Goal: Task Accomplishment & Management: Manage account settings

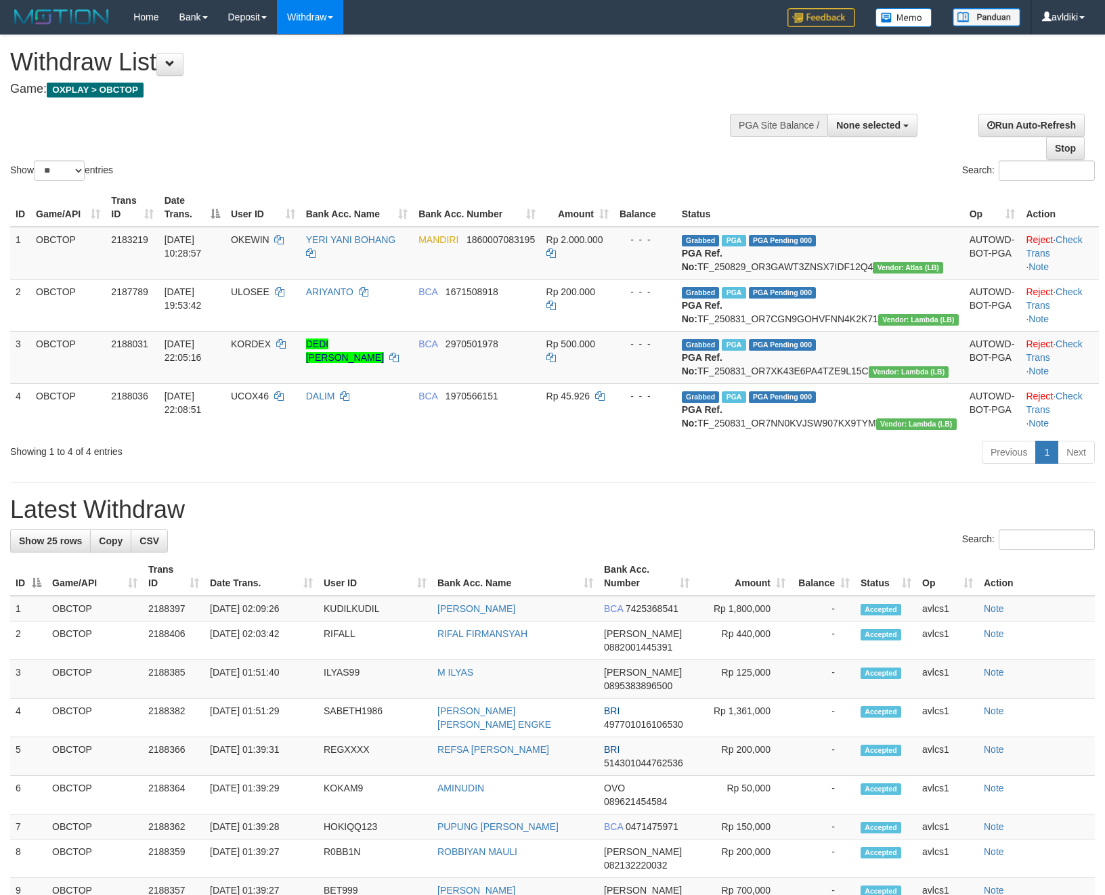
select select
select select "**"
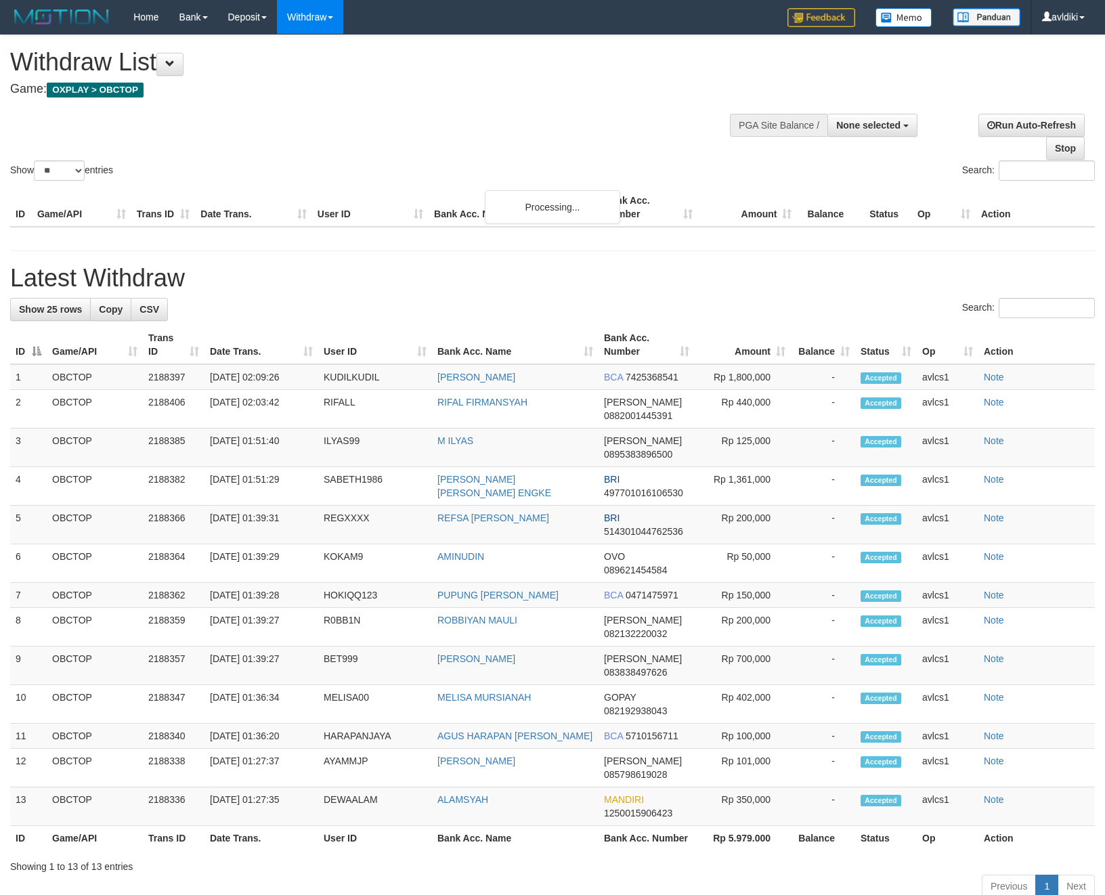
select select
select select "**"
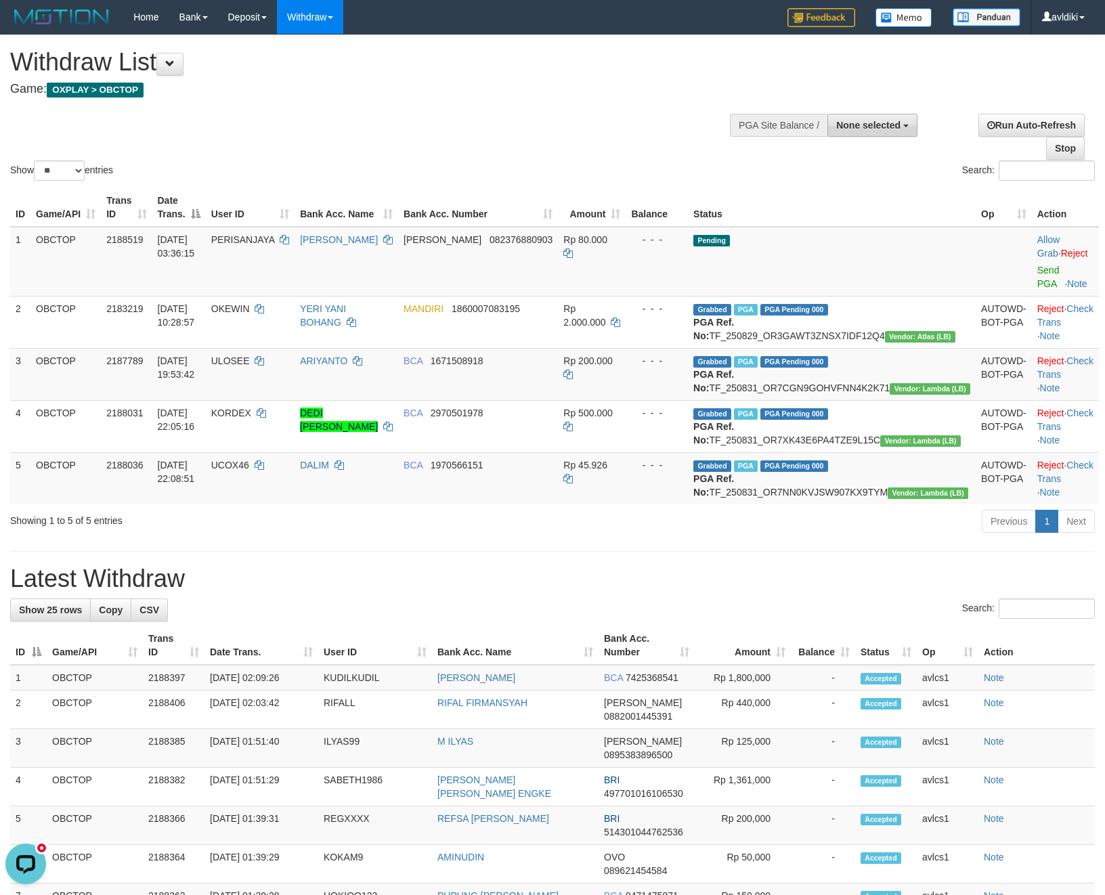
click at [843, 128] on span "None selected" at bounding box center [868, 125] width 64 height 11
click at [862, 230] on label "[OXPLAY] OBCTOP" at bounding box center [854, 229] width 126 height 18
select select "****"
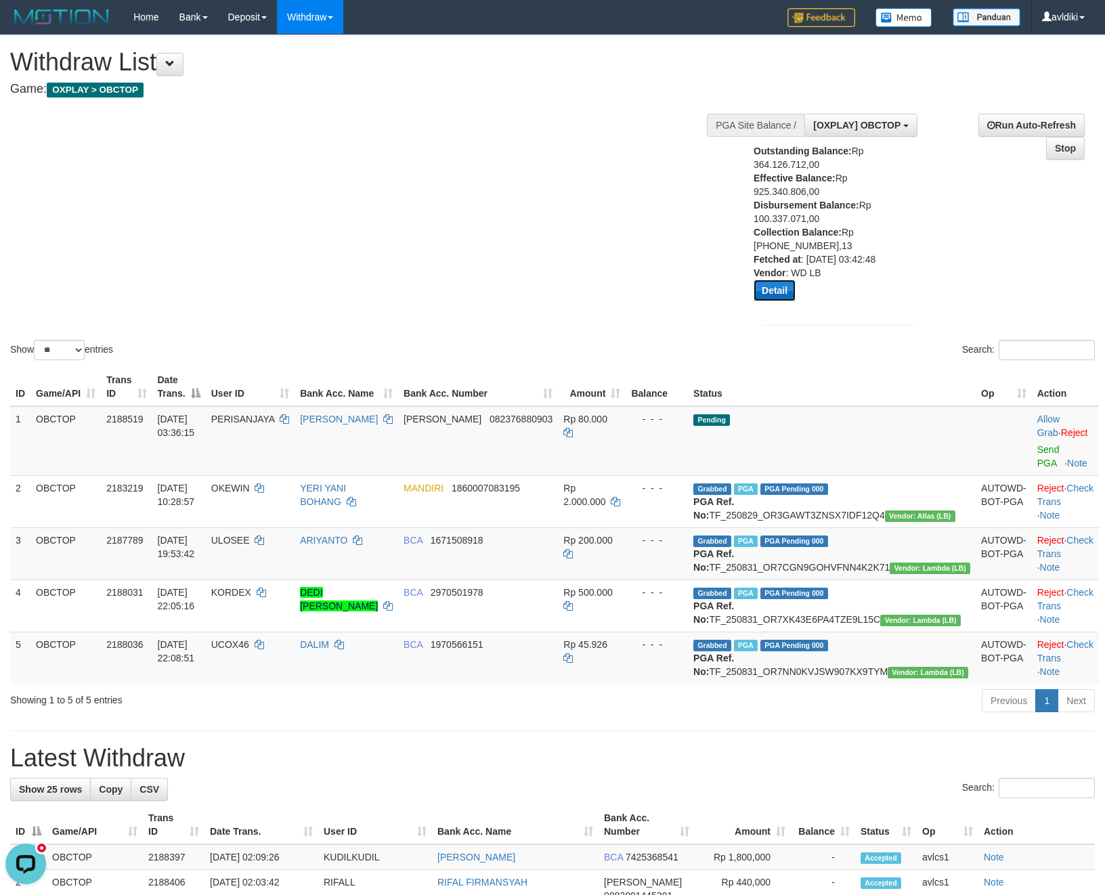
click at [773, 293] on button "Detail" at bounding box center [775, 291] width 42 height 22
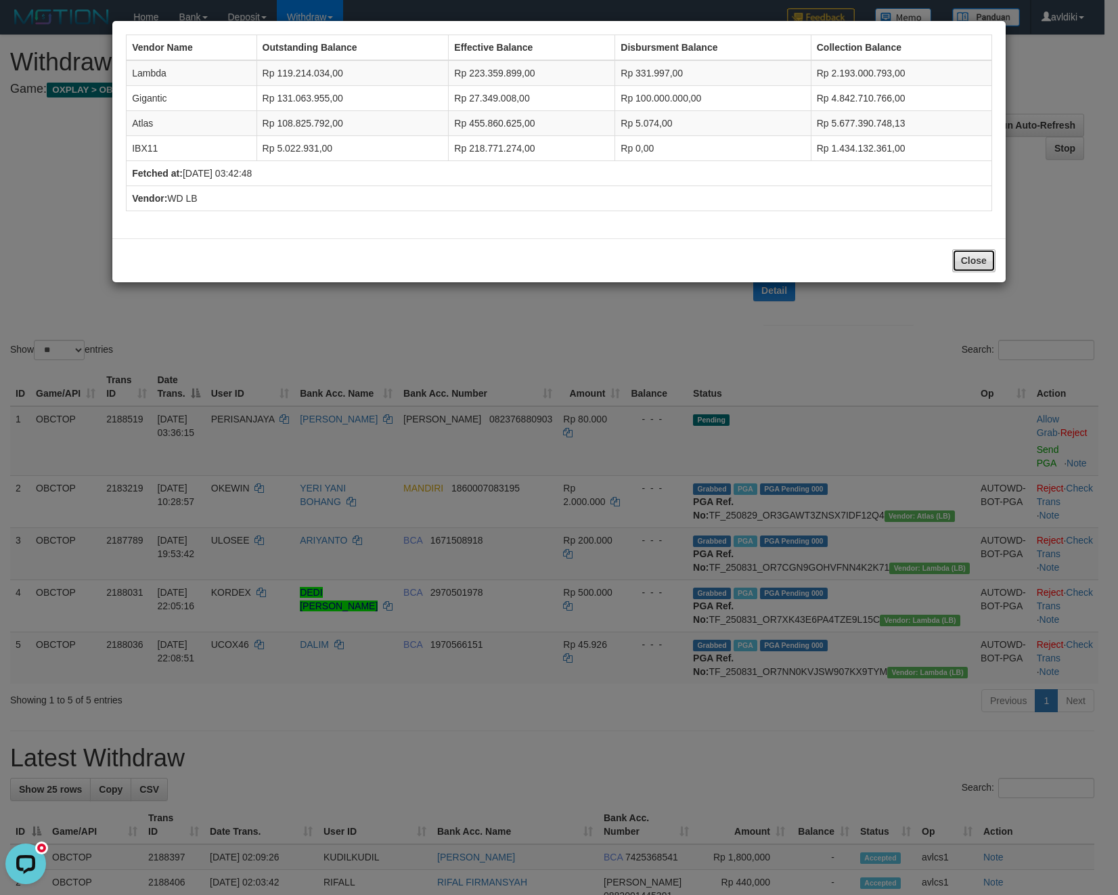
click at [975, 268] on button "Close" at bounding box center [974, 260] width 43 height 23
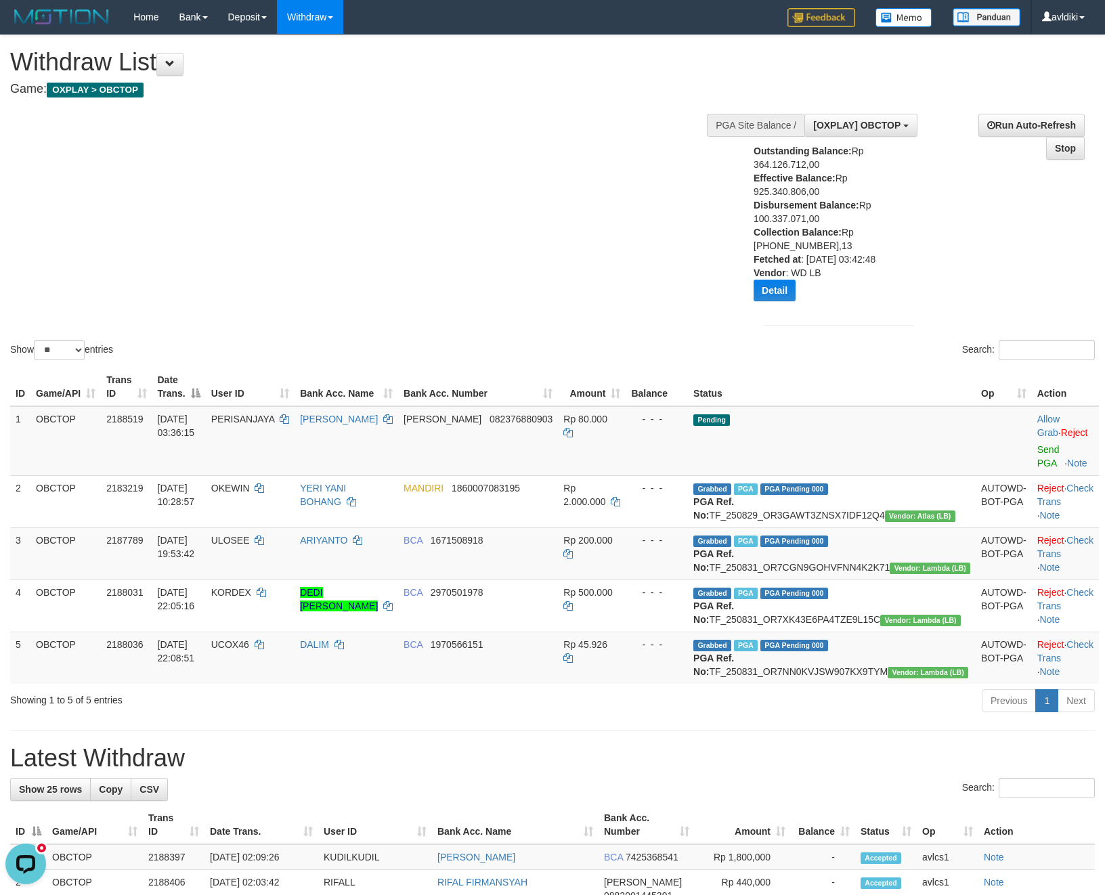
click at [926, 315] on div "**********" at bounding box center [924, 222] width 362 height 236
click at [315, 57] on link "WD List" at bounding box center [331, 65] width 107 height 18
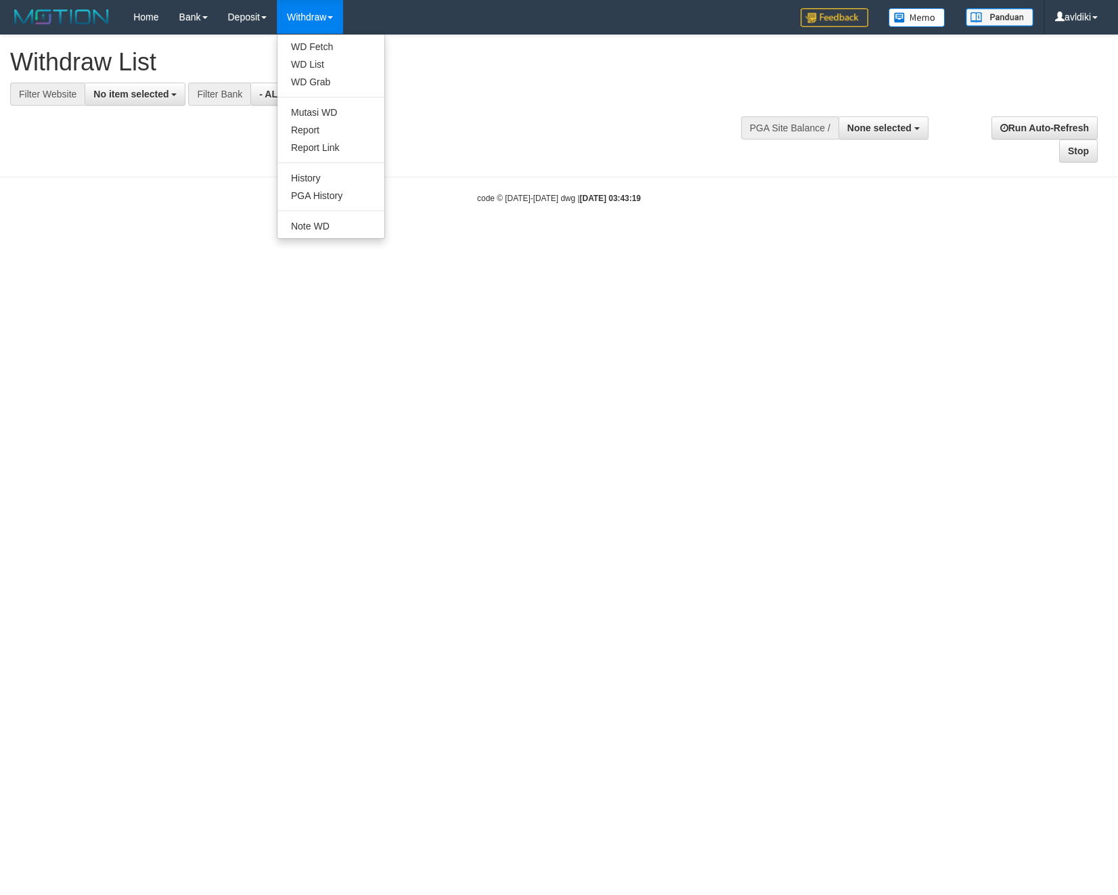
select select
click at [326, 35] on ul "WD Fetch WD List WD Grab Mutasi WD Report Report Link History PGA History Note …" at bounding box center [331, 136] width 108 height 205
click at [320, 39] on link "WD Fetch" at bounding box center [331, 47] width 107 height 18
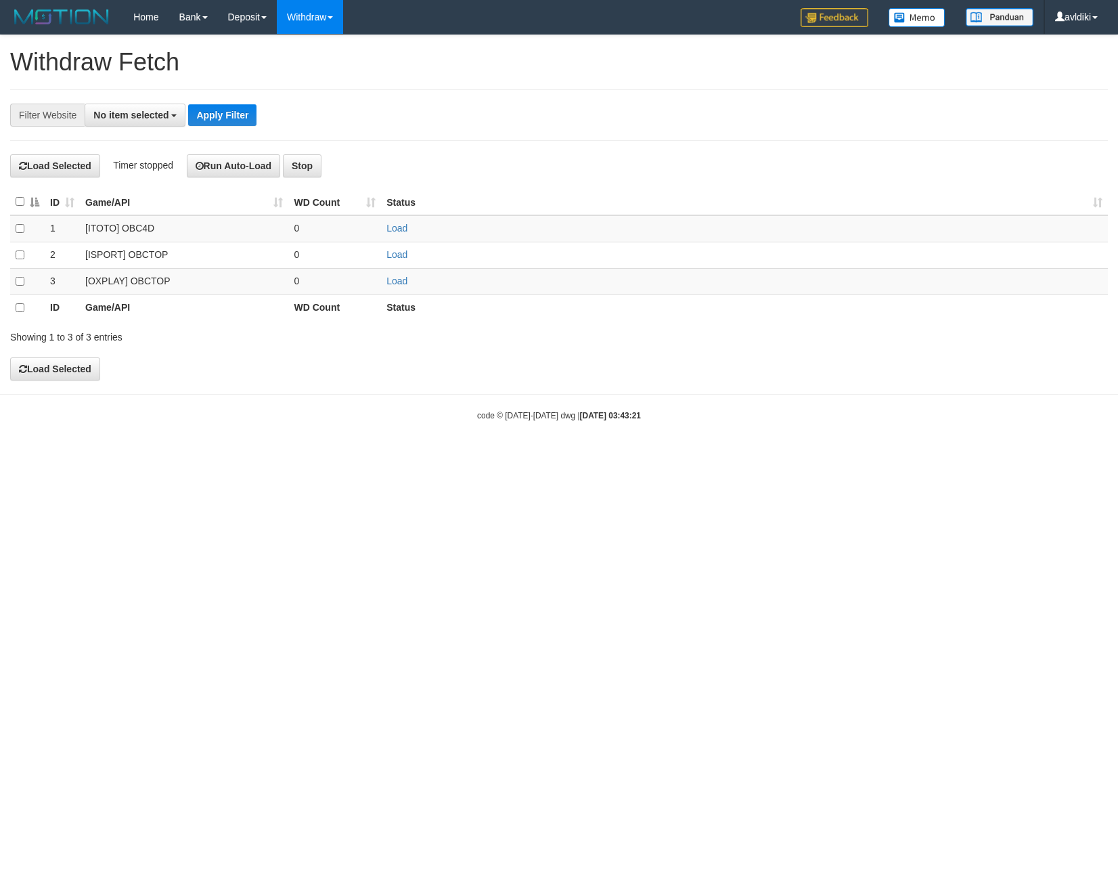
select select
click at [402, 280] on link "Load" at bounding box center [397, 281] width 21 height 11
click at [318, 63] on link "WD List" at bounding box center [331, 65] width 107 height 18
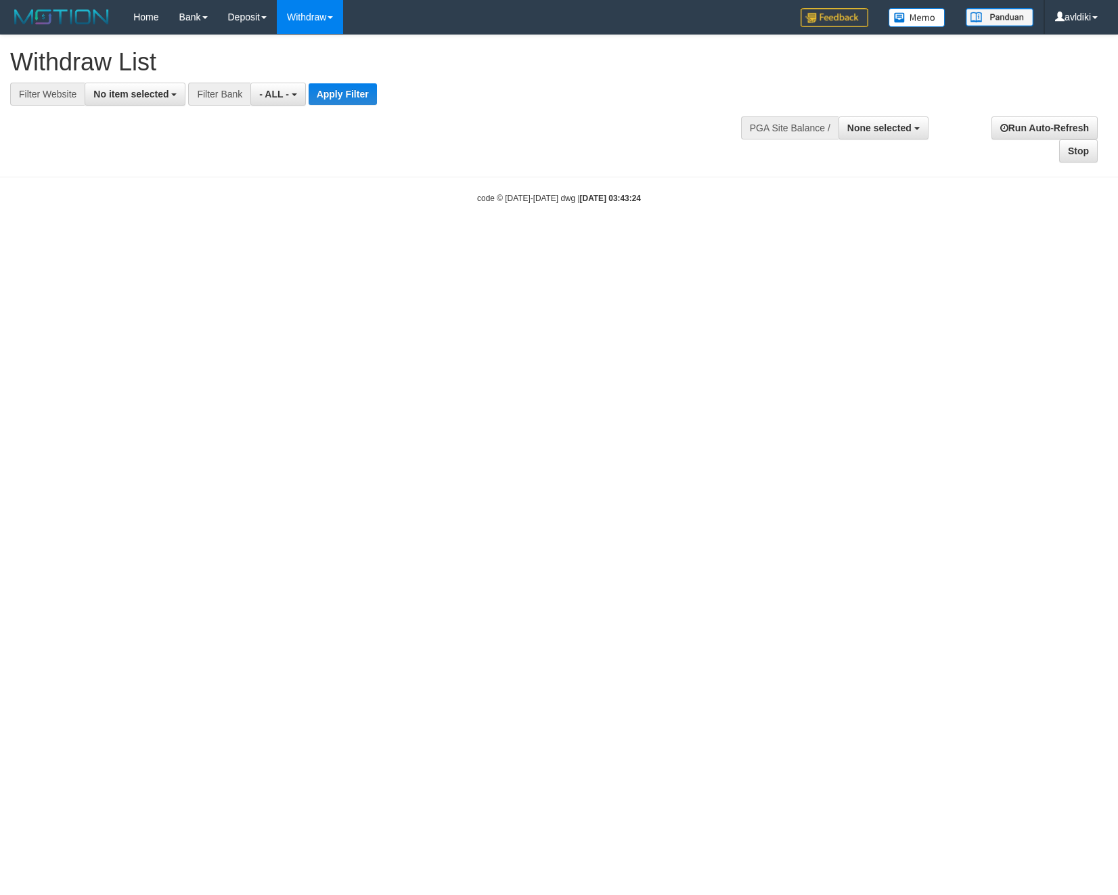
select select
click at [142, 103] on button "No item selected" at bounding box center [135, 94] width 101 height 23
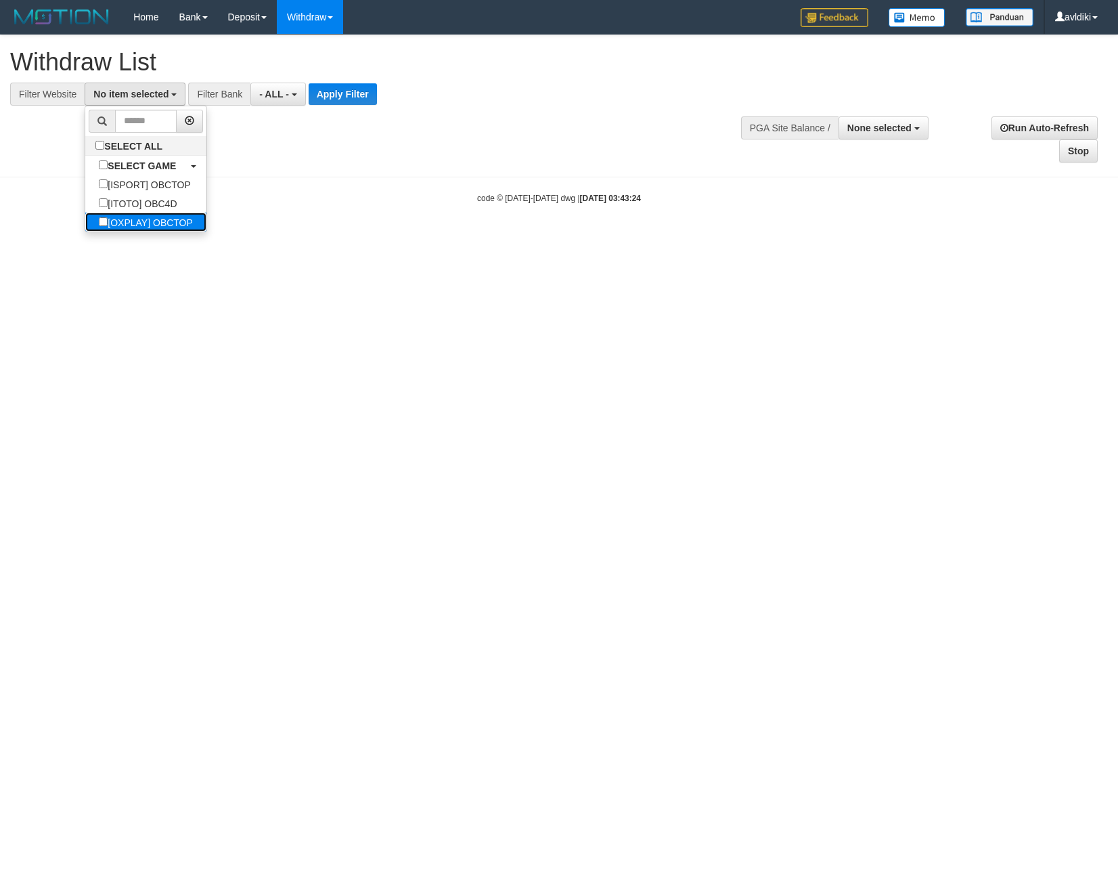
click at [160, 222] on label "[OXPLAY] OBCTOP" at bounding box center [145, 222] width 121 height 19
select select "****"
click at [355, 100] on button "Apply Filter" at bounding box center [354, 94] width 68 height 22
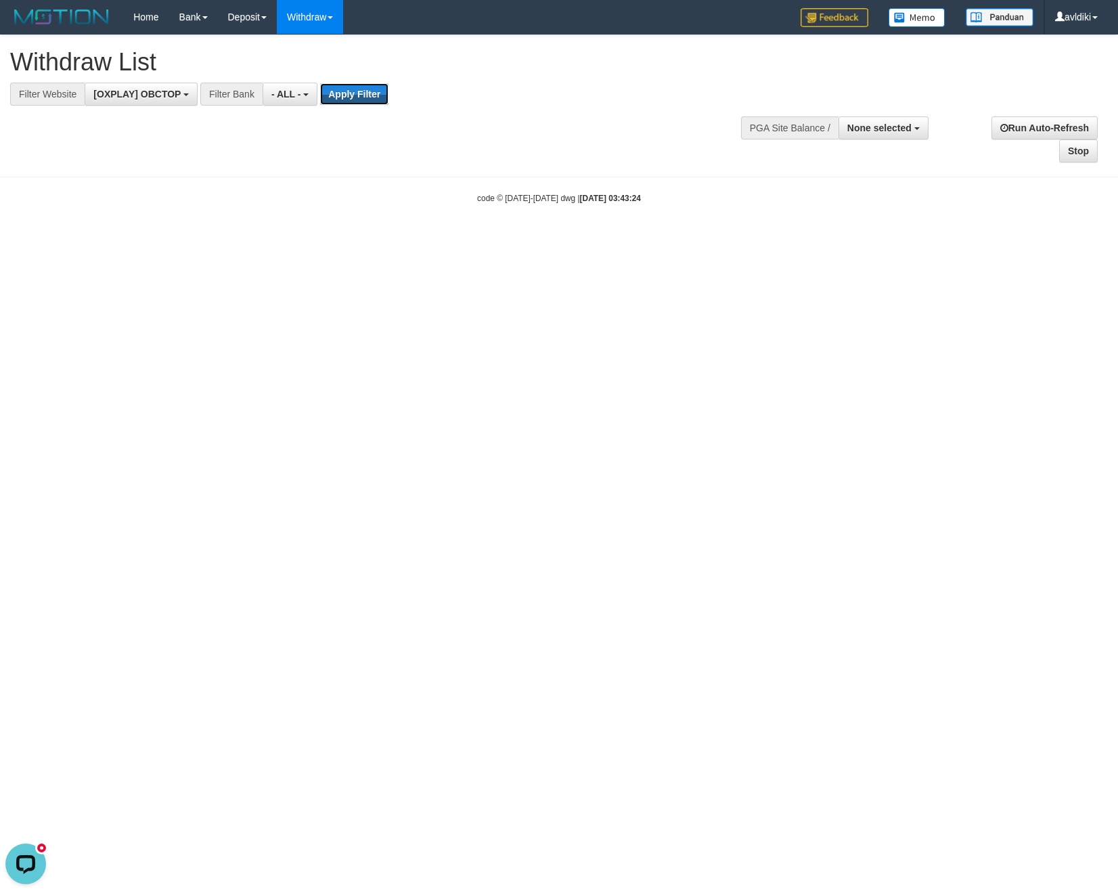
scroll to position [0, 0]
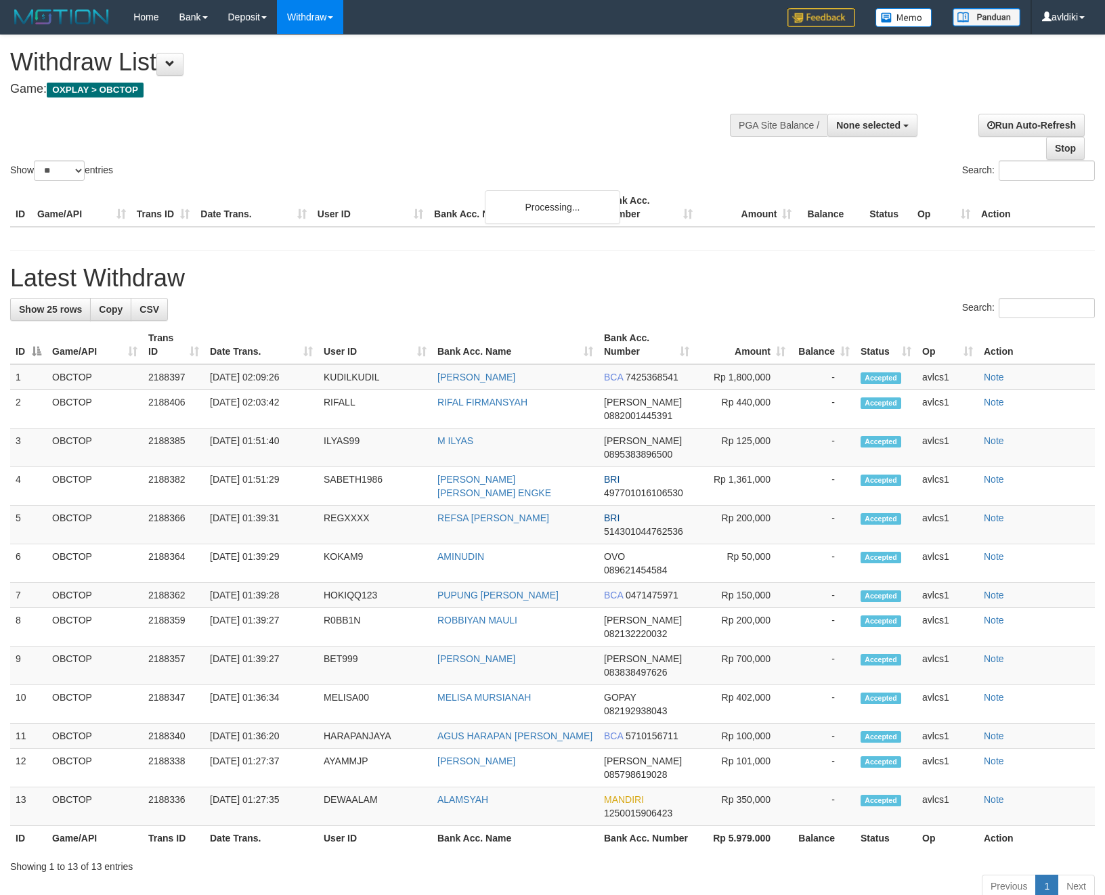
select select
select select "**"
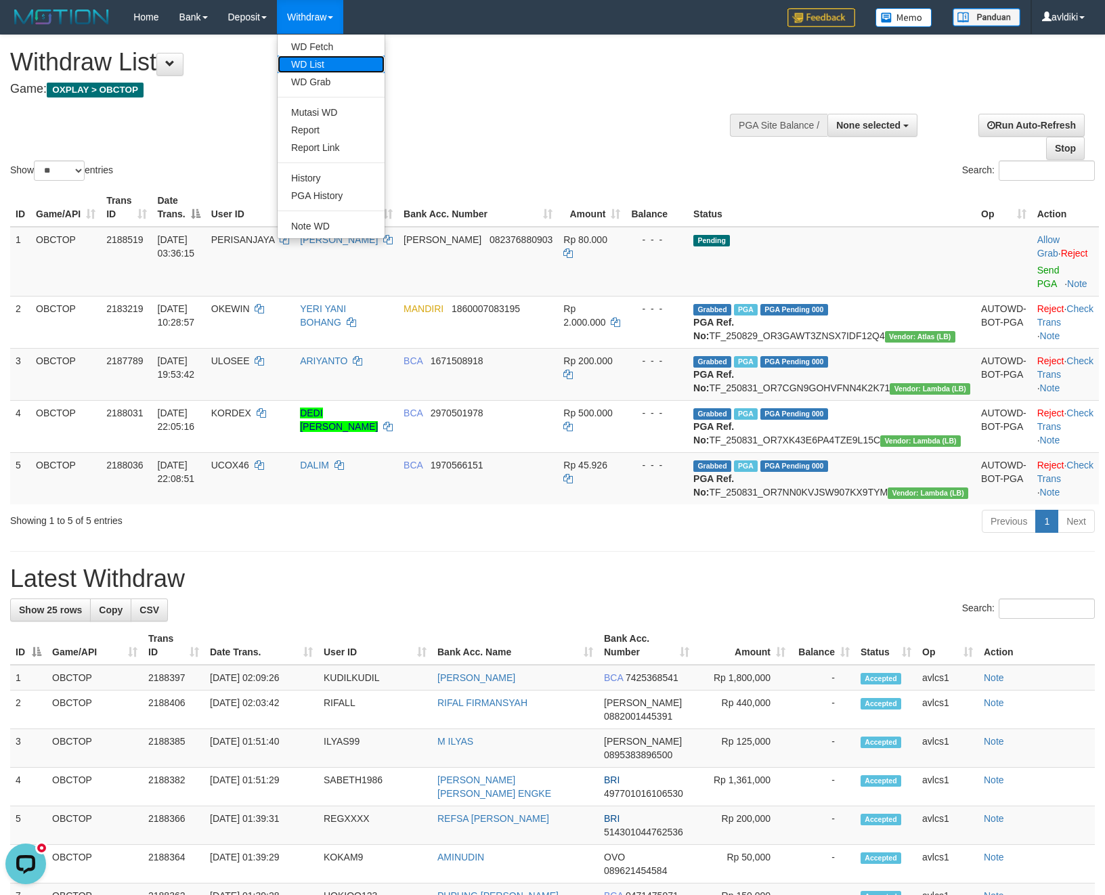
click at [331, 69] on link "WD List" at bounding box center [331, 65] width 107 height 18
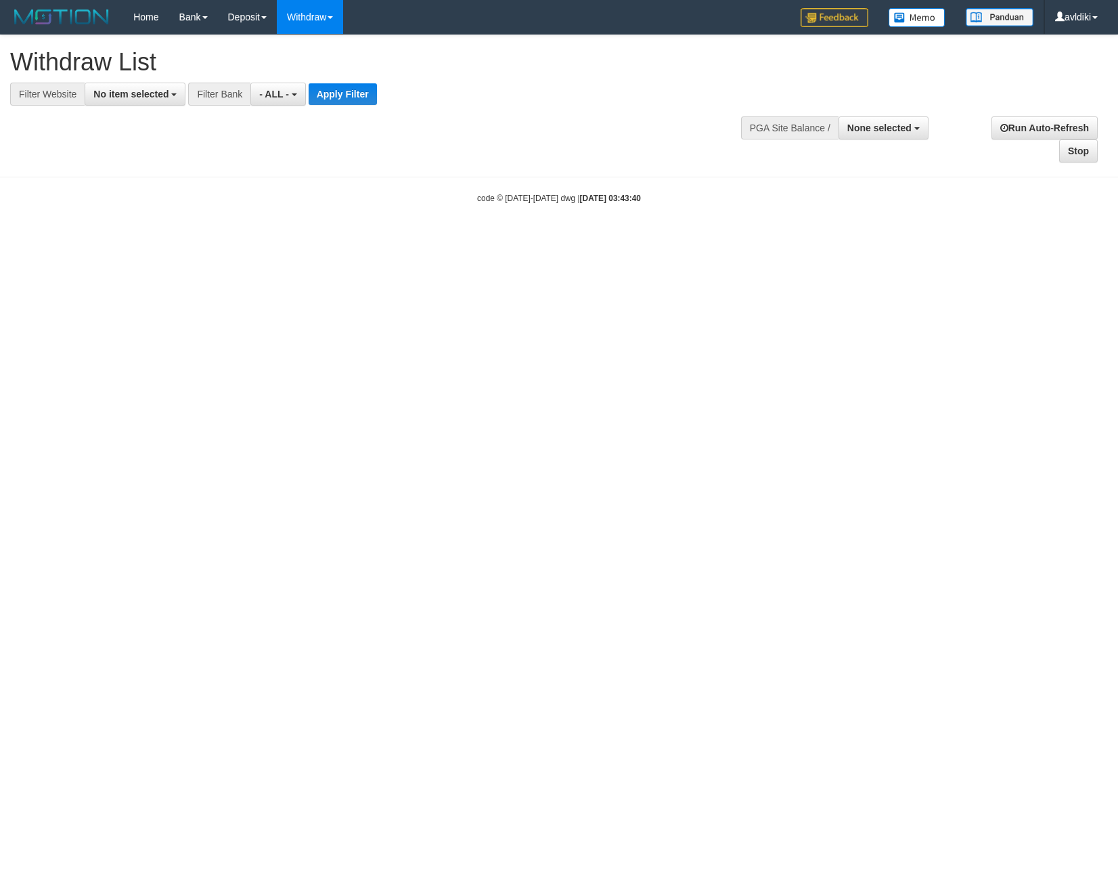
select select
click at [148, 89] on span "No item selected" at bounding box center [130, 94] width 75 height 11
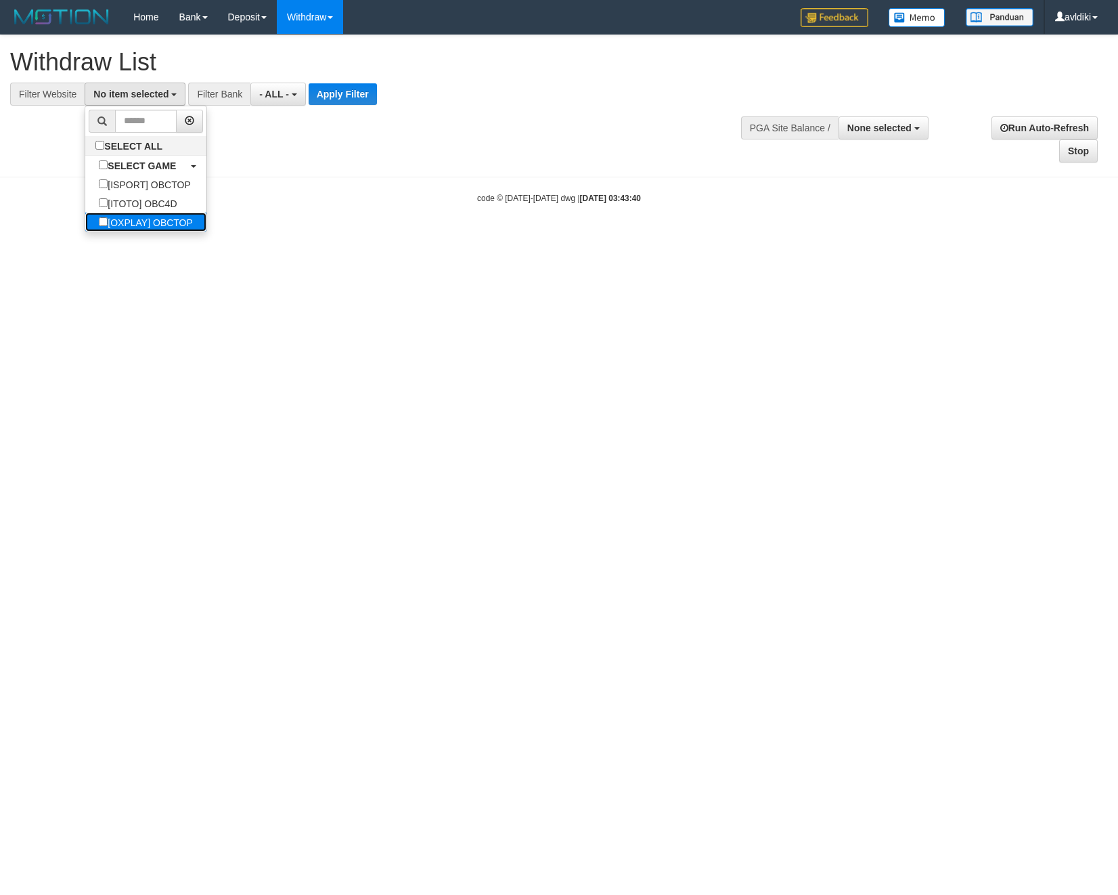
click at [129, 215] on label "[OXPLAY] OBCTOP" at bounding box center [145, 222] width 121 height 19
select select "****"
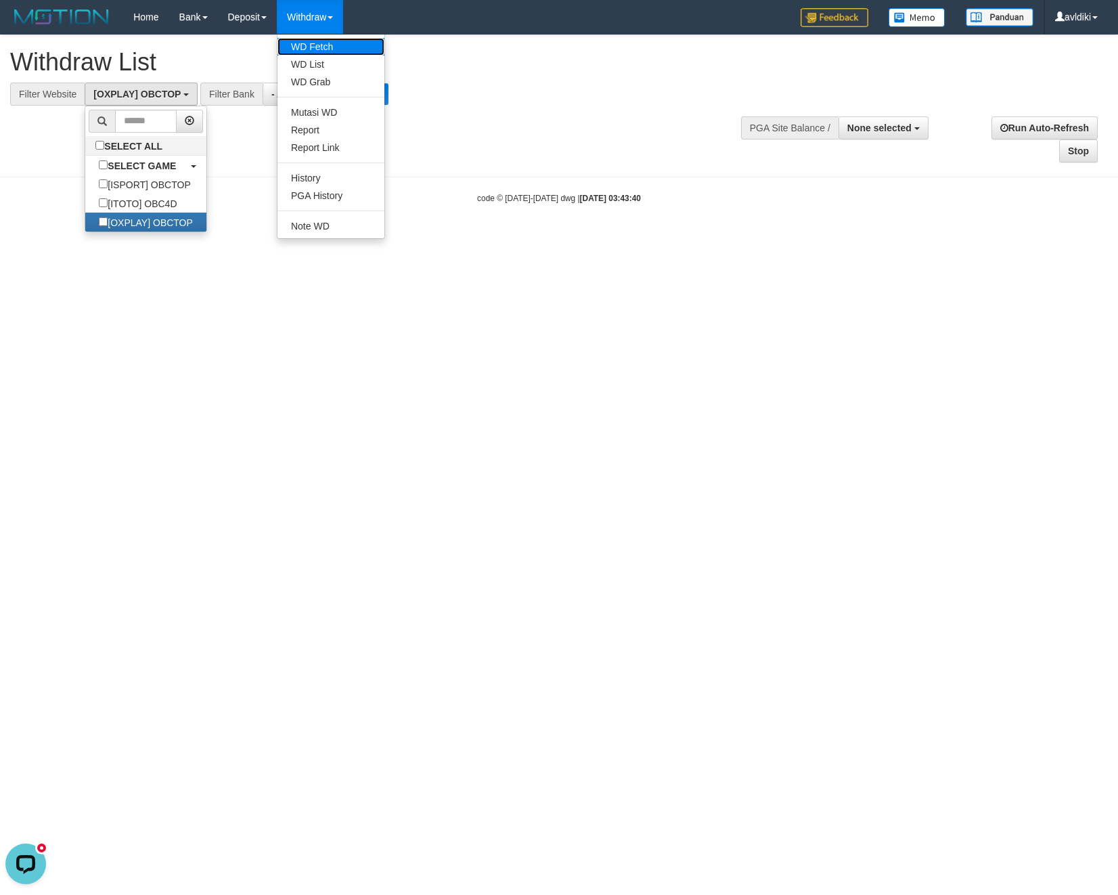
click at [339, 46] on link "WD Fetch" at bounding box center [331, 47] width 107 height 18
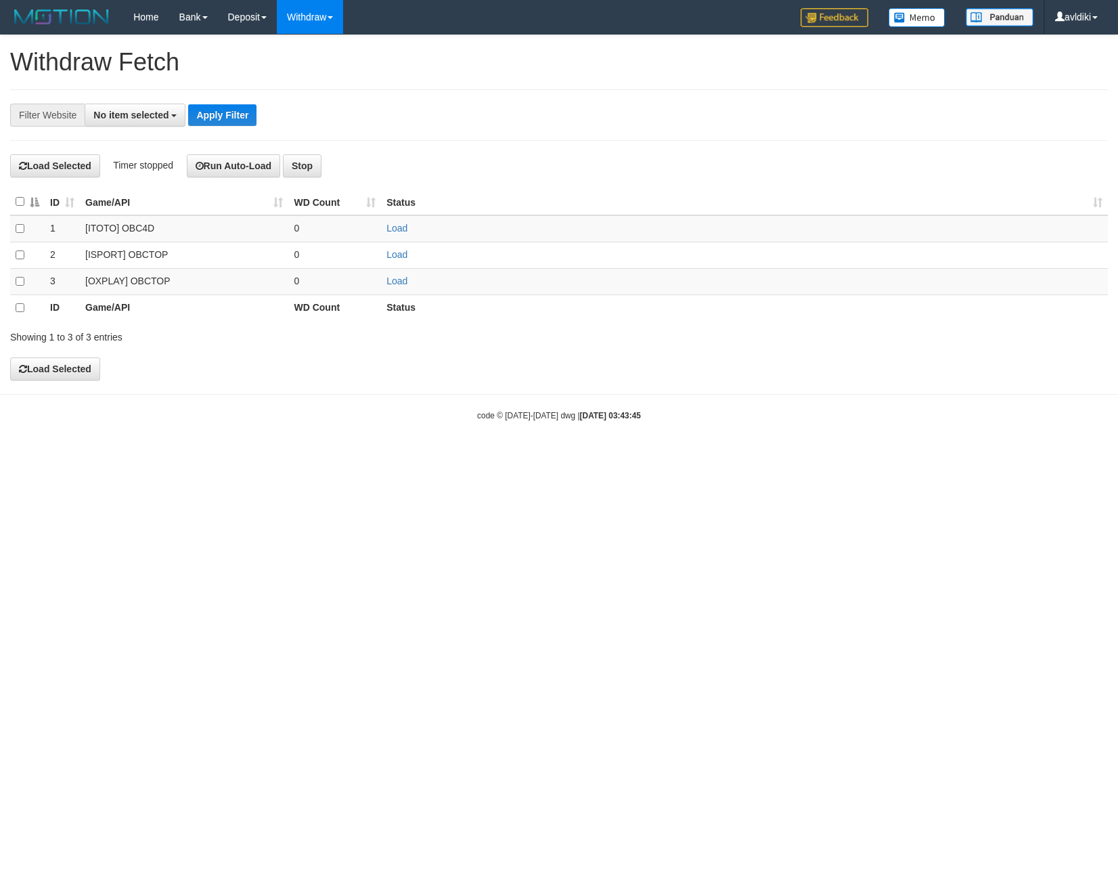
select select
click at [397, 285] on link "Load" at bounding box center [397, 281] width 21 height 11
click at [339, 61] on link "WD List" at bounding box center [331, 65] width 107 height 18
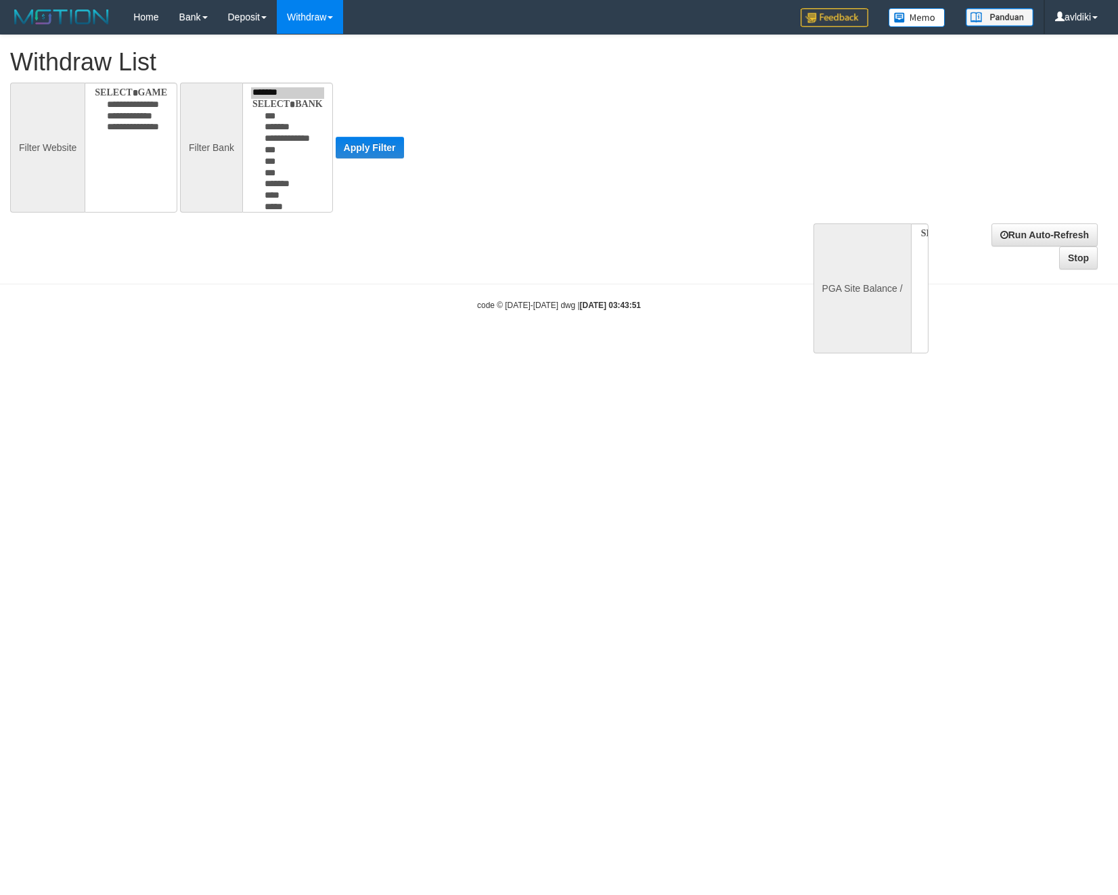
select select
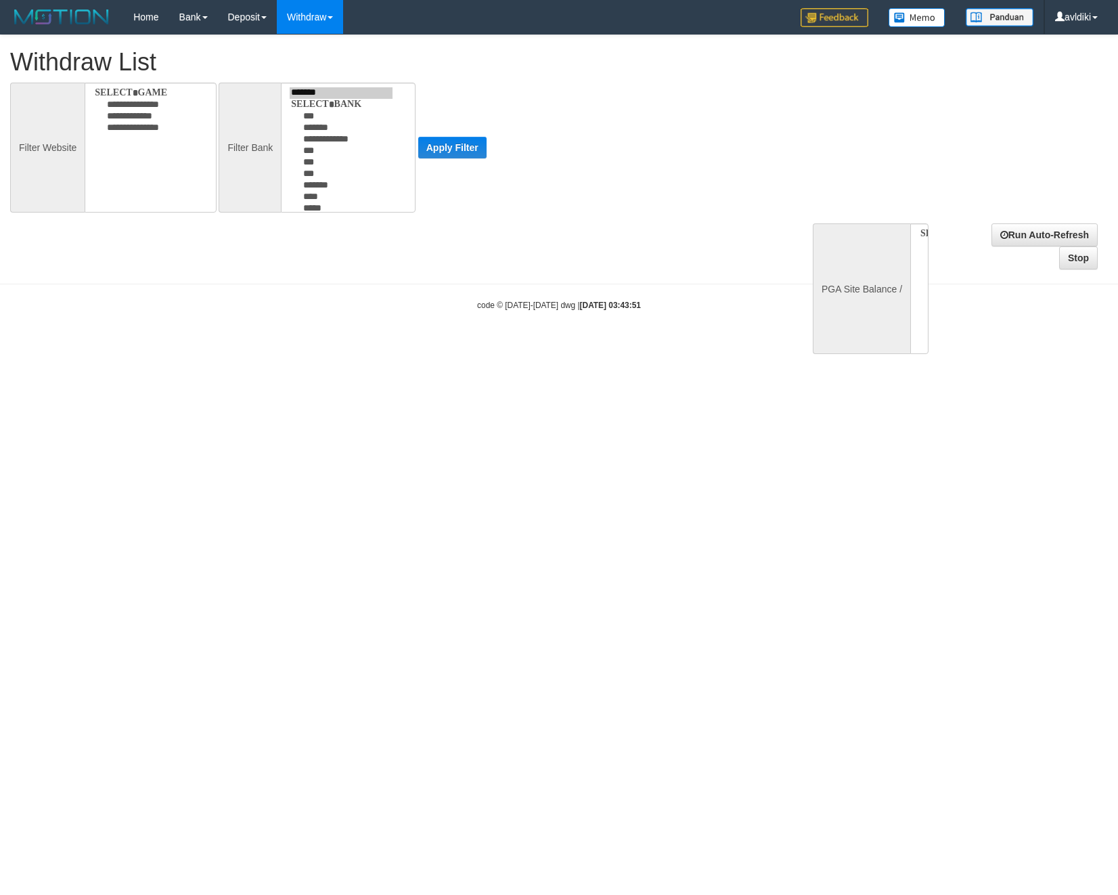
select select
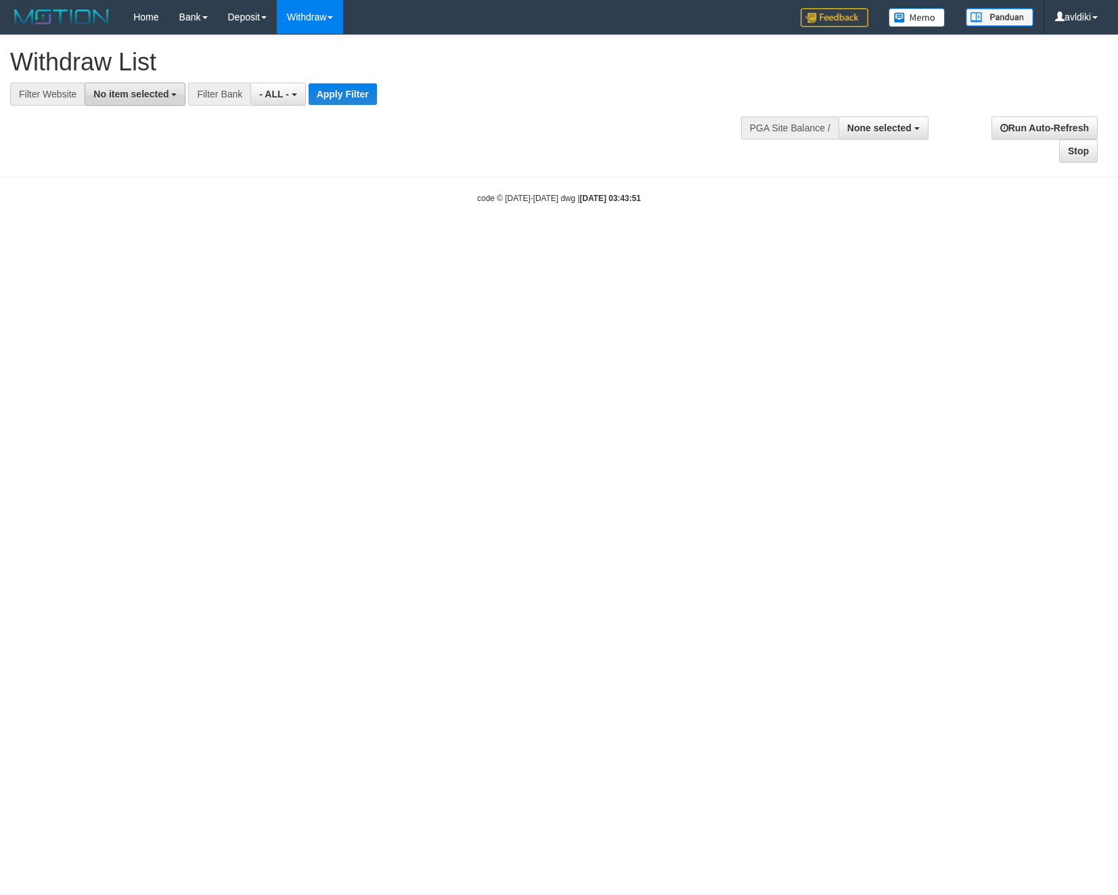
click at [147, 98] on span "No item selected" at bounding box center [130, 94] width 75 height 11
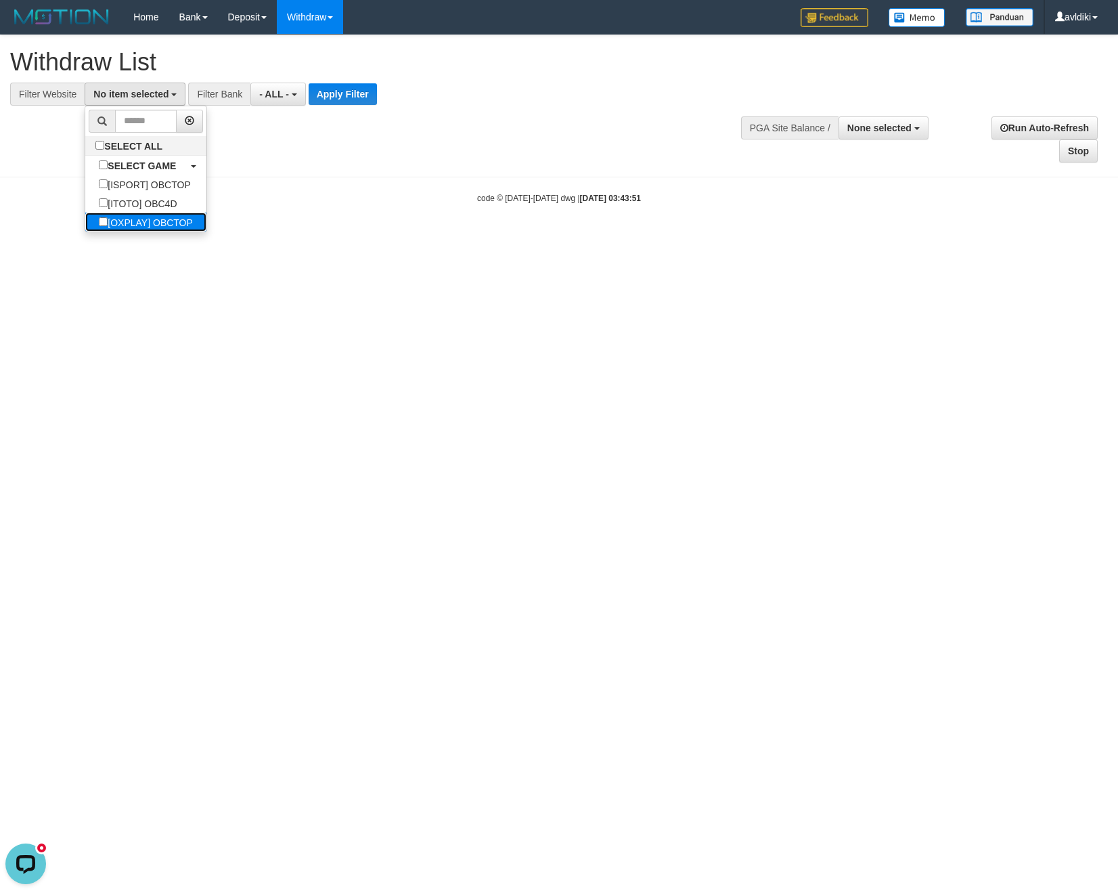
click at [167, 225] on label "[OXPLAY] OBCTOP" at bounding box center [145, 222] width 121 height 19
select select "****"
click at [360, 98] on button "Apply Filter" at bounding box center [354, 94] width 68 height 22
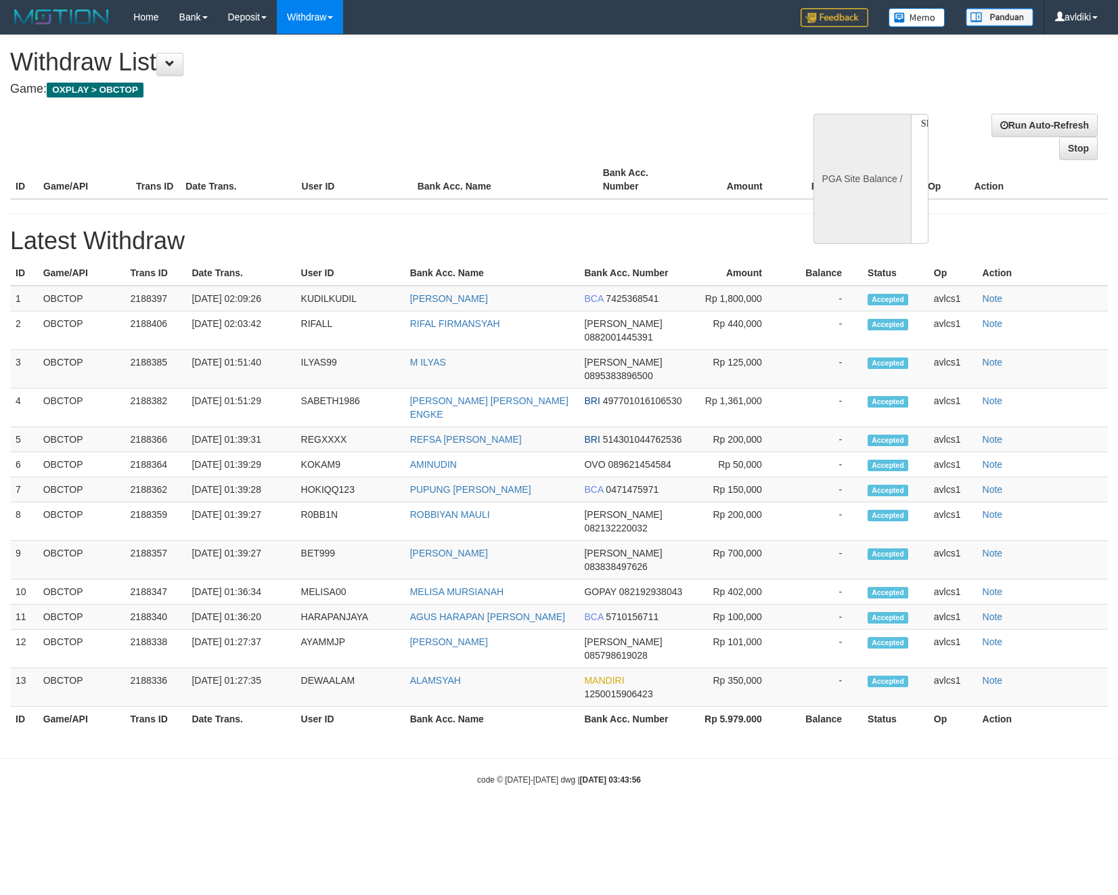
select select
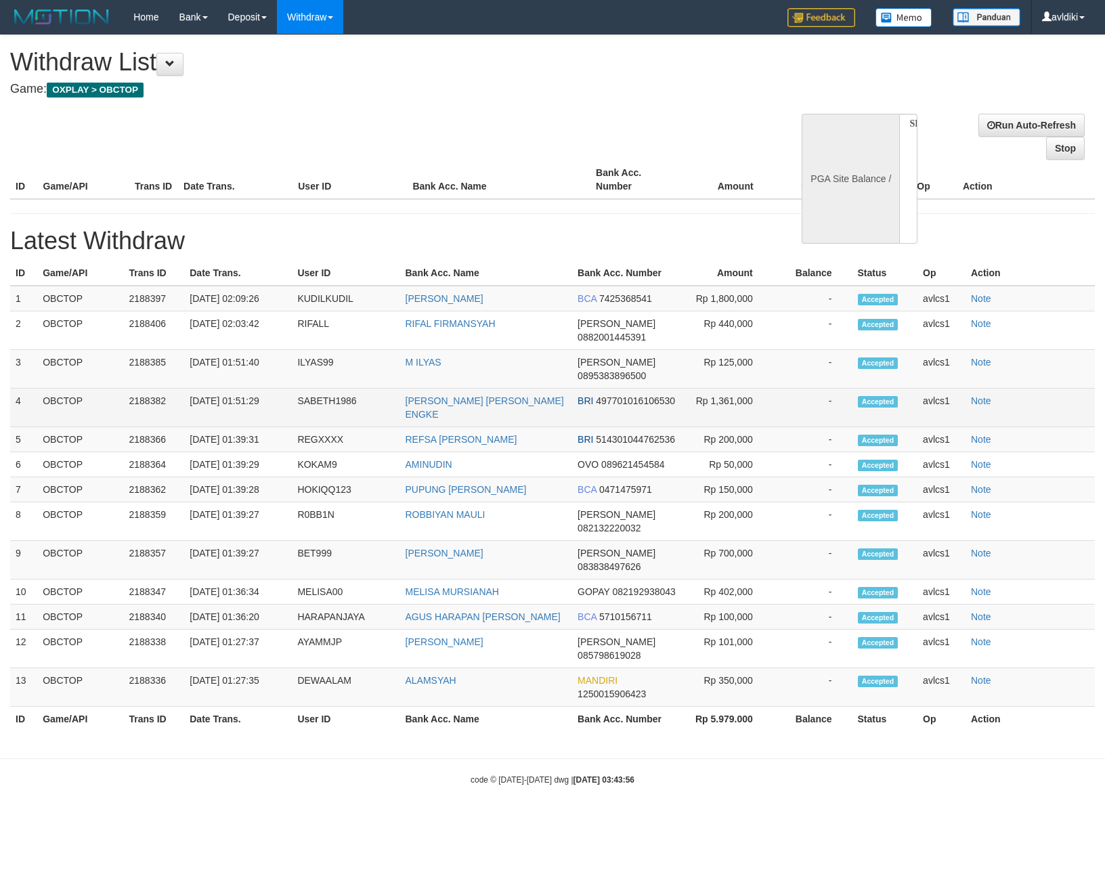
select select "**"
select select
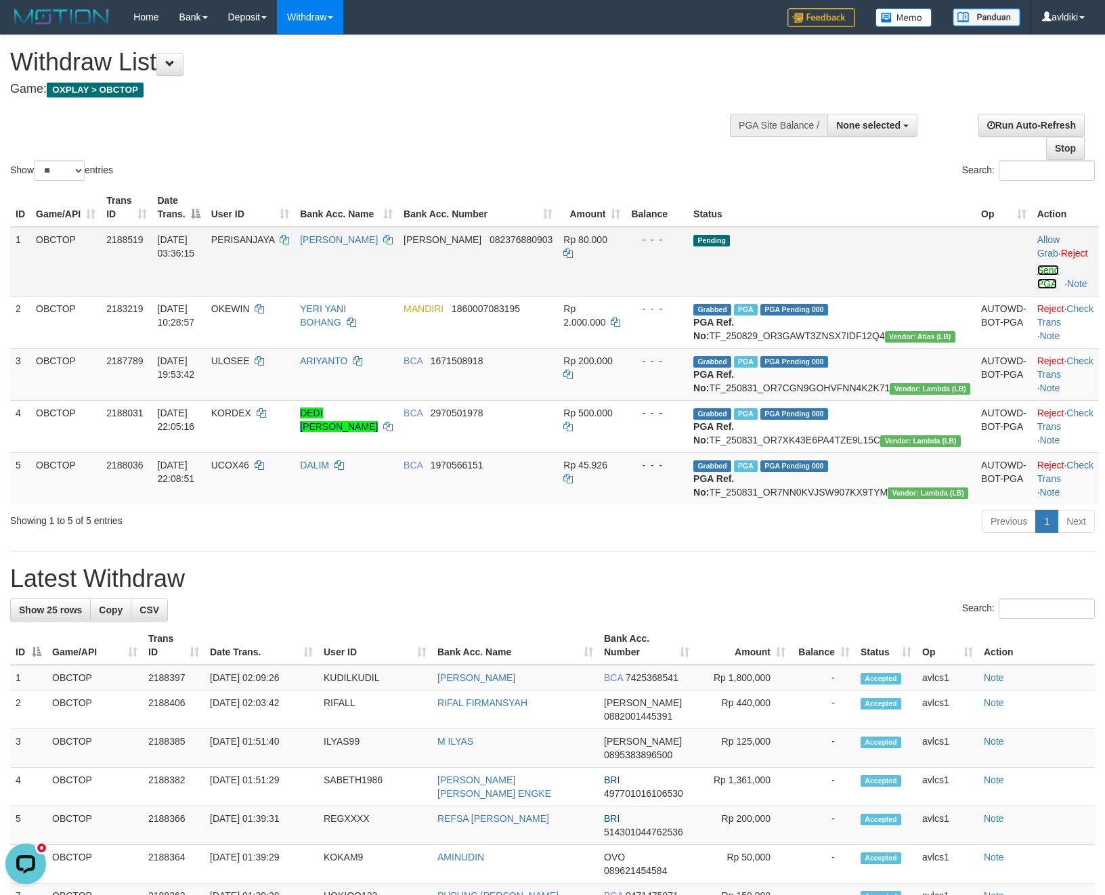
click at [1037, 275] on link "Send PGA" at bounding box center [1048, 277] width 22 height 24
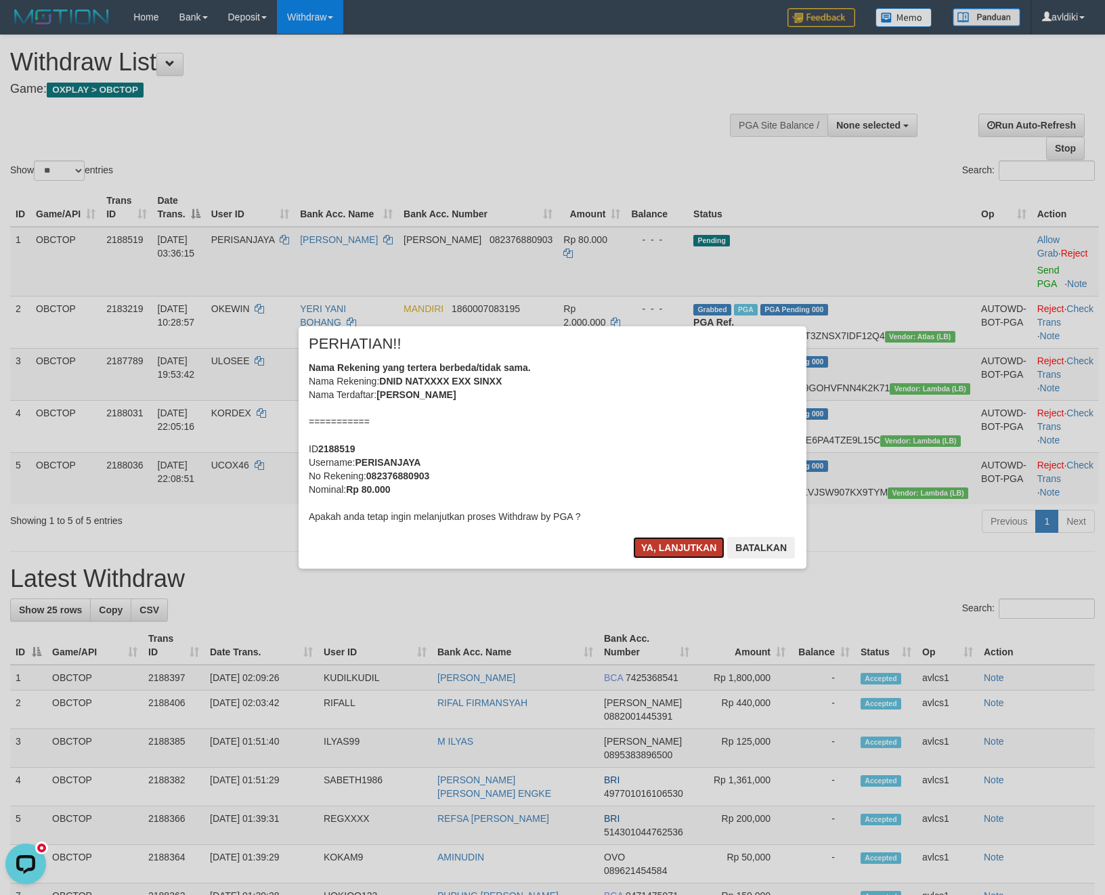
drag, startPoint x: 651, startPoint y: 544, endPoint x: 672, endPoint y: 545, distance: 20.3
click at [651, 545] on button "Ya, lanjutkan" at bounding box center [679, 548] width 92 height 22
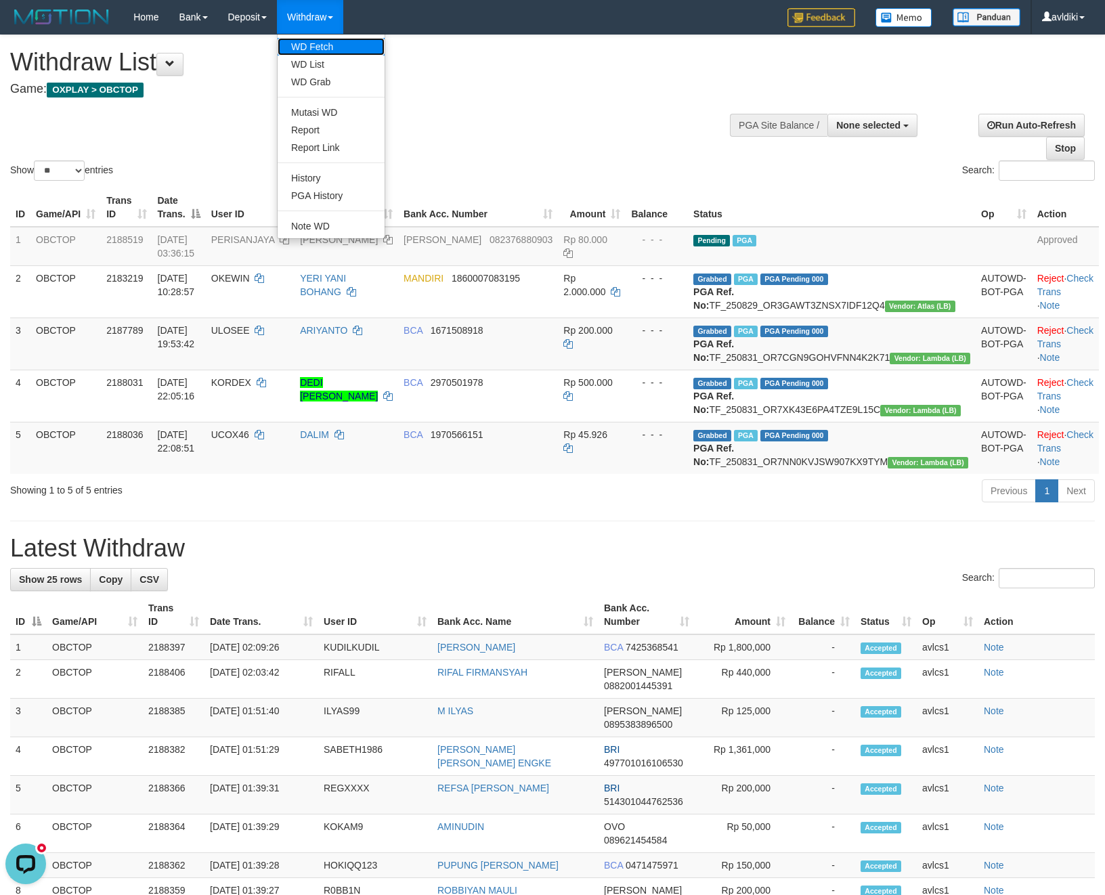
click at [336, 51] on link "WD Fetch" at bounding box center [331, 47] width 107 height 18
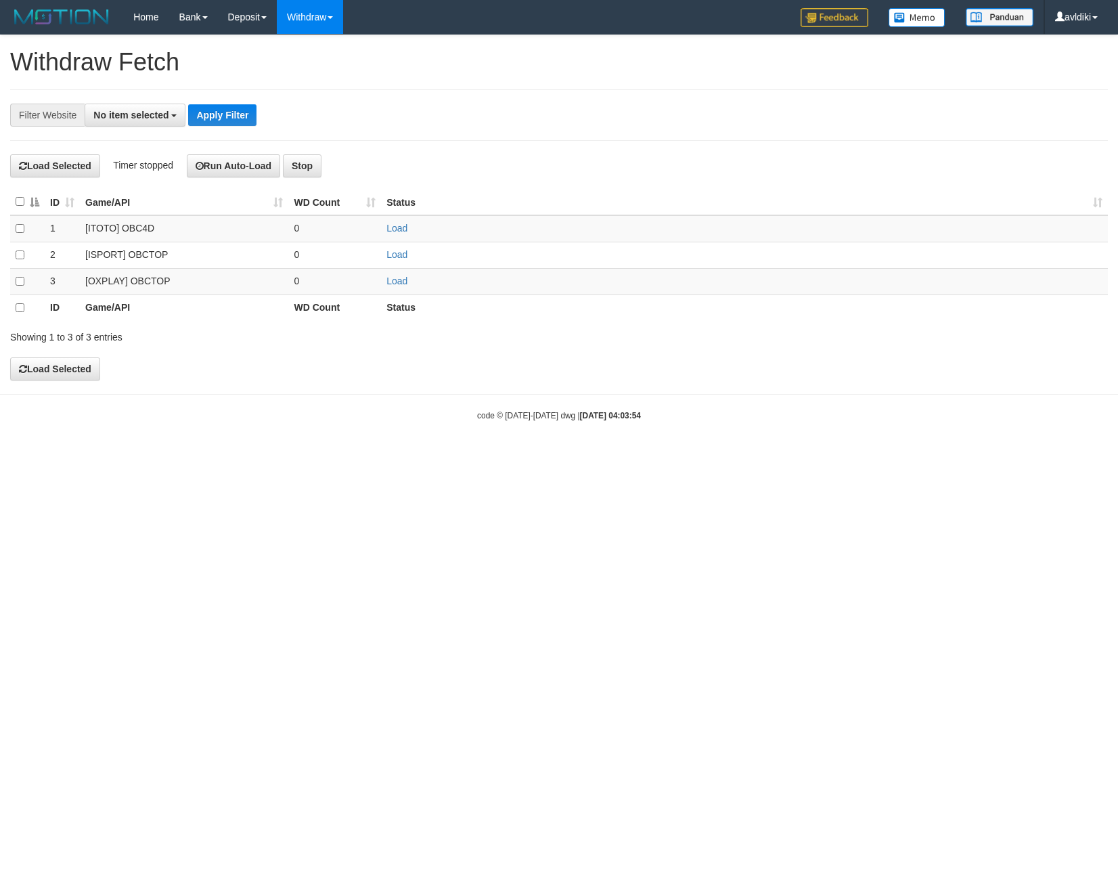
select select
click at [405, 286] on link "Load" at bounding box center [397, 281] width 21 height 11
click at [309, 56] on link "WD List" at bounding box center [331, 65] width 107 height 18
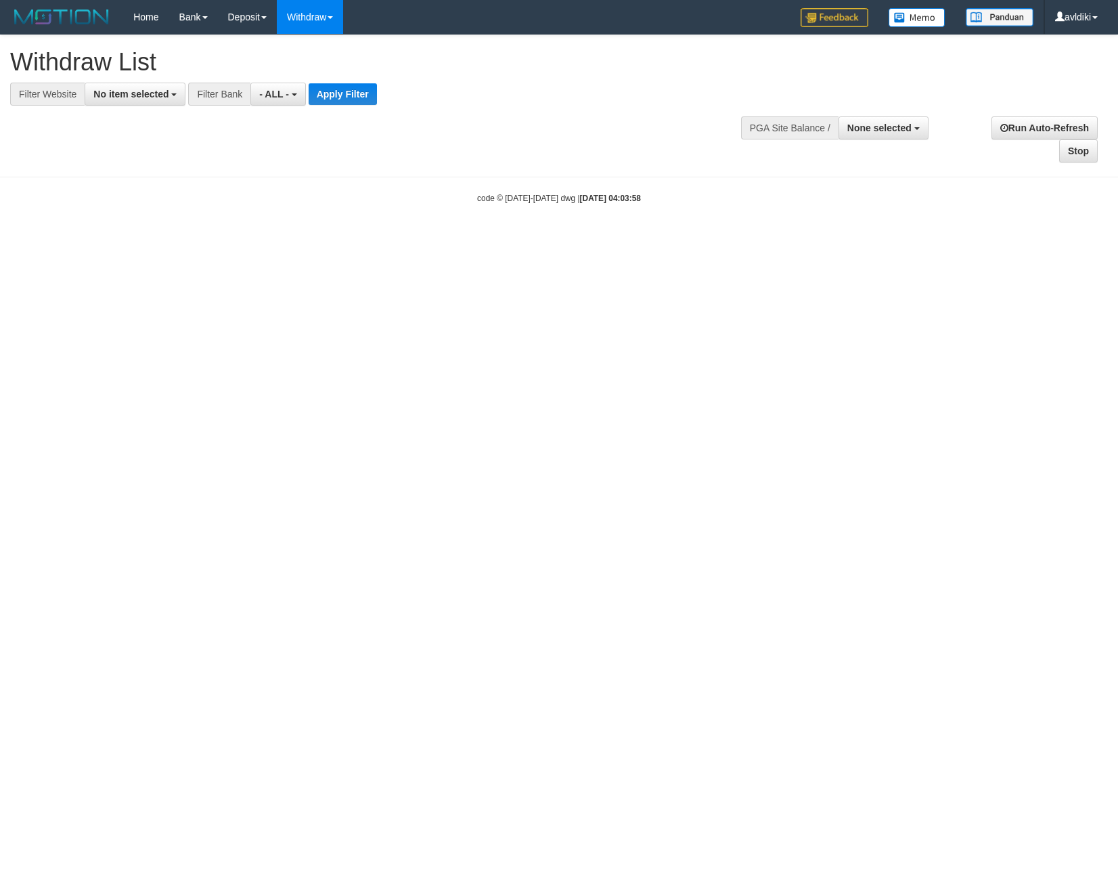
select select
click at [148, 104] on button "No item selected" at bounding box center [135, 94] width 101 height 23
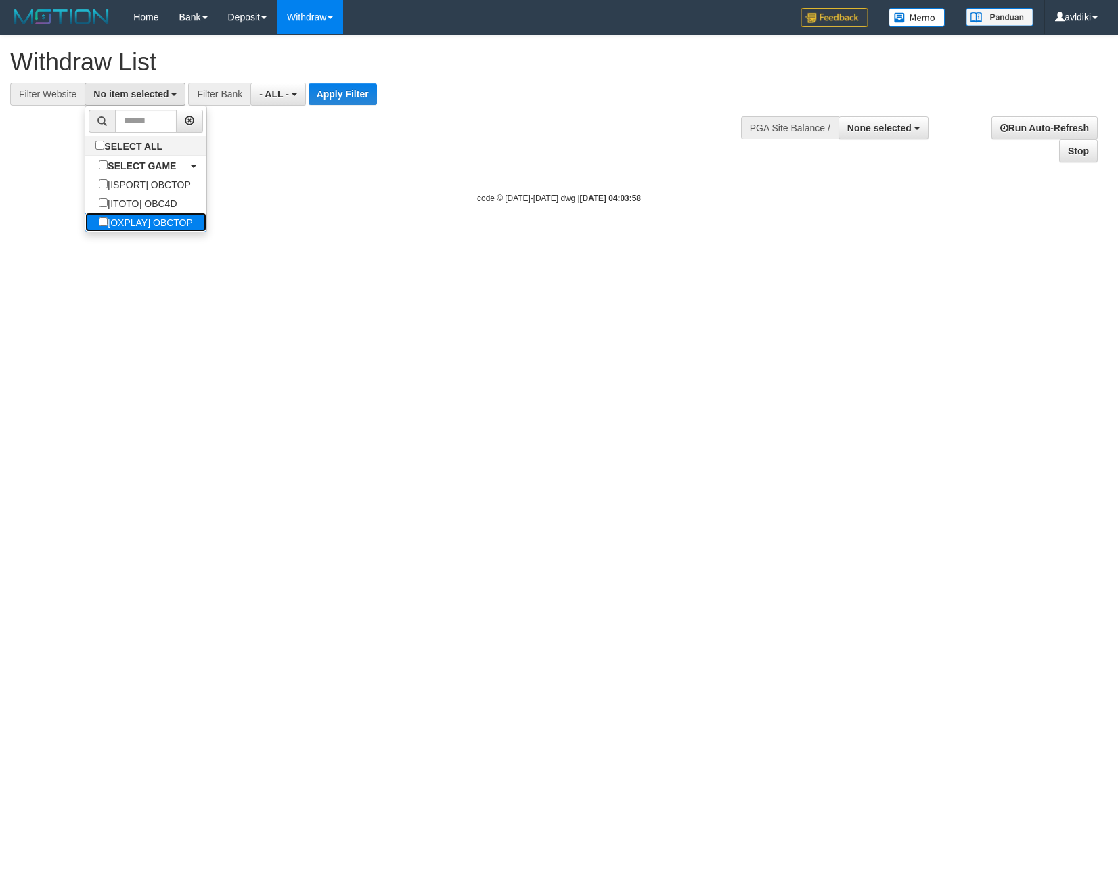
click at [141, 217] on label "[OXPLAY] OBCTOP" at bounding box center [145, 222] width 121 height 19
select select "****"
click at [353, 90] on button "Apply Filter" at bounding box center [354, 94] width 68 height 22
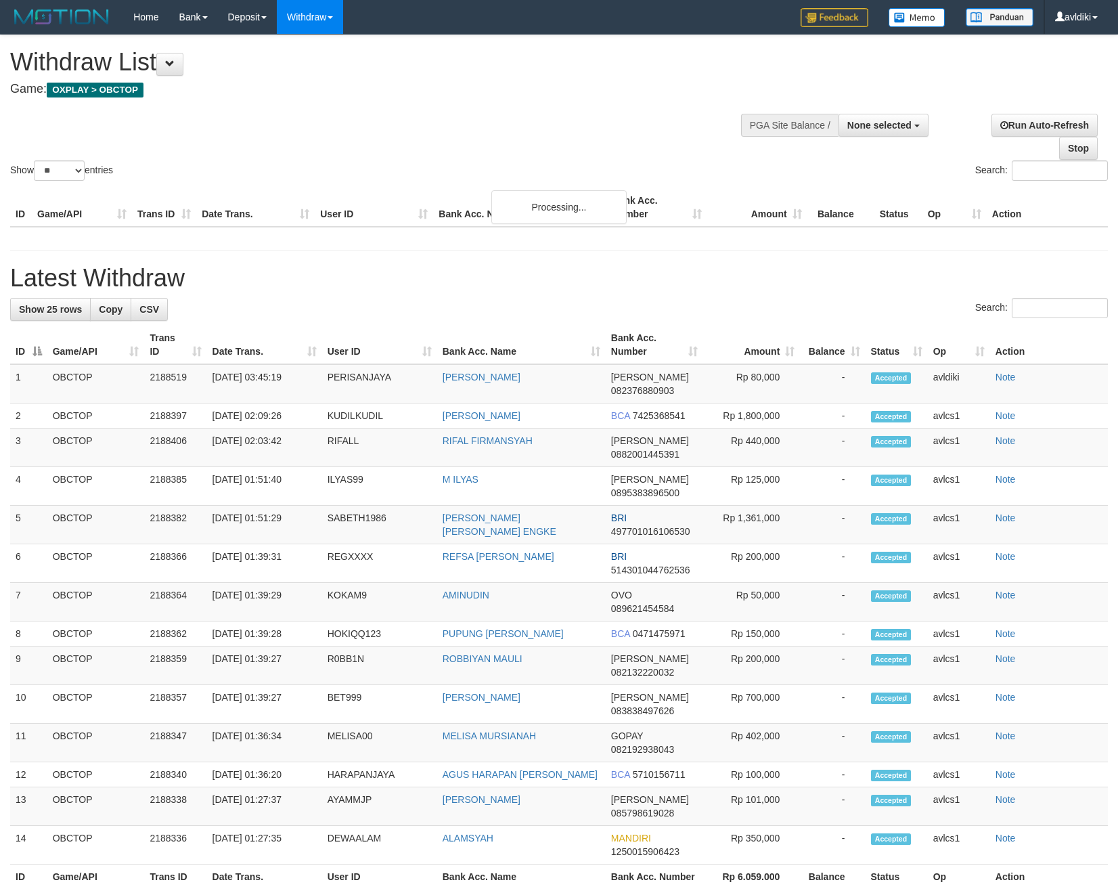
select select
select select "**"
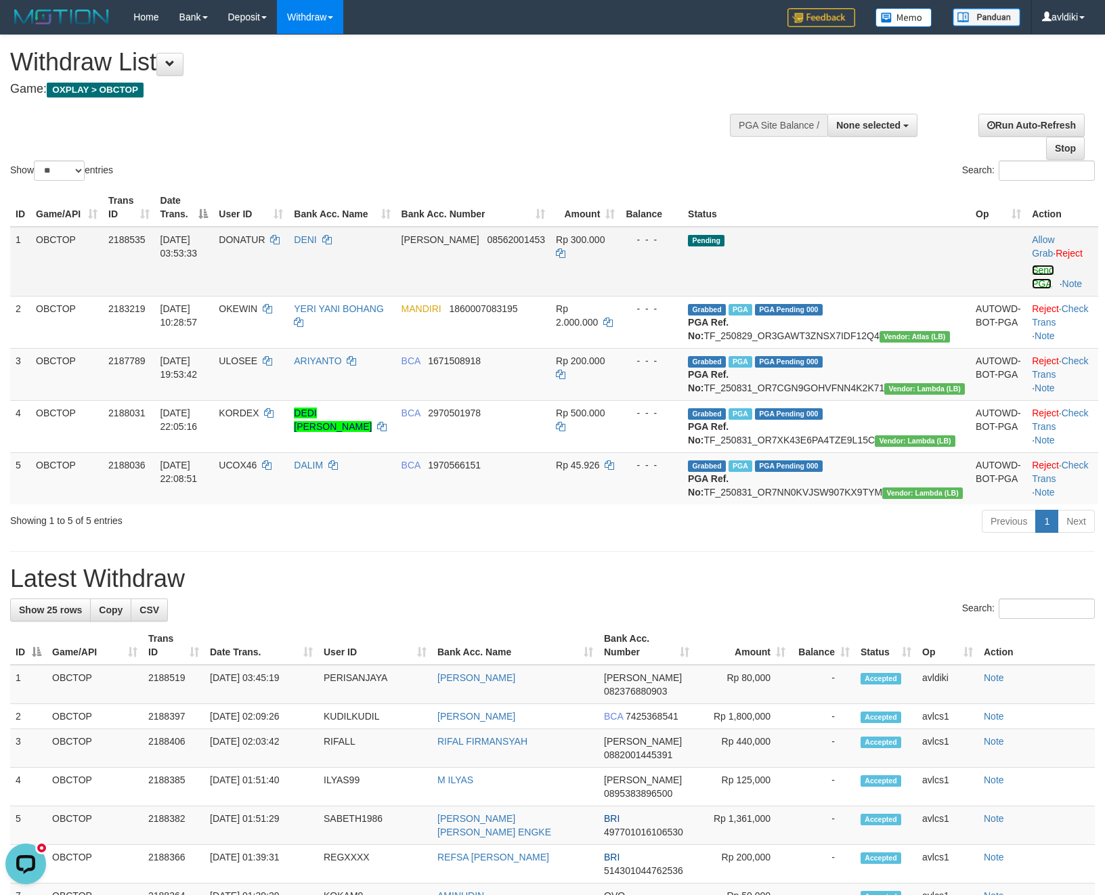
click at [1032, 275] on link "Send PGA" at bounding box center [1043, 277] width 22 height 24
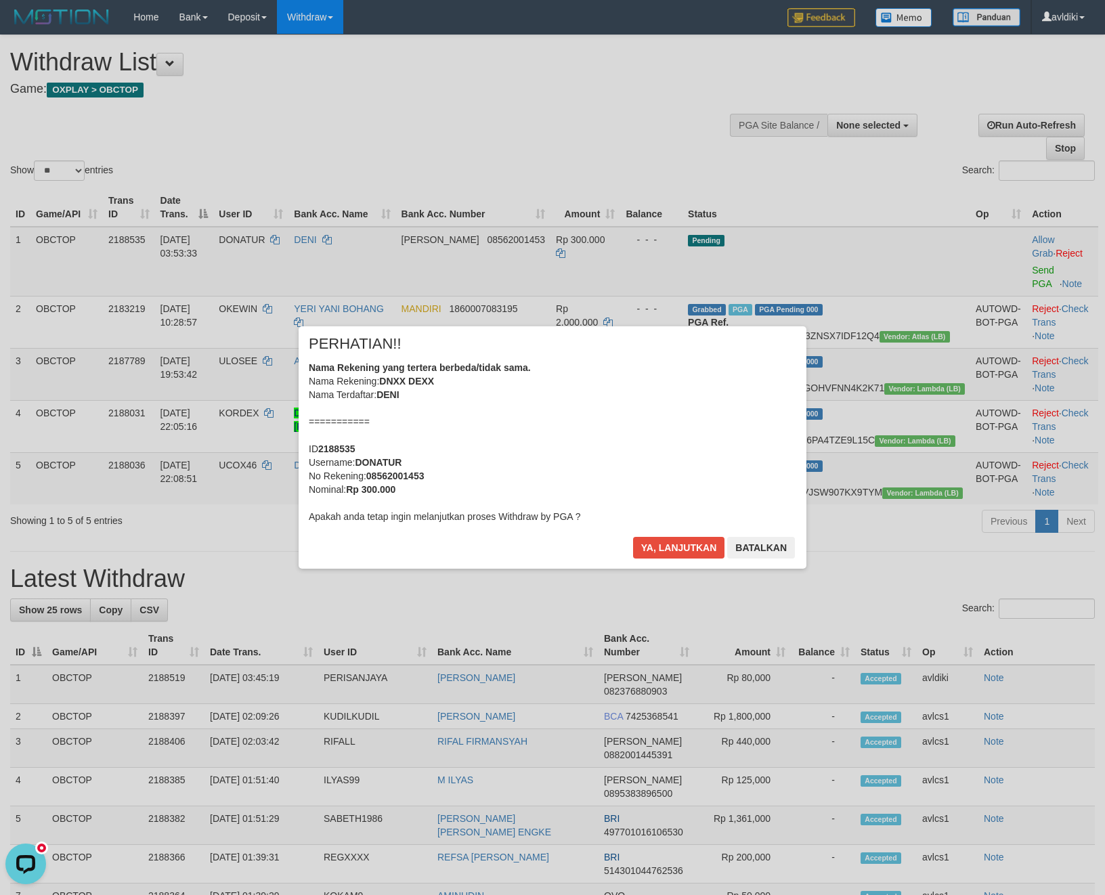
click at [669, 564] on div "Ya, lanjutkan Batalkan" at bounding box center [714, 553] width 165 height 32
click at [678, 550] on button "Ya, lanjutkan" at bounding box center [679, 548] width 92 height 22
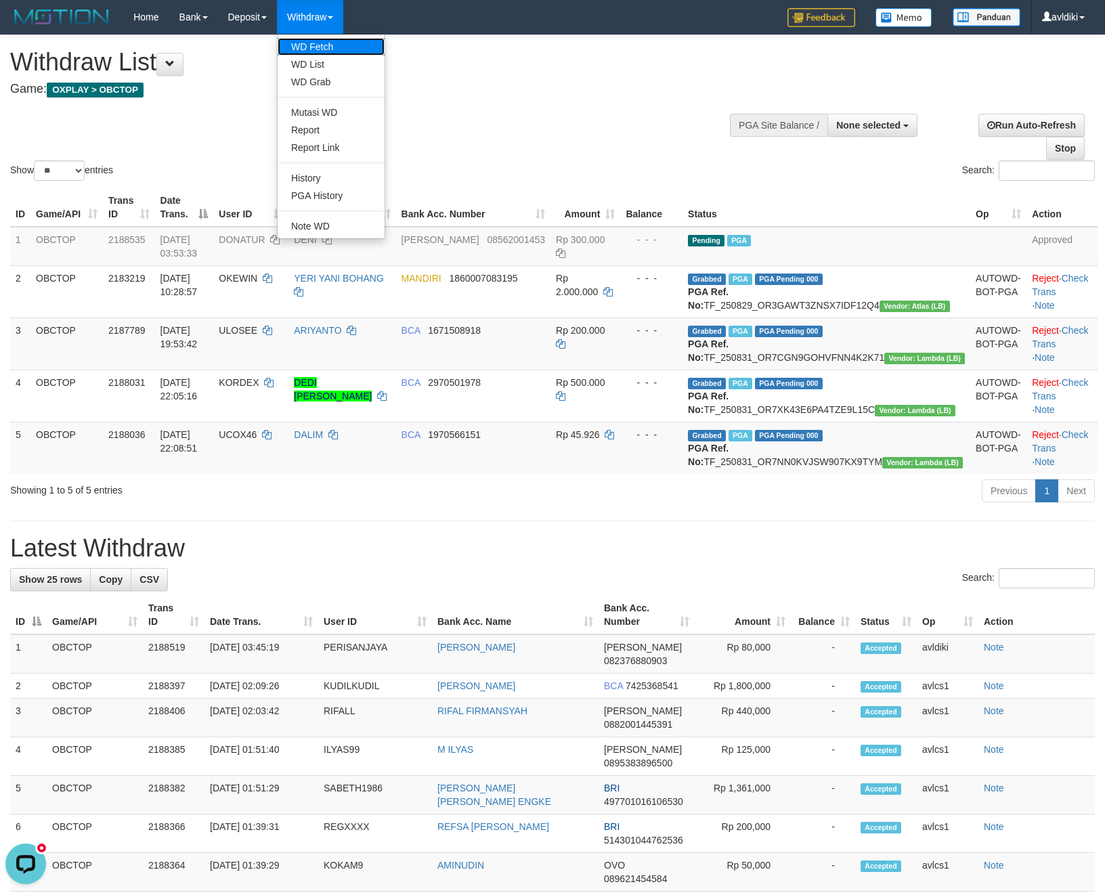
click at [313, 45] on link "WD Fetch" at bounding box center [331, 47] width 107 height 18
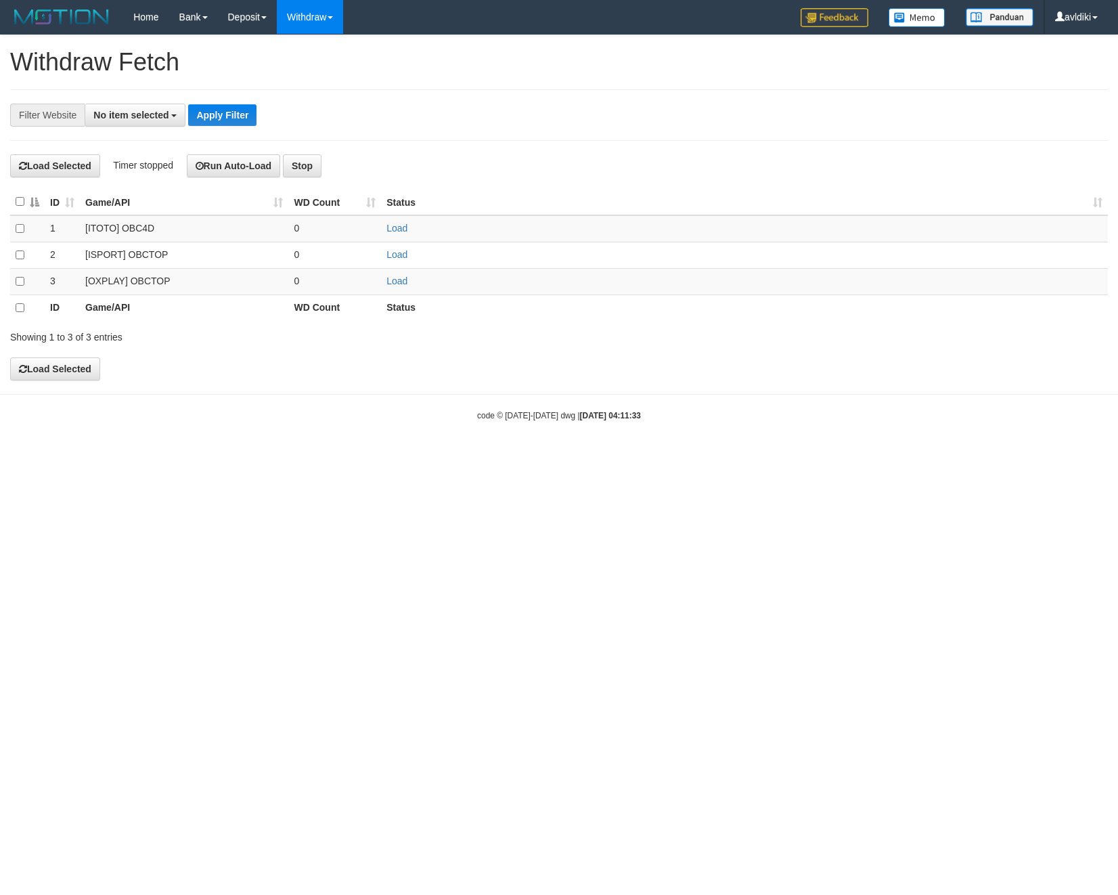
select select
click at [123, 111] on span "No item selected" at bounding box center [130, 115] width 75 height 11
click at [409, 291] on td "Load" at bounding box center [744, 281] width 727 height 26
click at [401, 282] on link "Load" at bounding box center [397, 281] width 21 height 11
click at [312, 65] on link "WD List" at bounding box center [331, 65] width 107 height 18
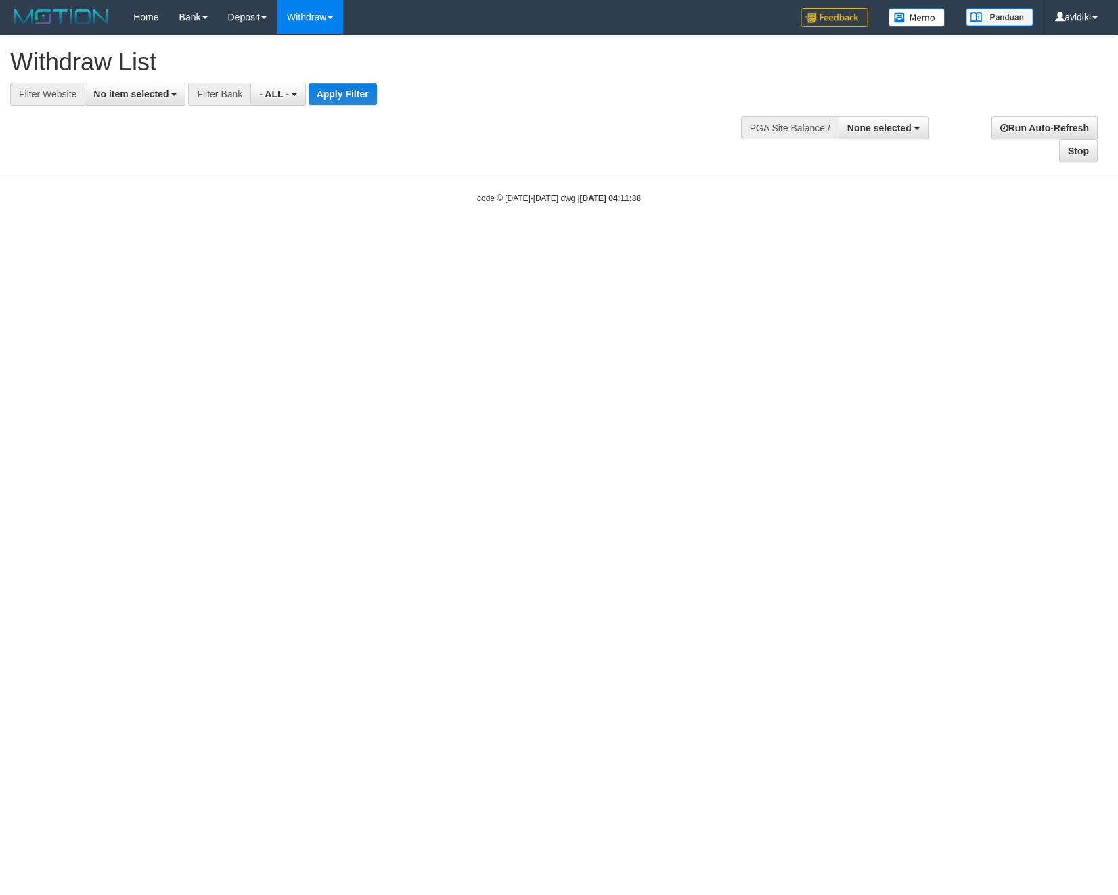
select select
click at [130, 103] on button "No item selected" at bounding box center [135, 94] width 101 height 23
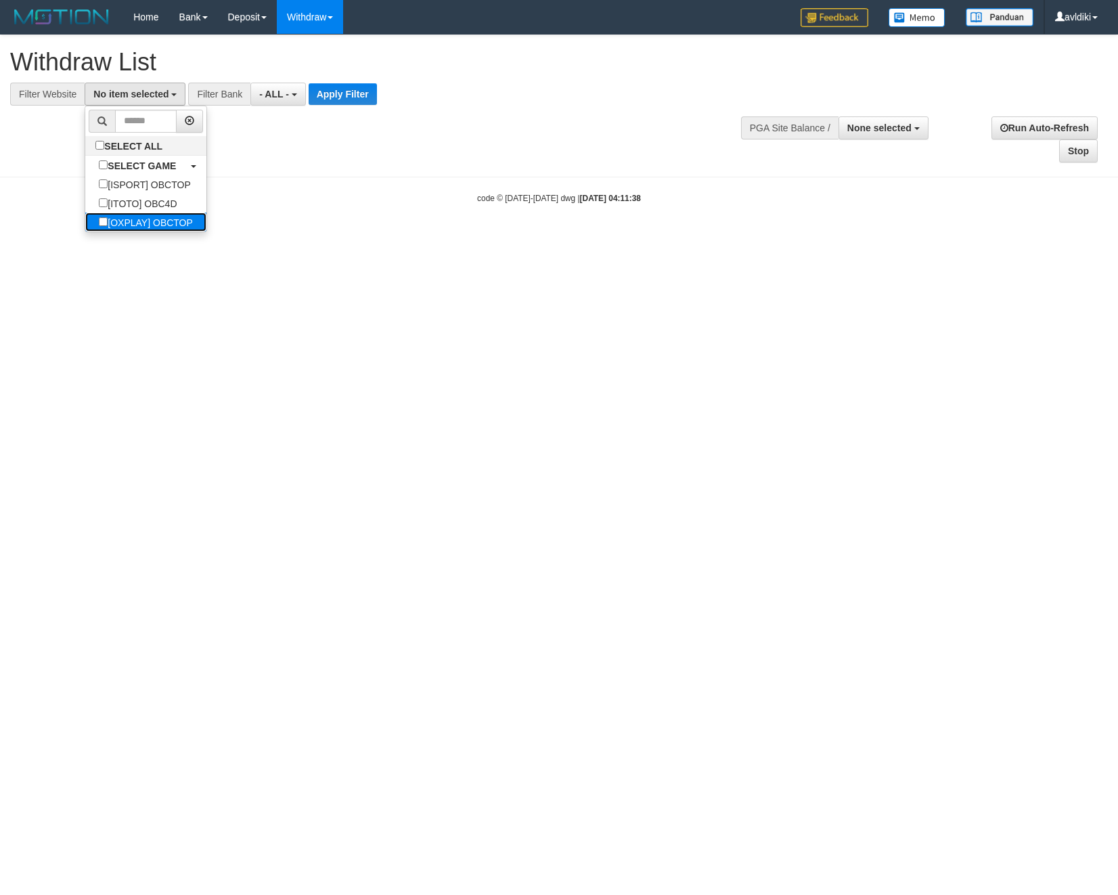
click at [135, 228] on label "[OXPLAY] OBCTOP" at bounding box center [145, 222] width 121 height 19
select select "****"
click at [364, 99] on button "Apply Filter" at bounding box center [354, 94] width 68 height 22
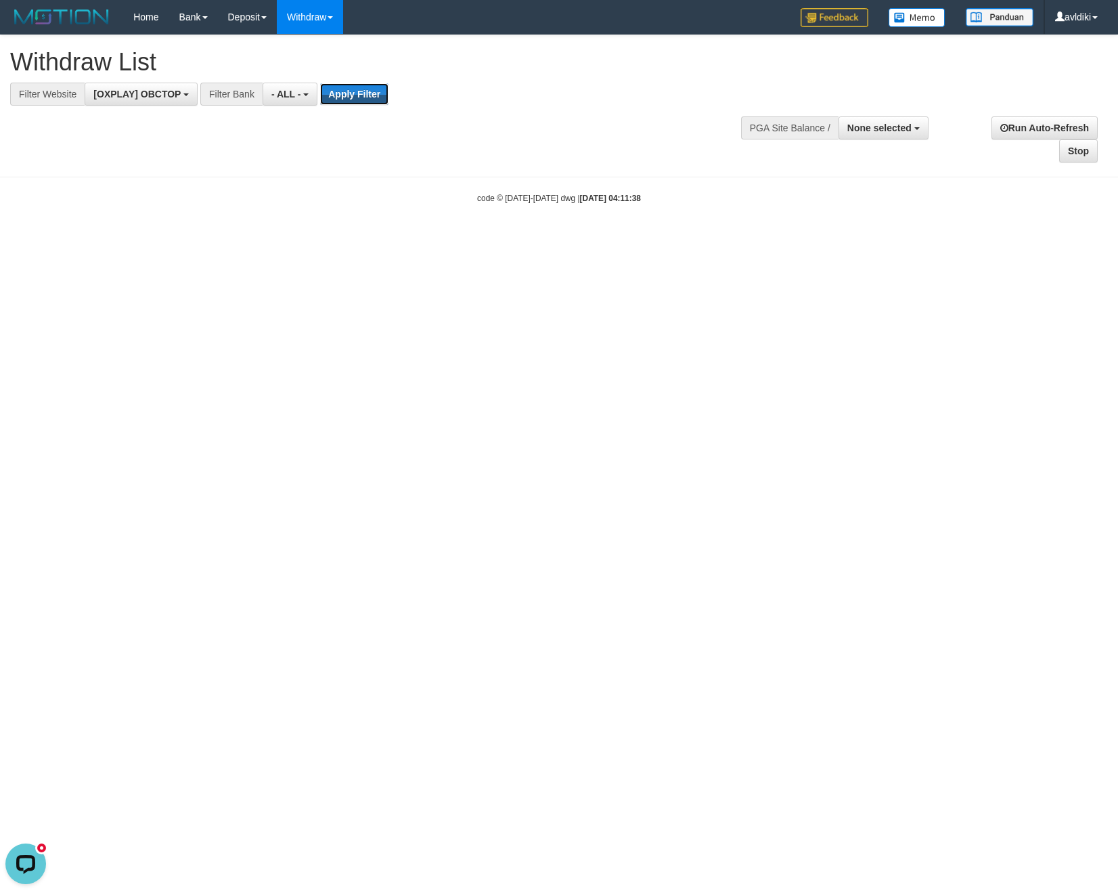
scroll to position [0, 0]
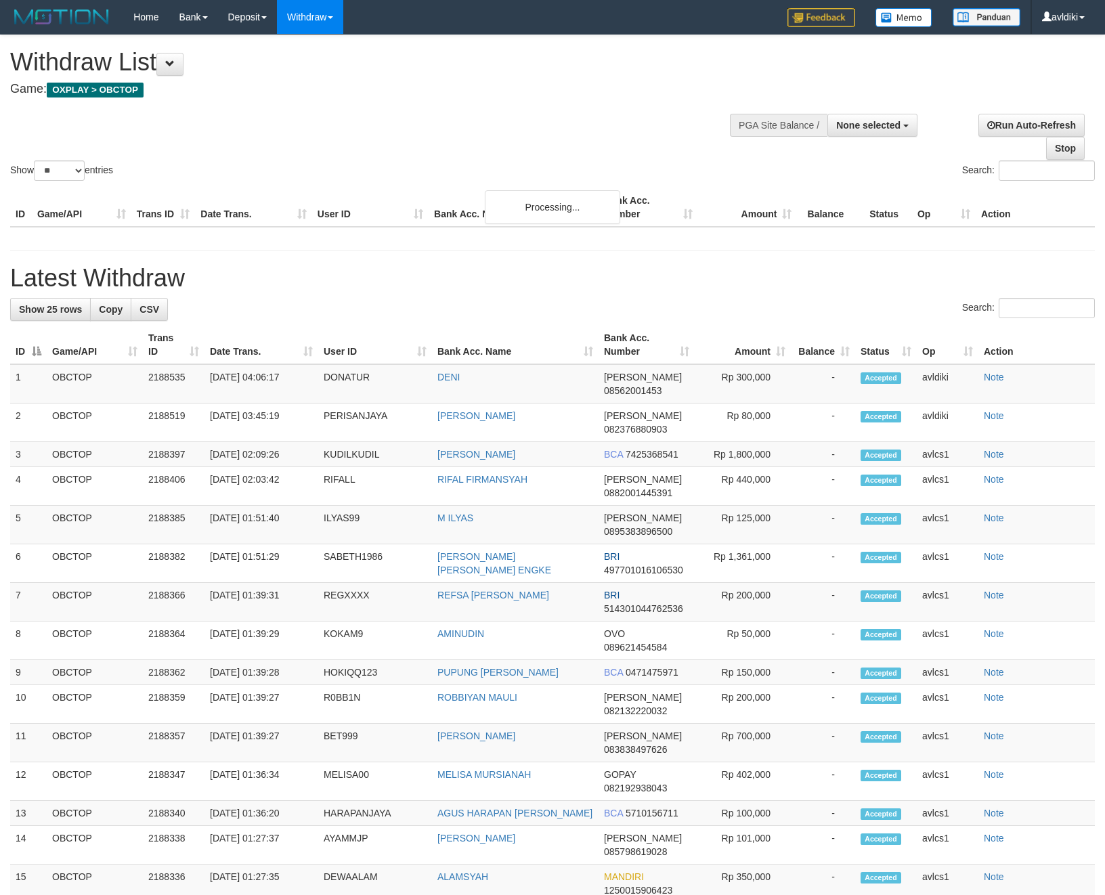
select select
select select "**"
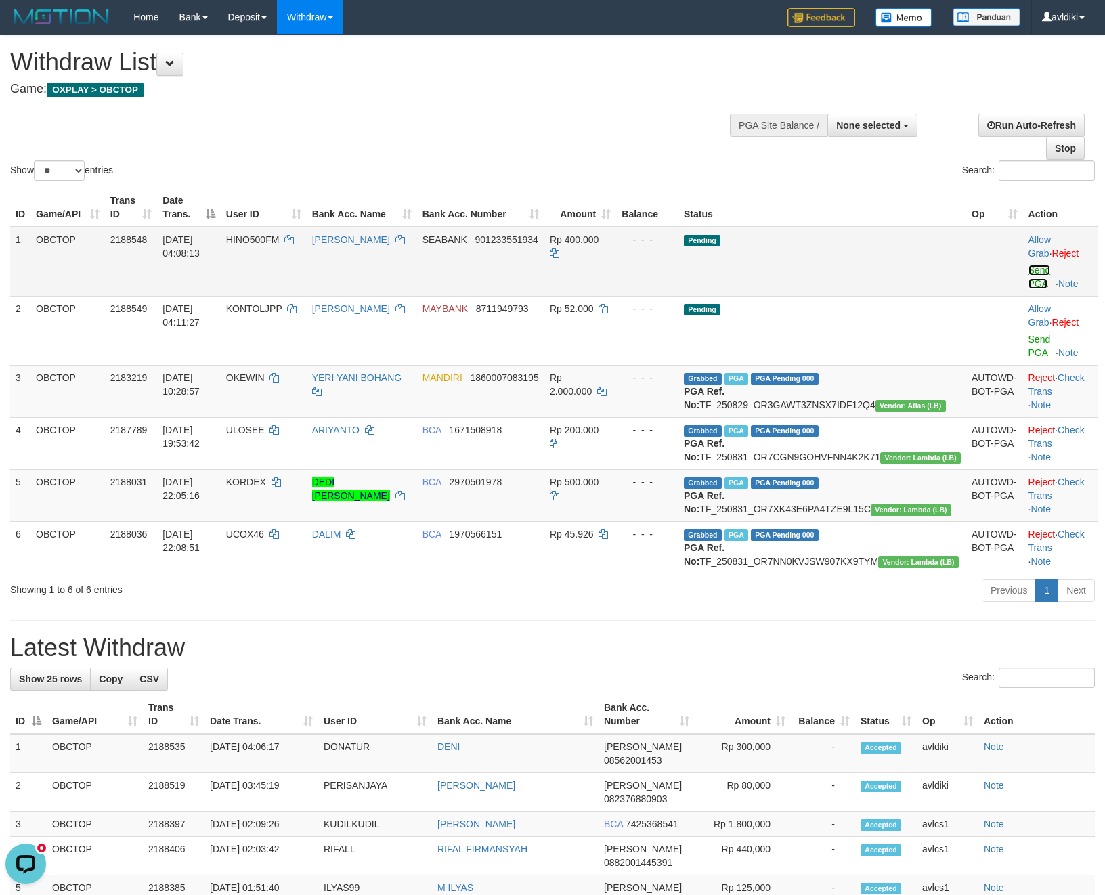
click at [1036, 271] on link "Send PGA" at bounding box center [1039, 277] width 22 height 24
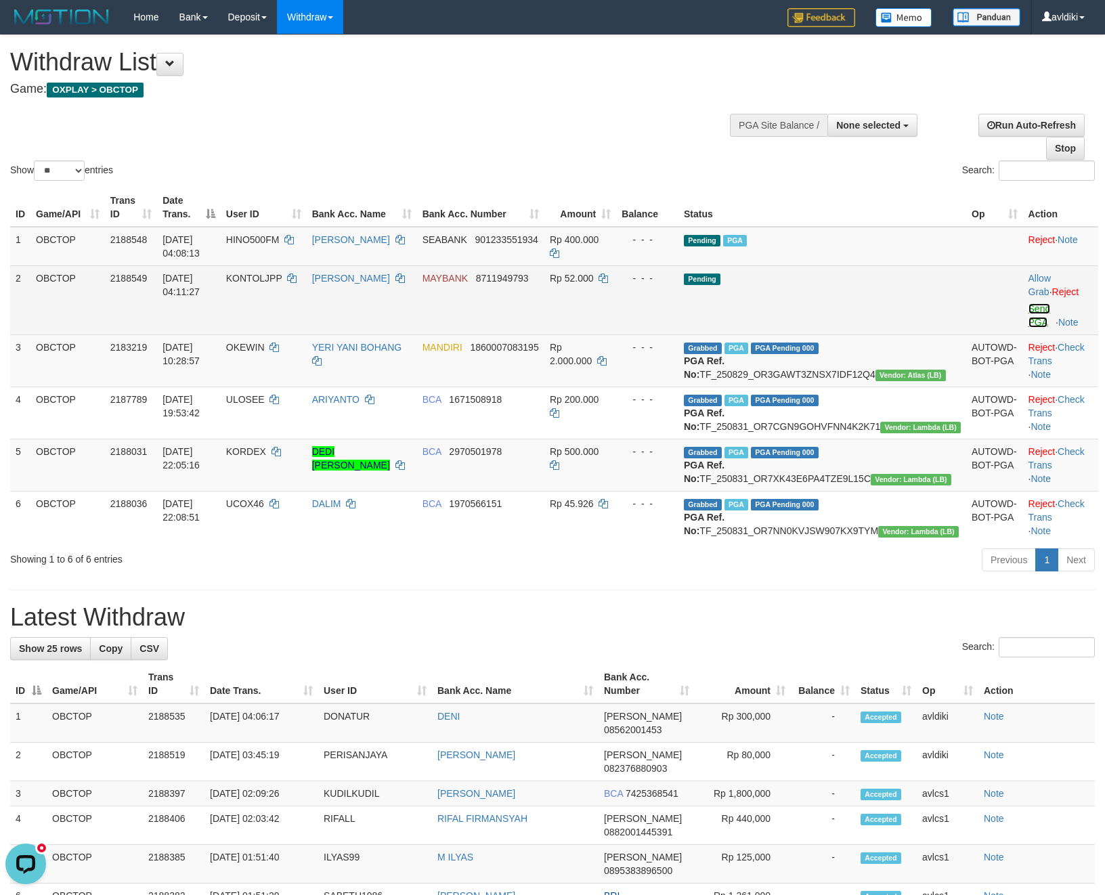
click at [1028, 310] on link "Send PGA" at bounding box center [1039, 315] width 22 height 24
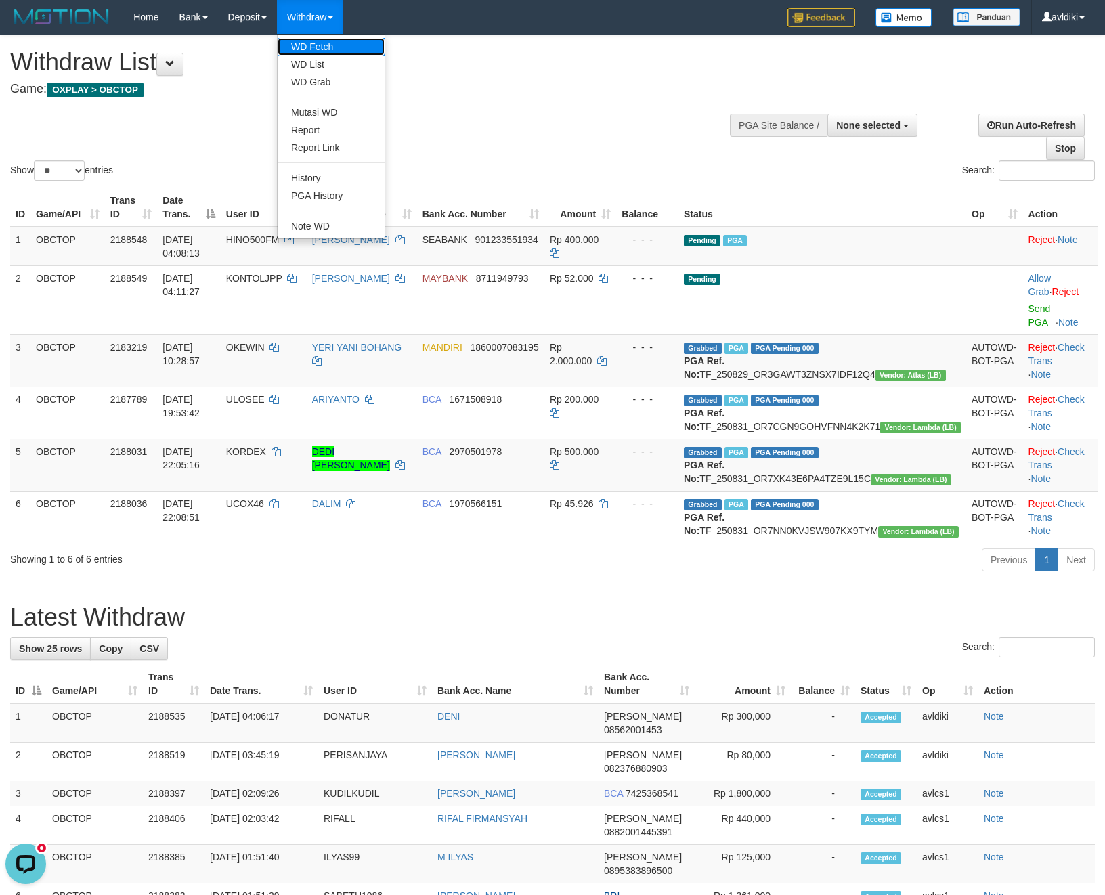
click at [330, 41] on link "WD Fetch" at bounding box center [331, 47] width 107 height 18
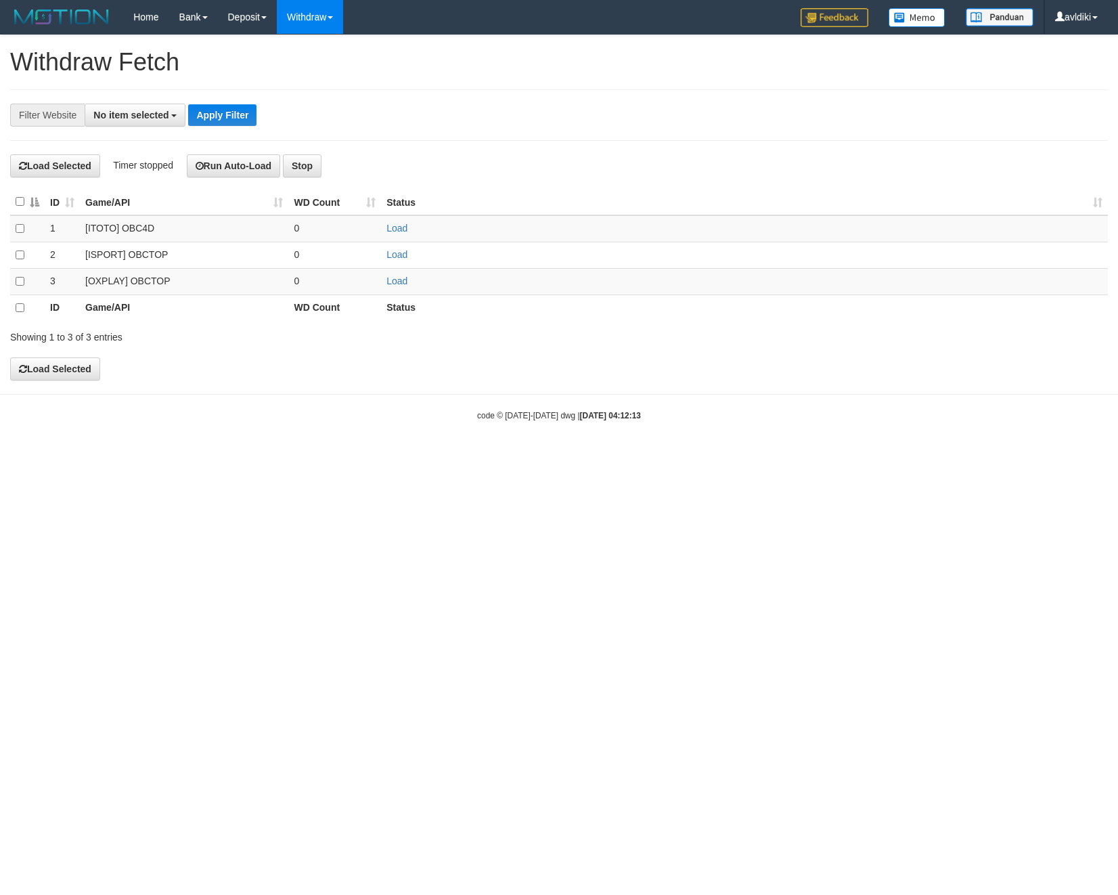
select select
click at [393, 275] on td "Load" at bounding box center [744, 281] width 727 height 26
click at [394, 278] on link "Load" at bounding box center [397, 281] width 21 height 11
click at [313, 56] on link "WD List" at bounding box center [331, 65] width 107 height 18
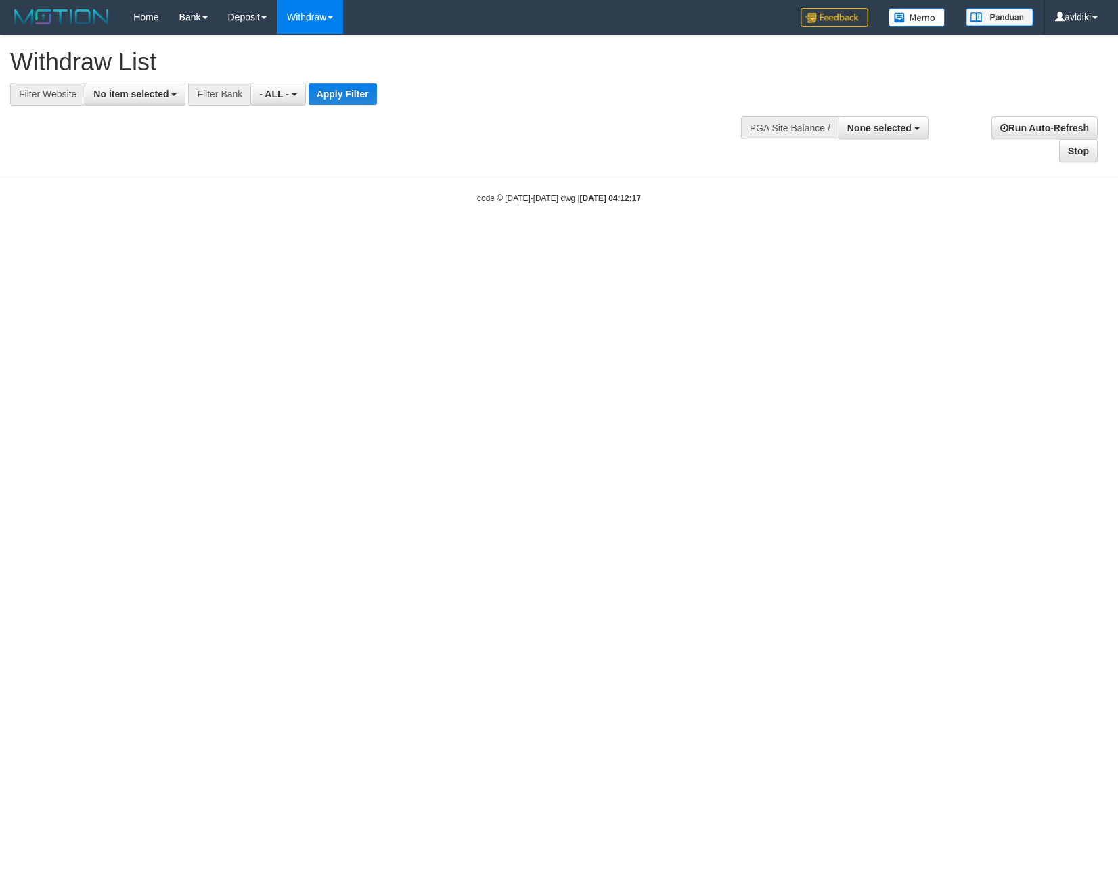
select select
click at [153, 95] on span "No item selected" at bounding box center [130, 94] width 75 height 11
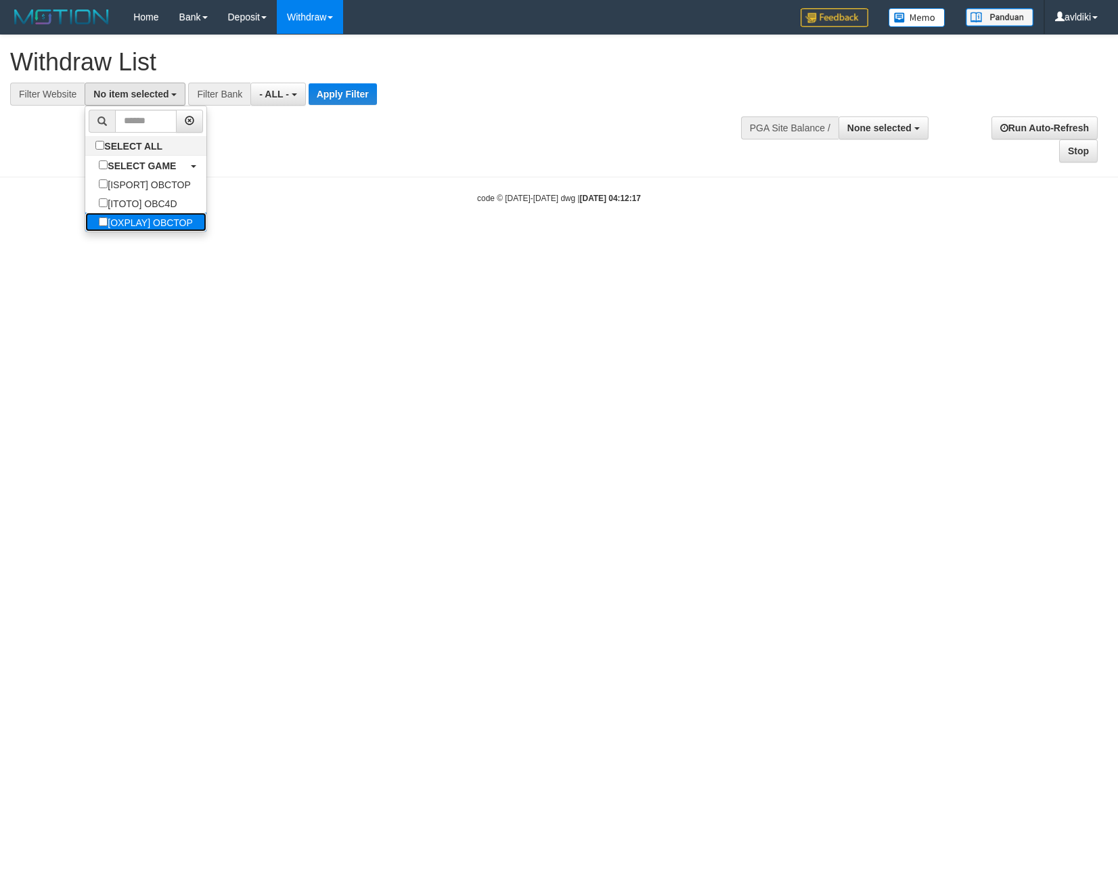
click at [171, 220] on label "[OXPLAY] OBCTOP" at bounding box center [145, 222] width 121 height 19
select select "****"
click at [348, 88] on button "Apply Filter" at bounding box center [354, 94] width 68 height 22
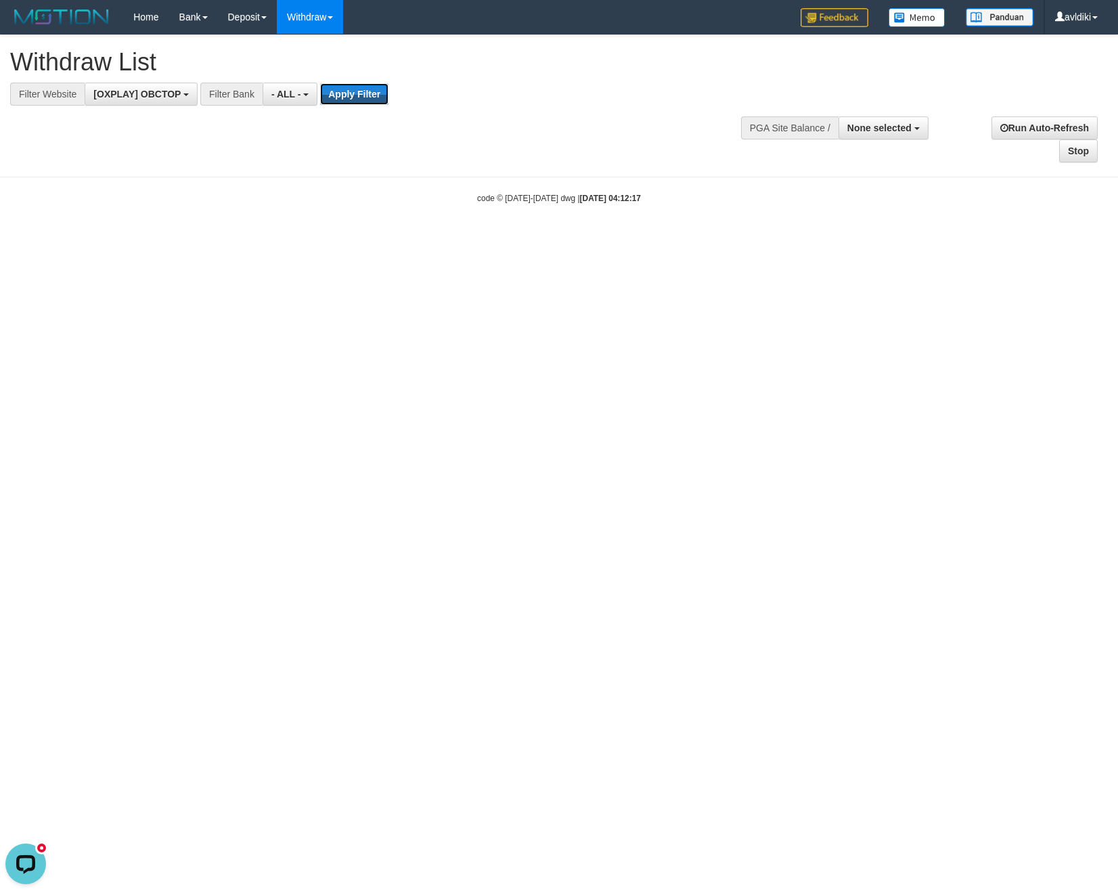
scroll to position [0, 0]
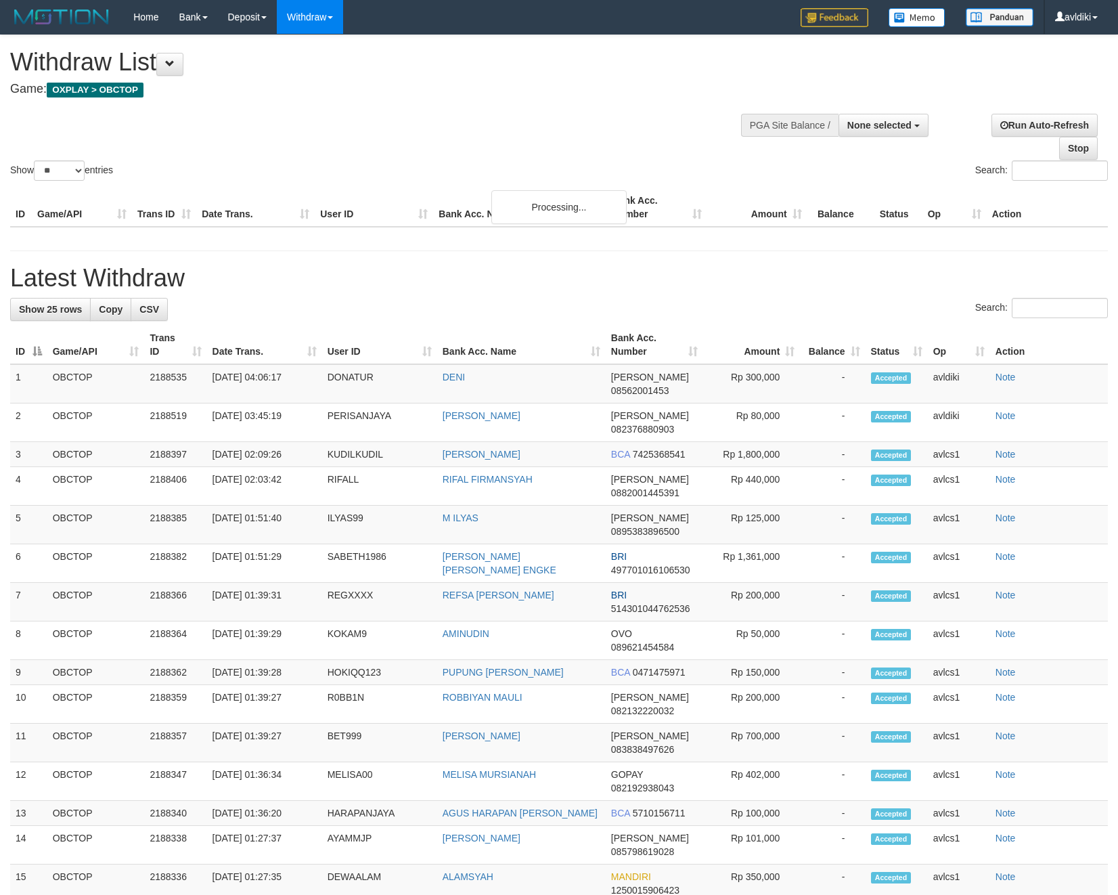
select select
select select "**"
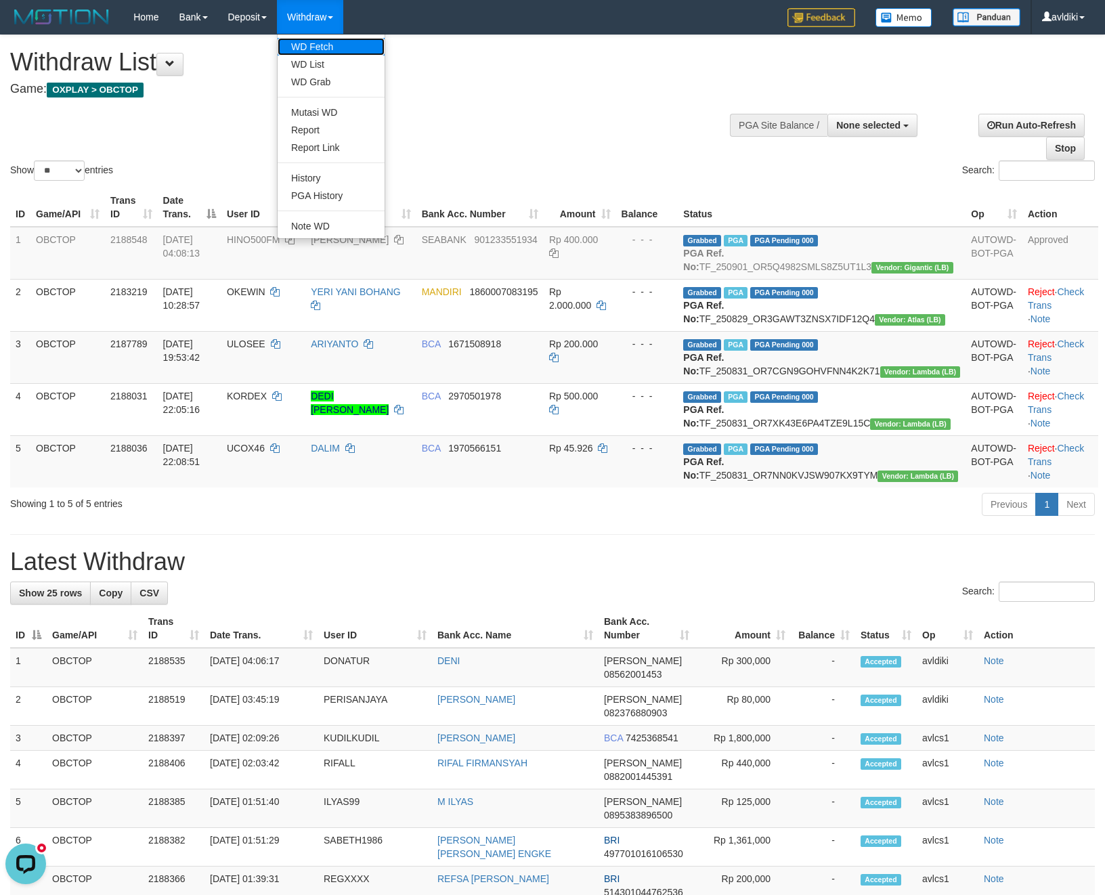
click at [334, 49] on link "WD Fetch" at bounding box center [331, 47] width 107 height 18
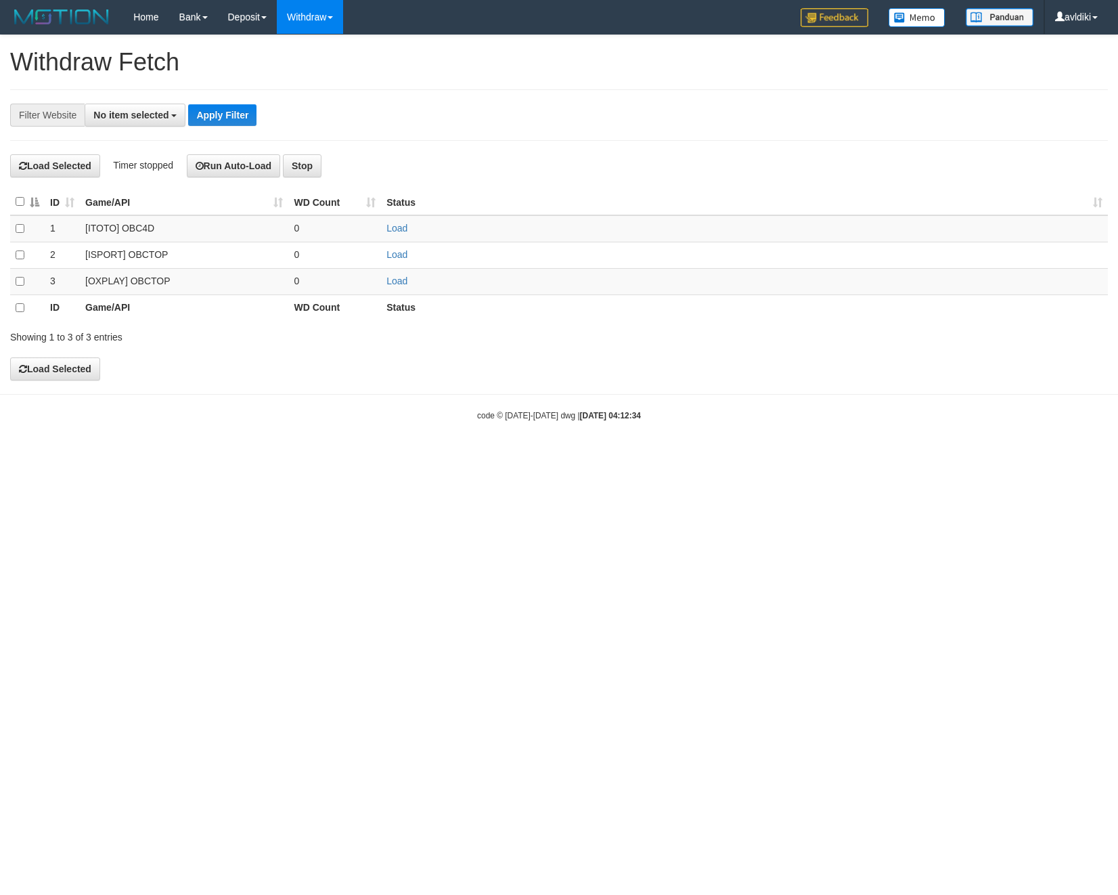
select select
click at [390, 280] on link "Load" at bounding box center [397, 281] width 21 height 11
click at [326, 60] on link "WD List" at bounding box center [331, 65] width 107 height 18
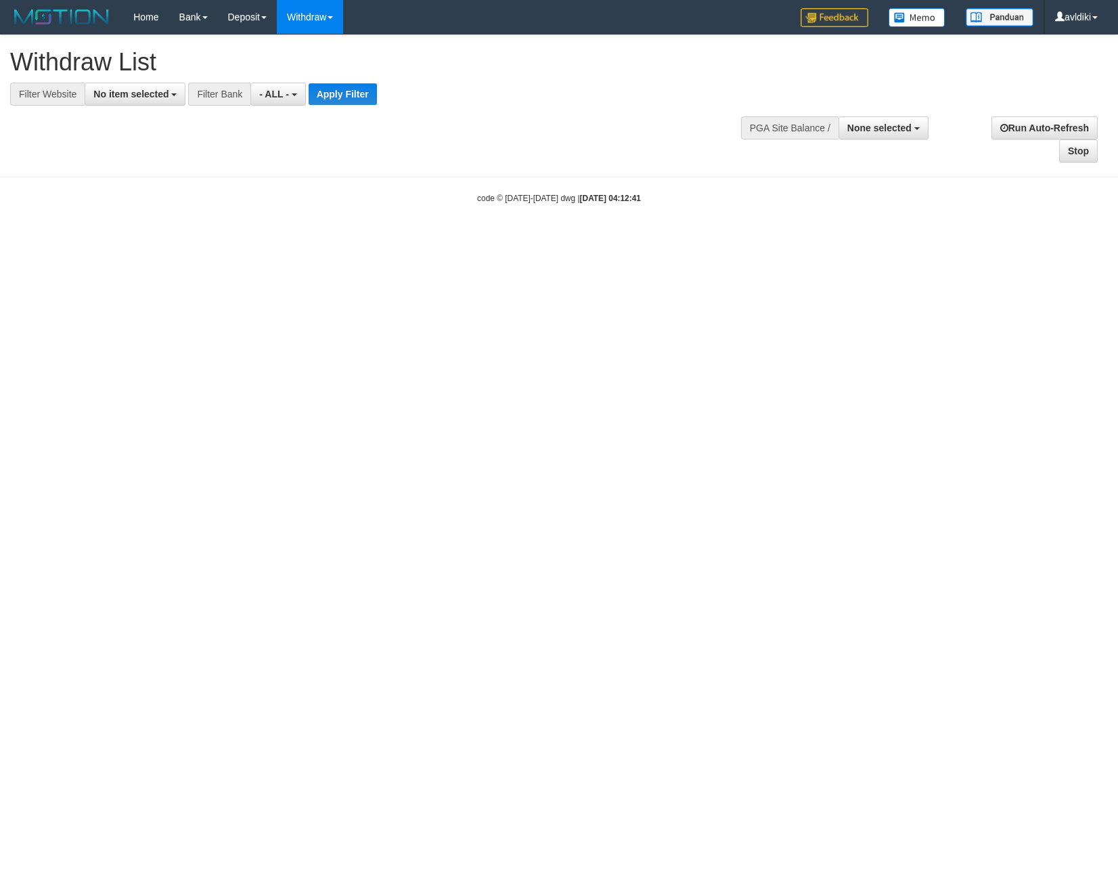
select select
click at [121, 103] on button "No item selected" at bounding box center [135, 94] width 101 height 23
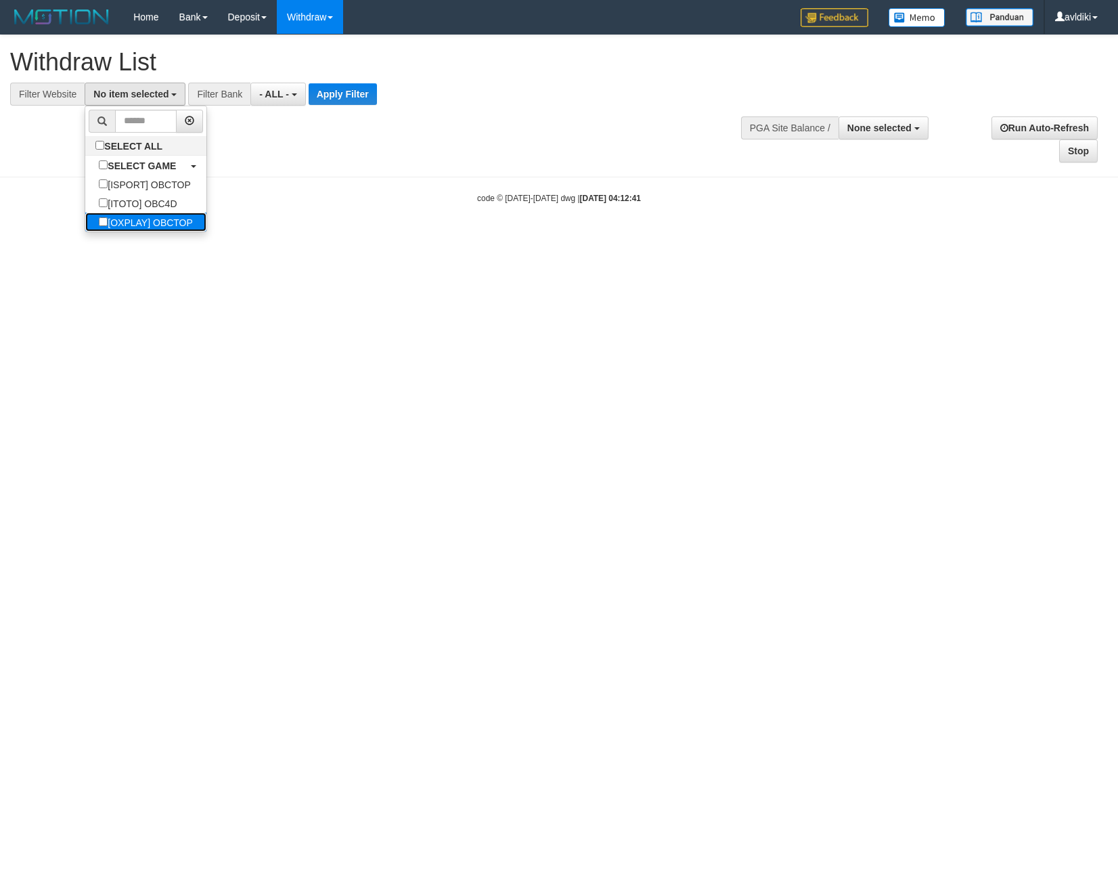
click at [152, 223] on label "[OXPLAY] OBCTOP" at bounding box center [145, 222] width 121 height 19
select select "****"
click at [343, 89] on button "Apply Filter" at bounding box center [354, 94] width 68 height 22
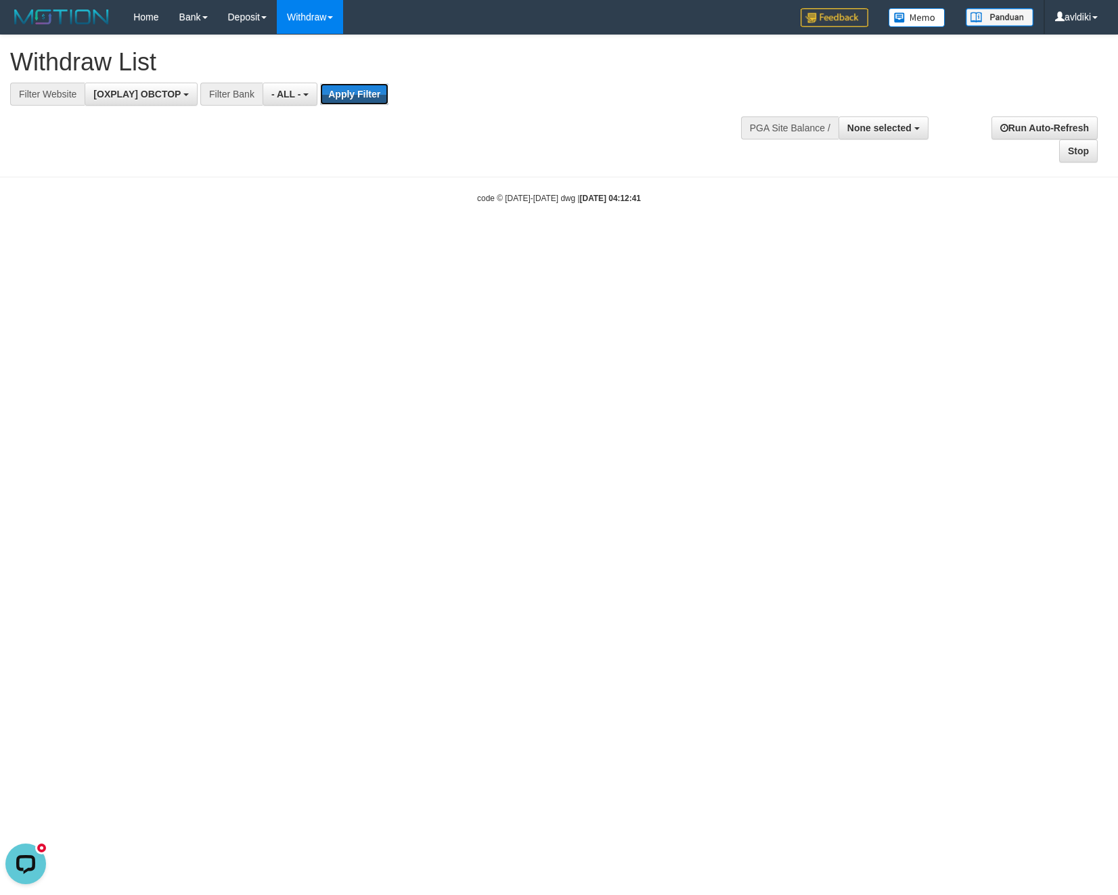
scroll to position [0, 0]
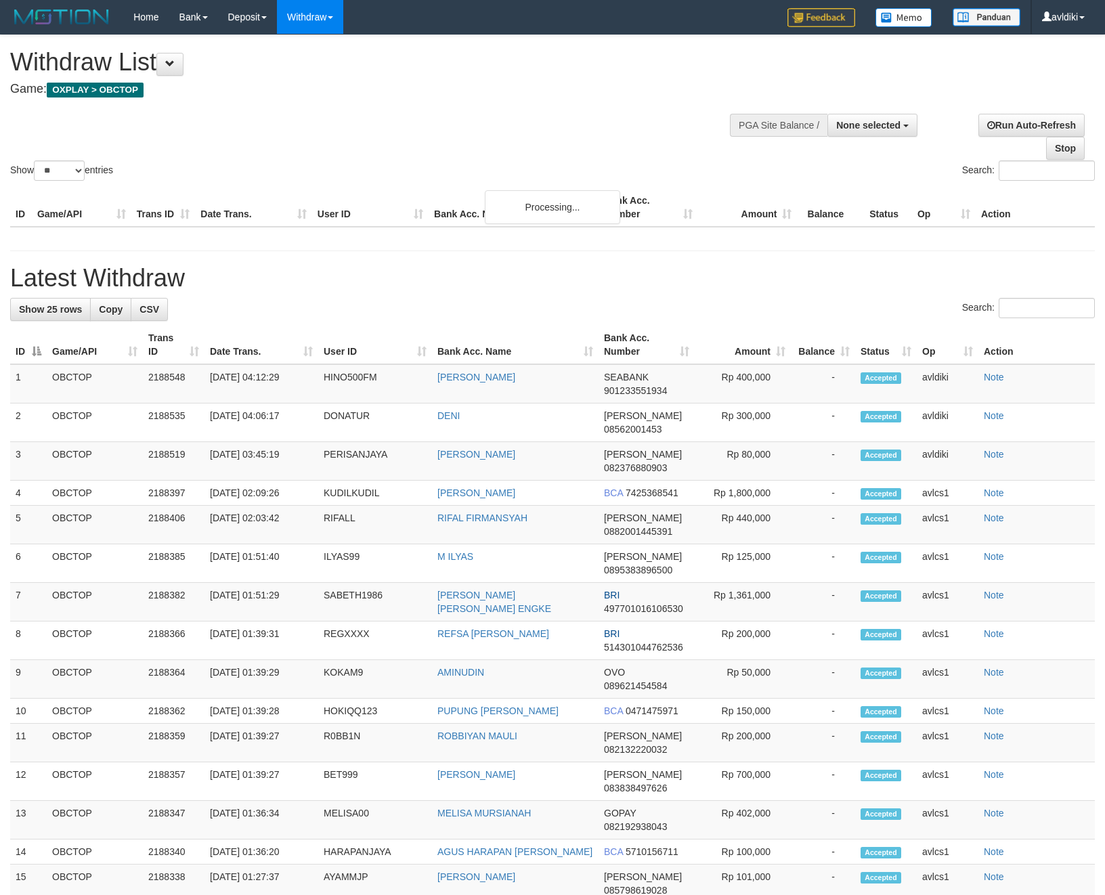
select select
select select "**"
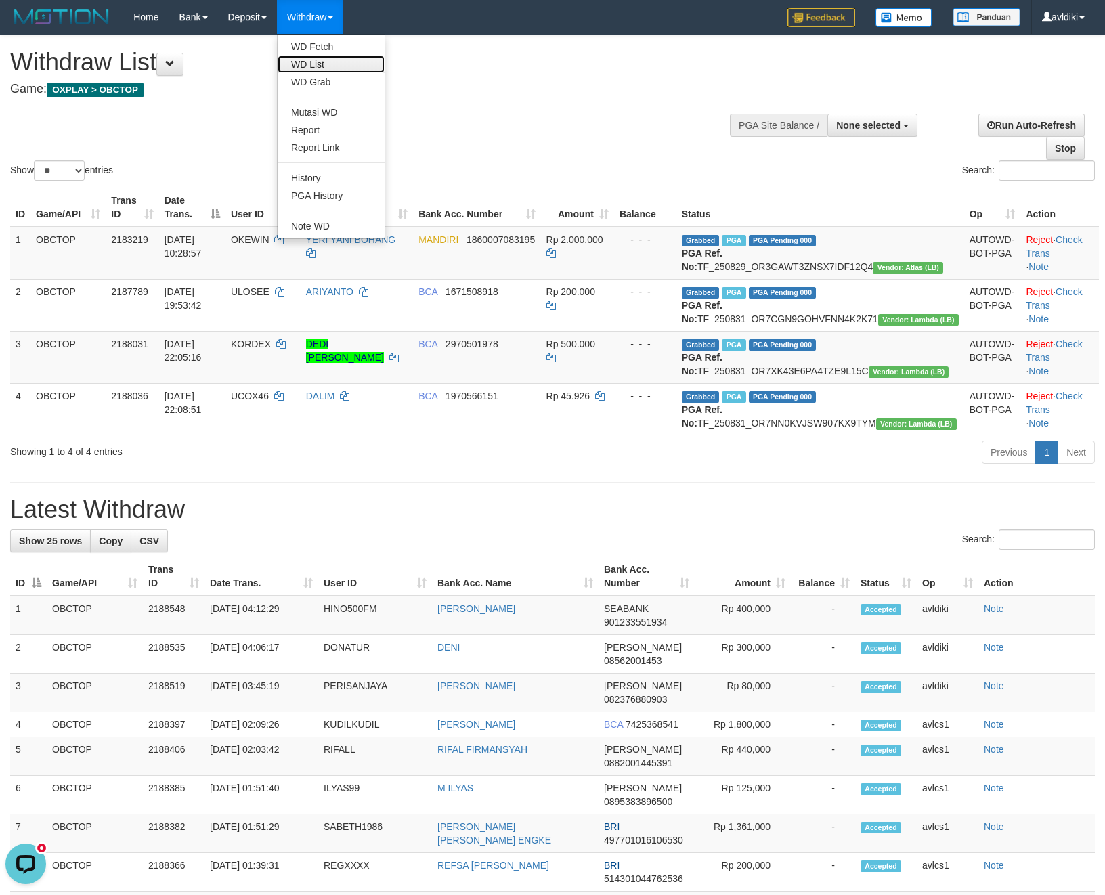
click at [318, 57] on link "WD List" at bounding box center [331, 65] width 107 height 18
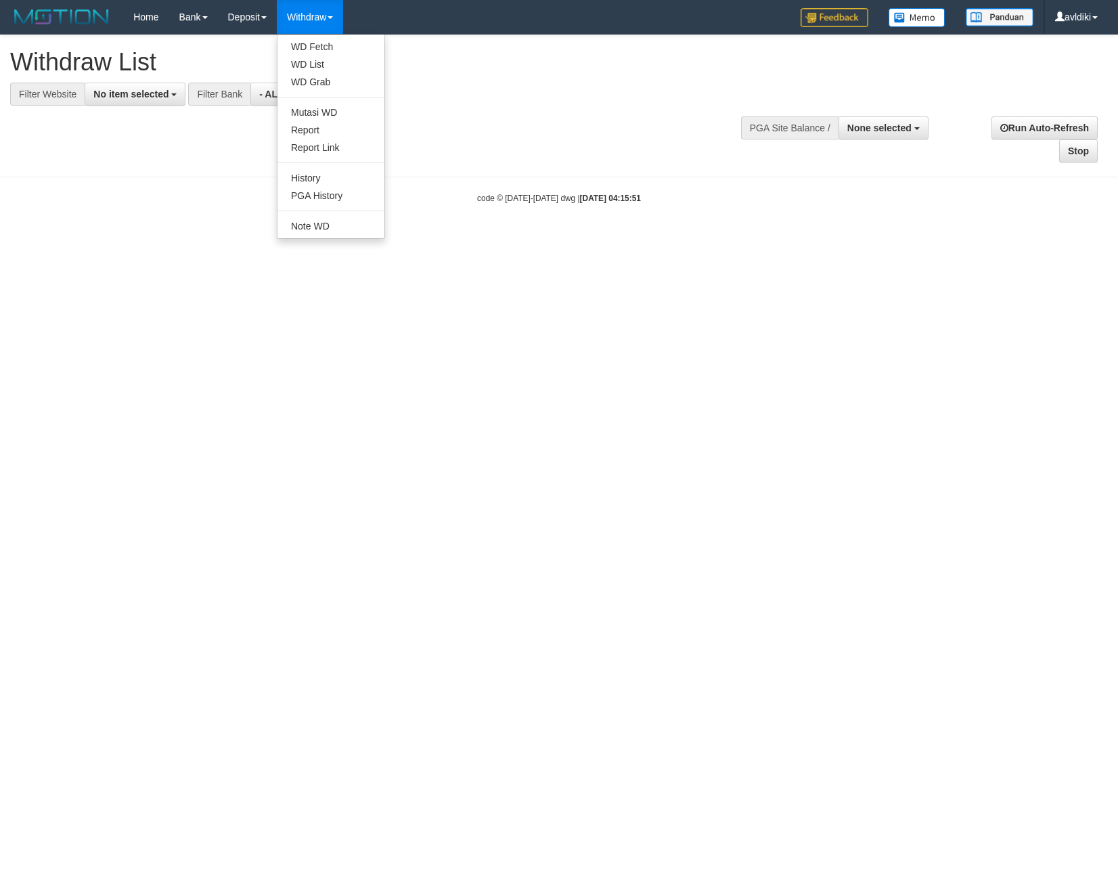
select select
click at [330, 45] on link "WD Fetch" at bounding box center [331, 47] width 107 height 18
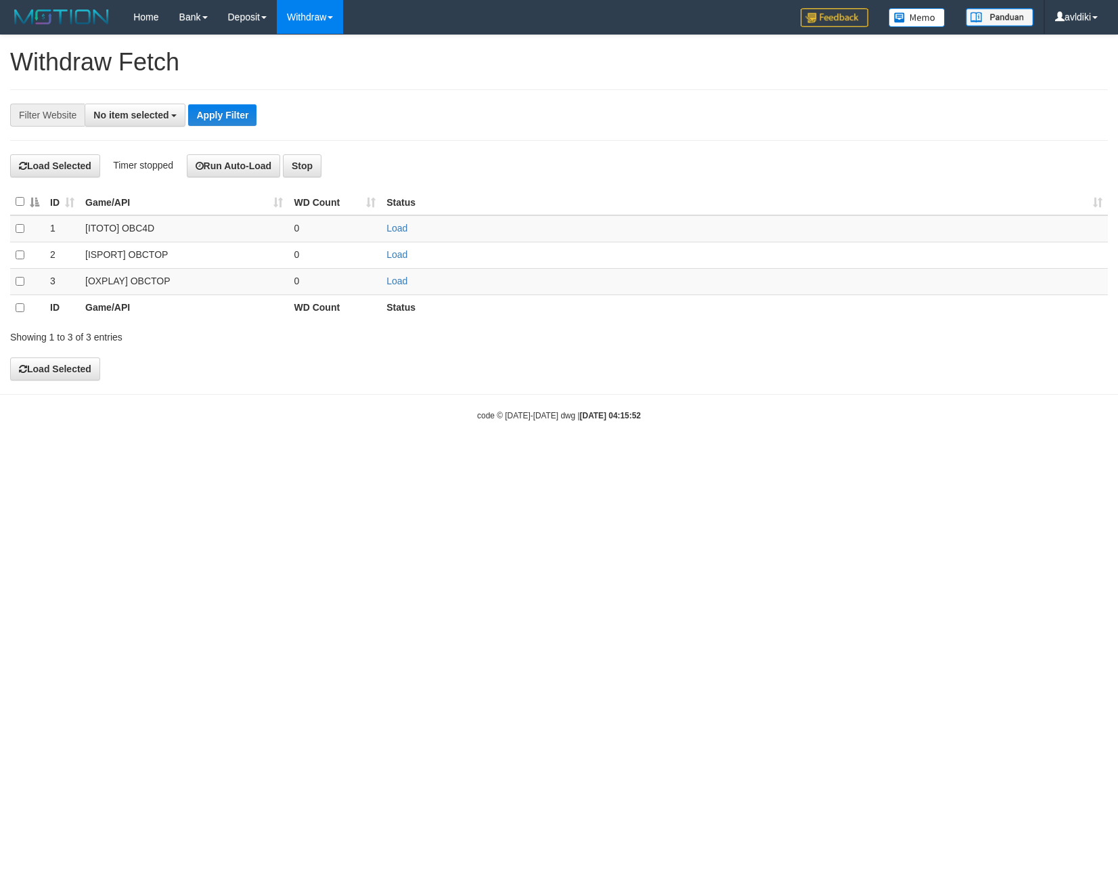
select select
click at [401, 285] on link "Load" at bounding box center [397, 281] width 21 height 11
click at [309, 39] on link "WD Fetch" at bounding box center [331, 47] width 107 height 18
select select
click at [385, 286] on td "Load" at bounding box center [744, 281] width 727 height 26
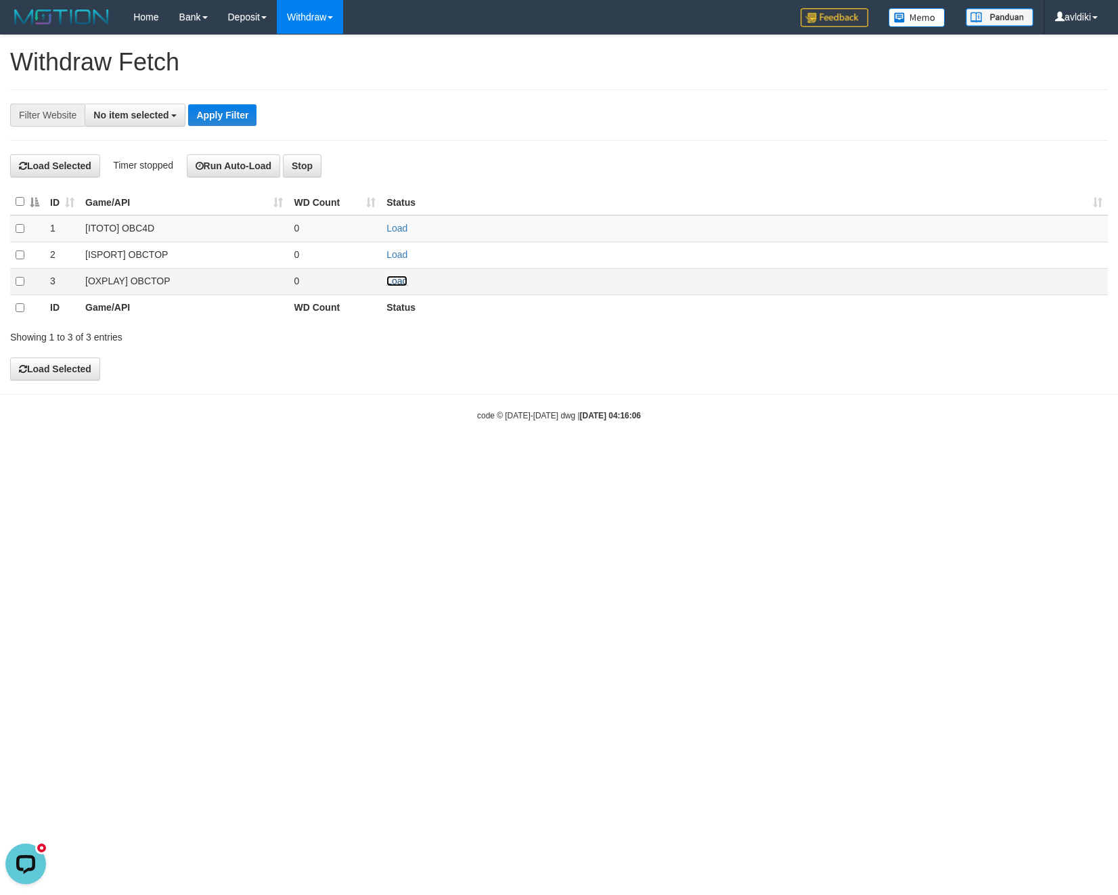
click at [398, 282] on link "Load" at bounding box center [397, 281] width 21 height 11
click at [339, 61] on link "WD List" at bounding box center [331, 65] width 107 height 18
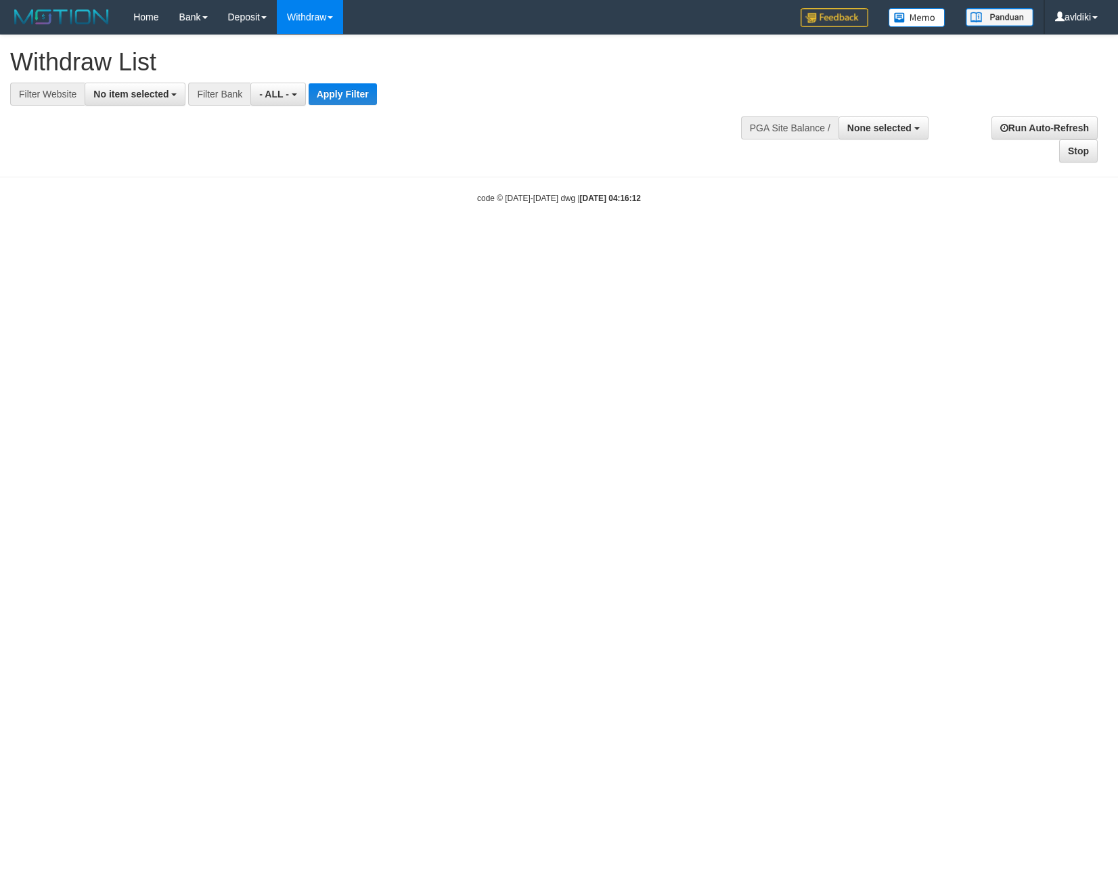
select select
click at [131, 103] on button "No item selected" at bounding box center [135, 94] width 101 height 23
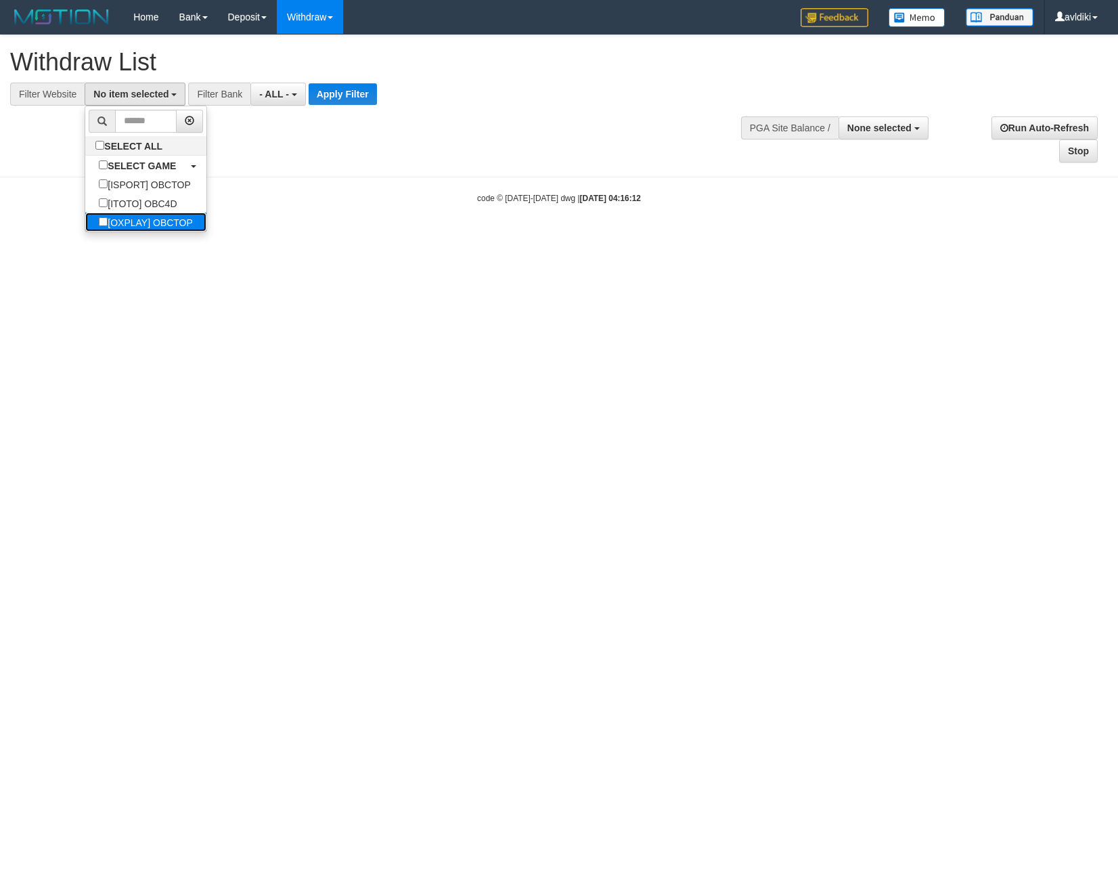
click at [150, 226] on label "[OXPLAY] OBCTOP" at bounding box center [145, 222] width 121 height 19
select select "****"
click at [352, 98] on button "Apply Filter" at bounding box center [354, 94] width 68 height 22
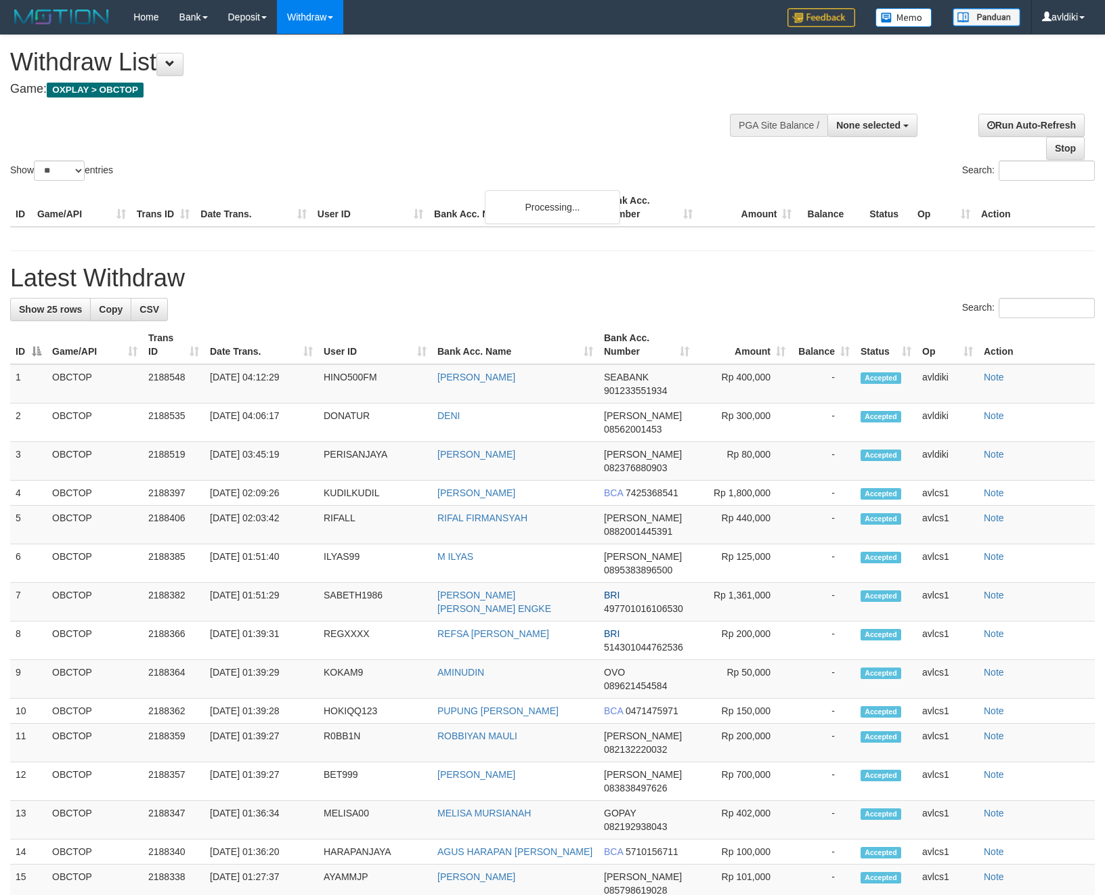
select select
select select "**"
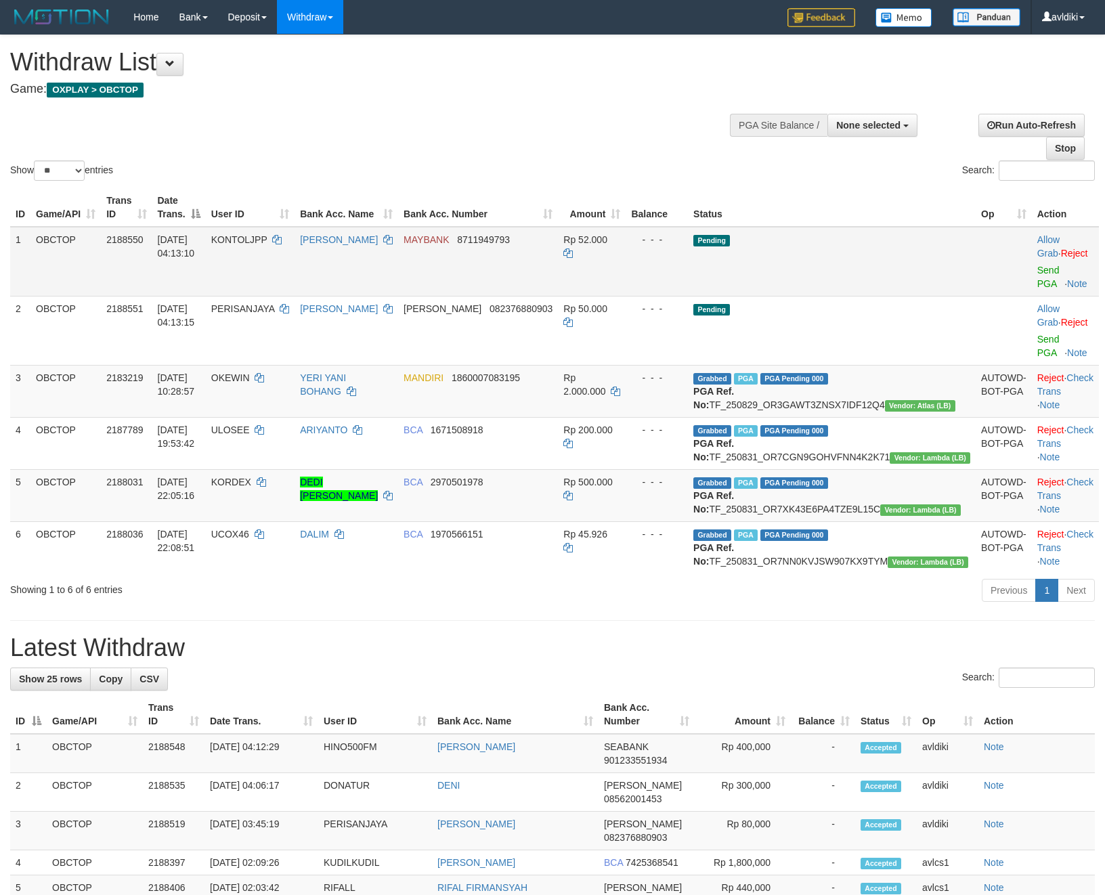
click at [1034, 279] on td "Allow Grab · Reject Send PGA · Note" at bounding box center [1065, 262] width 67 height 70
click at [1037, 274] on link "Send PGA" at bounding box center [1048, 277] width 22 height 24
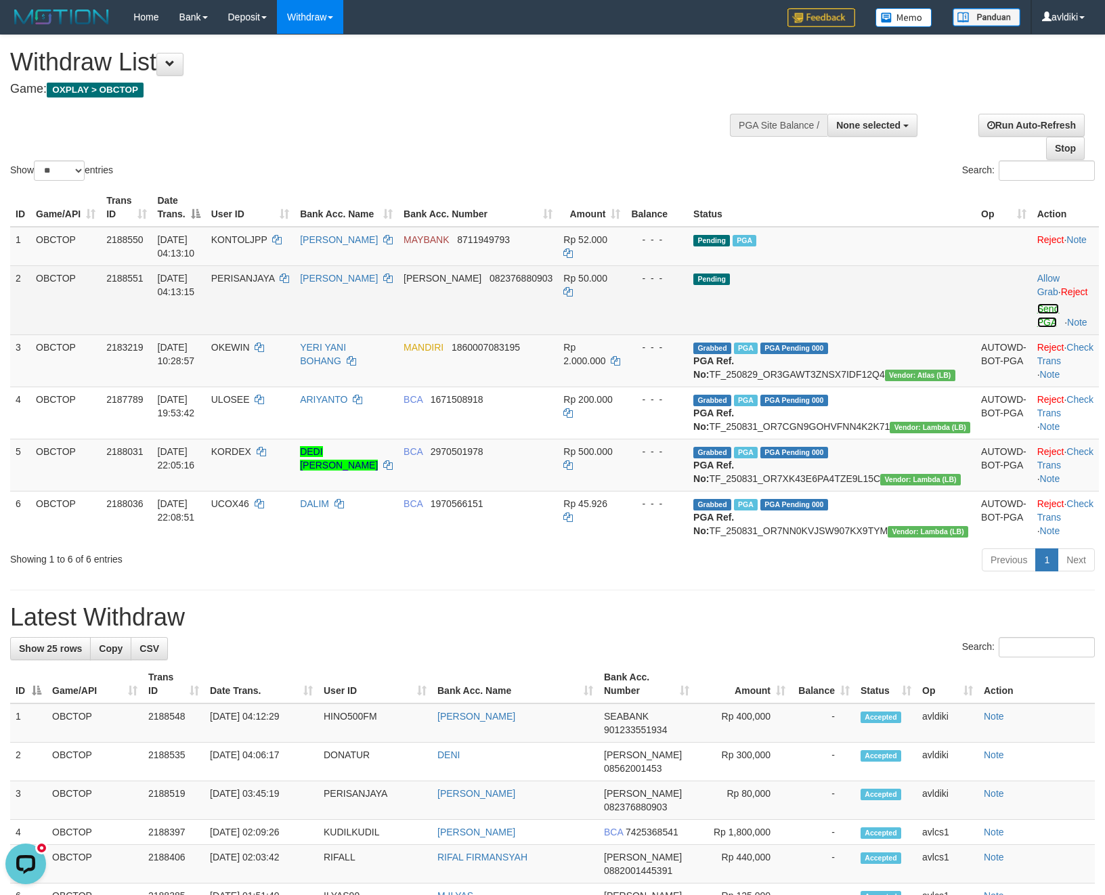
click at [1037, 311] on link "Send PGA" at bounding box center [1048, 315] width 22 height 24
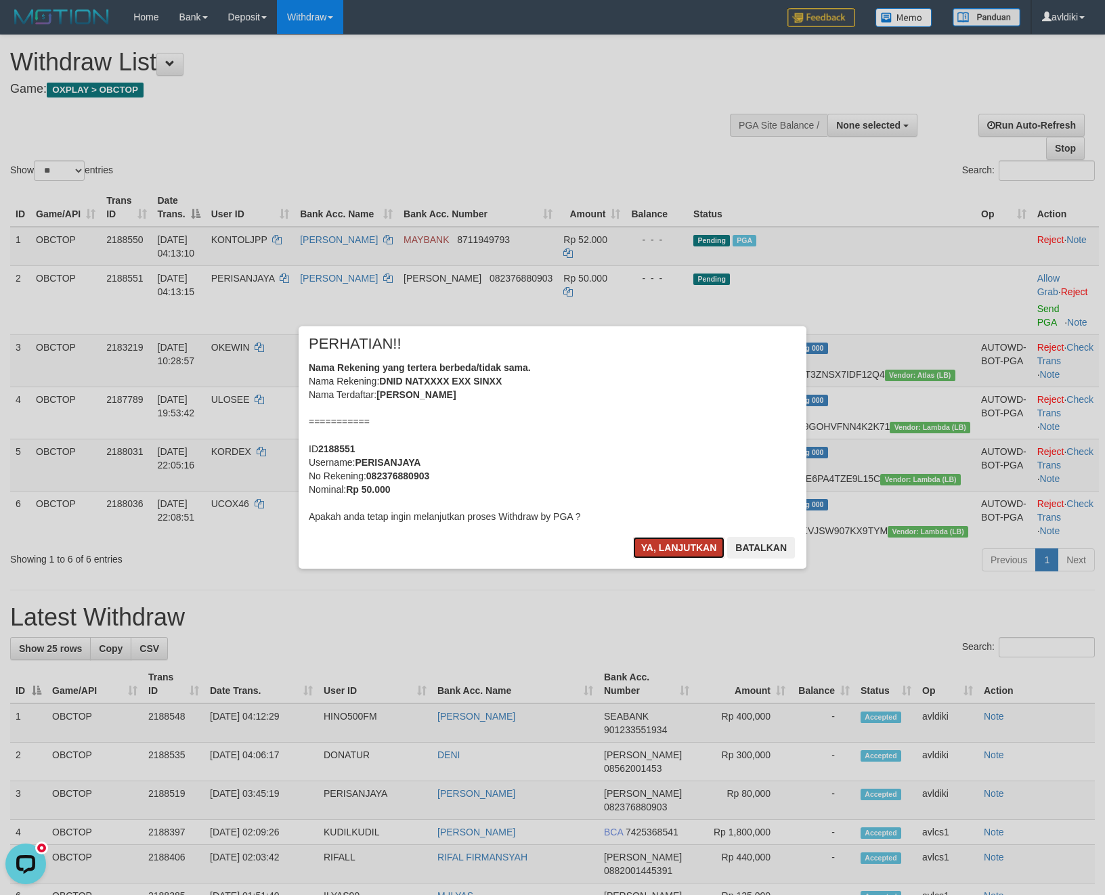
click at [688, 540] on button "Ya, lanjutkan" at bounding box center [679, 548] width 92 height 22
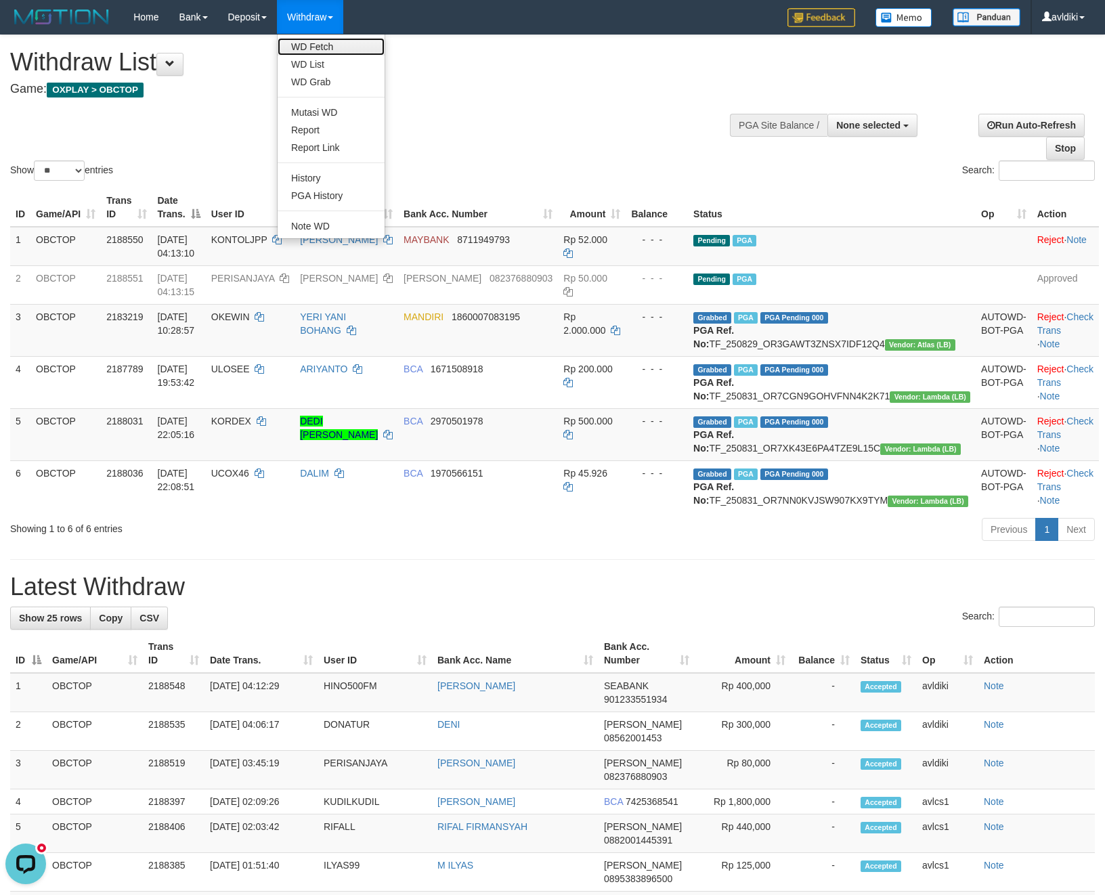
click at [318, 39] on link "WD Fetch" at bounding box center [331, 47] width 107 height 18
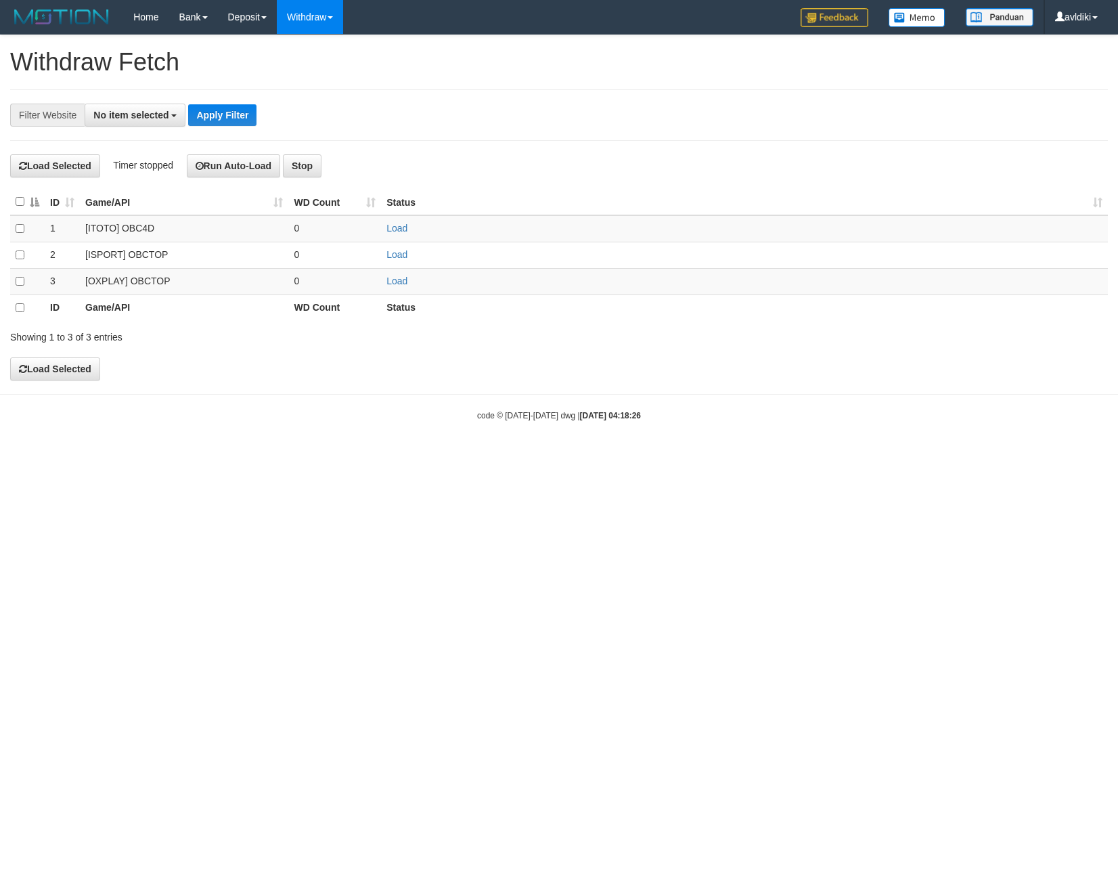
select select
click at [393, 280] on link "Load" at bounding box center [397, 281] width 21 height 11
click at [315, 58] on link "WD List" at bounding box center [331, 65] width 107 height 18
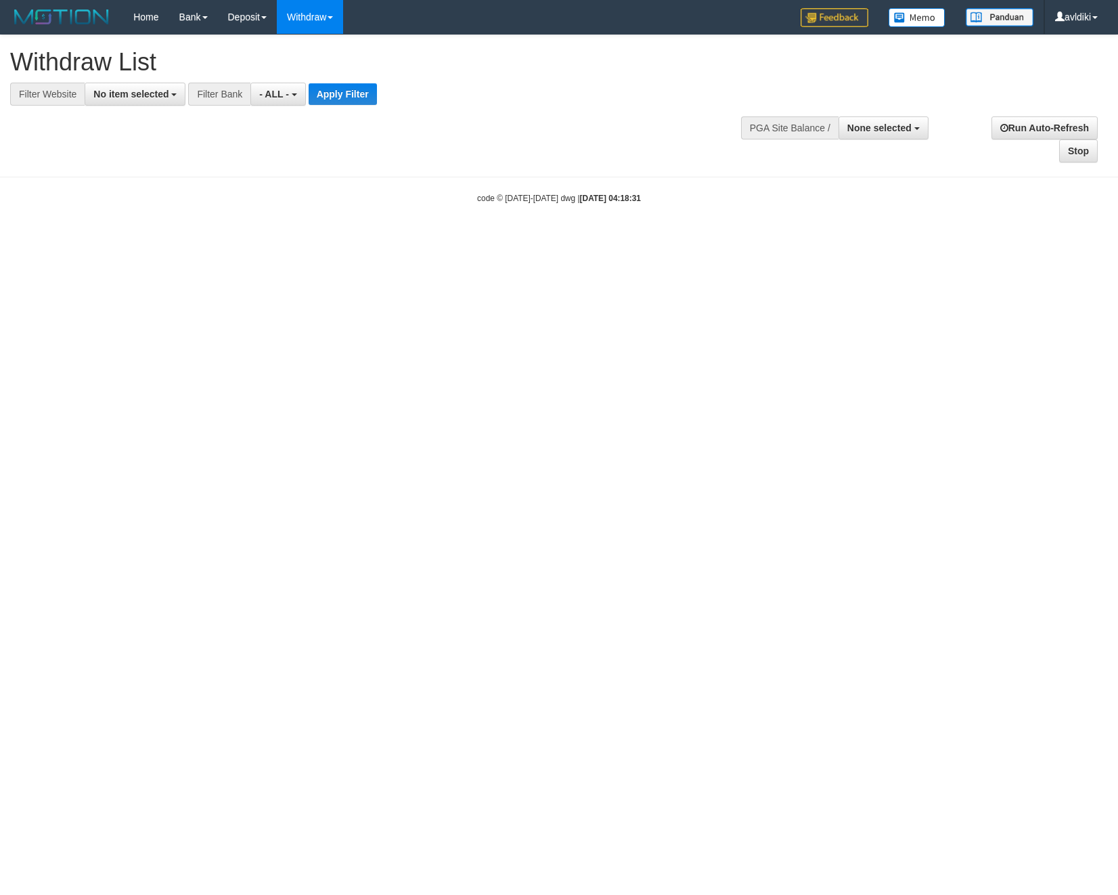
select select
click at [144, 102] on button "No item selected" at bounding box center [135, 94] width 101 height 23
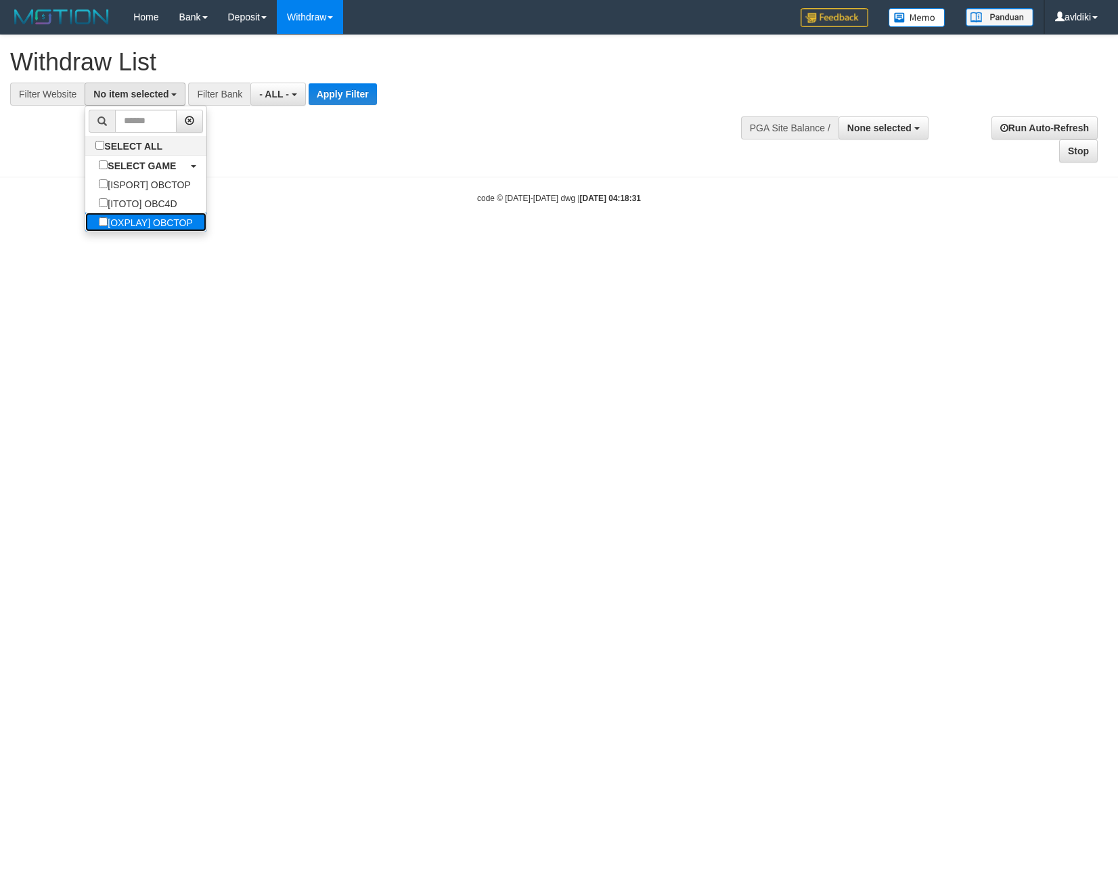
click at [174, 218] on label "[OXPLAY] OBCTOP" at bounding box center [145, 222] width 121 height 19
select select "****"
click at [383, 85] on button "Apply Filter" at bounding box center [354, 94] width 68 height 22
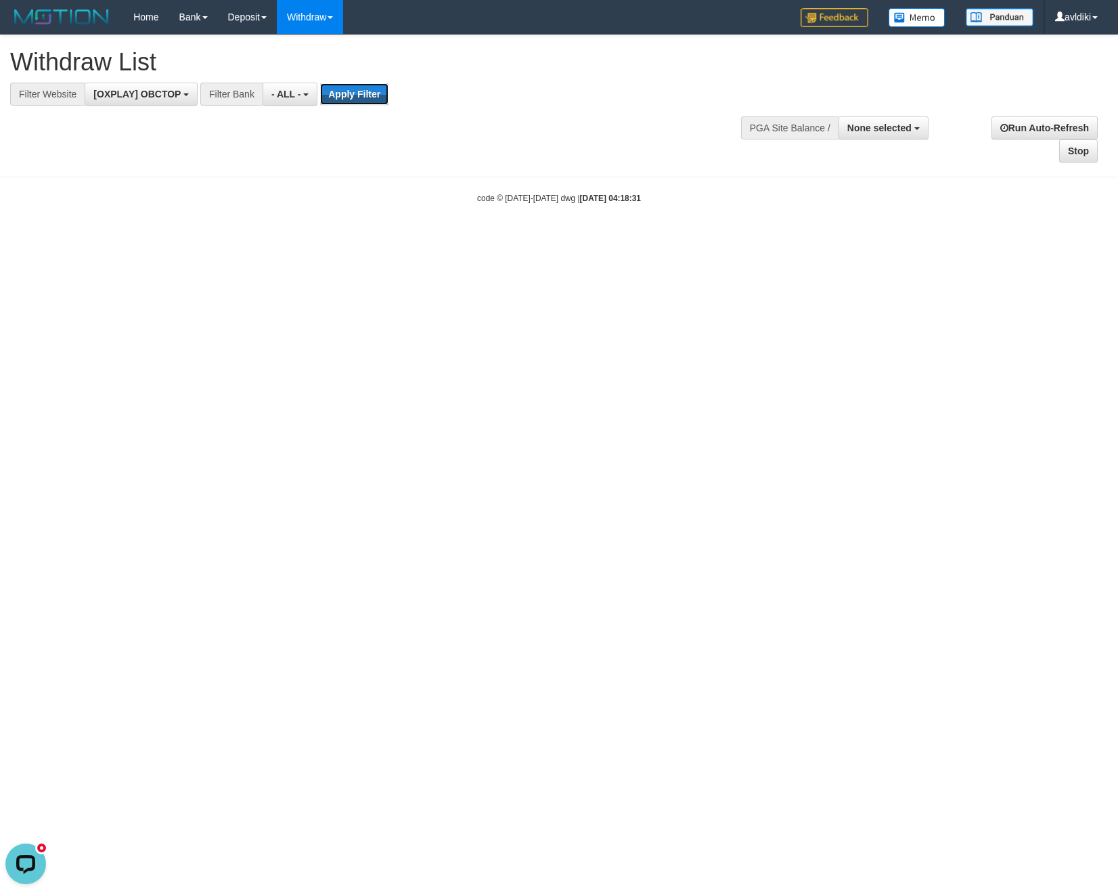
scroll to position [0, 0]
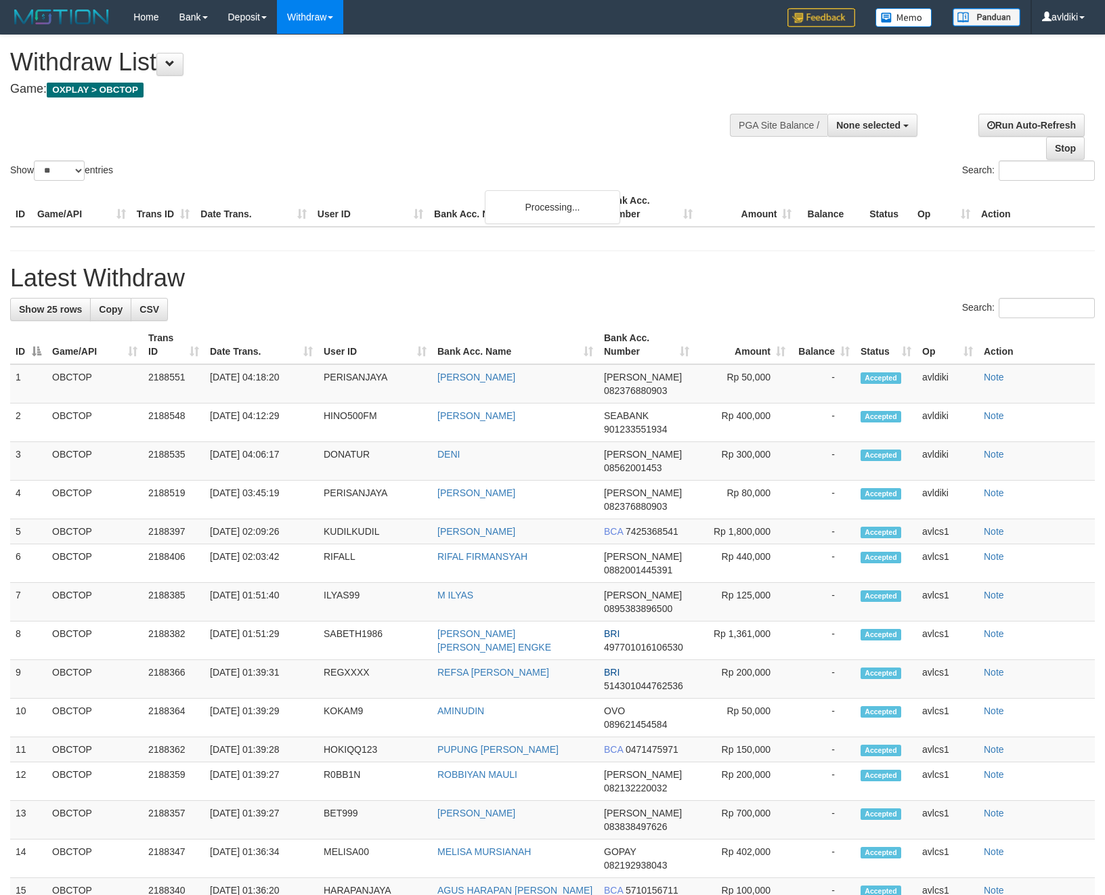
select select
select select "**"
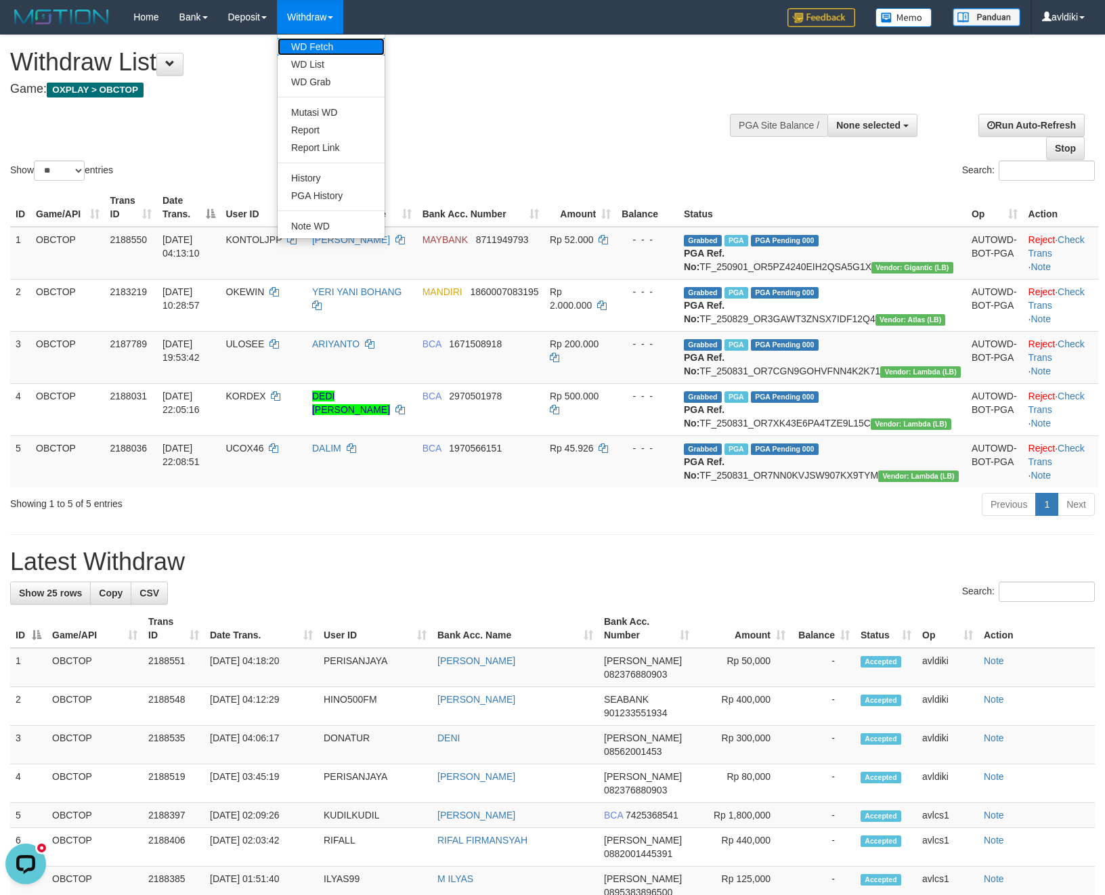
click at [326, 47] on link "WD Fetch" at bounding box center [331, 47] width 107 height 18
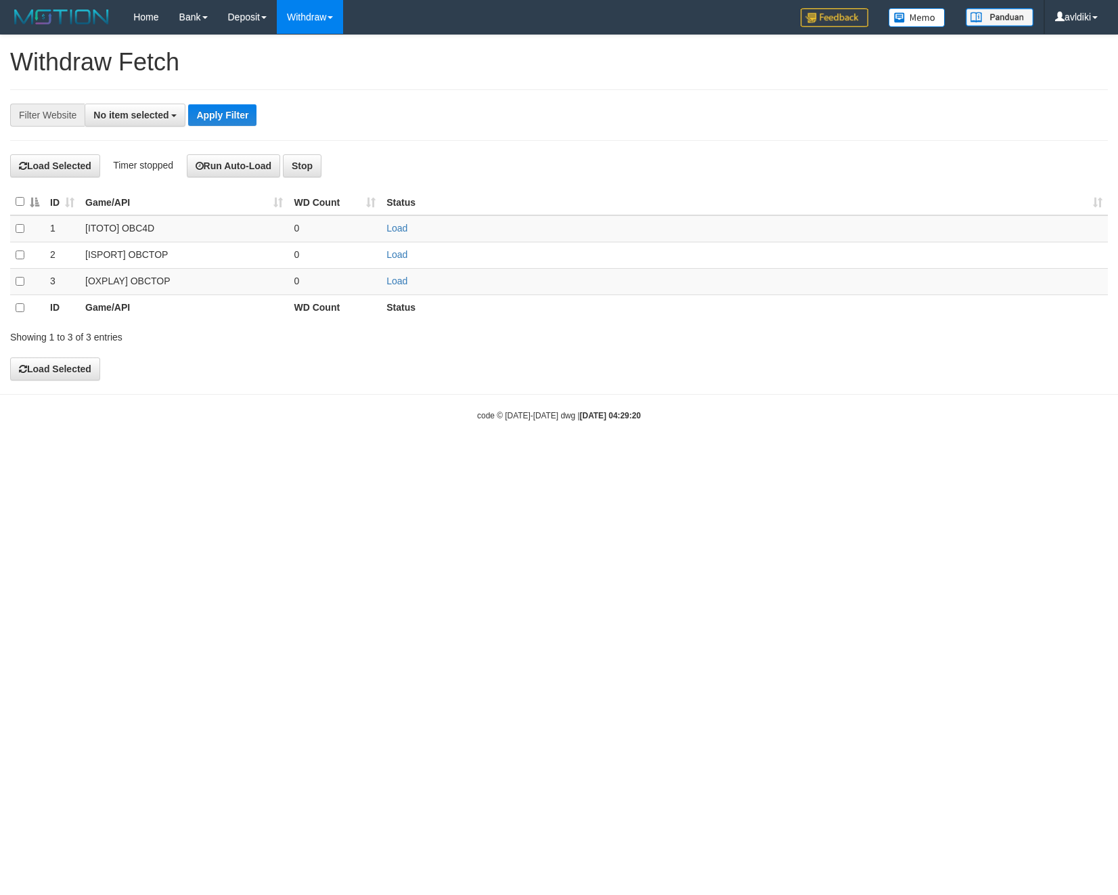
select select
click at [408, 279] on td "Load" at bounding box center [744, 281] width 727 height 26
click at [404, 280] on link "Load" at bounding box center [397, 281] width 21 height 11
click at [326, 64] on link "WD List" at bounding box center [331, 65] width 107 height 18
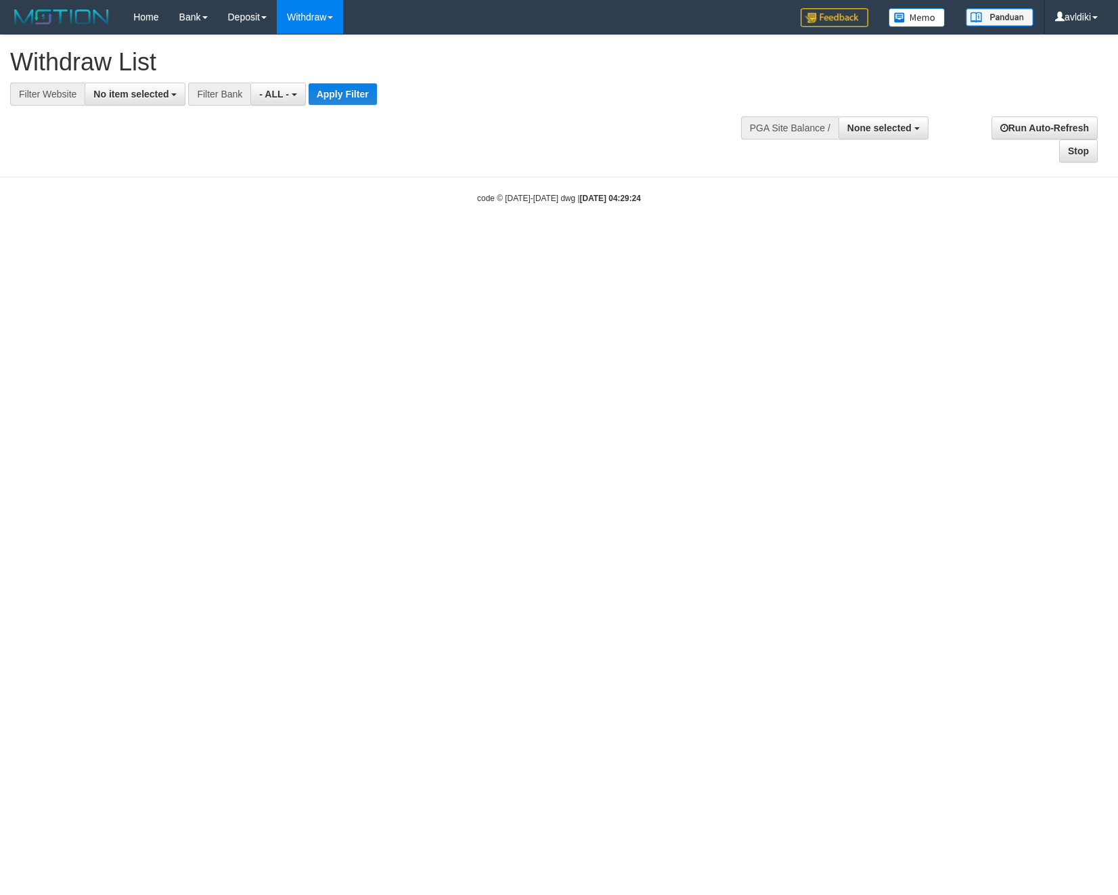
select select
click at [138, 95] on span "No item selected" at bounding box center [130, 94] width 75 height 11
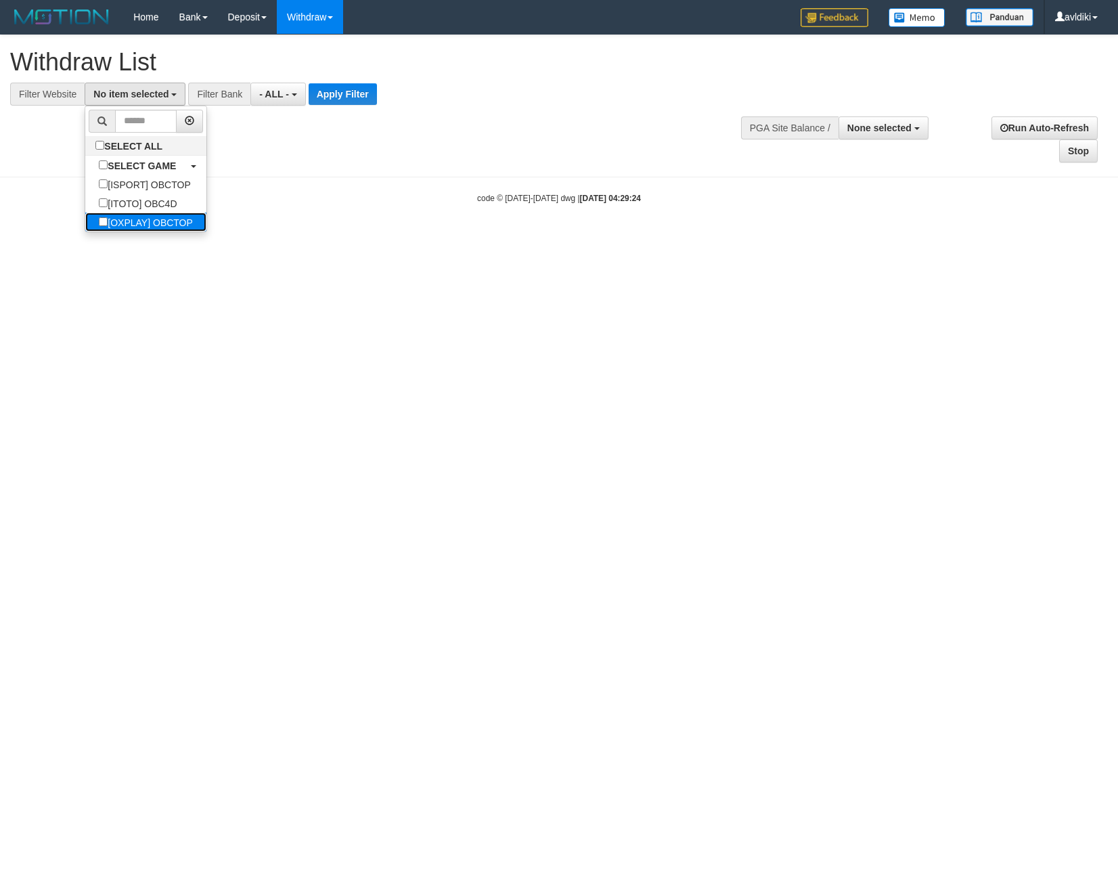
click at [138, 226] on label "[OXPLAY] OBCTOP" at bounding box center [145, 222] width 121 height 19
select select "****"
click at [360, 97] on button "Apply Filter" at bounding box center [354, 94] width 68 height 22
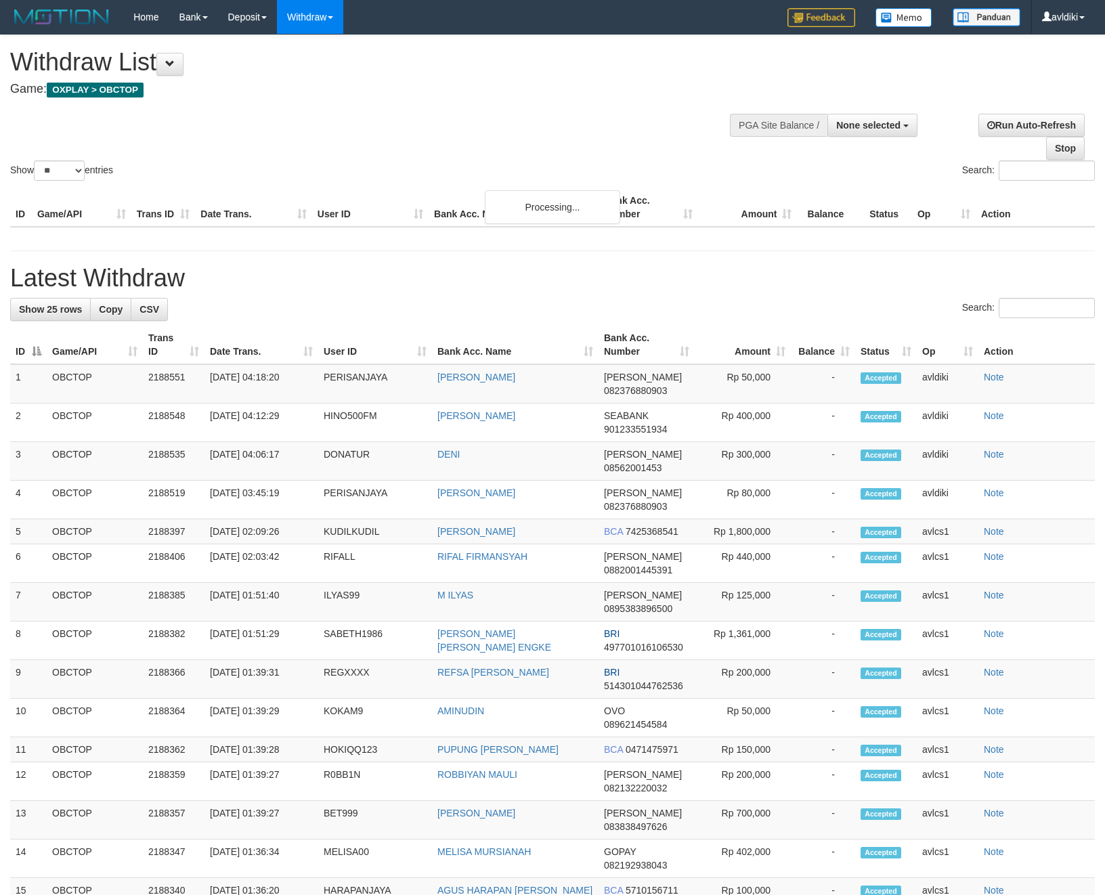
select select
select select "**"
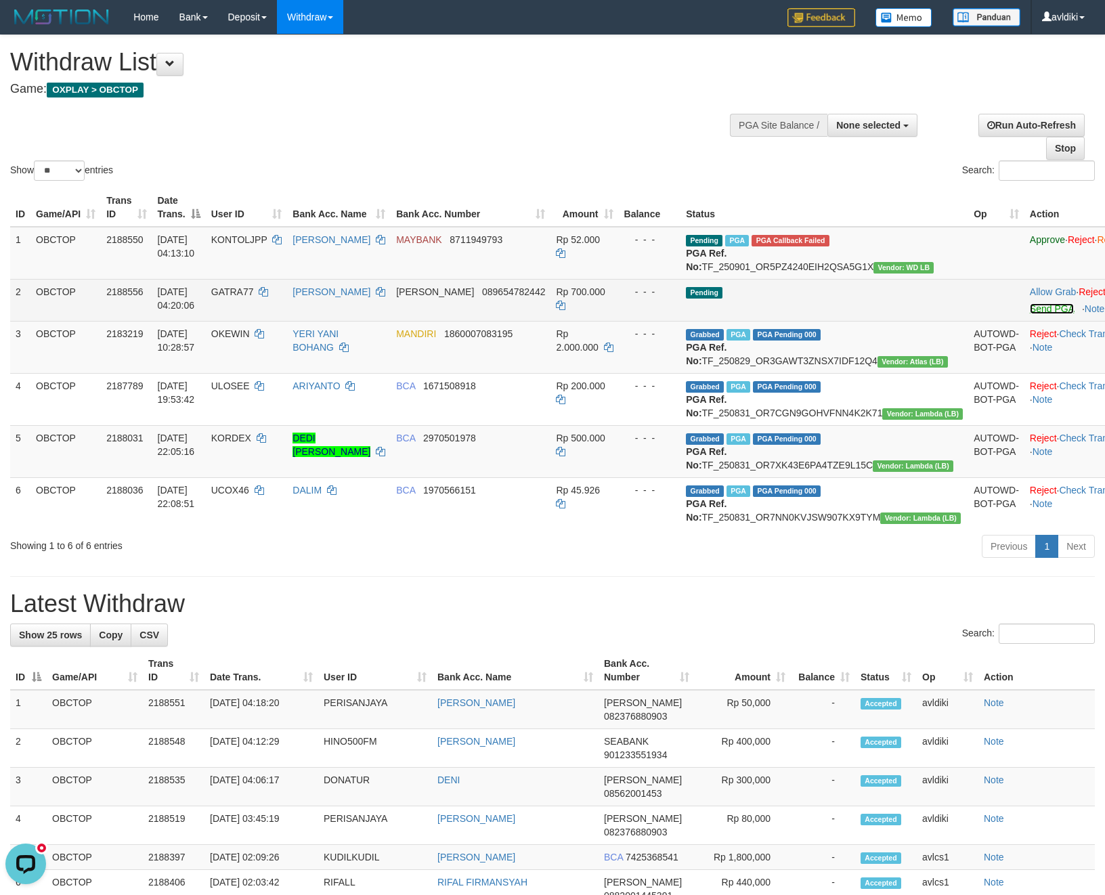
click at [1030, 314] on link "Send PGA" at bounding box center [1052, 308] width 44 height 11
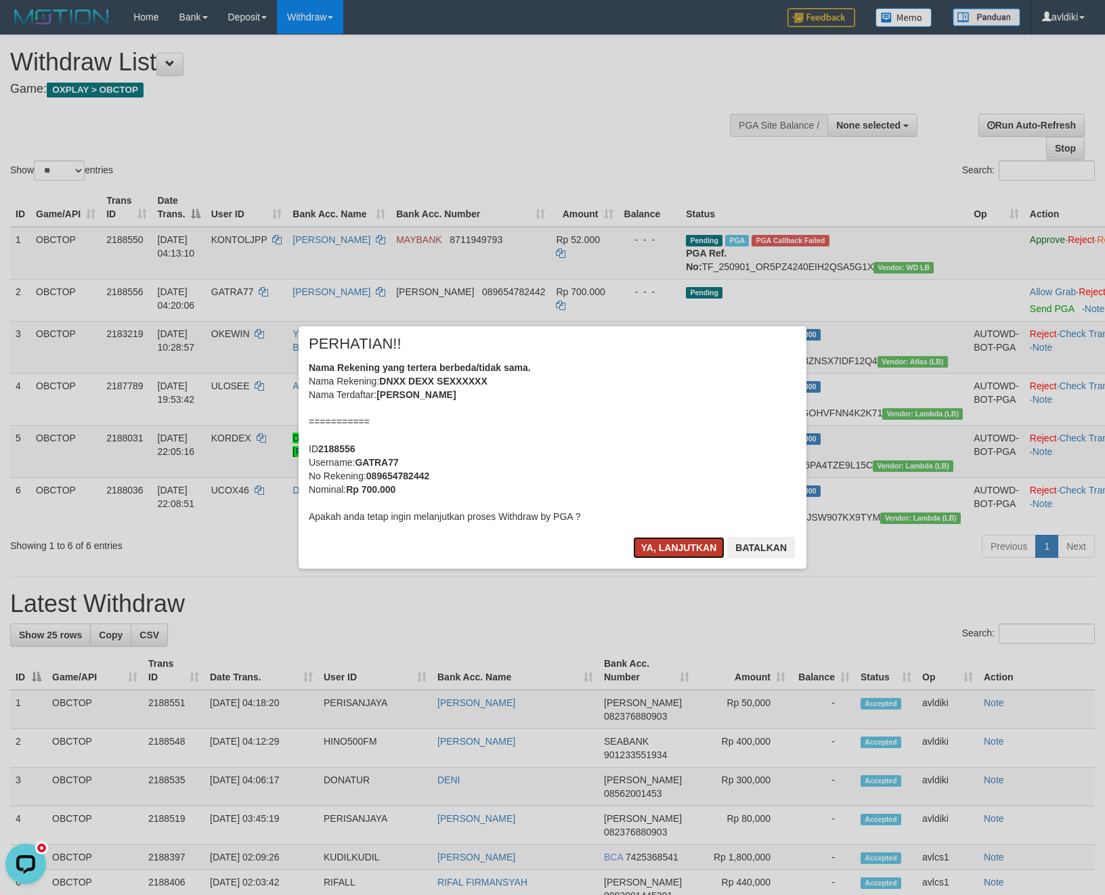
click at [674, 537] on button "Ya, lanjutkan" at bounding box center [679, 548] width 92 height 22
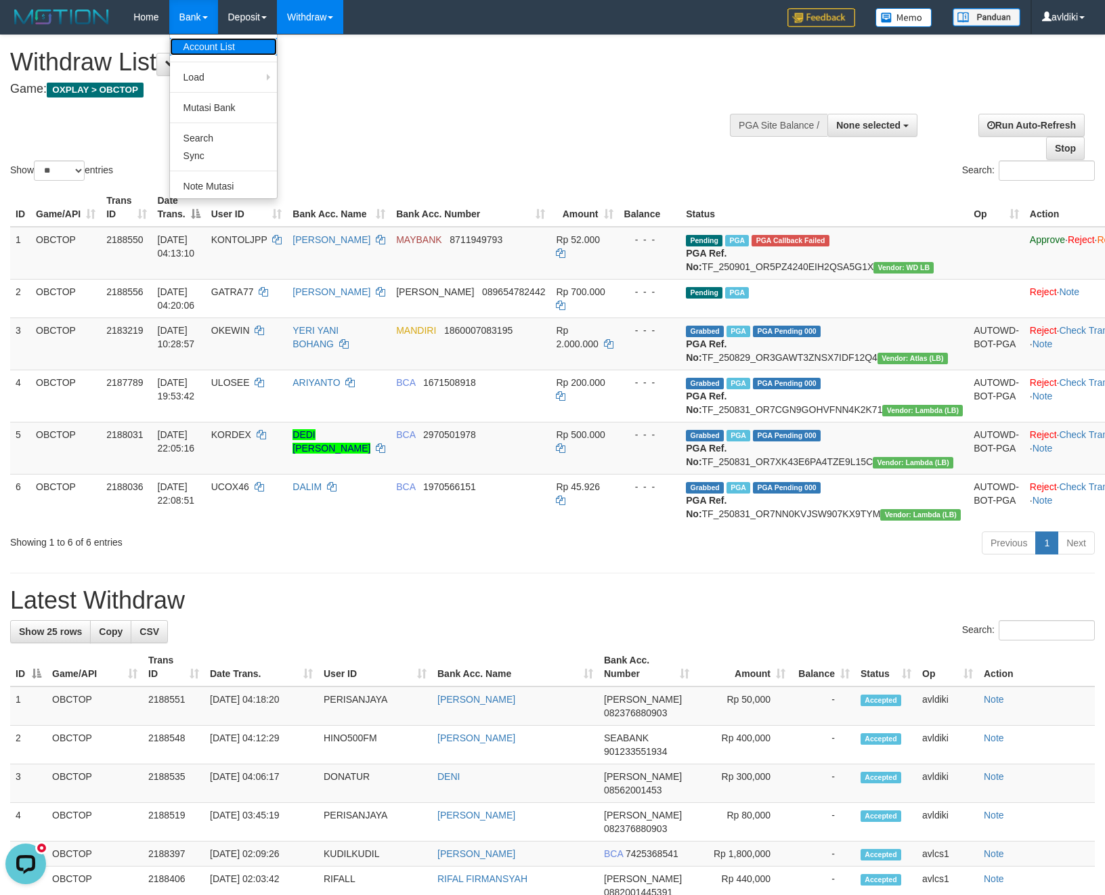
click at [256, 54] on link "Account List" at bounding box center [223, 47] width 107 height 18
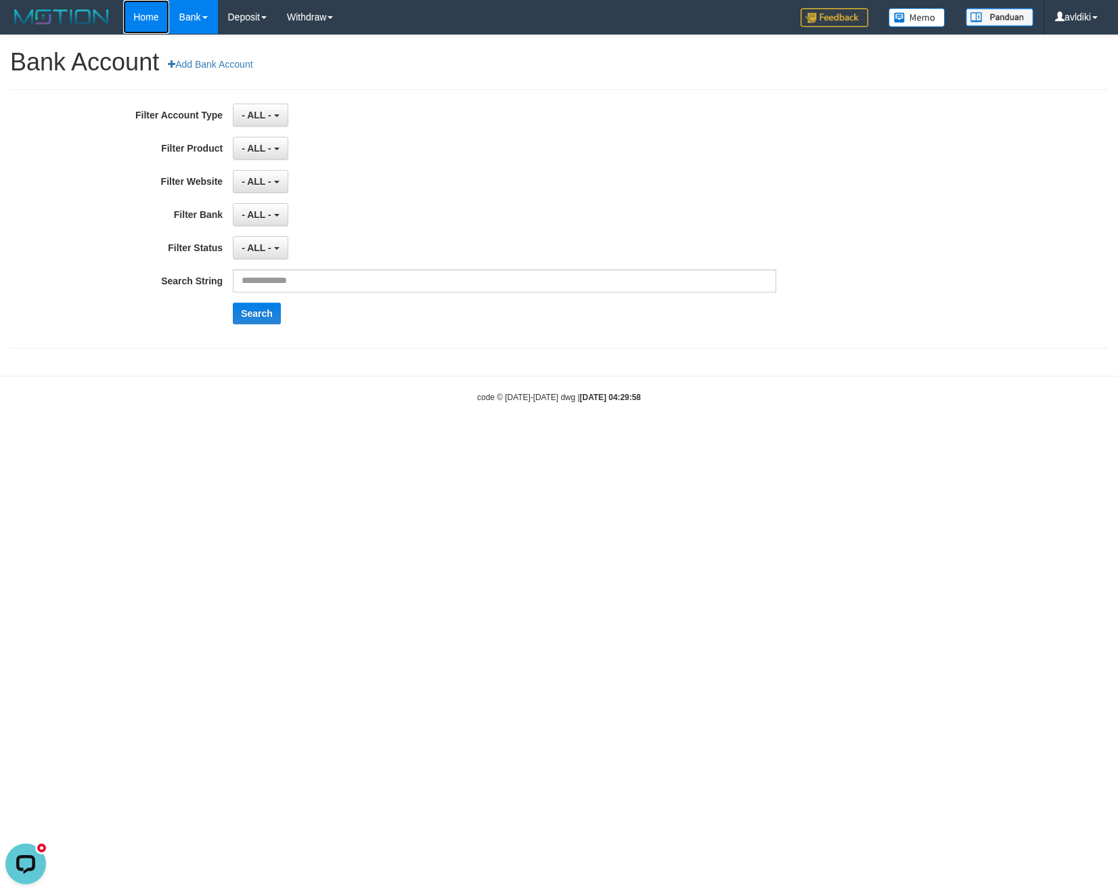
click at [148, 20] on link "Home" at bounding box center [145, 17] width 45 height 34
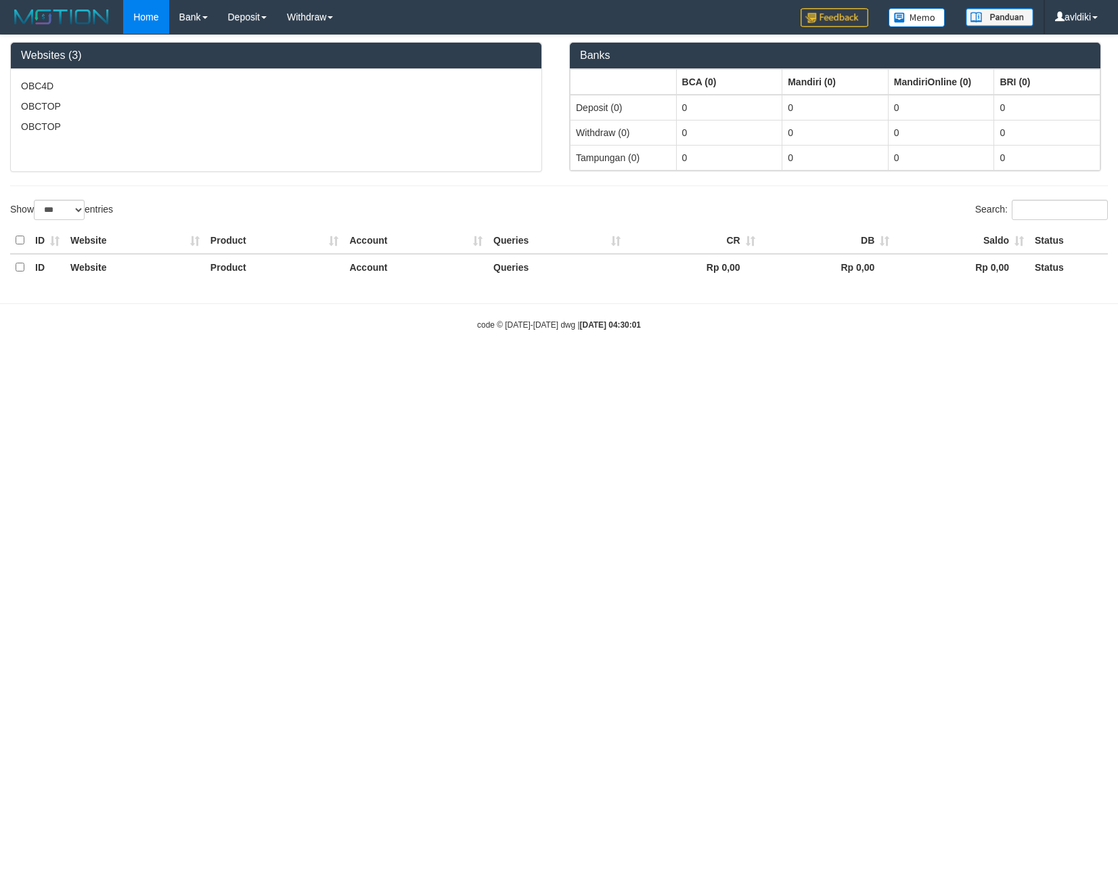
select select "***"
click at [323, 47] on link "WD Fetch" at bounding box center [331, 47] width 107 height 18
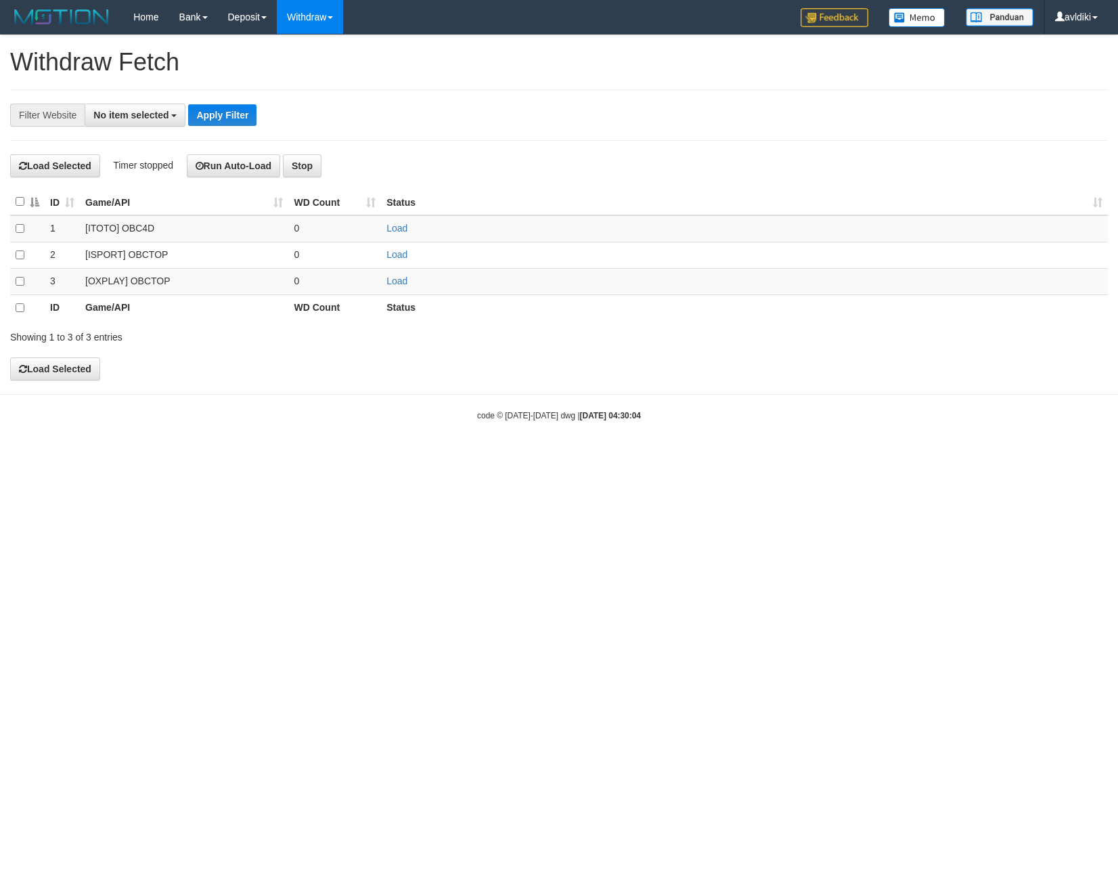
select select
click at [391, 285] on link "Load" at bounding box center [397, 281] width 21 height 11
click at [324, 69] on link "WD List" at bounding box center [331, 65] width 107 height 18
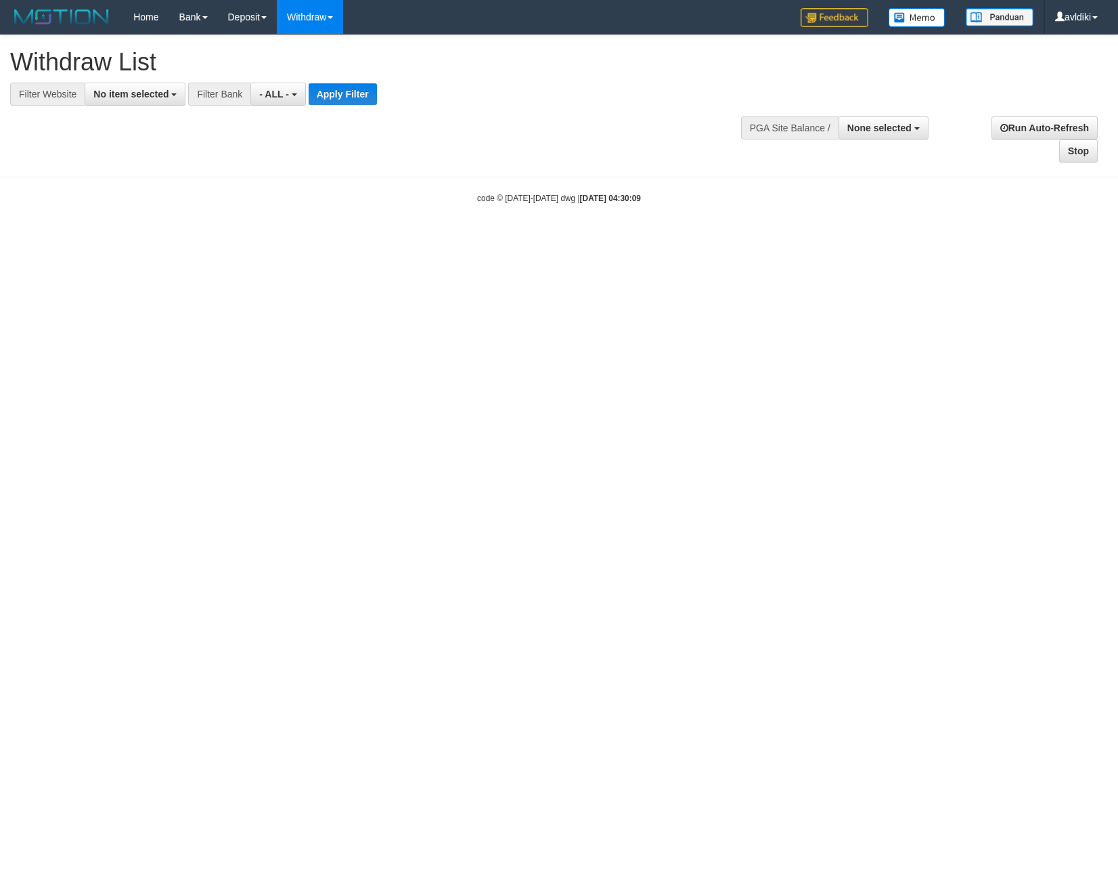
select select
click at [146, 104] on button "No item selected" at bounding box center [135, 94] width 101 height 23
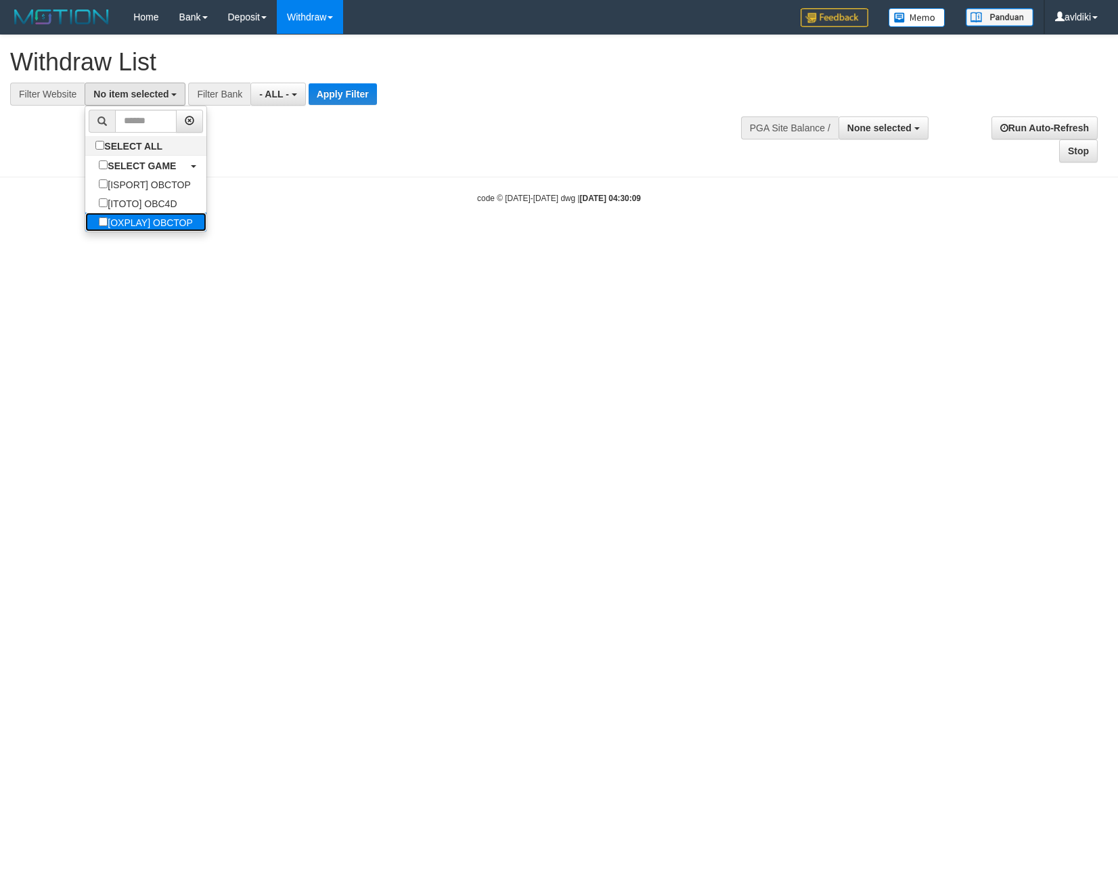
click at [154, 222] on label "[OXPLAY] OBCTOP" at bounding box center [145, 222] width 121 height 19
select select "****"
click at [349, 109] on div "**********" at bounding box center [559, 99] width 1118 height 128
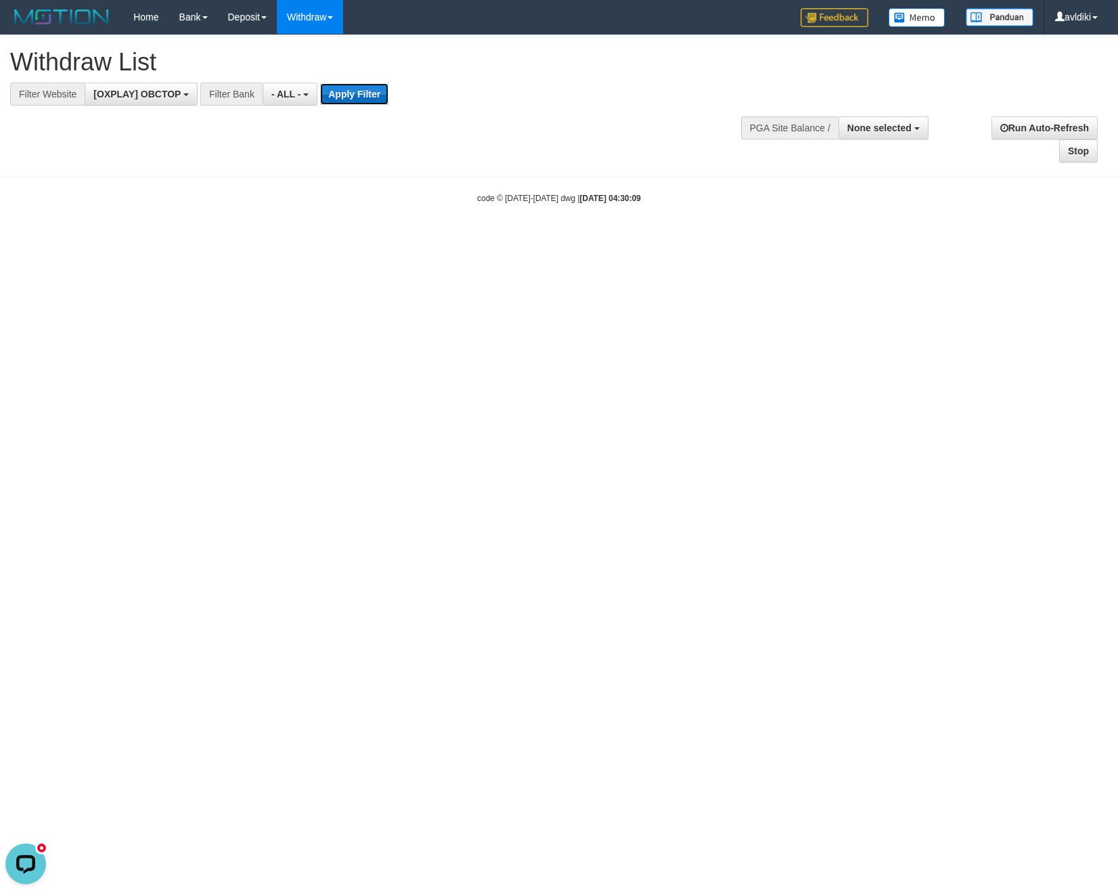
click at [371, 84] on button "Apply Filter" at bounding box center [354, 94] width 68 height 22
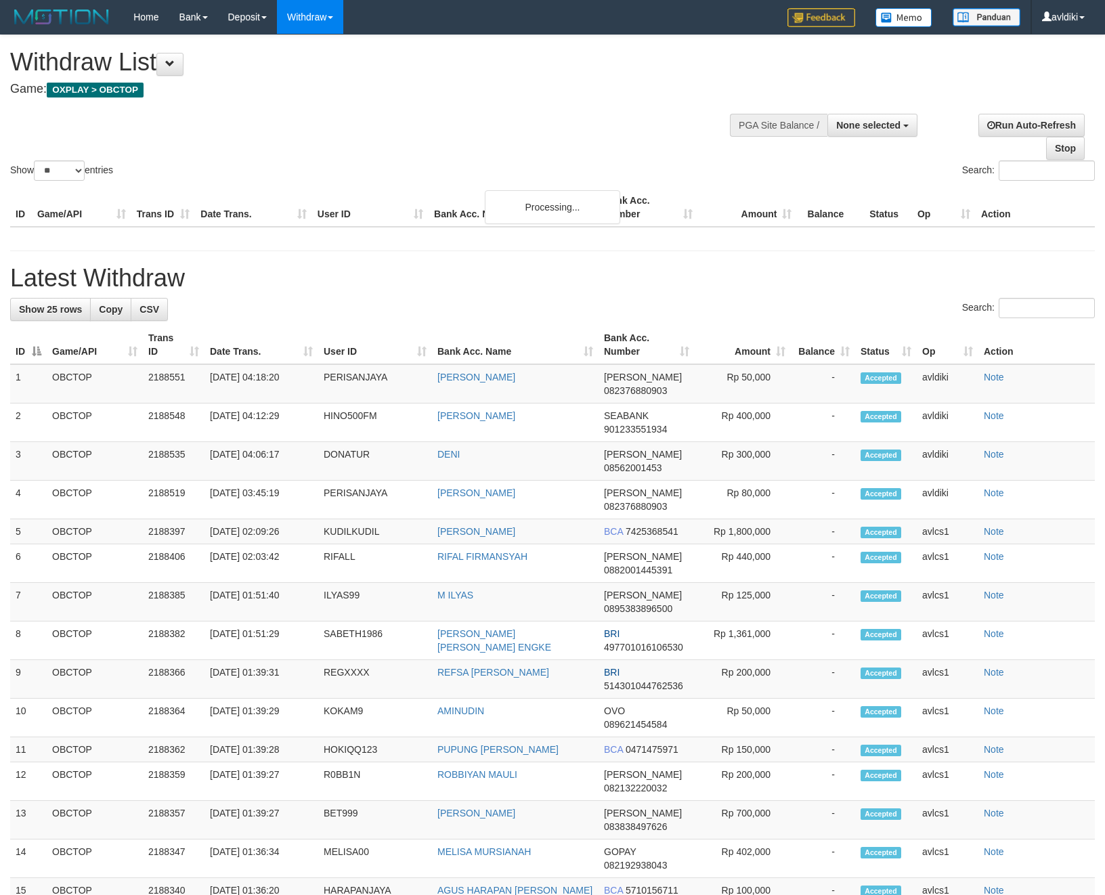
select select
select select "**"
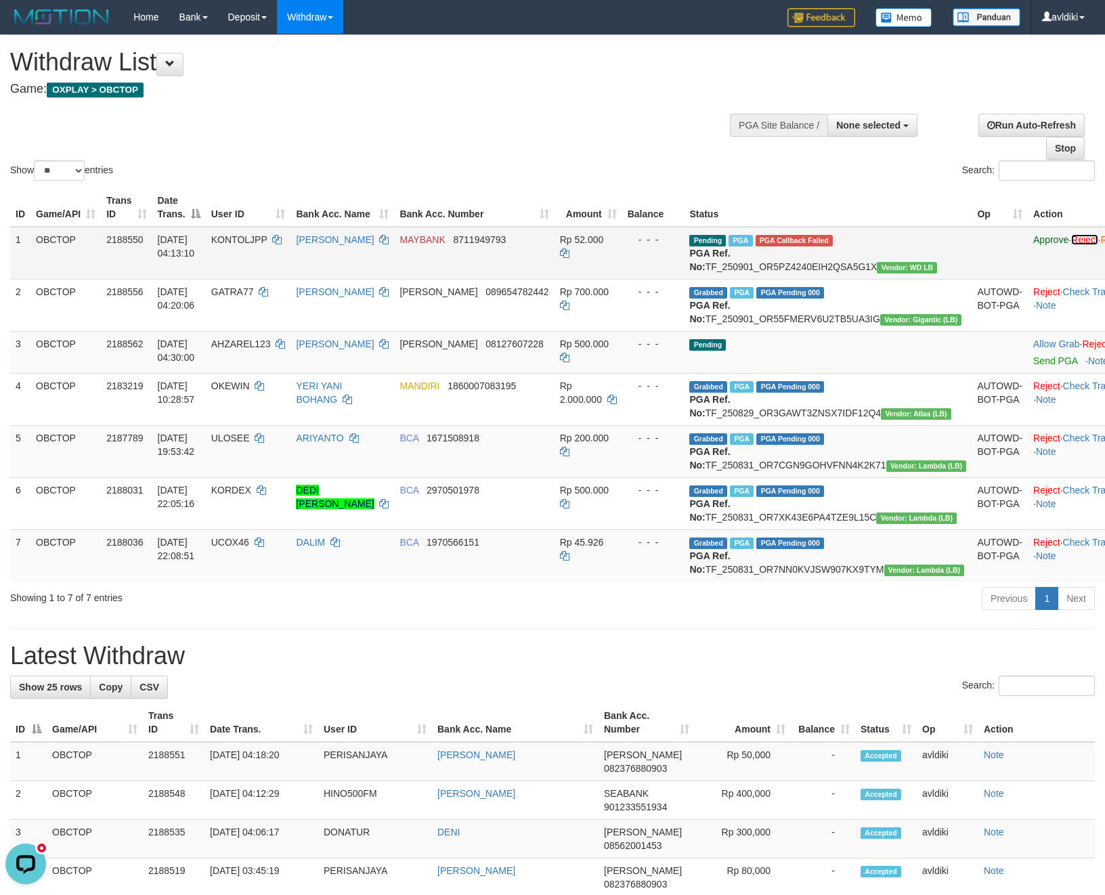
click at [1071, 244] on link "Reject" at bounding box center [1084, 239] width 27 height 11
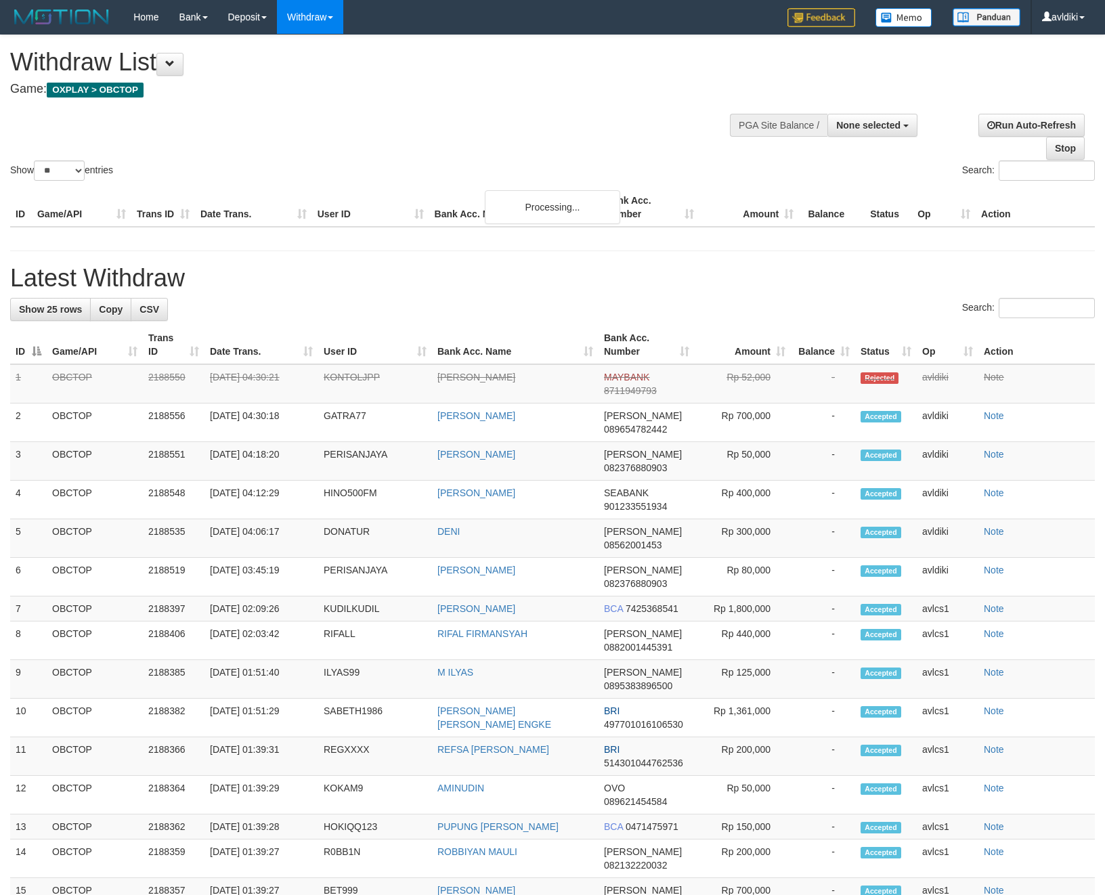
select select
select select "**"
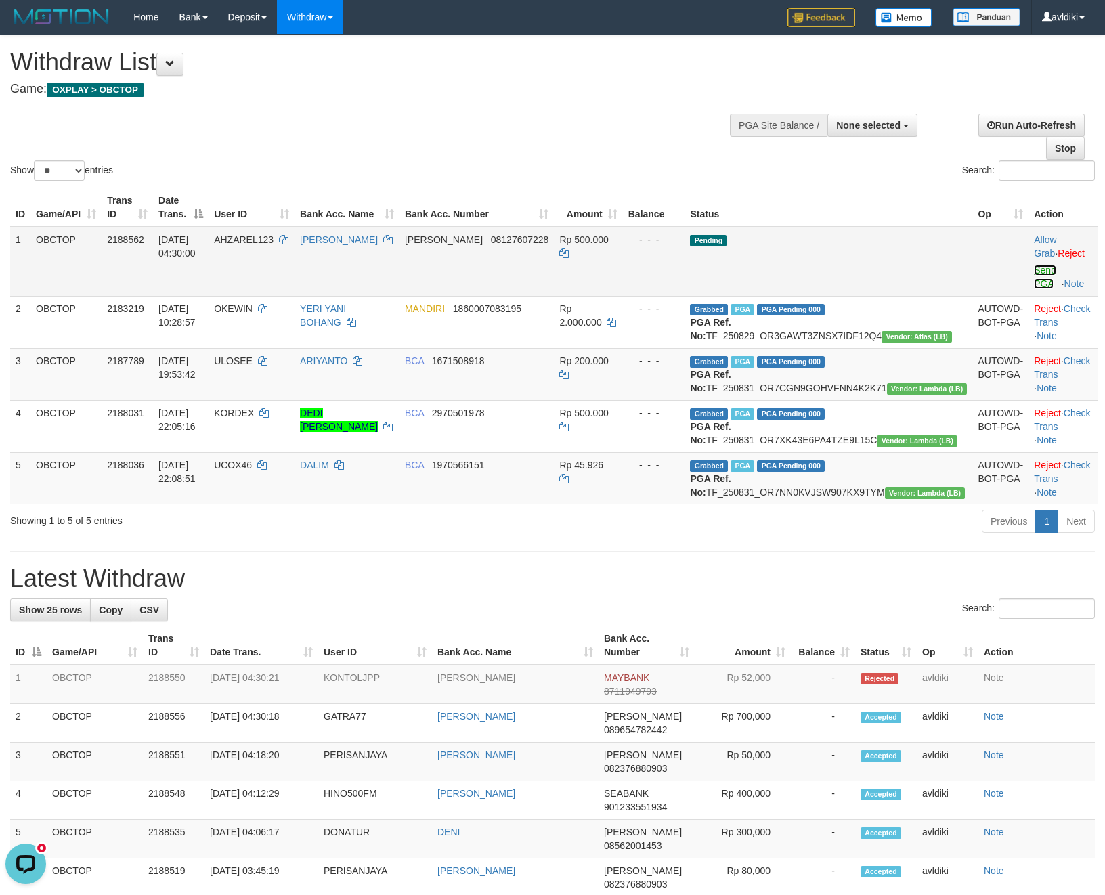
click at [1034, 265] on link "Send PGA" at bounding box center [1045, 277] width 22 height 24
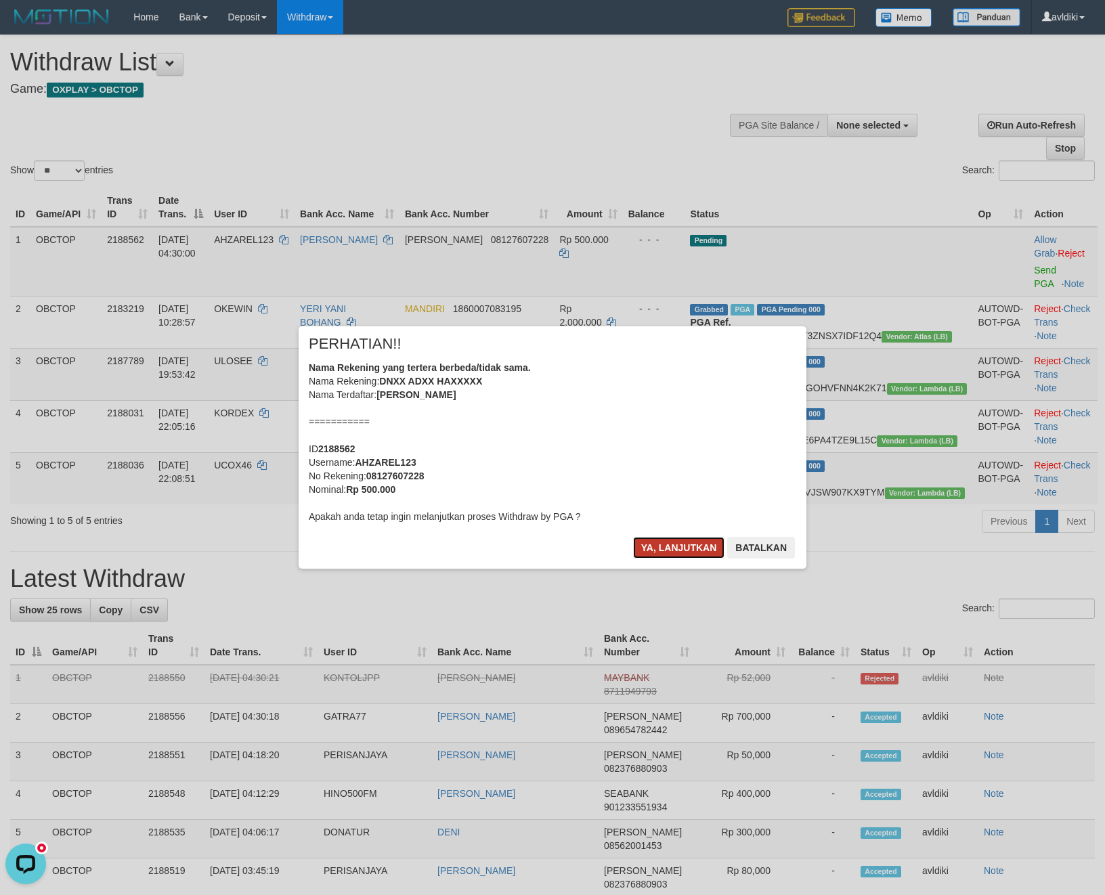
click at [711, 550] on button "Ya, lanjutkan" at bounding box center [679, 548] width 92 height 22
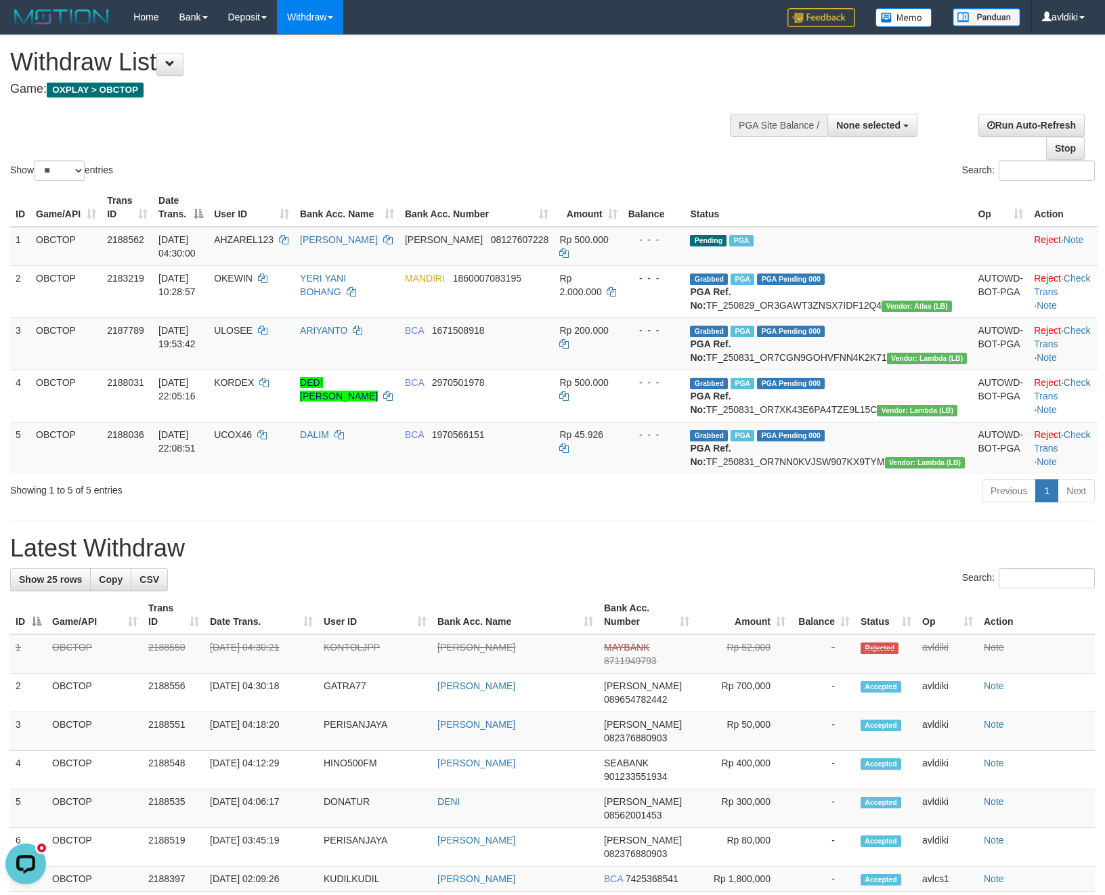
click at [872, 562] on h1 "Latest Withdraw" at bounding box center [552, 548] width 1085 height 27
click at [343, 50] on link "WD Fetch" at bounding box center [331, 47] width 107 height 18
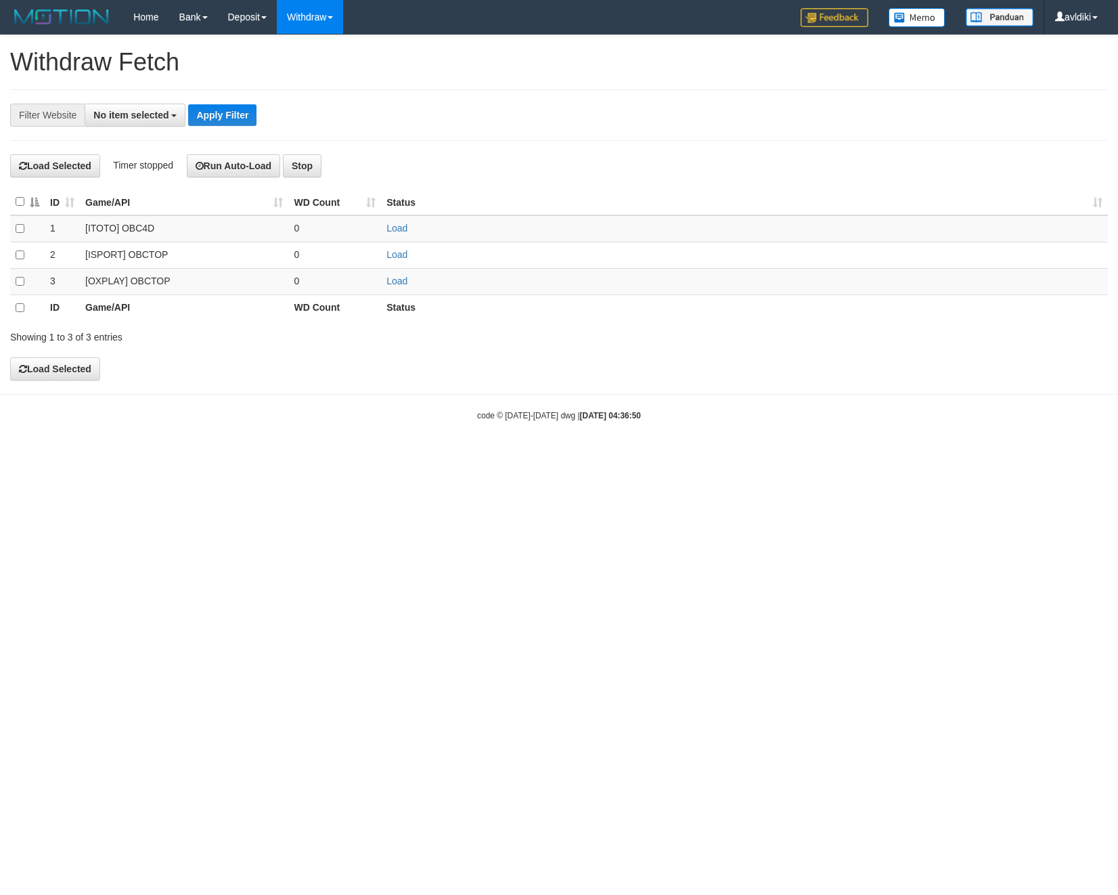
select select
click at [418, 287] on td "Load" at bounding box center [744, 281] width 727 height 26
click at [407, 286] on link "Load" at bounding box center [397, 281] width 21 height 11
click at [315, 69] on link "WD List" at bounding box center [331, 65] width 107 height 18
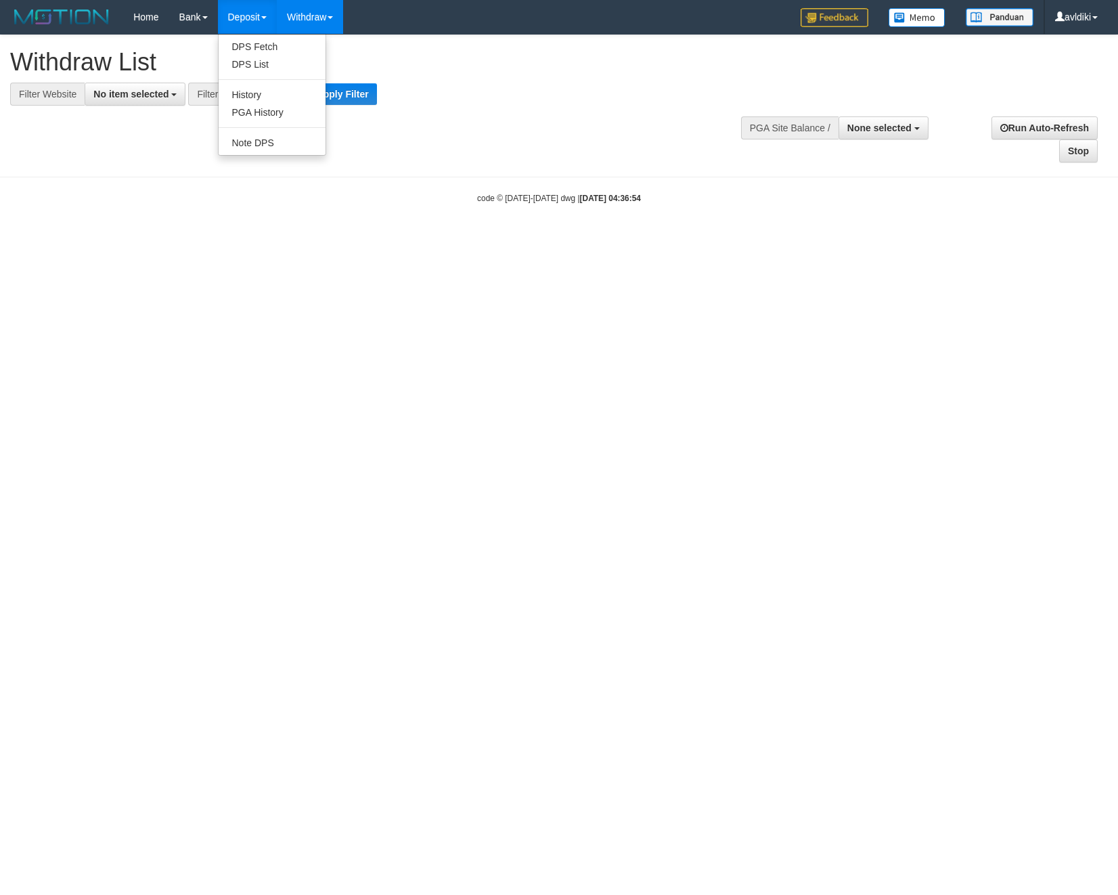
select select
click at [166, 87] on button "No item selected" at bounding box center [135, 94] width 101 height 23
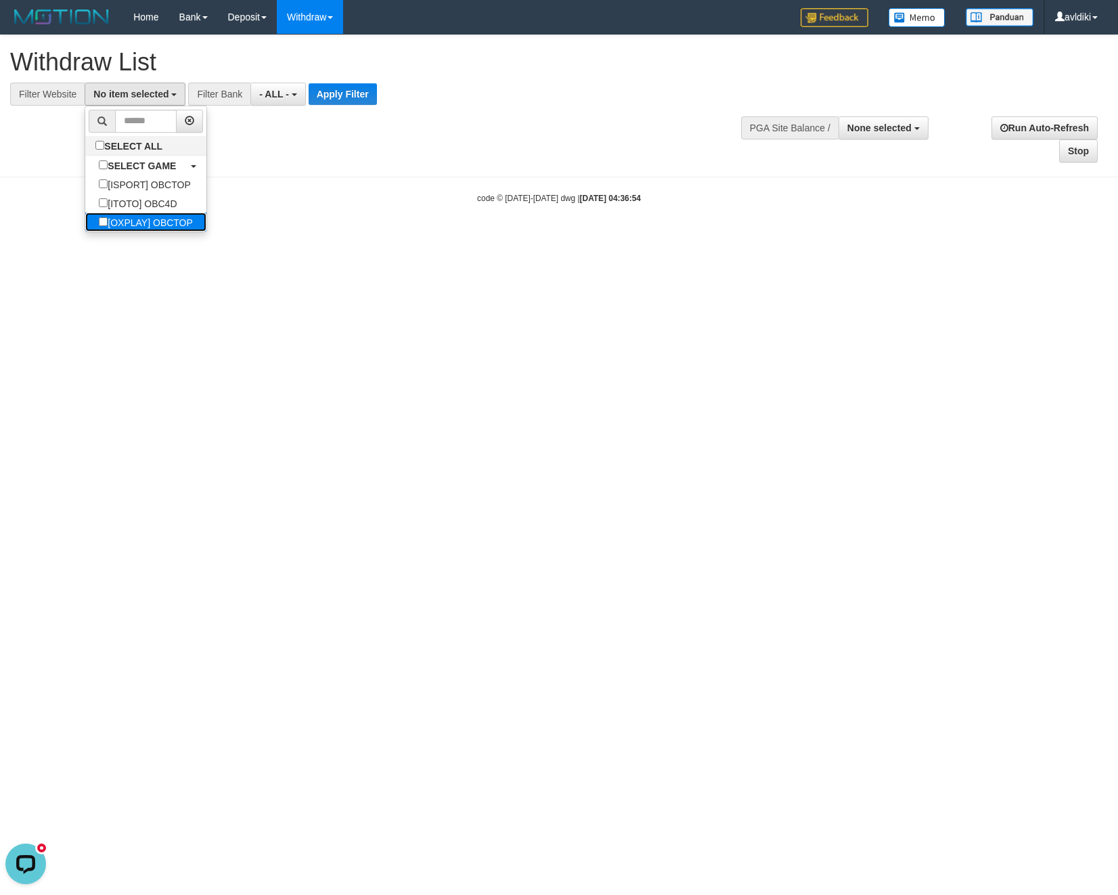
click at [148, 220] on label "[OXPLAY] OBCTOP" at bounding box center [145, 222] width 121 height 19
select select "****"
click at [343, 106] on div at bounding box center [559, 106] width 1098 height 1
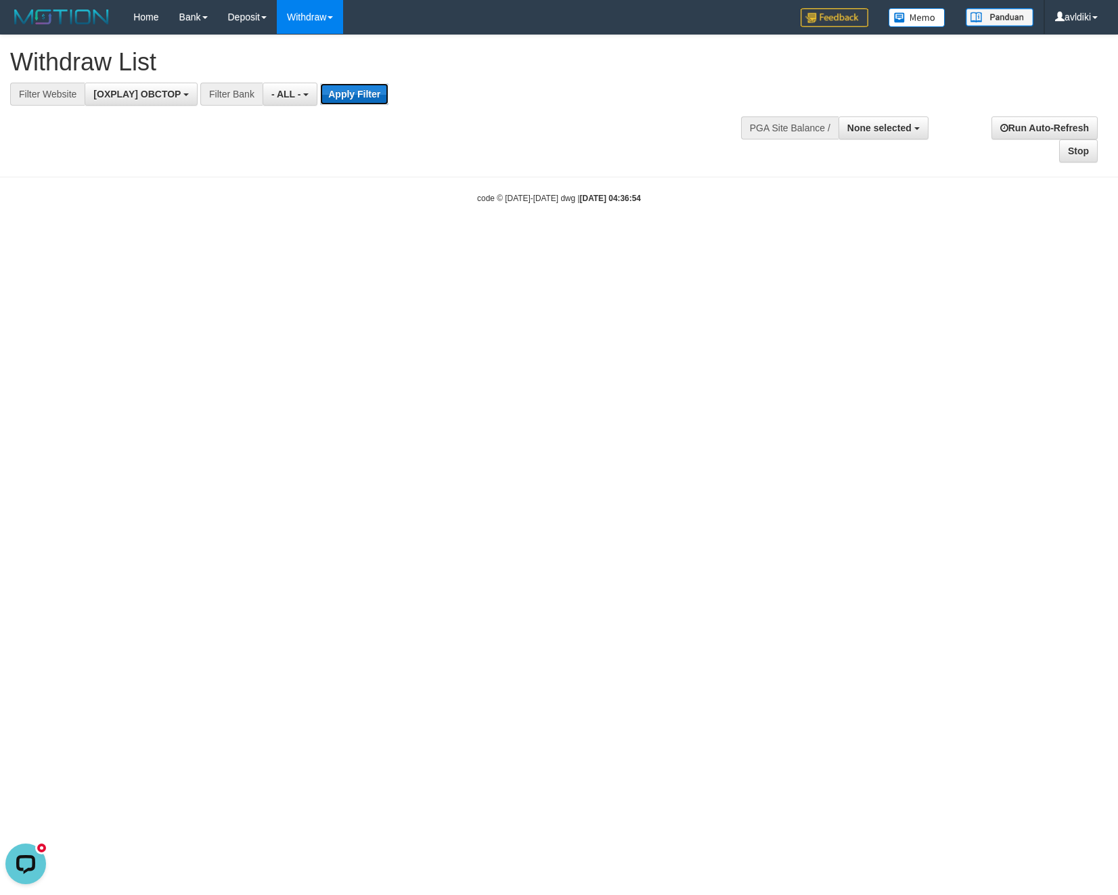
click at [355, 95] on button "Apply Filter" at bounding box center [354, 94] width 68 height 22
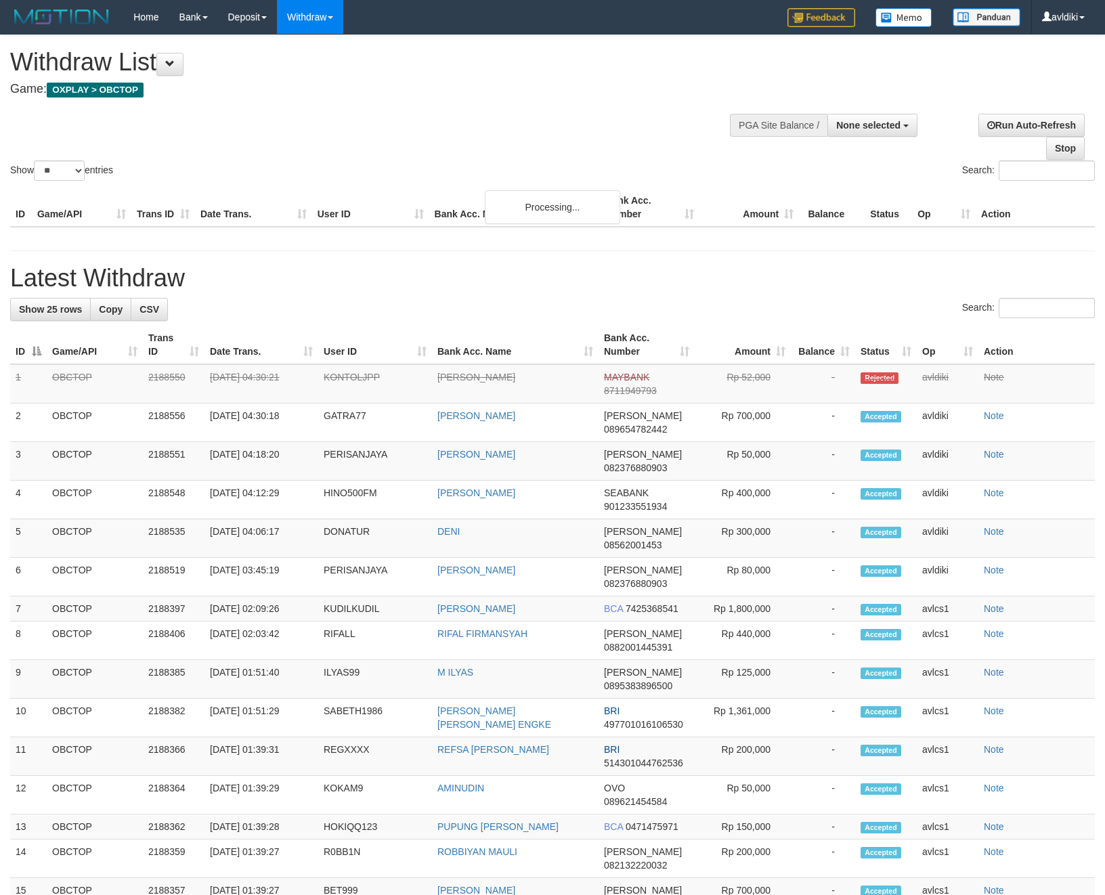
select select
select select "**"
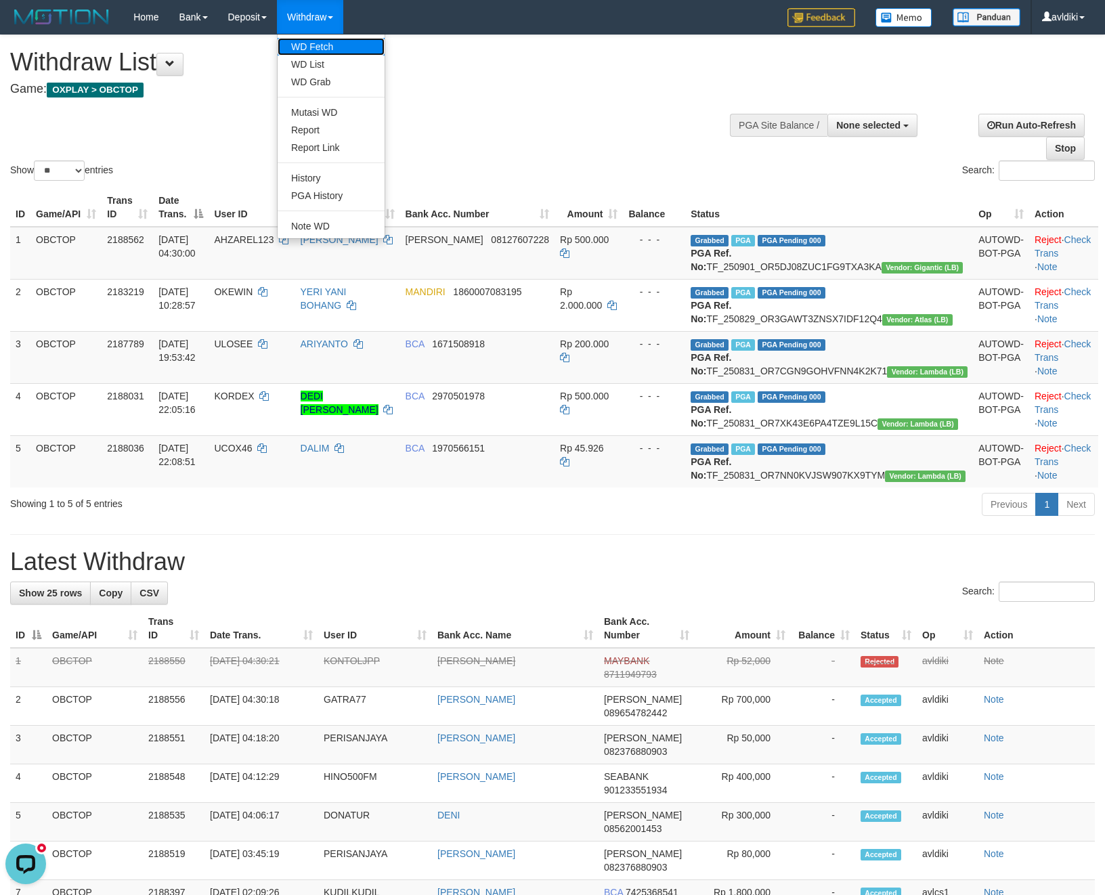
click at [332, 54] on link "WD Fetch" at bounding box center [331, 47] width 107 height 18
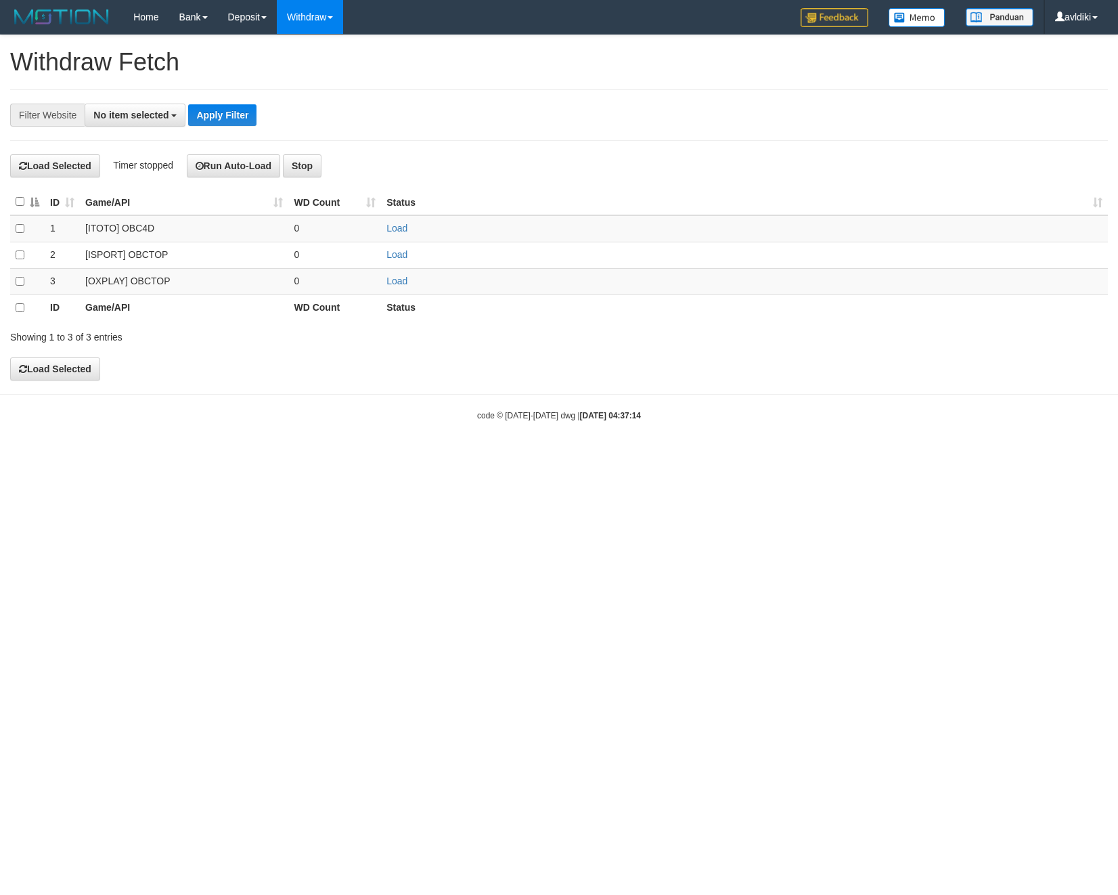
select select
click at [399, 290] on td "Load" at bounding box center [744, 281] width 727 height 26
click at [403, 285] on link "Load" at bounding box center [397, 281] width 21 height 11
click at [325, 69] on link "WD List" at bounding box center [331, 65] width 107 height 18
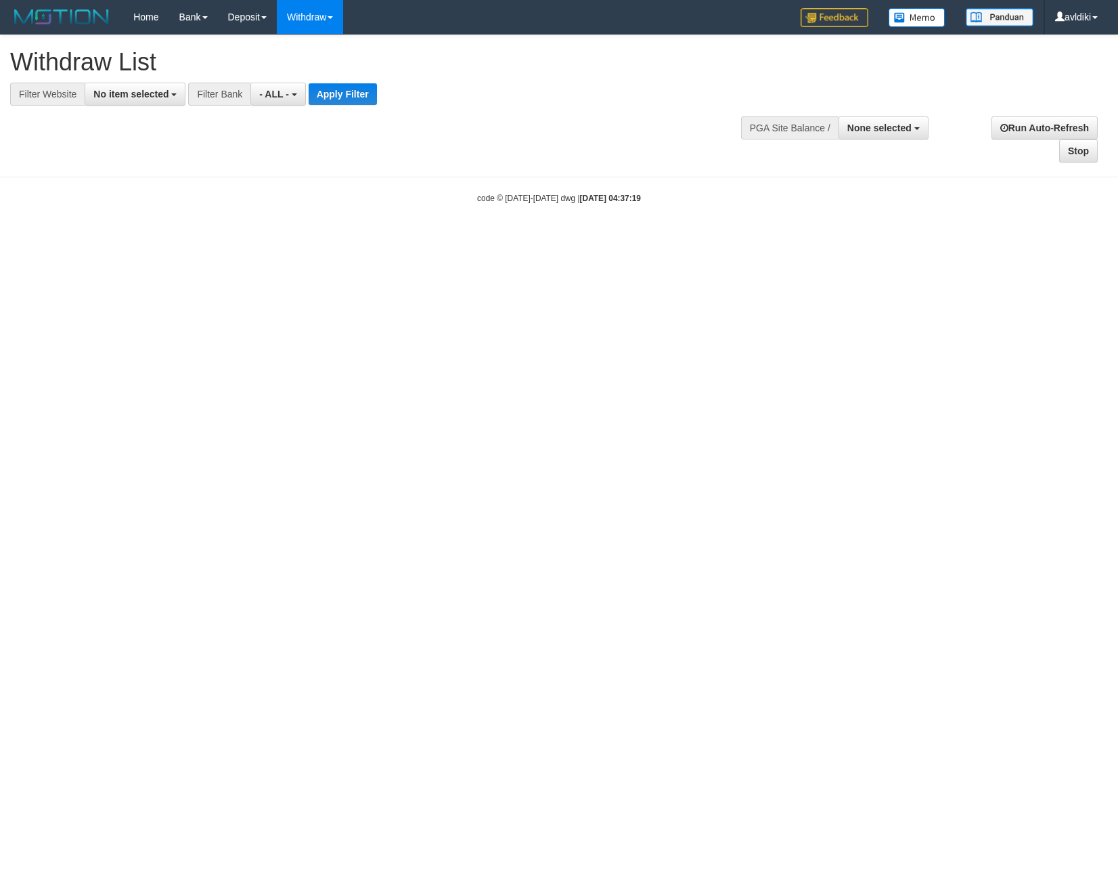
select select
click at [158, 97] on span "No item selected" at bounding box center [130, 94] width 75 height 11
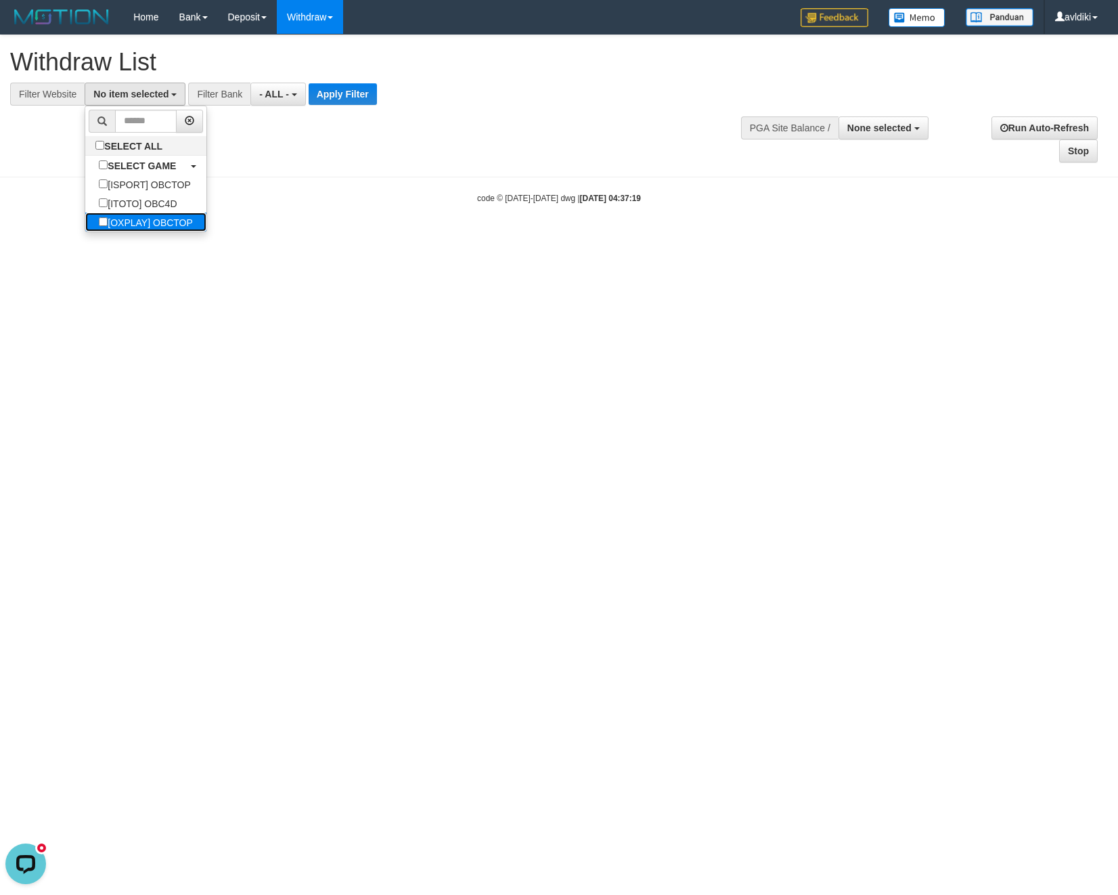
click at [150, 225] on label "[OXPLAY] OBCTOP" at bounding box center [145, 222] width 121 height 19
select select "****"
click at [374, 90] on button "Apply Filter" at bounding box center [354, 94] width 68 height 22
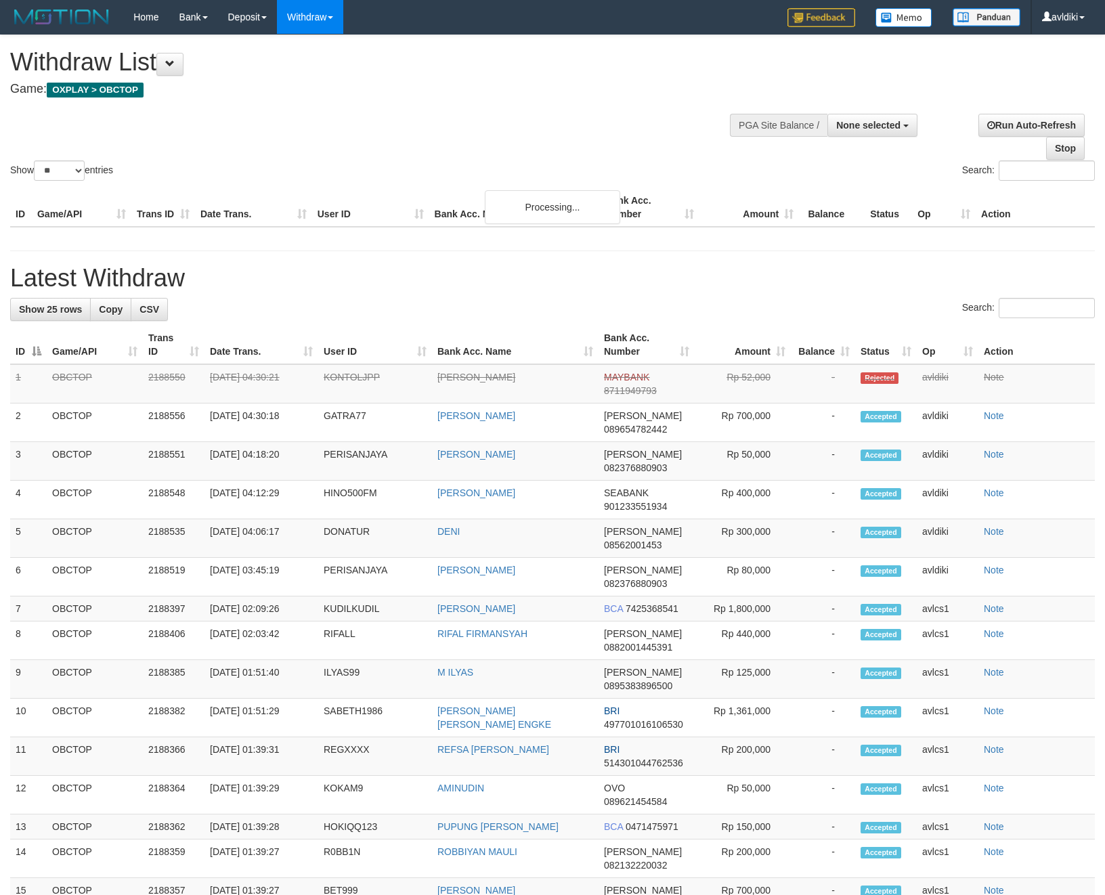
select select
select select "**"
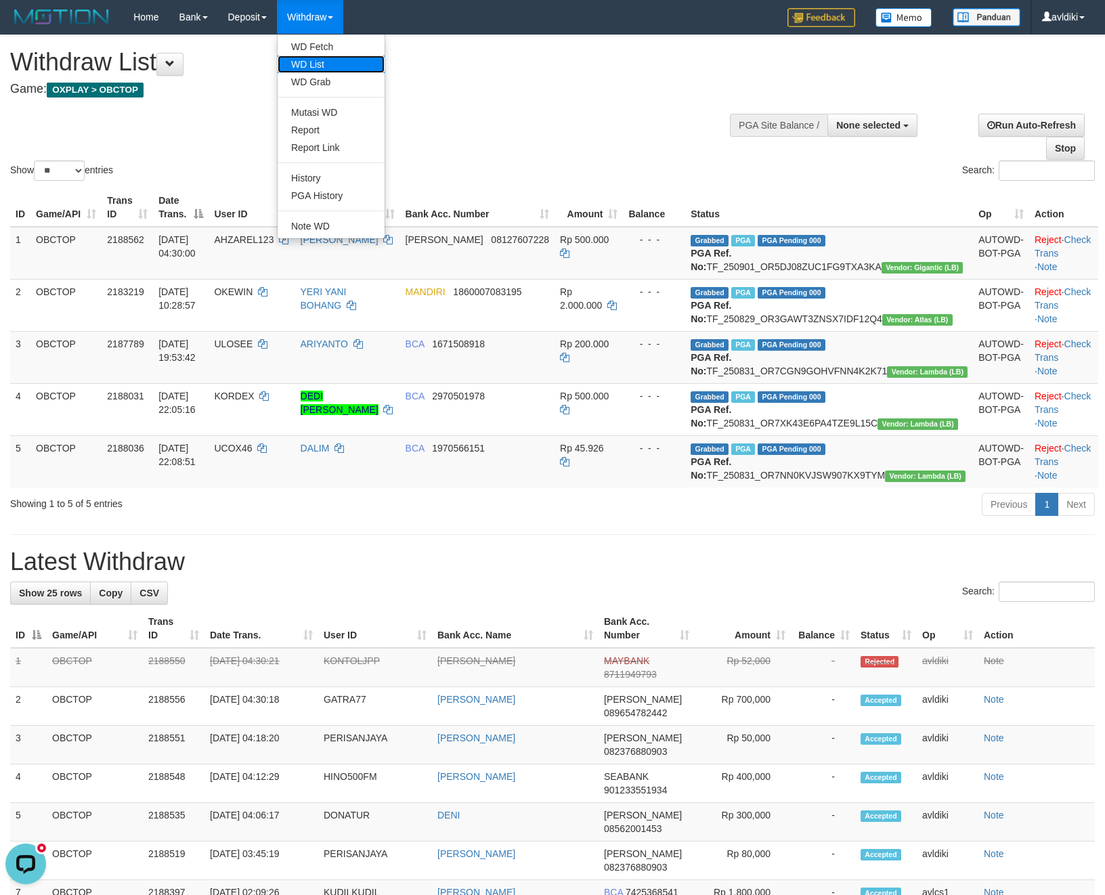
click at [320, 61] on link "WD List" at bounding box center [331, 65] width 107 height 18
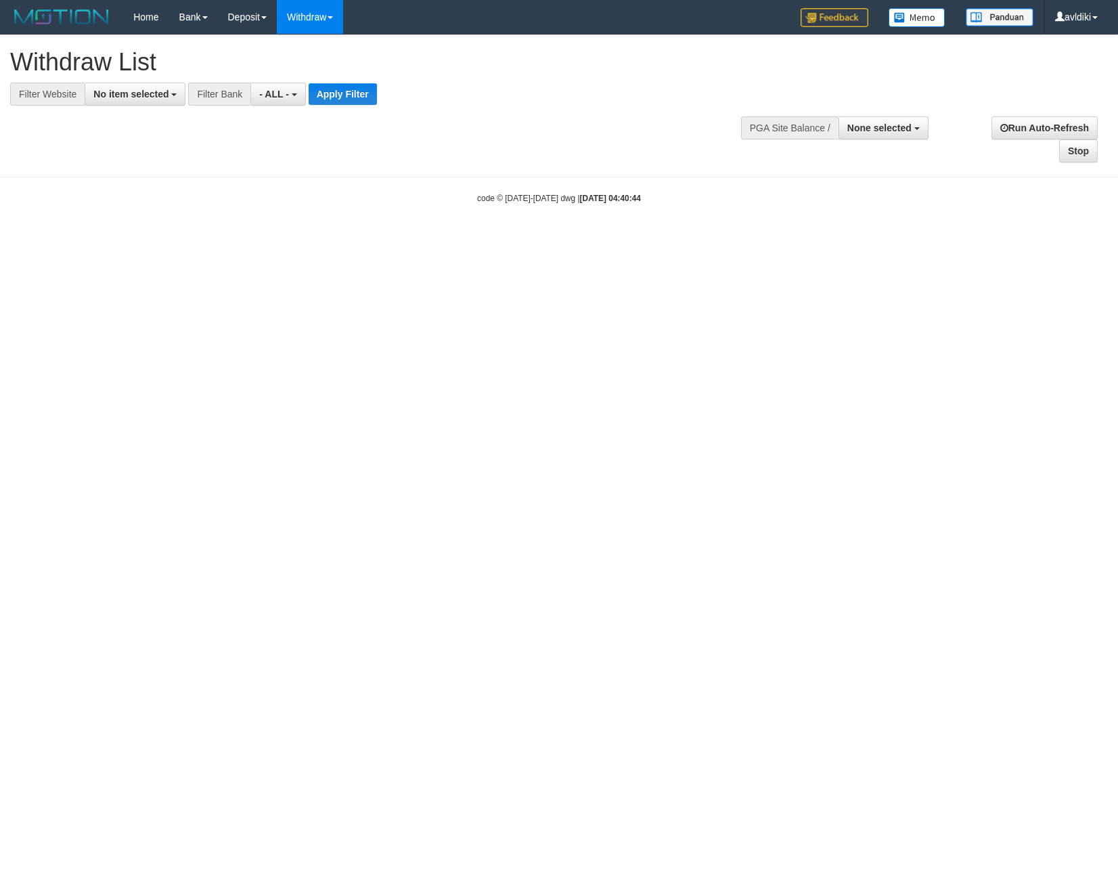
select select
click at [339, 41] on link "WD Fetch" at bounding box center [331, 47] width 107 height 18
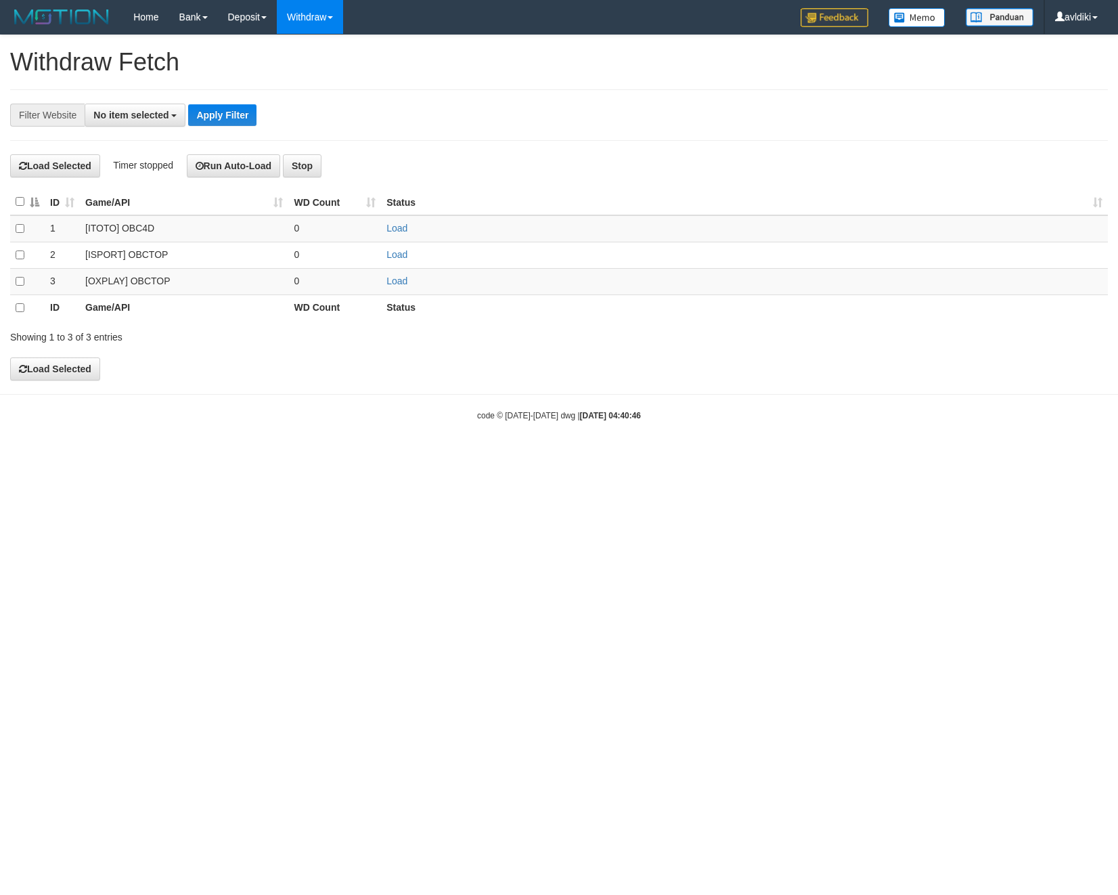
select select
click at [395, 280] on link "Load" at bounding box center [397, 281] width 21 height 11
click at [320, 65] on link "WD List" at bounding box center [331, 65] width 107 height 18
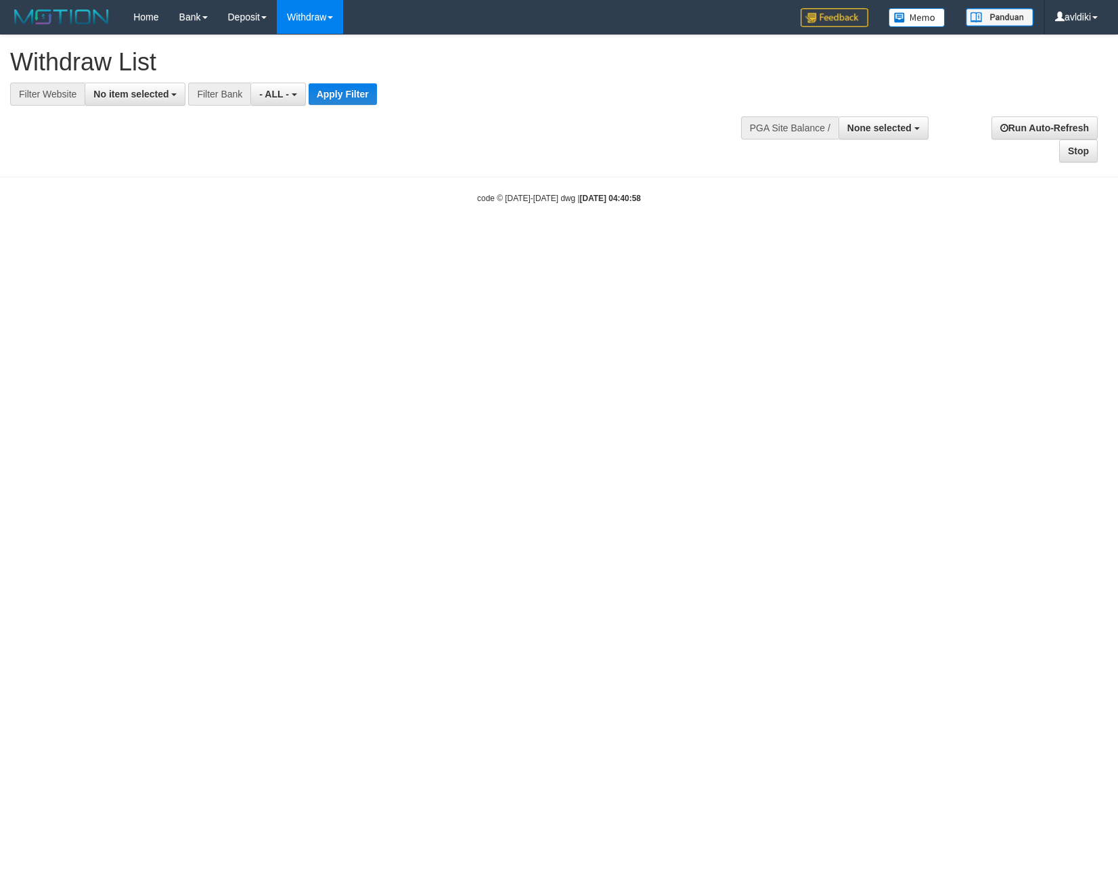
select select
click at [137, 95] on span "No item selected" at bounding box center [130, 94] width 75 height 11
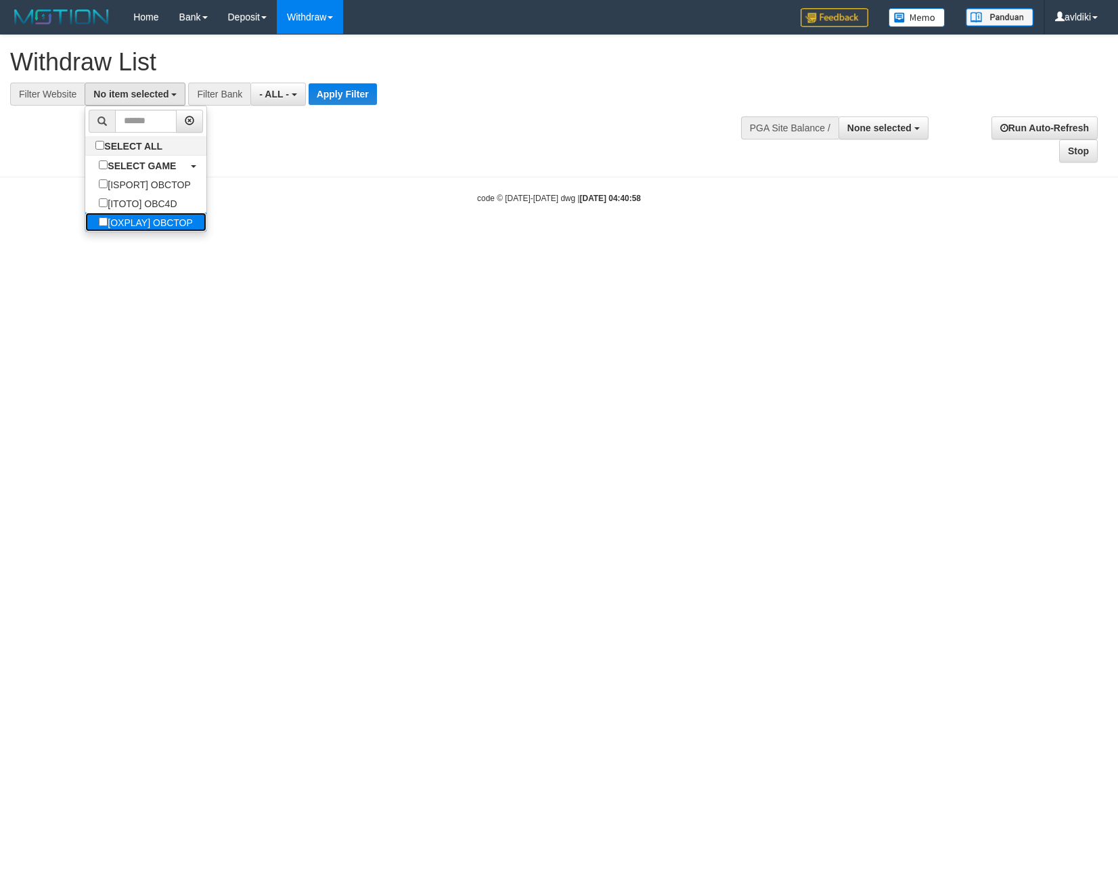
click at [137, 225] on label "[OXPLAY] OBCTOP" at bounding box center [145, 222] width 121 height 19
select select "****"
click at [364, 99] on button "Apply Filter" at bounding box center [354, 94] width 68 height 22
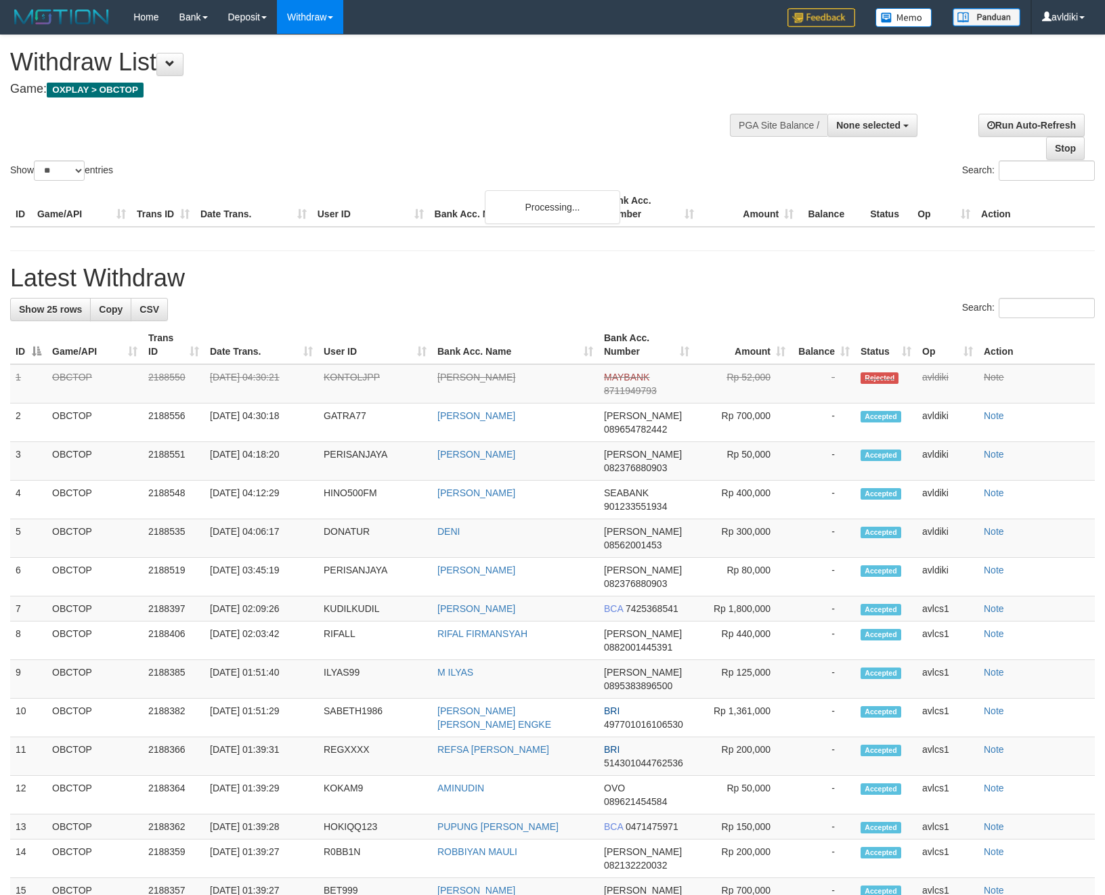
select select
select select "**"
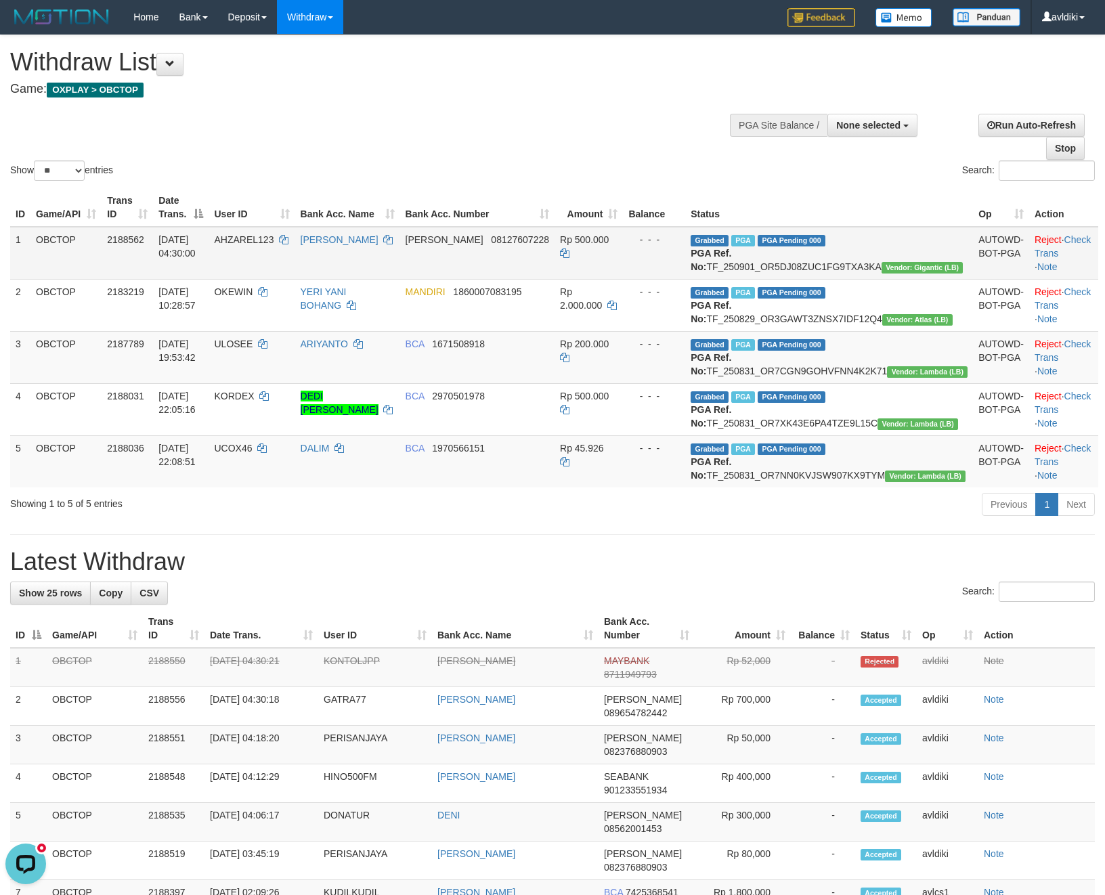
click at [875, 265] on td "Grabbed PGA PGA Pending 000 PGA Ref. No: TF_250901_OR5DJ08ZUC1FG9TXA3KA Vendor:…" at bounding box center [829, 253] width 288 height 53
copy td "TF_250901_OR5DJ08ZUC1FG9TXA3KA"
click at [854, 263] on td "Grabbed PGA PGA Pending 000 PGA Ref. No: TF_250901_OR5DJ08ZUC1FG9TXA3KA Vendor:…" at bounding box center [829, 253] width 288 height 53
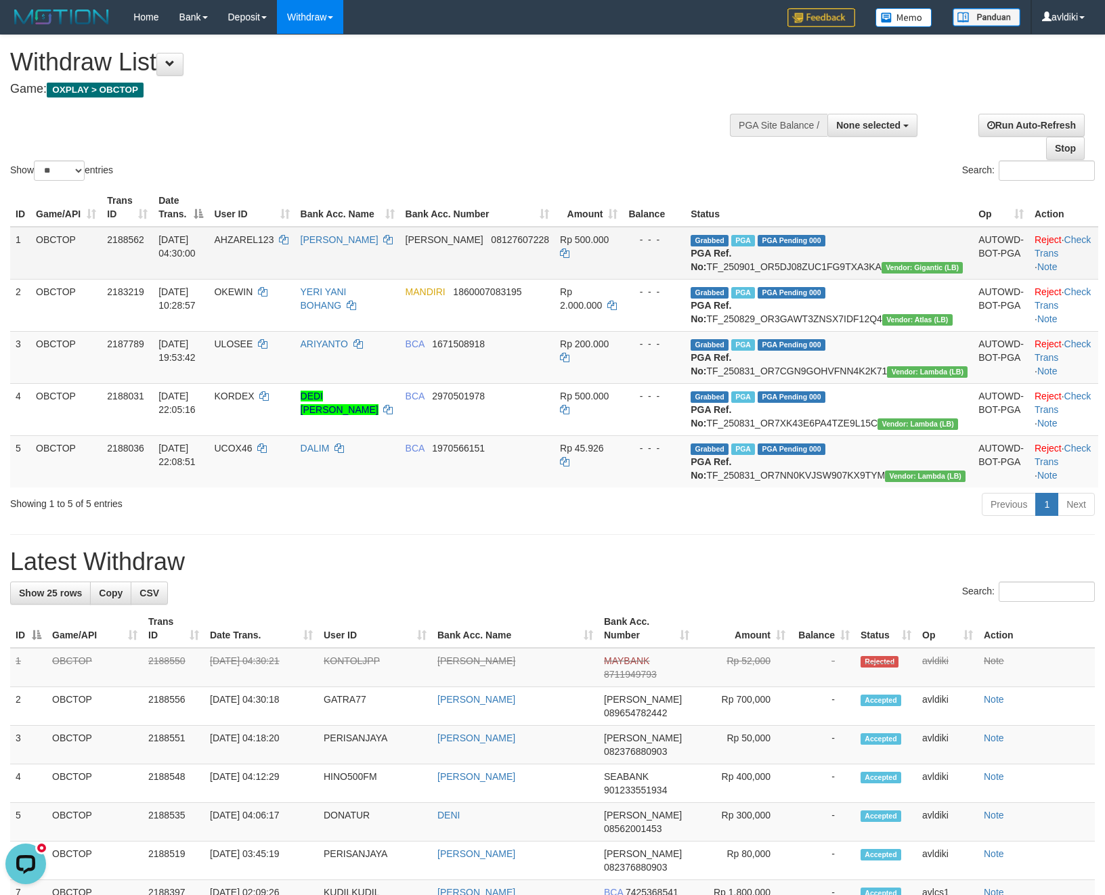
click at [285, 250] on td "AHZAREL123" at bounding box center [252, 253] width 86 height 53
copy td "AHZAREL123"
click at [502, 575] on h1 "Latest Withdraw" at bounding box center [552, 561] width 1085 height 27
click at [621, 280] on td "Rp 500.000" at bounding box center [588, 253] width 68 height 53
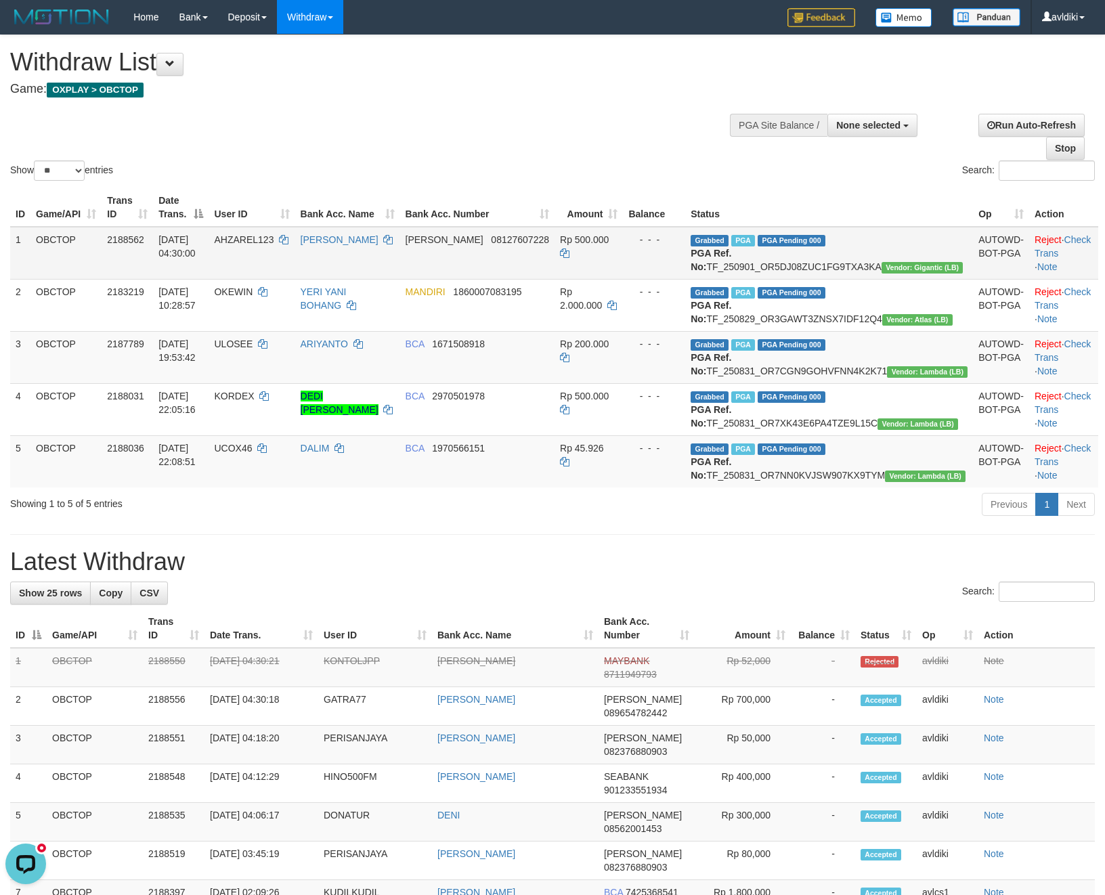
click at [492, 275] on td "DANA 08127607228" at bounding box center [477, 253] width 154 height 53
click at [538, 602] on div "**********" at bounding box center [552, 726] width 1105 height 1382
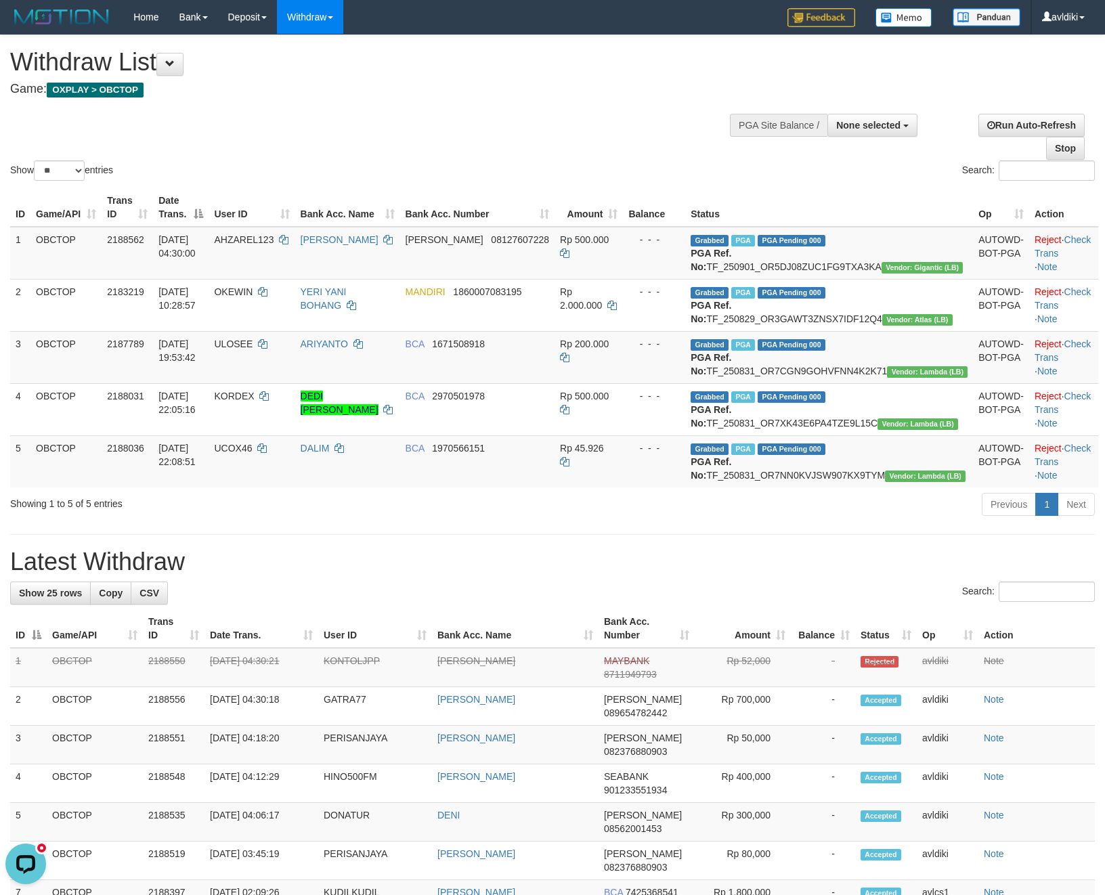
click at [538, 602] on div "**********" at bounding box center [552, 726] width 1105 height 1382
click at [900, 266] on td "Grabbed PGA PGA Pending 000 PGA Ref. No: TF_250901_OR5DJ08ZUC1FG9TXA3KA Vendor:…" at bounding box center [829, 253] width 288 height 53
copy td "TF_250901_OR5DJ08ZUC1FG9TXA3KA"
drag, startPoint x: 315, startPoint y: 41, endPoint x: 333, endPoint y: 49, distance: 19.7
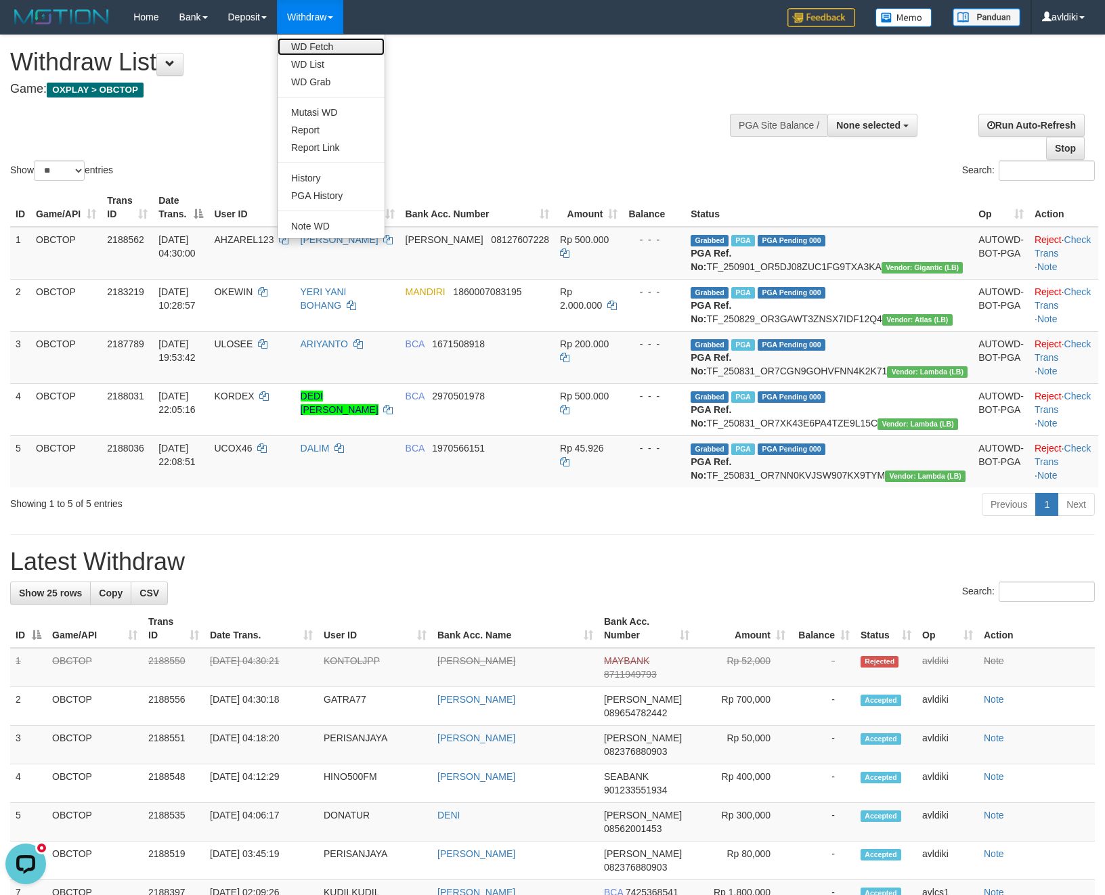
click at [315, 41] on link "WD Fetch" at bounding box center [331, 47] width 107 height 18
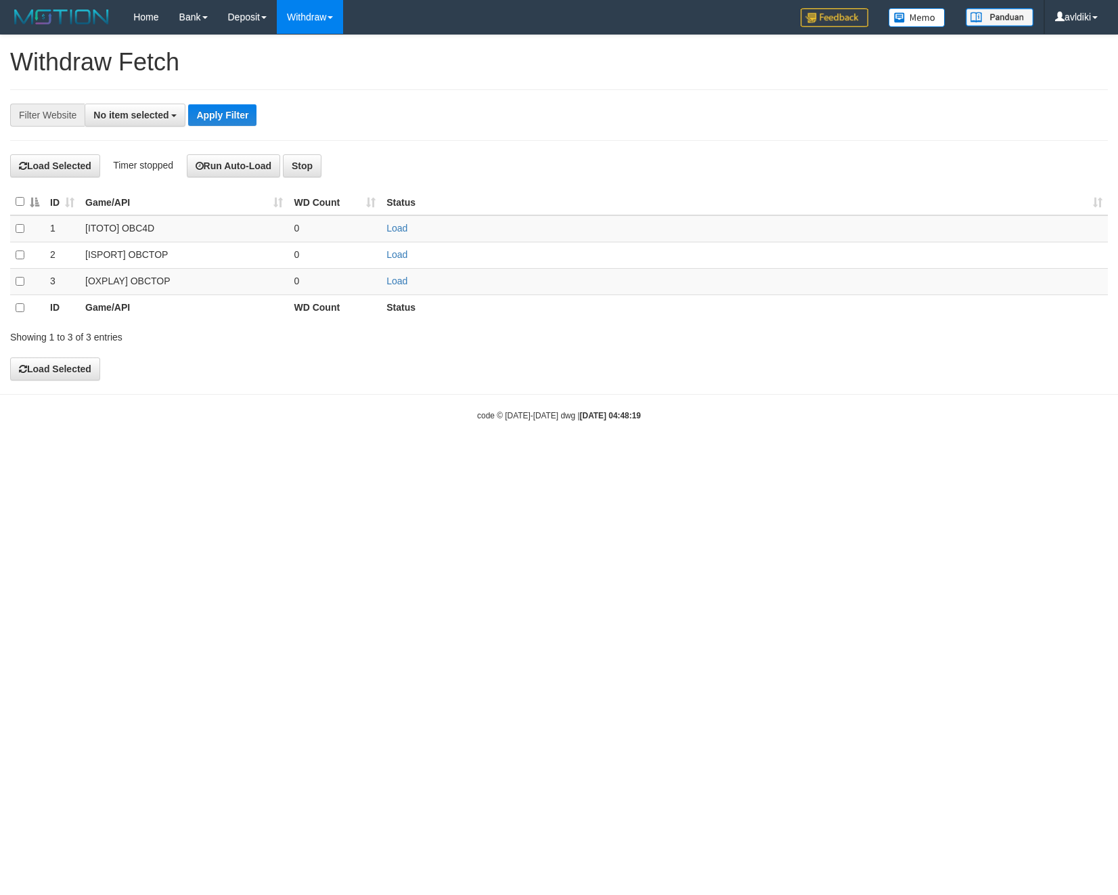
select select
click at [398, 280] on link "Load" at bounding box center [397, 281] width 21 height 11
click at [398, 280] on span "Loading.." at bounding box center [406, 281] width 39 height 11
click at [339, 62] on link "WD List" at bounding box center [331, 65] width 107 height 18
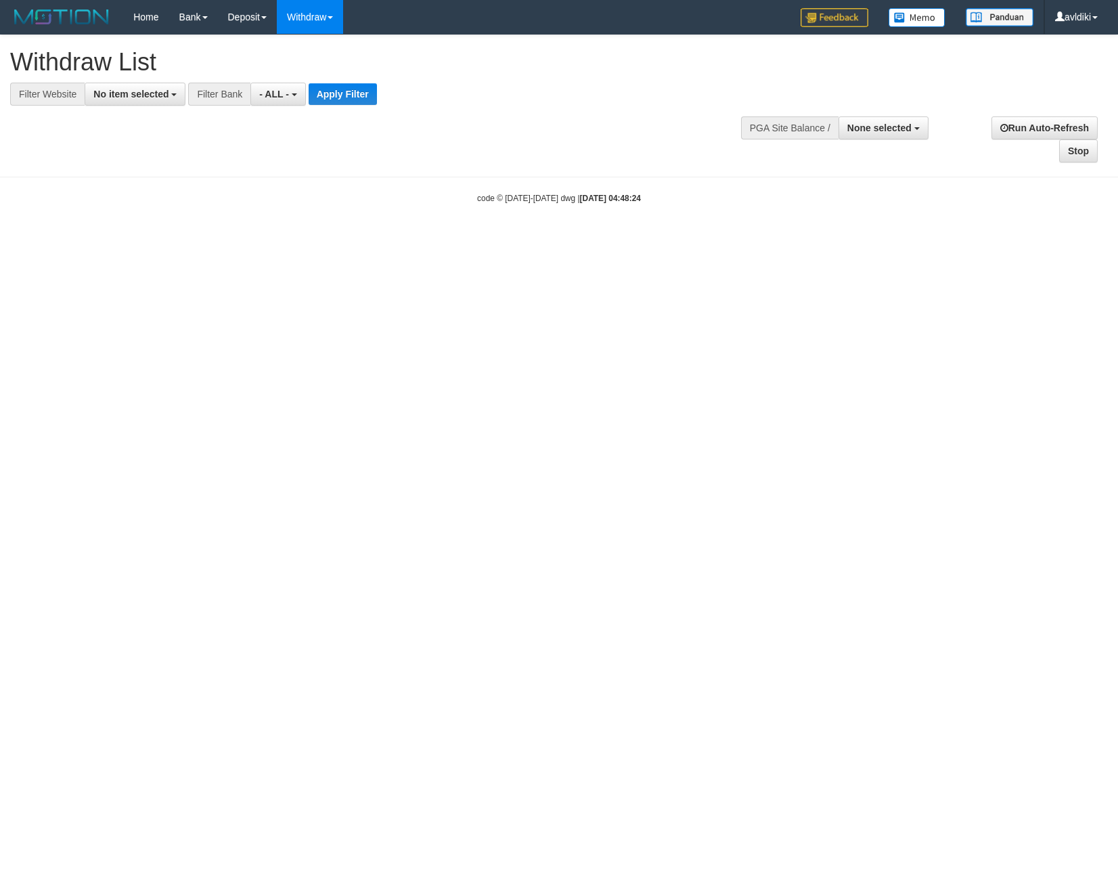
select select
click at [153, 101] on button "No item selected" at bounding box center [135, 94] width 101 height 23
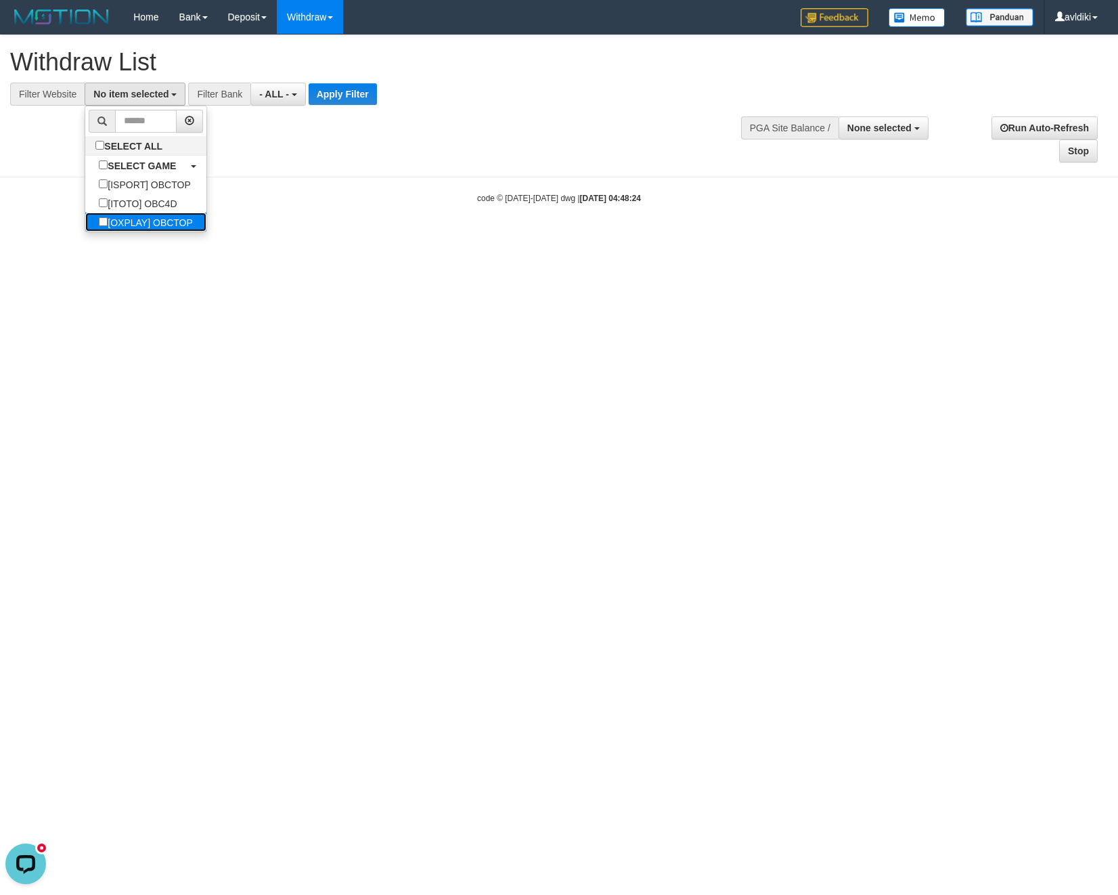
click at [150, 215] on label "[OXPLAY] OBCTOP" at bounding box center [145, 222] width 121 height 19
select select "****"
click at [348, 93] on button "Apply Filter" at bounding box center [354, 94] width 68 height 22
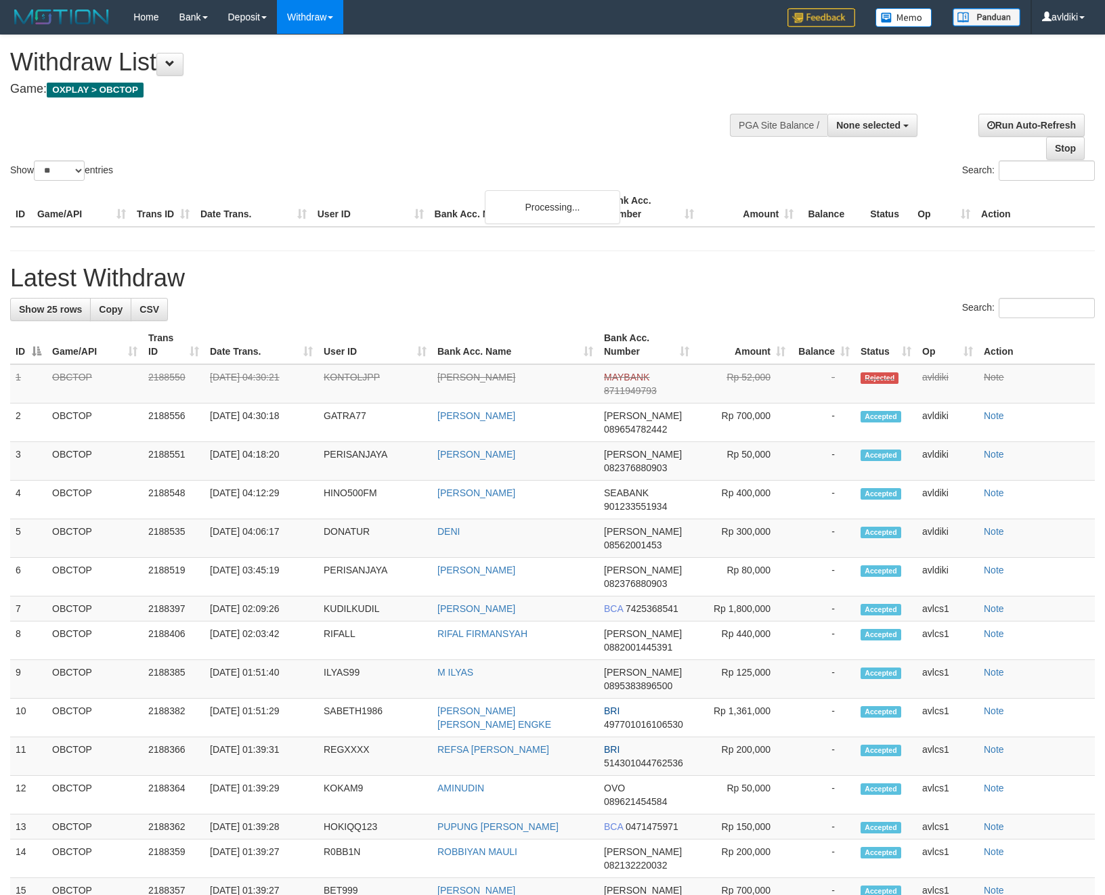
select select
select select "**"
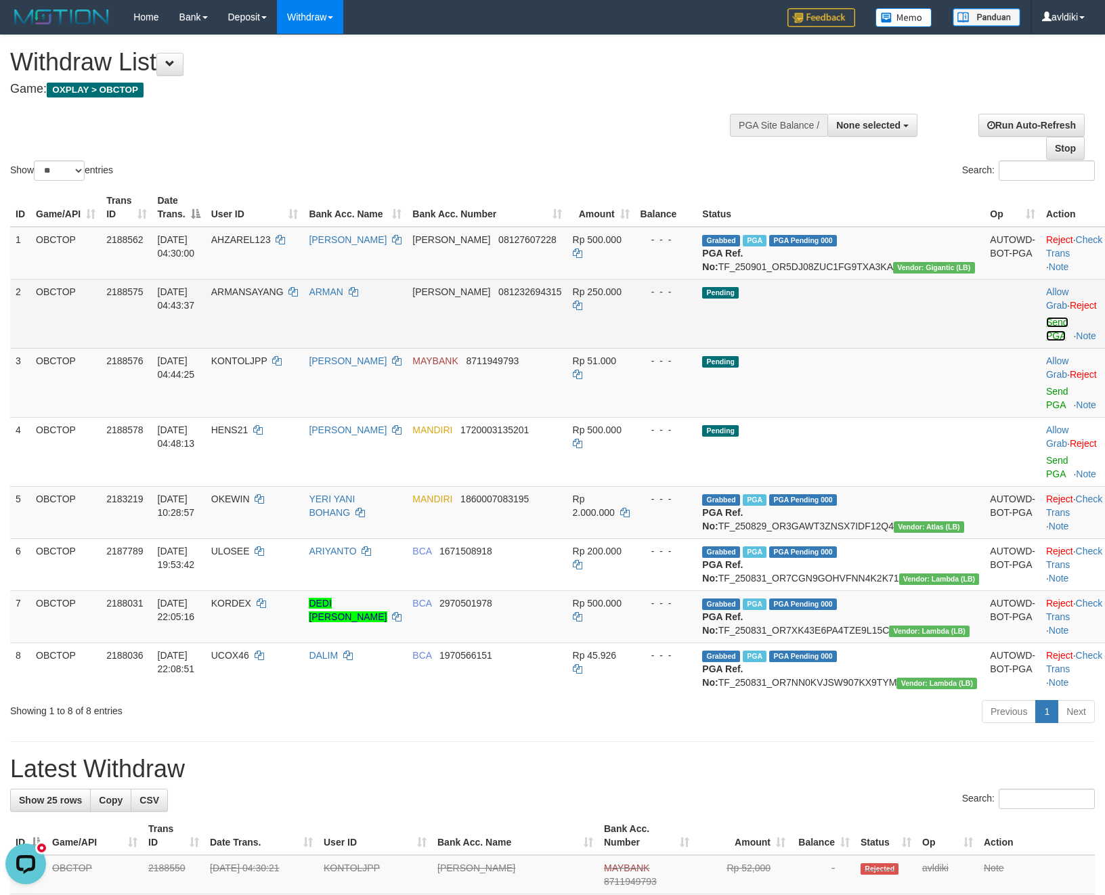
click at [1046, 332] on link "Send PGA" at bounding box center [1057, 329] width 22 height 24
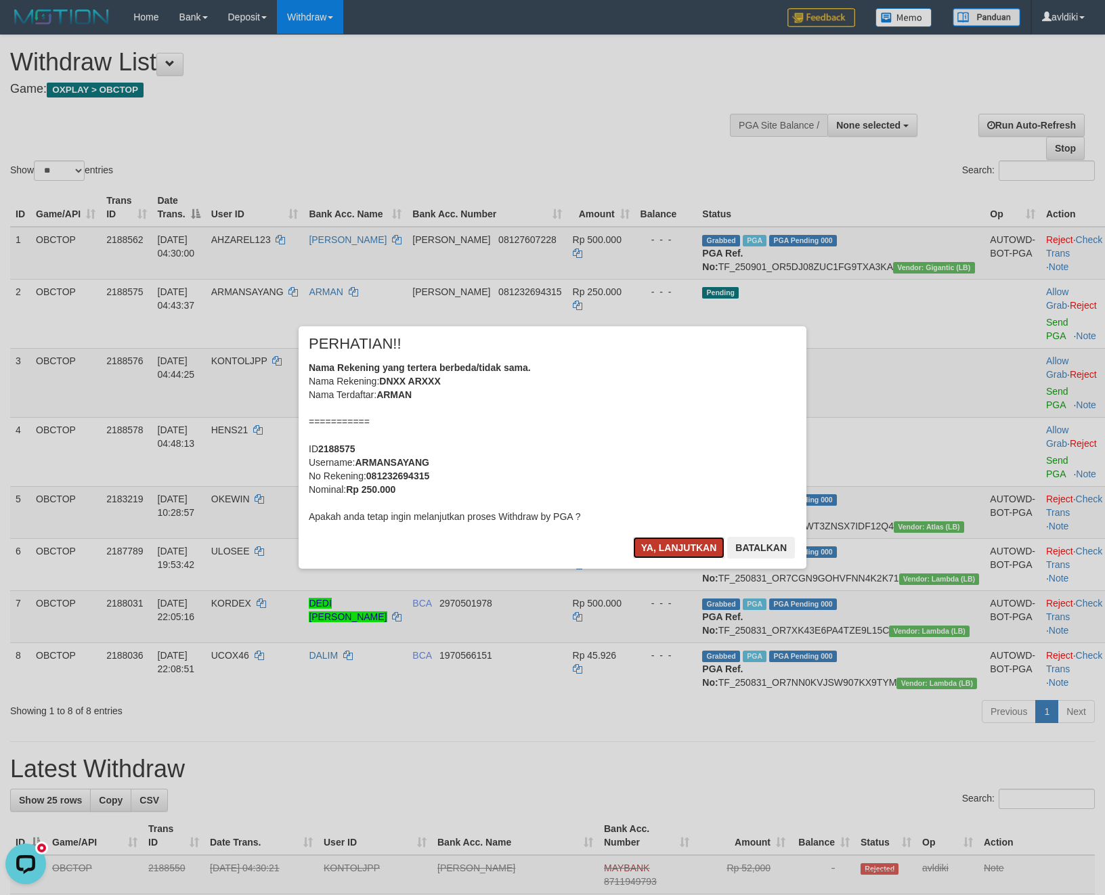
click at [691, 540] on button "Ya, lanjutkan" at bounding box center [679, 548] width 92 height 22
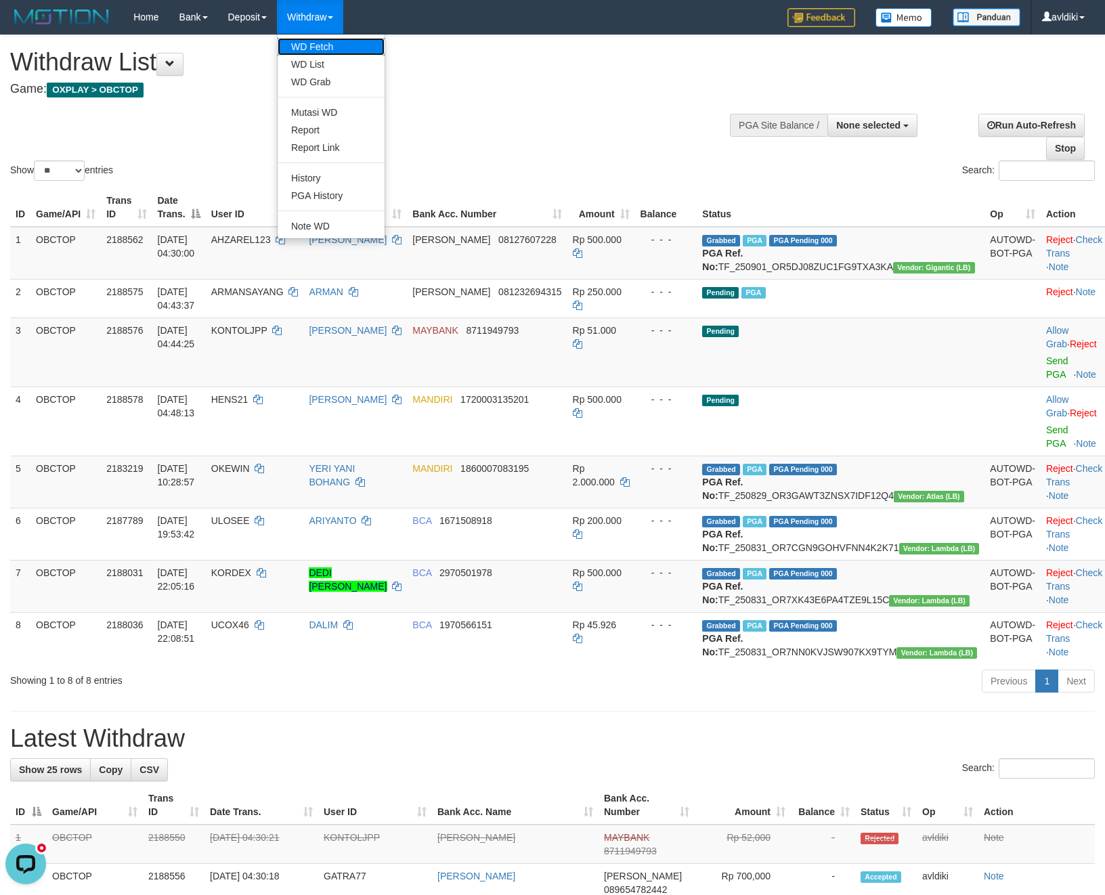
click at [343, 49] on link "WD Fetch" at bounding box center [331, 47] width 107 height 18
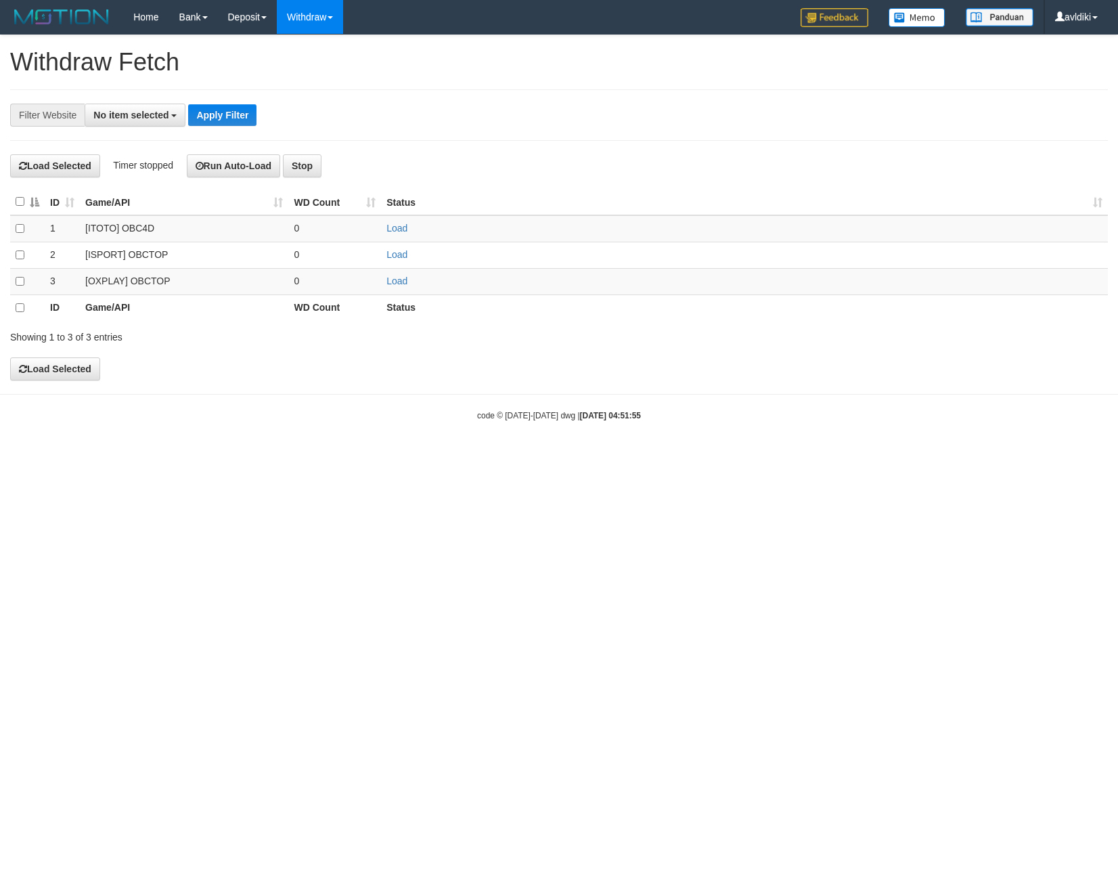
select select
click at [393, 280] on link "Load" at bounding box center [397, 281] width 21 height 11
click at [323, 64] on link "WD List" at bounding box center [331, 65] width 107 height 18
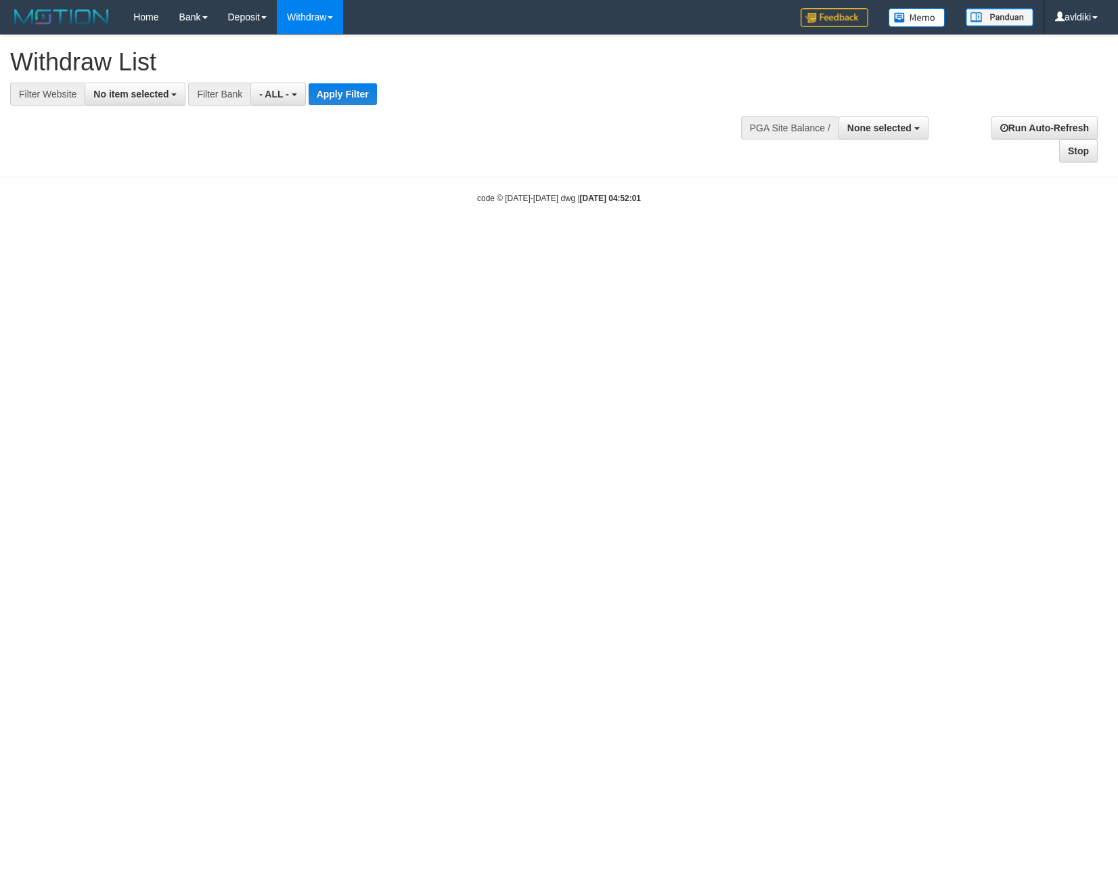
select select
click at [165, 100] on button "No item selected" at bounding box center [135, 94] width 101 height 23
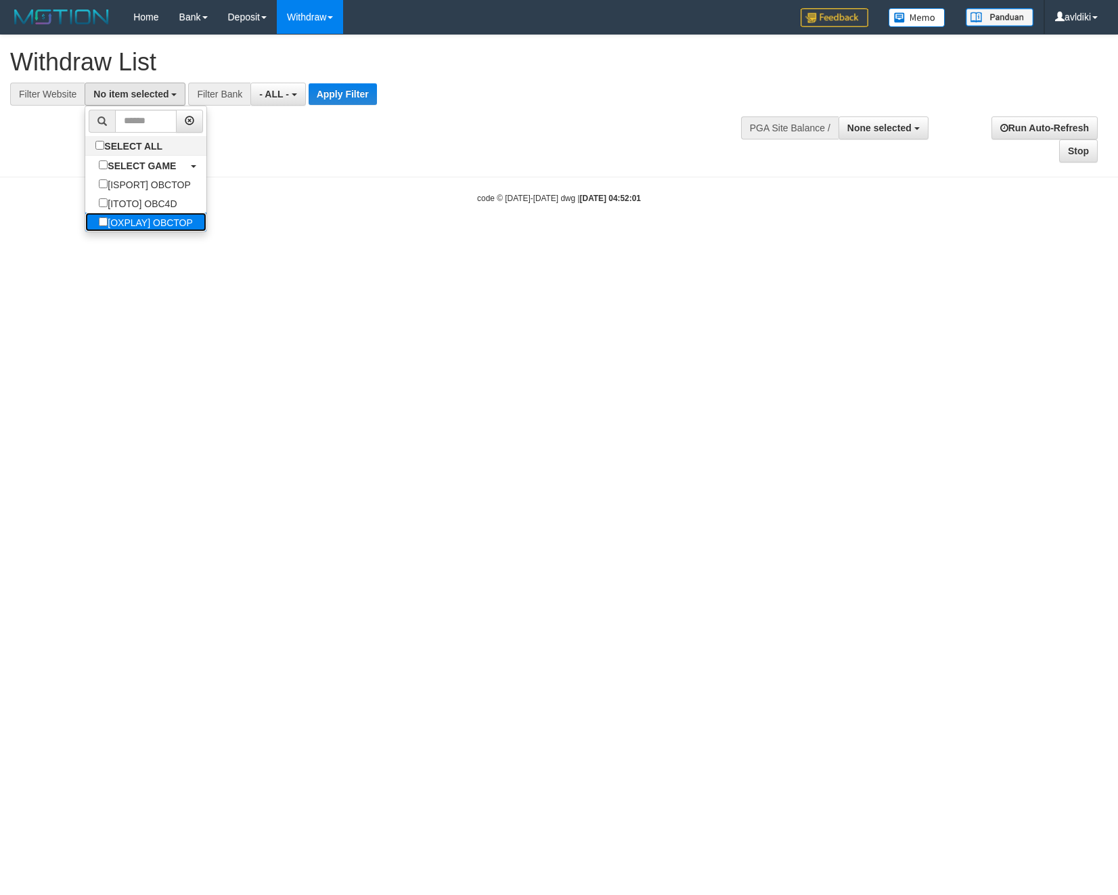
click at [163, 226] on label "[OXPLAY] OBCTOP" at bounding box center [145, 222] width 121 height 19
select select "****"
click at [378, 99] on button "Apply Filter" at bounding box center [354, 94] width 68 height 22
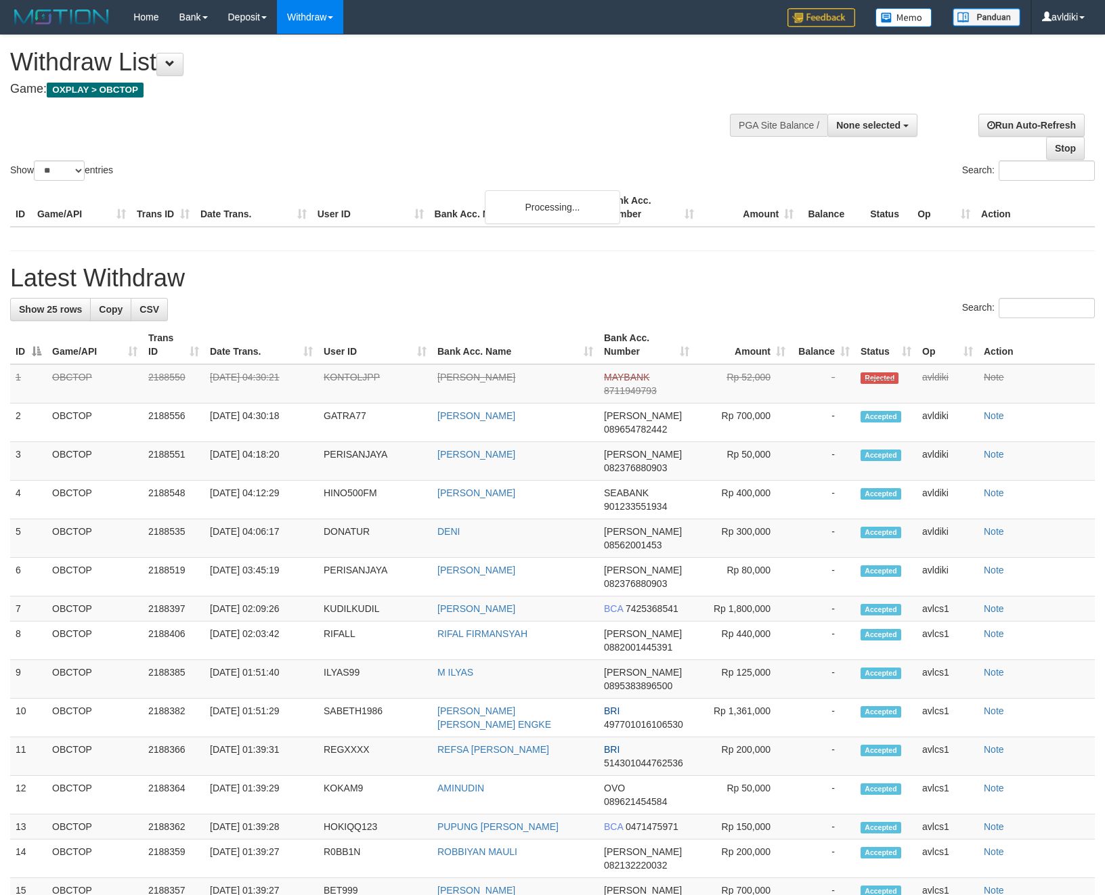
select select
select select "**"
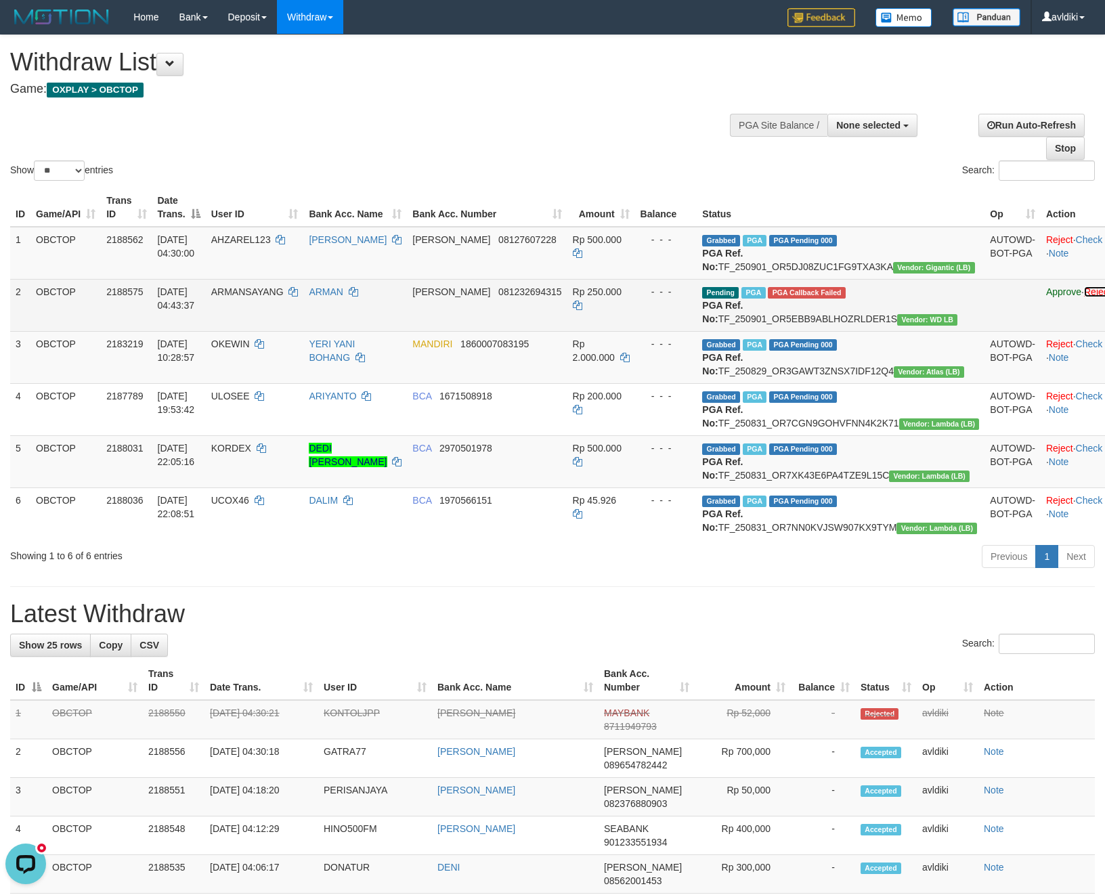
click at [1084, 297] on link "Reject" at bounding box center [1097, 291] width 27 height 11
click at [816, 329] on td "Pending PGA PGA Callback Failed {"signature":"b06355e62b4f4f6b949d5d6d874022c02…" at bounding box center [841, 305] width 288 height 52
click at [144, 322] on td "2188575" at bounding box center [126, 305] width 51 height 52
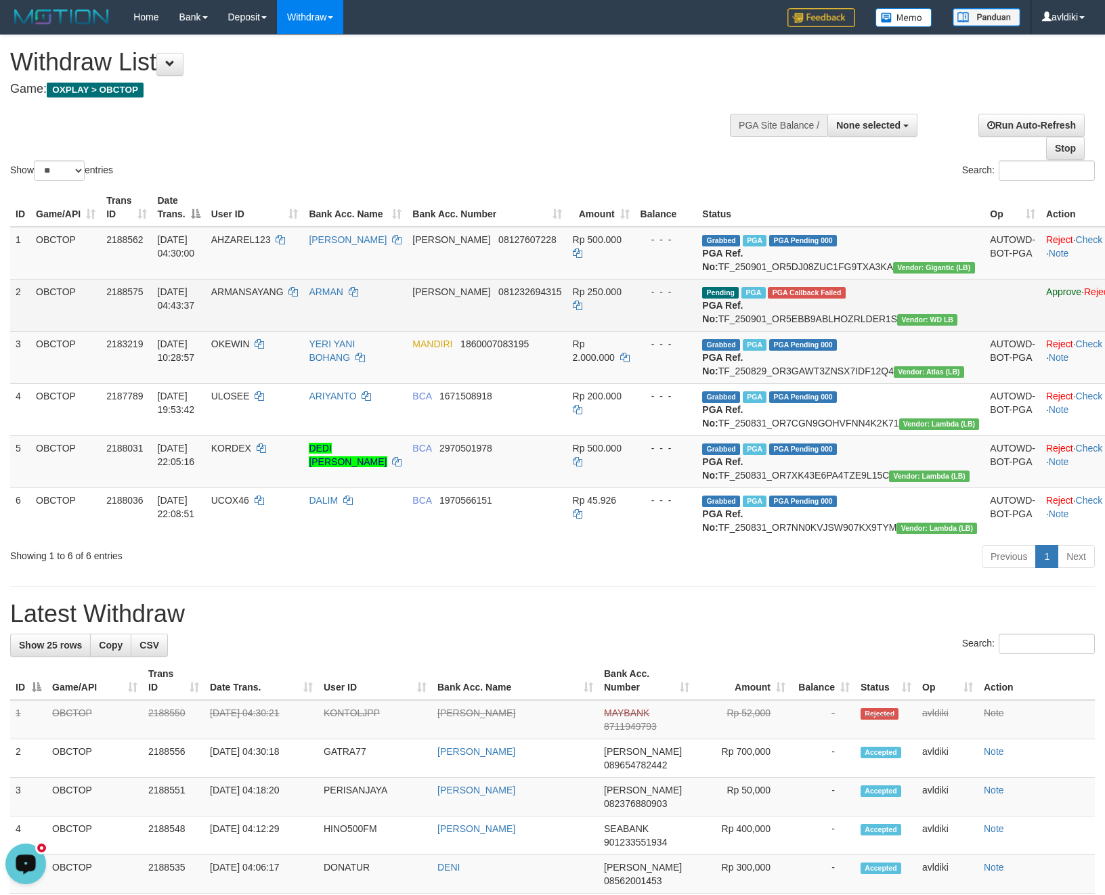
click at [118, 315] on td "2188575" at bounding box center [126, 305] width 51 height 52
copy span "2188575"
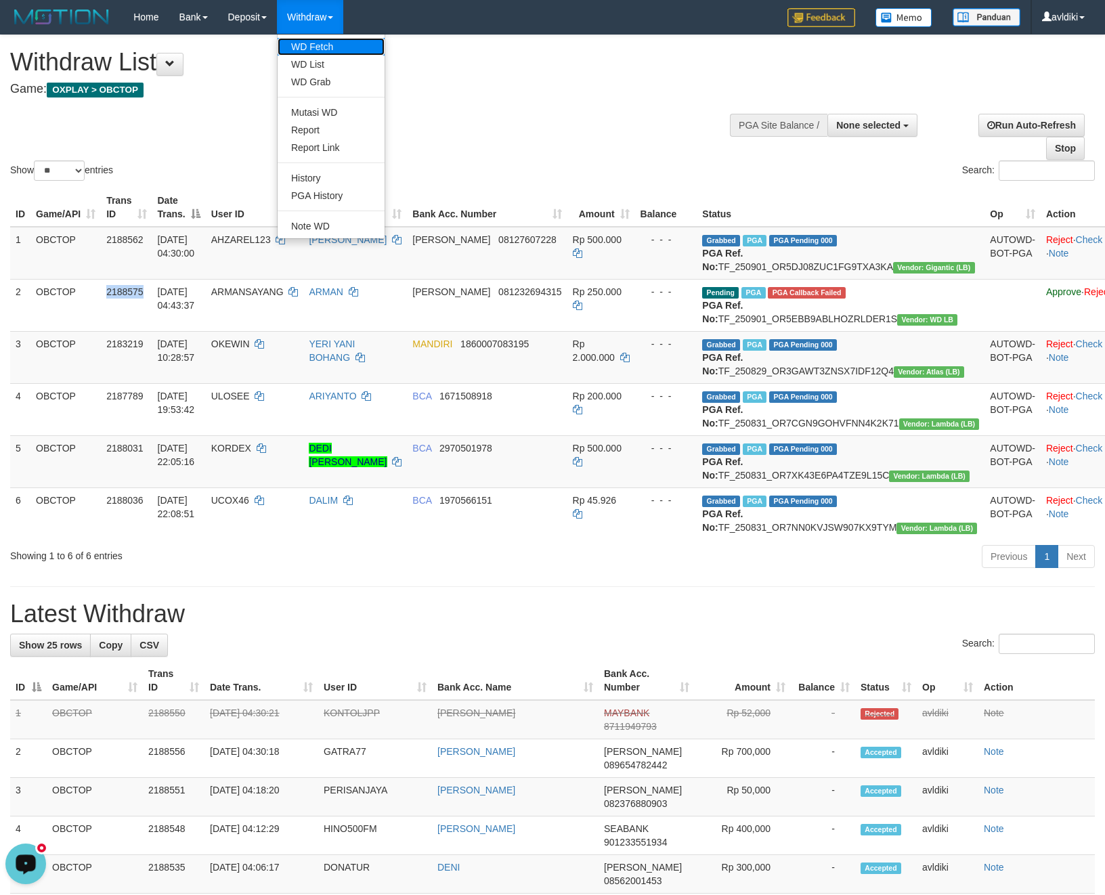
click at [336, 47] on link "WD Fetch" at bounding box center [331, 47] width 107 height 18
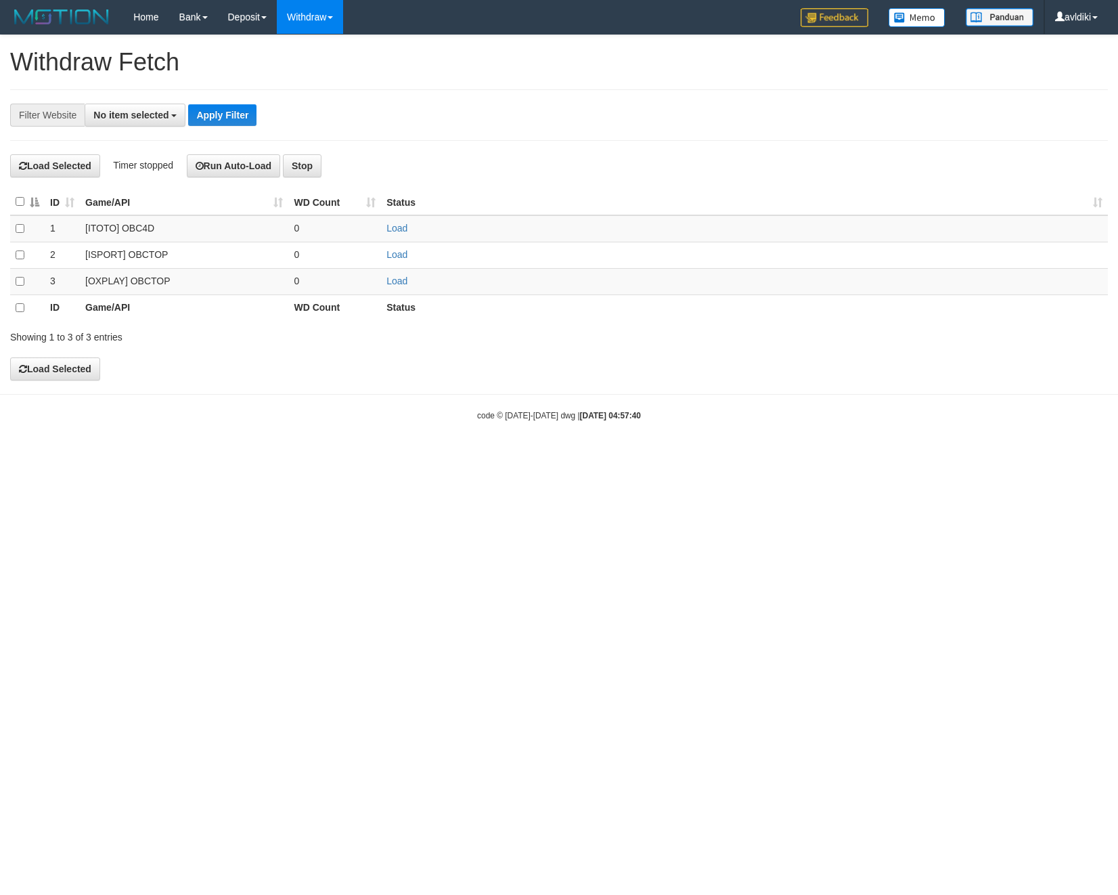
select select
click at [394, 282] on link "Load" at bounding box center [397, 281] width 21 height 11
click at [320, 62] on link "WD List" at bounding box center [331, 65] width 107 height 18
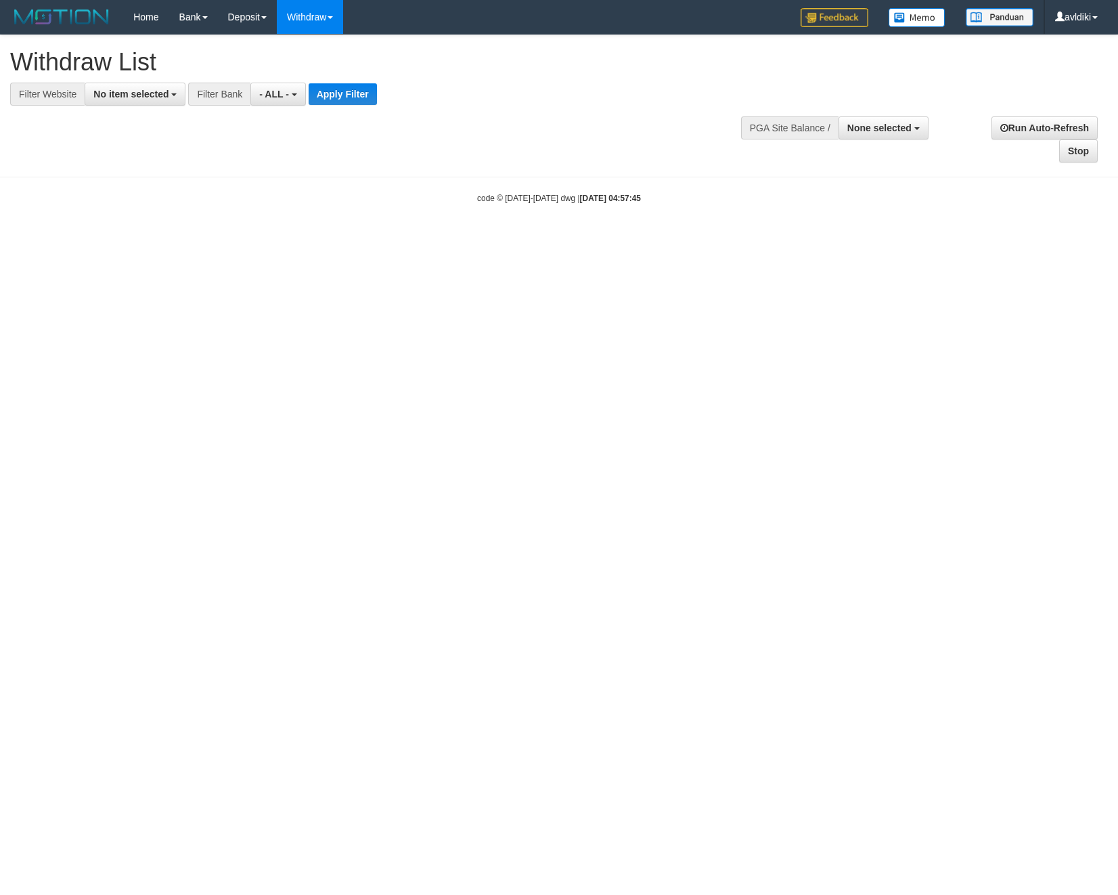
select select
click at [127, 93] on span "No item selected" at bounding box center [130, 94] width 75 height 11
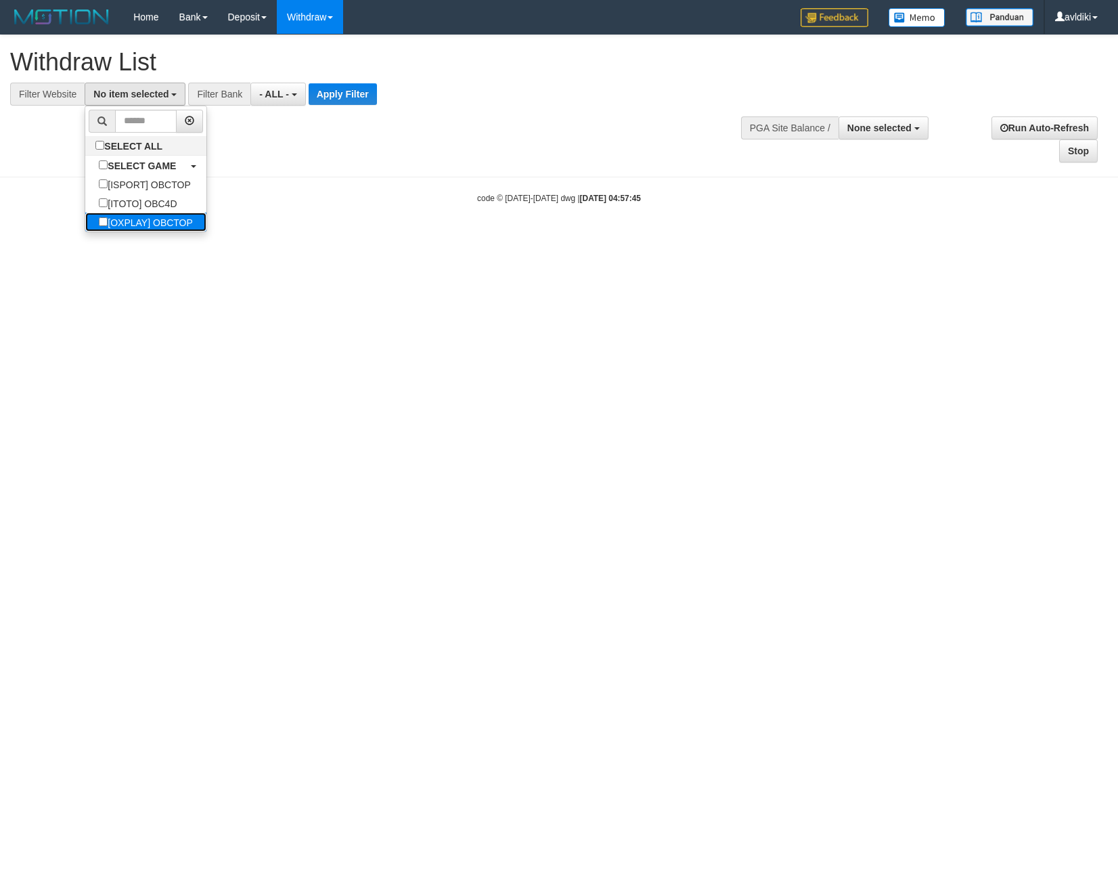
click at [122, 217] on label "[OXPLAY] OBCTOP" at bounding box center [145, 222] width 121 height 19
select select "****"
click at [348, 90] on button "Apply Filter" at bounding box center [354, 94] width 68 height 22
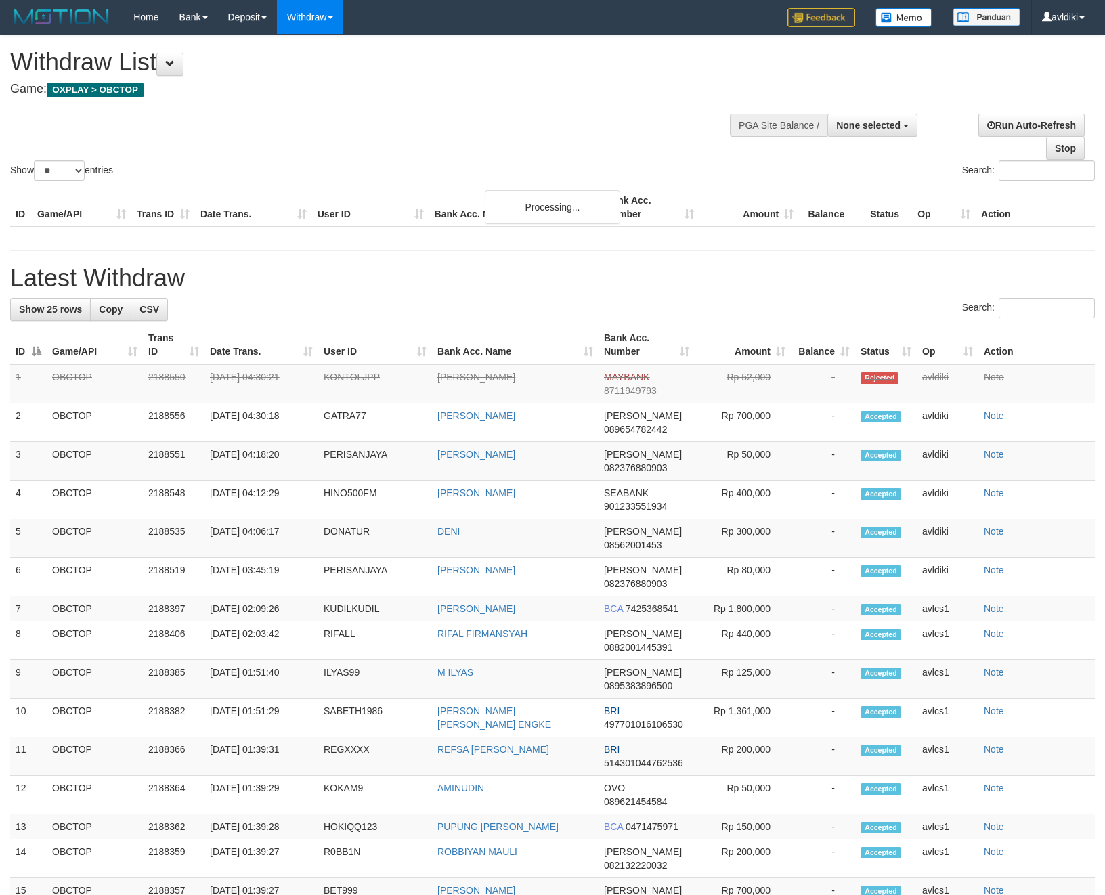
select select
select select "**"
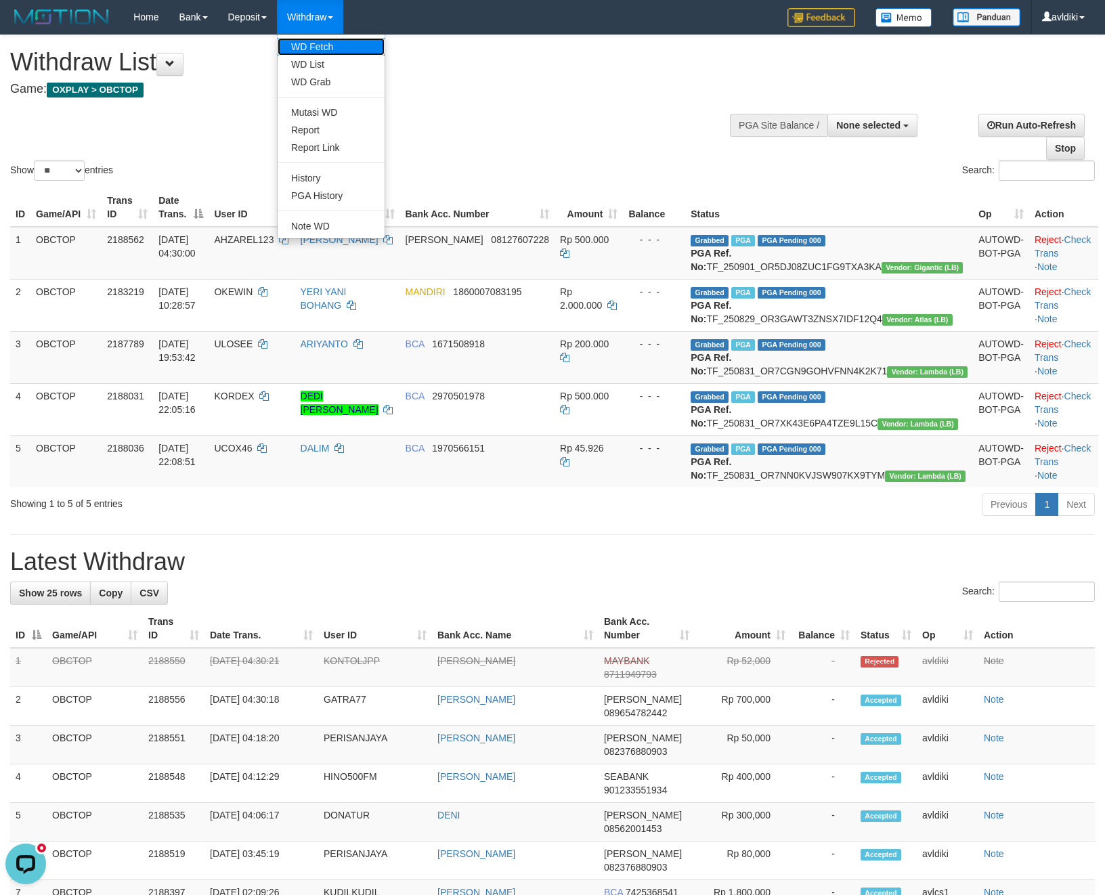
click at [333, 47] on link "WD Fetch" at bounding box center [331, 47] width 107 height 18
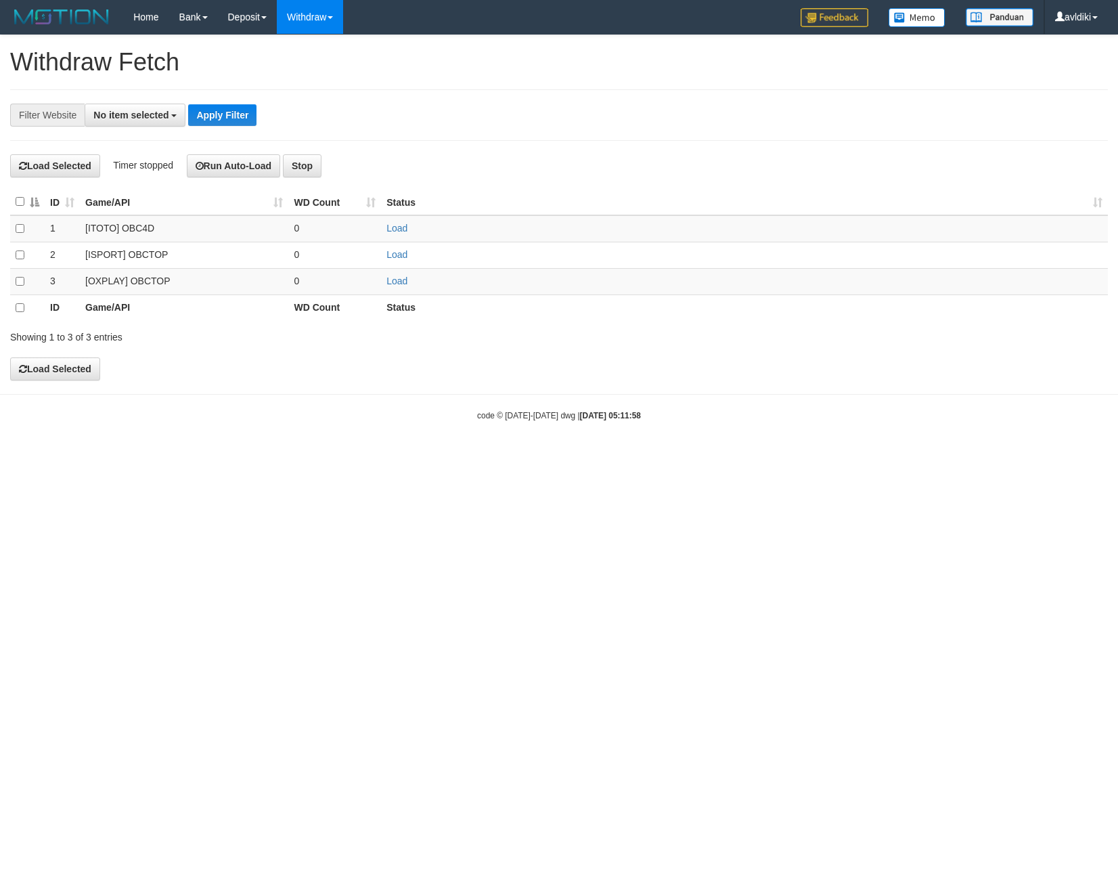
select select
click at [401, 280] on link "Load" at bounding box center [397, 281] width 21 height 11
click at [144, 122] on button "No item selected" at bounding box center [135, 115] width 101 height 23
click at [355, 95] on div "**********" at bounding box center [559, 114] width 1098 height 51
click at [333, 66] on link "WD List" at bounding box center [331, 65] width 107 height 18
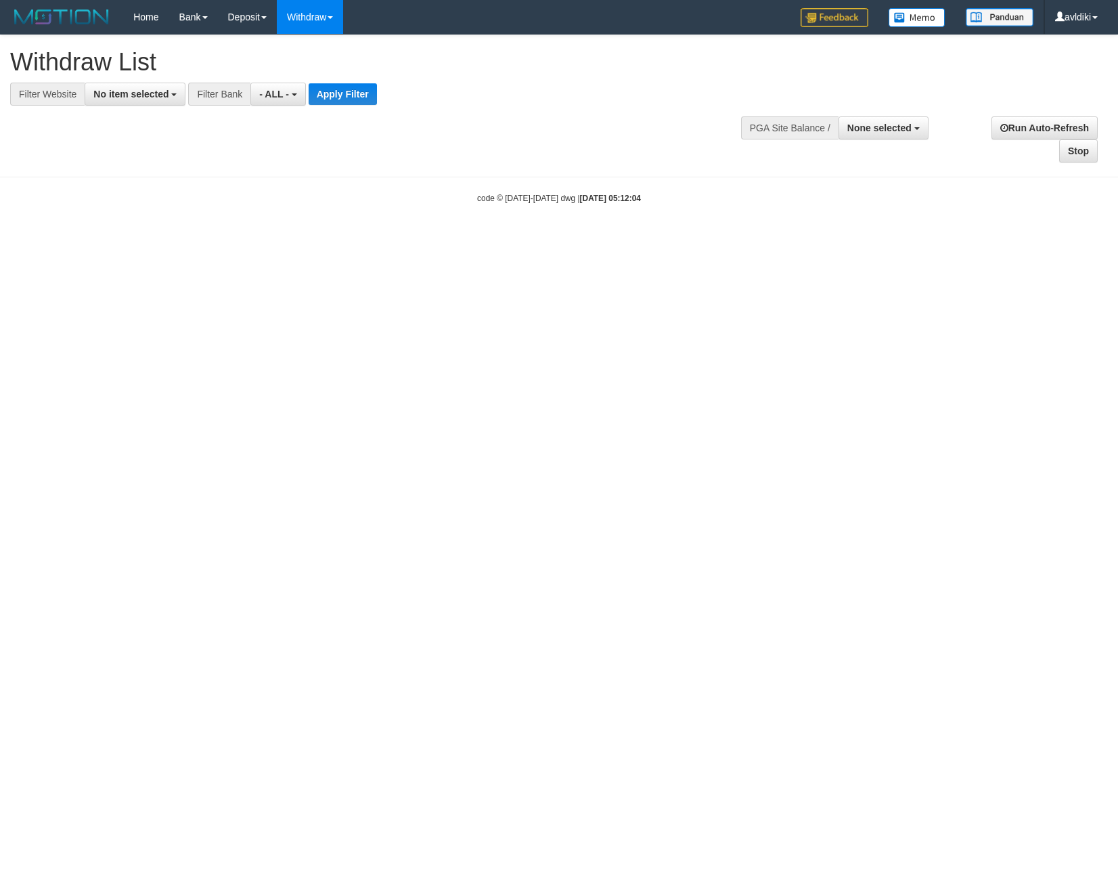
select select
click at [125, 98] on span "No item selected" at bounding box center [130, 94] width 75 height 11
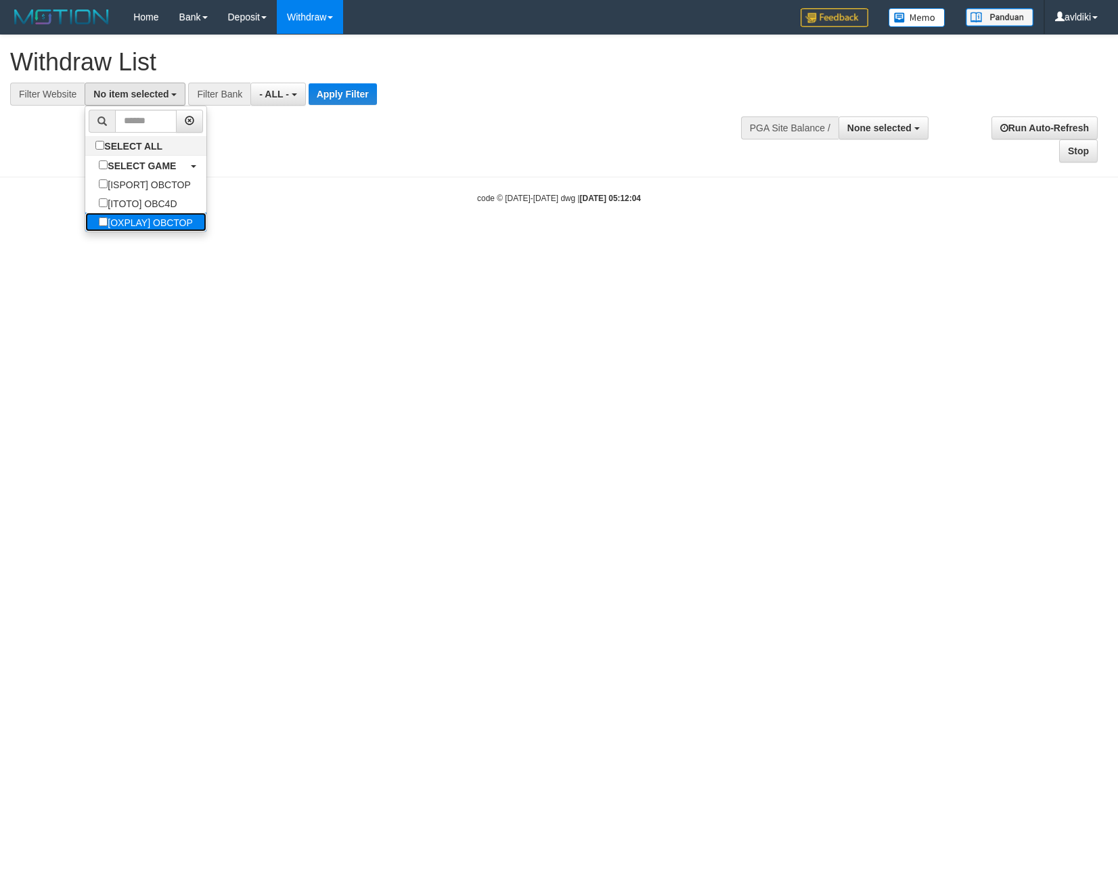
click at [122, 220] on label "[OXPLAY] OBCTOP" at bounding box center [145, 222] width 121 height 19
select select "****"
click at [339, 93] on button "Apply Filter" at bounding box center [354, 94] width 68 height 22
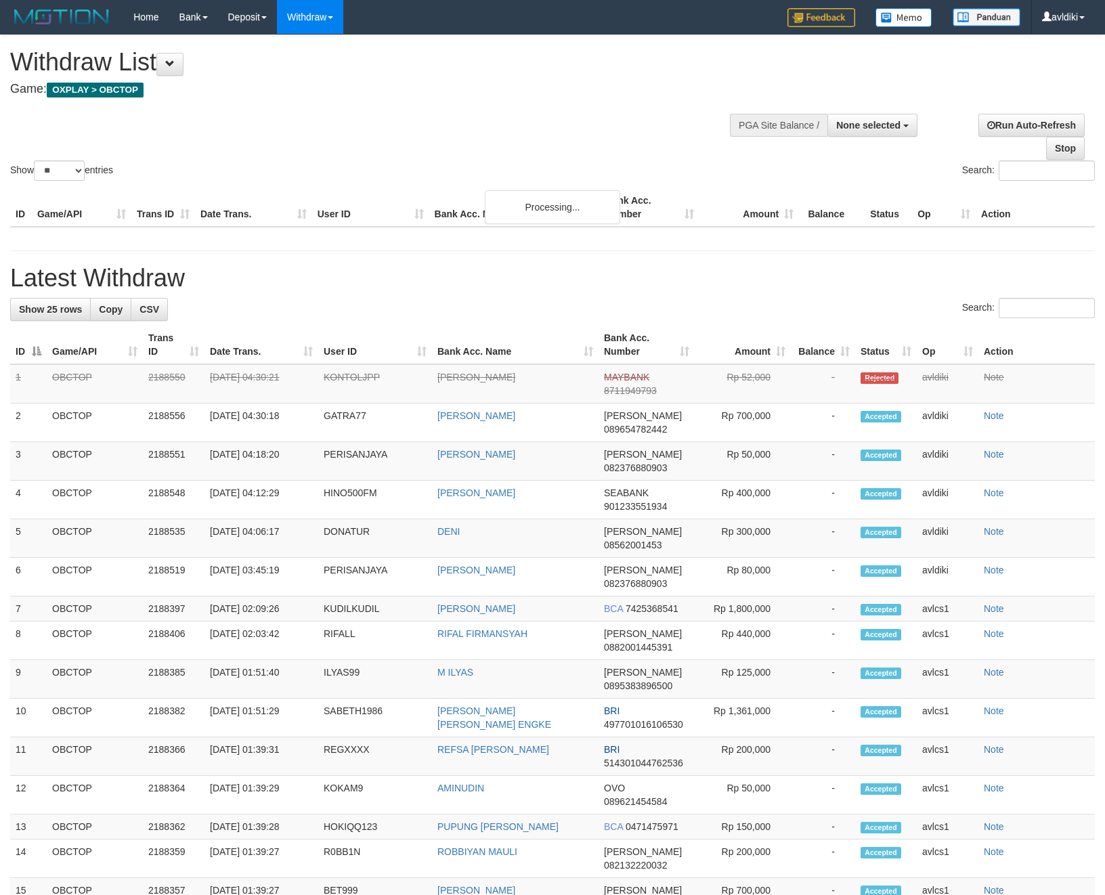
select select
select select "**"
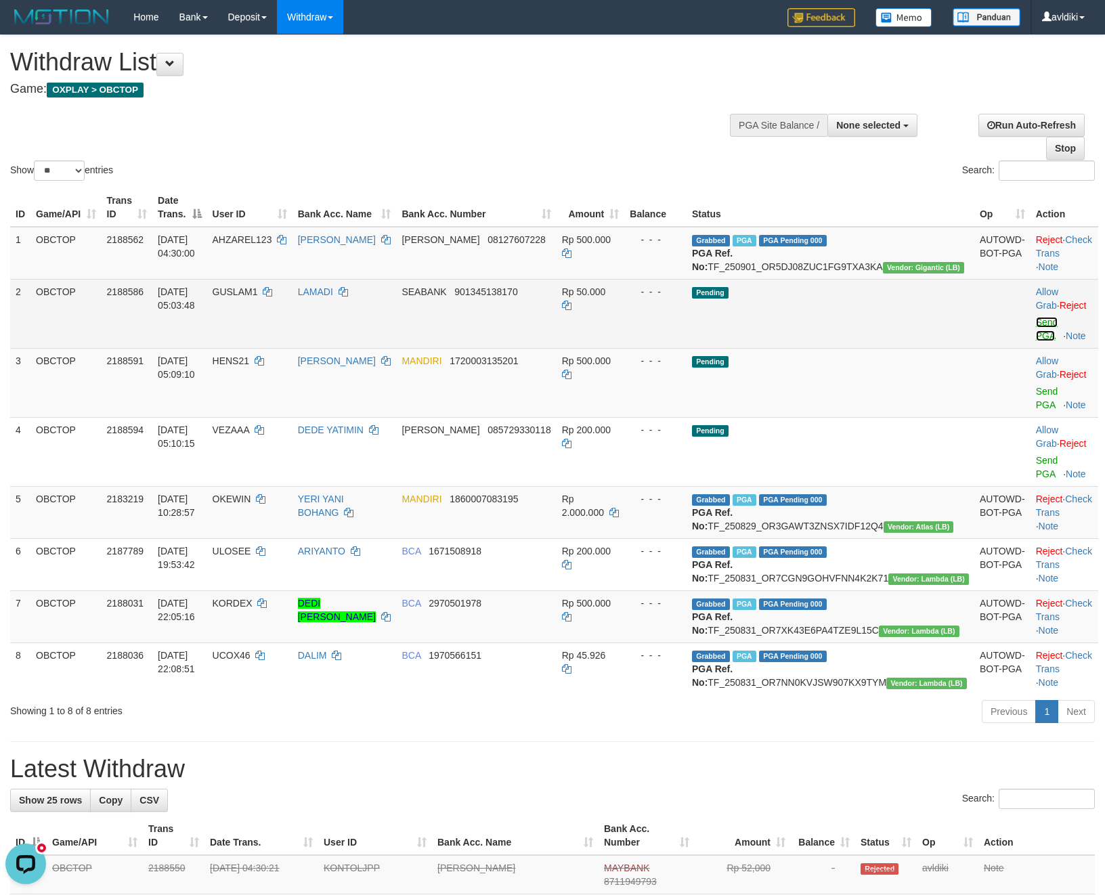
click at [1036, 333] on link "Send PGA" at bounding box center [1047, 329] width 22 height 24
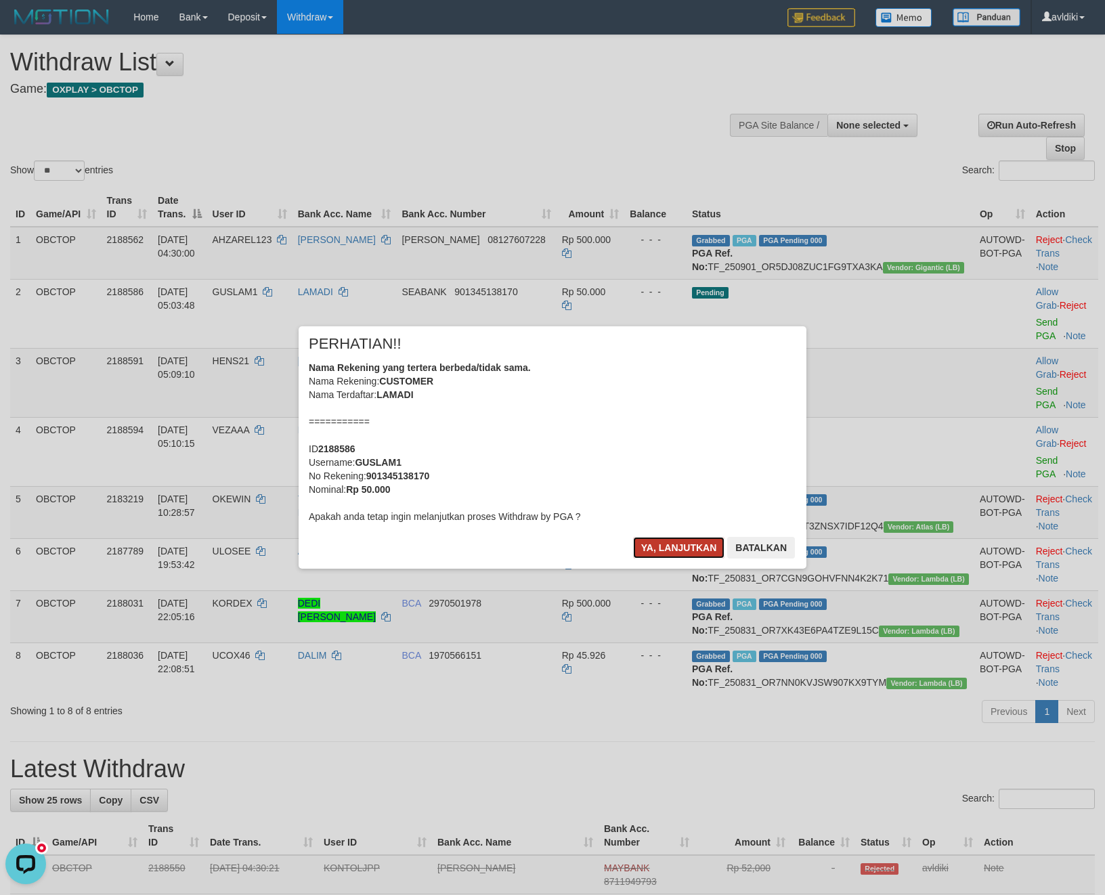
click at [668, 543] on button "Ya, lanjutkan" at bounding box center [679, 548] width 92 height 22
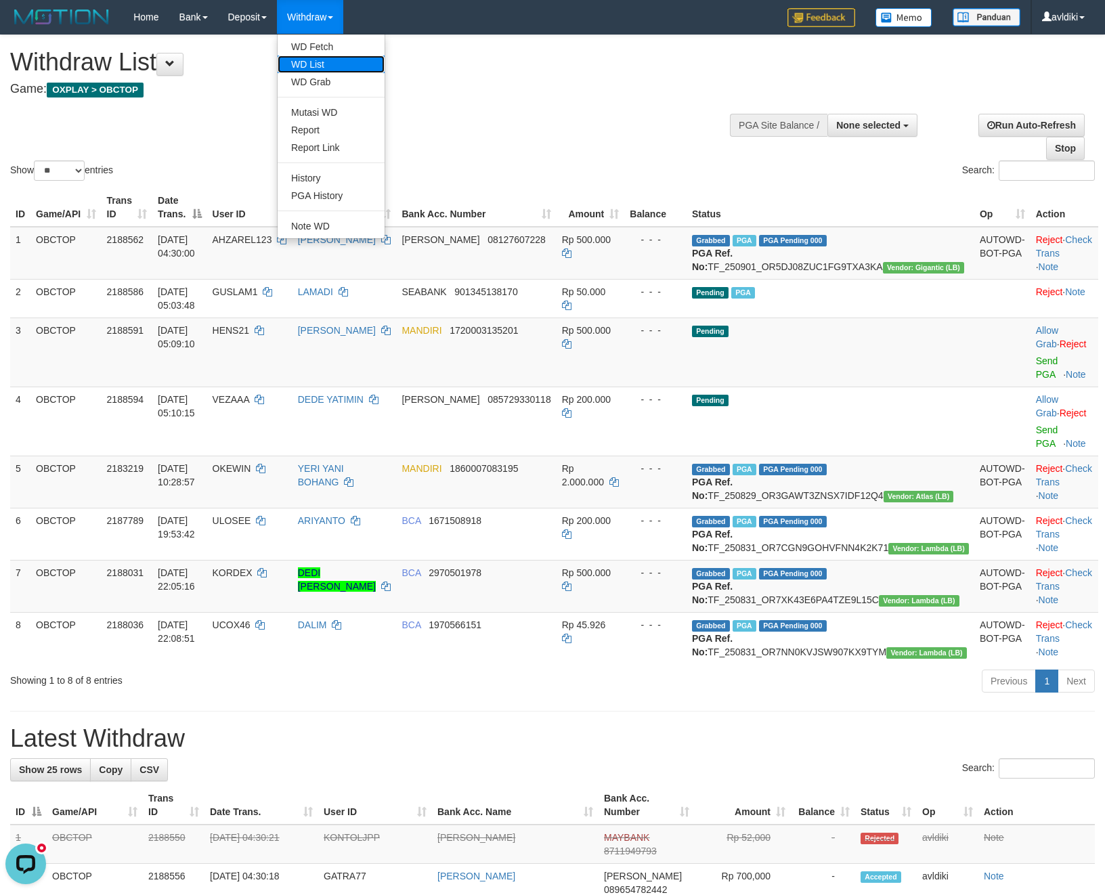
click at [320, 60] on link "WD List" at bounding box center [331, 65] width 107 height 18
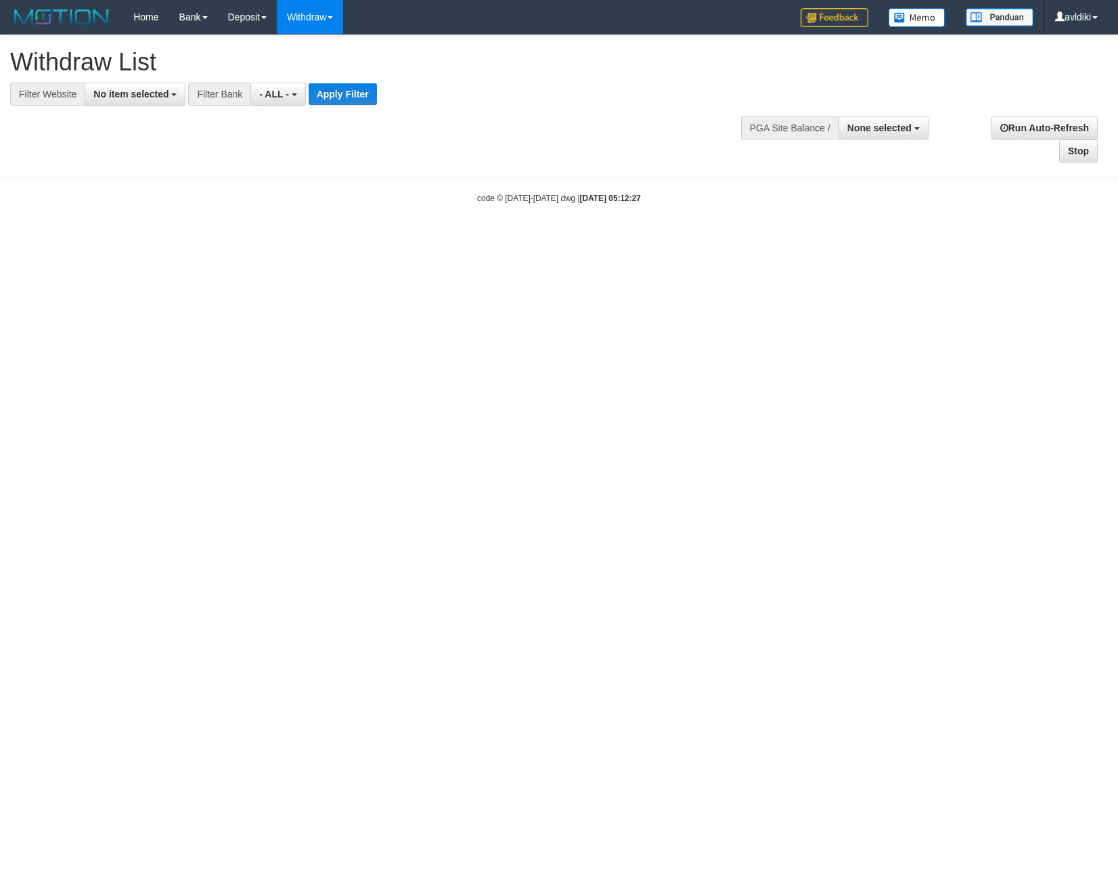
select select
click at [334, 50] on link "WD Fetch" at bounding box center [331, 47] width 107 height 18
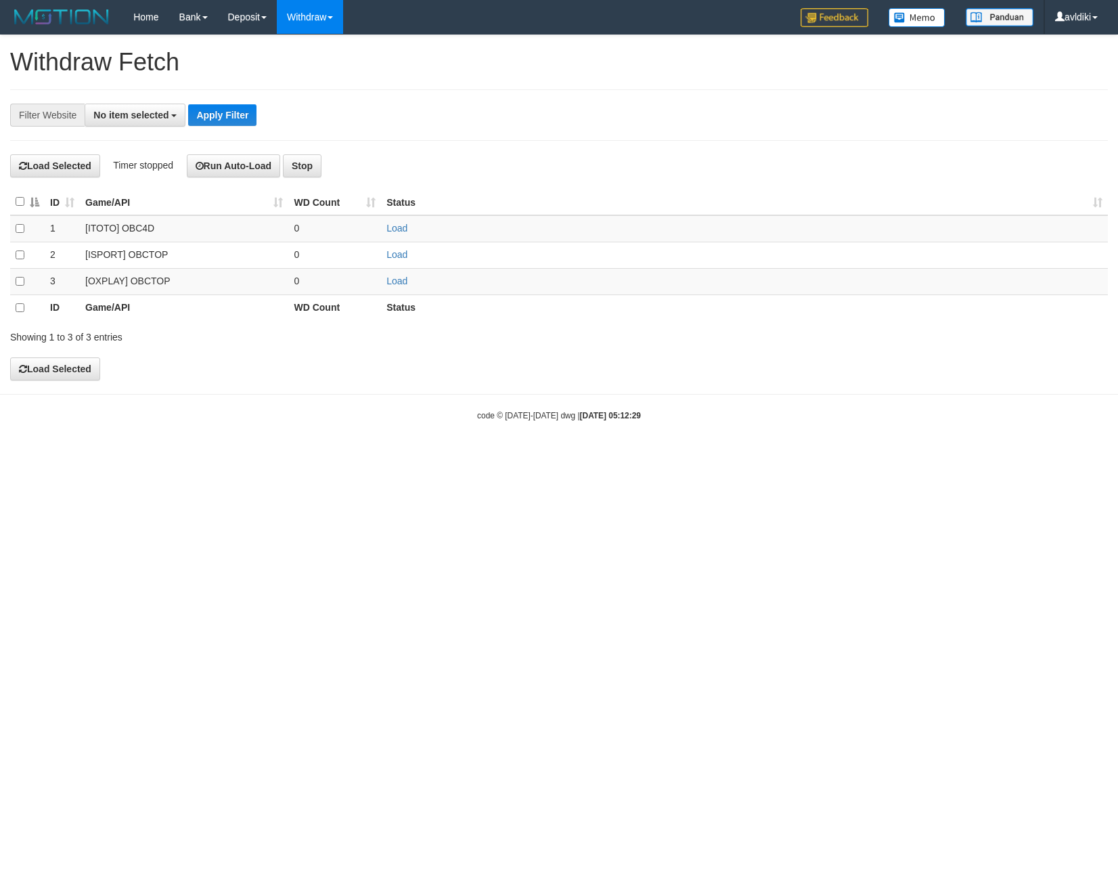
select select
click at [383, 275] on td "Load" at bounding box center [744, 281] width 727 height 26
click at [394, 282] on link "Load" at bounding box center [397, 281] width 21 height 11
click at [322, 63] on link "WD List" at bounding box center [331, 65] width 107 height 18
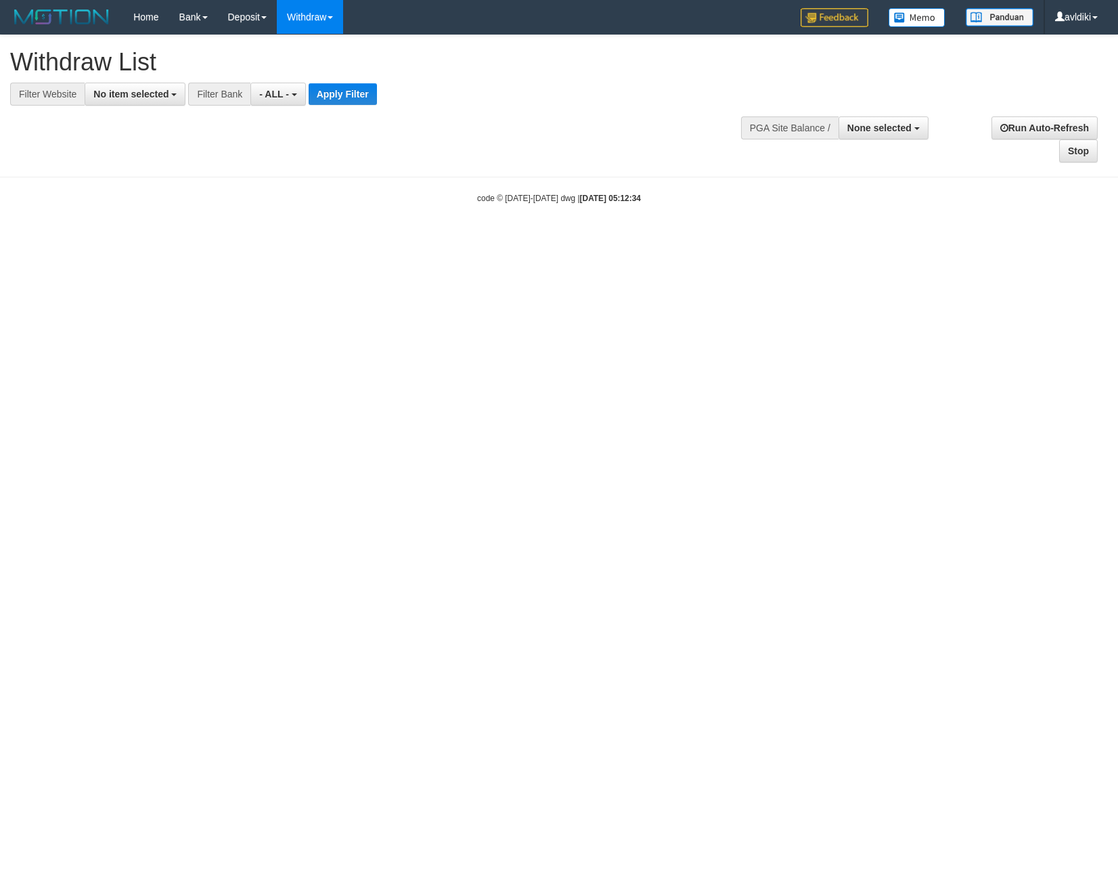
select select
click at [137, 93] on span "No item selected" at bounding box center [130, 94] width 75 height 11
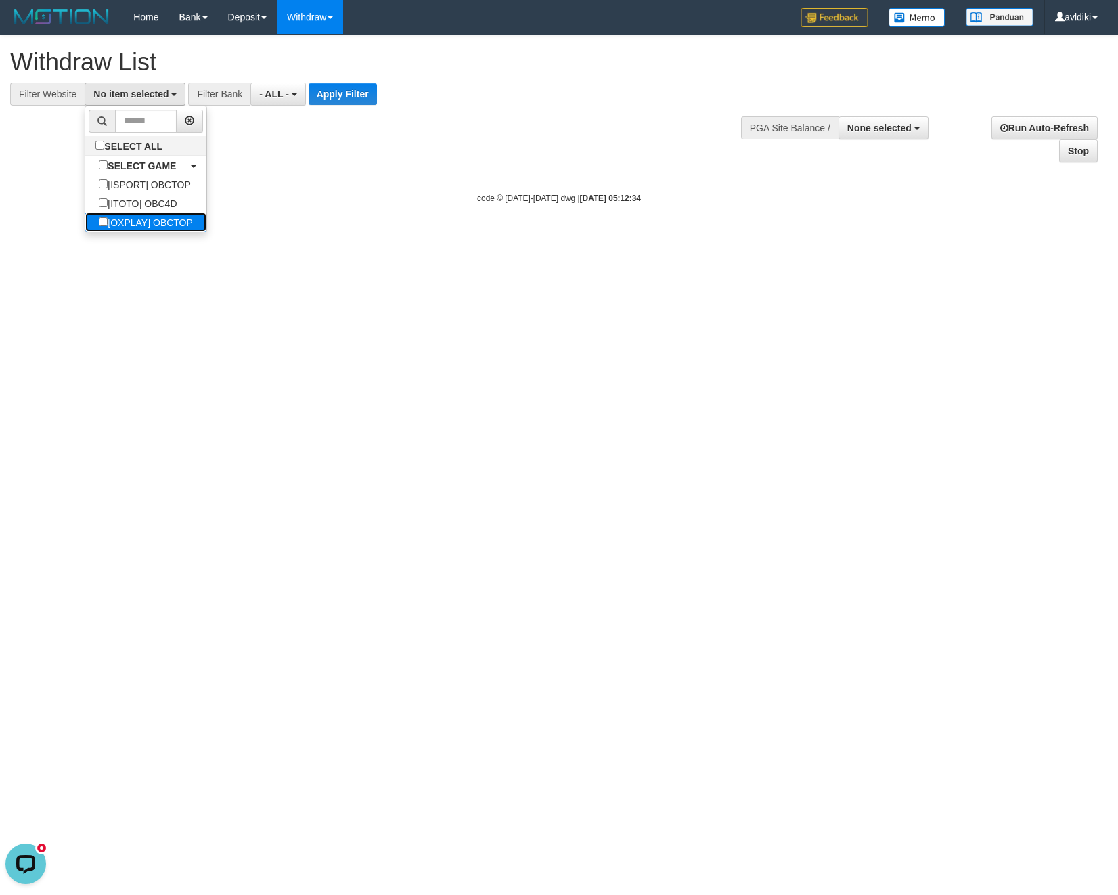
click at [155, 232] on label "[OXPLAY] OBCTOP" at bounding box center [145, 222] width 121 height 19
select select "****"
click at [356, 83] on button "Apply Filter" at bounding box center [354, 94] width 68 height 22
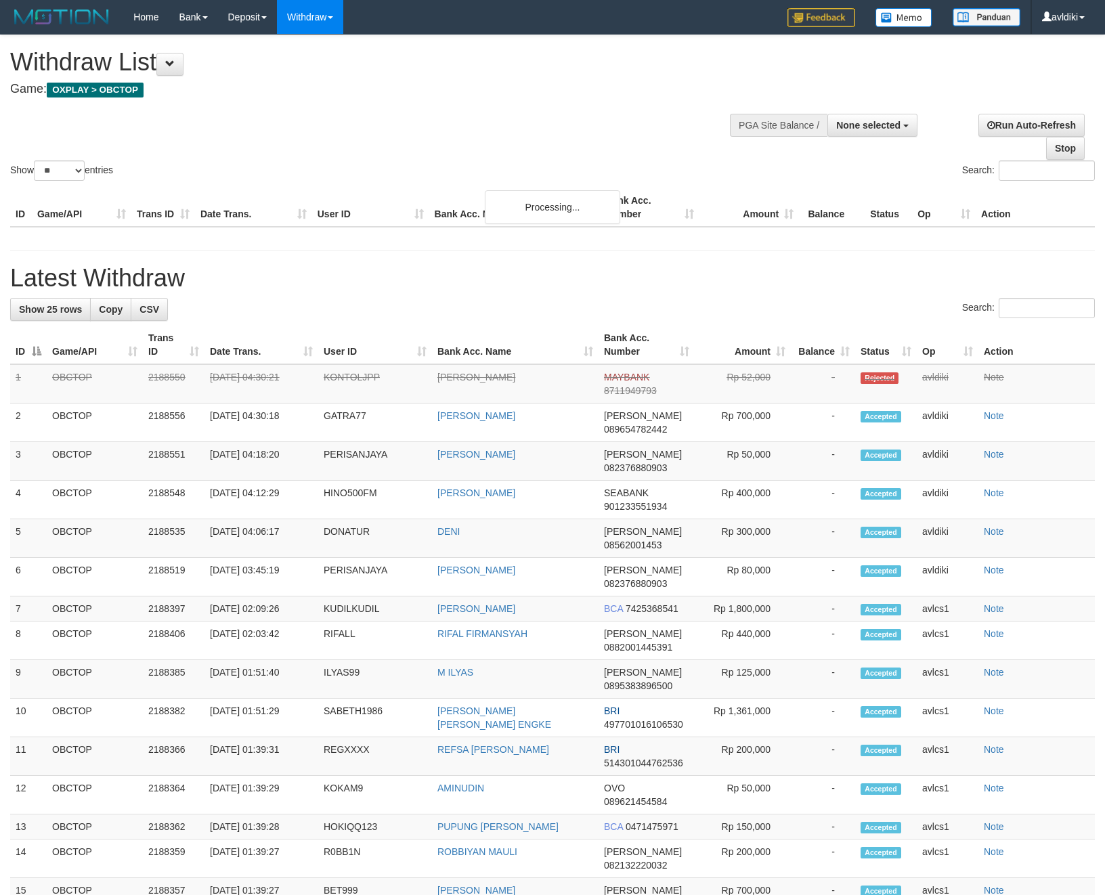
select select
select select "**"
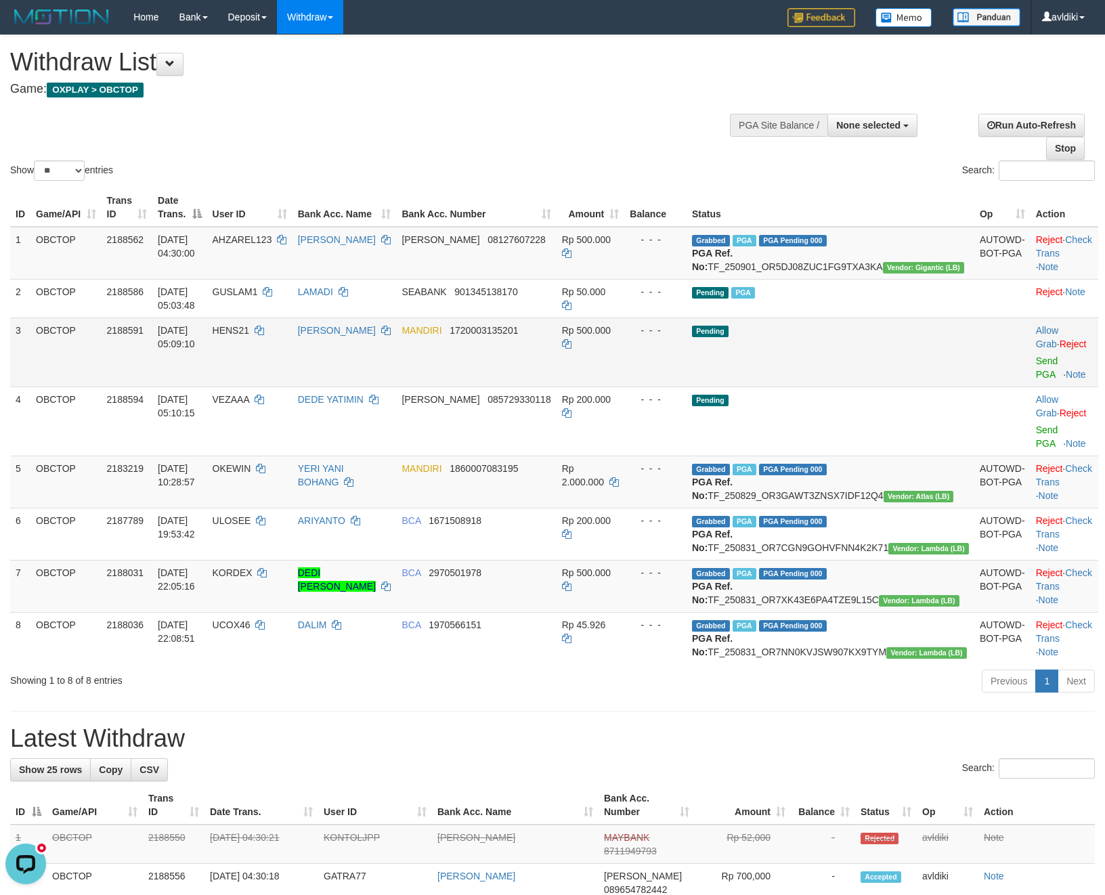
click at [881, 385] on td "Pending" at bounding box center [830, 352] width 288 height 69
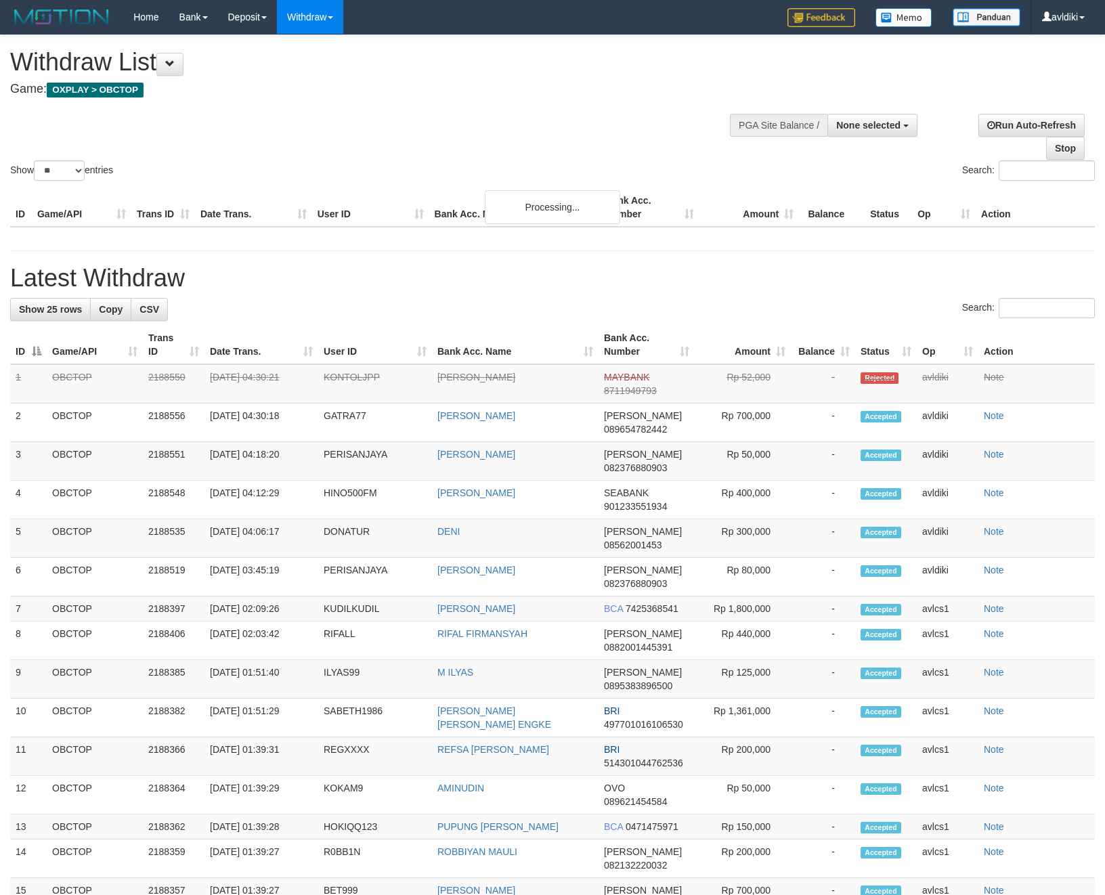
select select
select select "**"
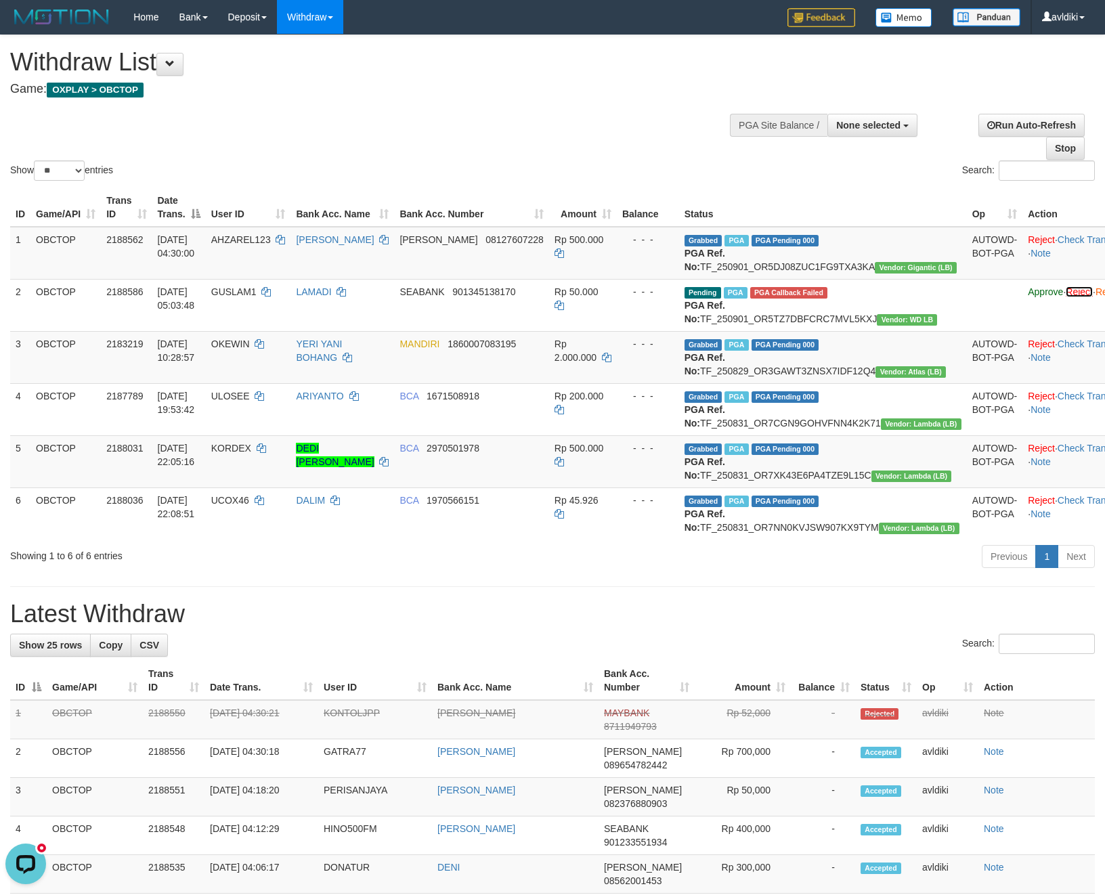
drag, startPoint x: 990, startPoint y: 304, endPoint x: 653, endPoint y: 225, distance: 345.7
click at [1066, 297] on link "Reject" at bounding box center [1079, 291] width 27 height 11
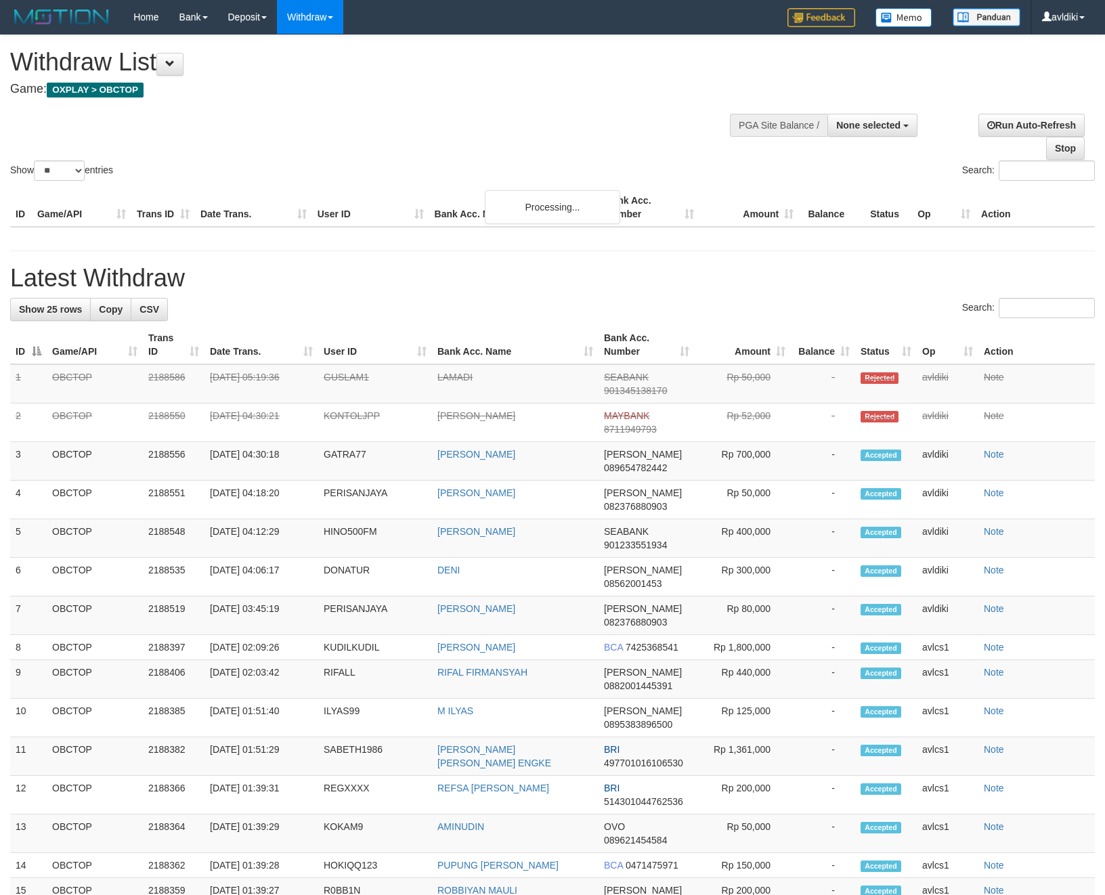
select select
select select "**"
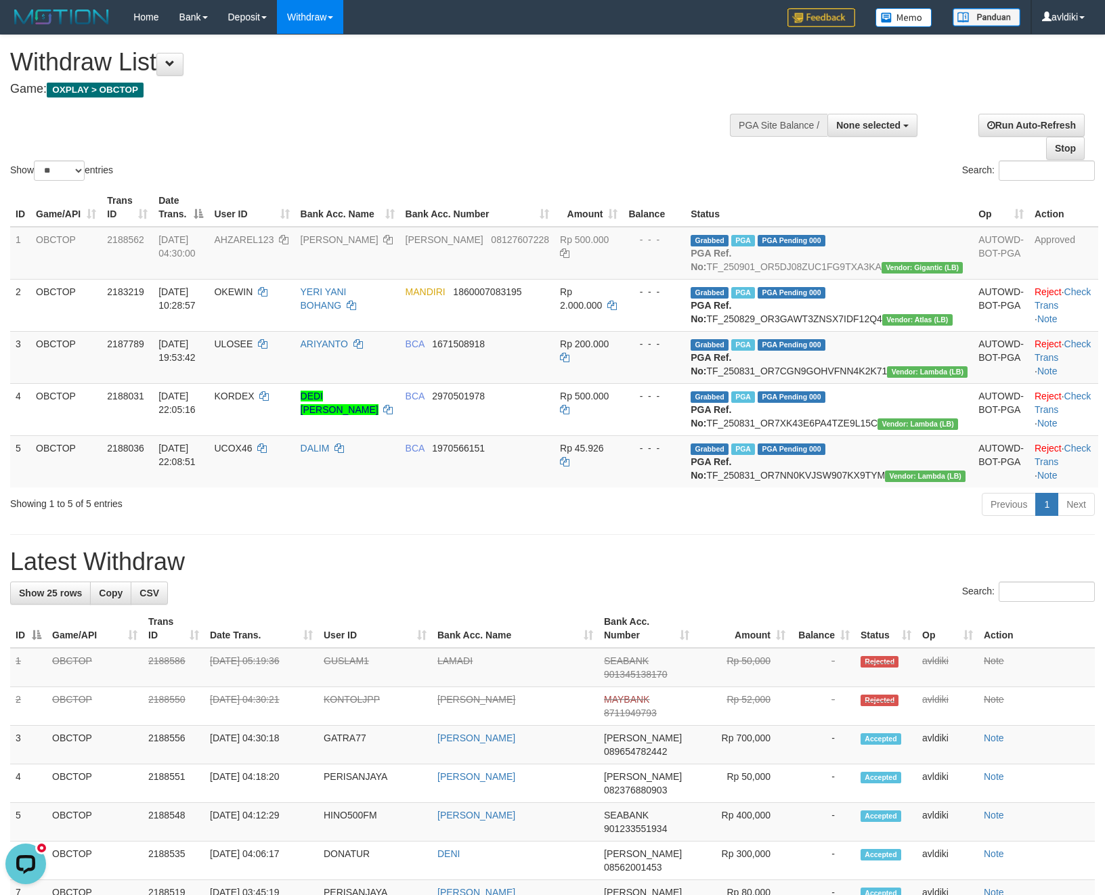
click at [767, 575] on h1 "Latest Withdraw" at bounding box center [552, 561] width 1085 height 27
click at [320, 49] on link "WD Fetch" at bounding box center [331, 47] width 107 height 18
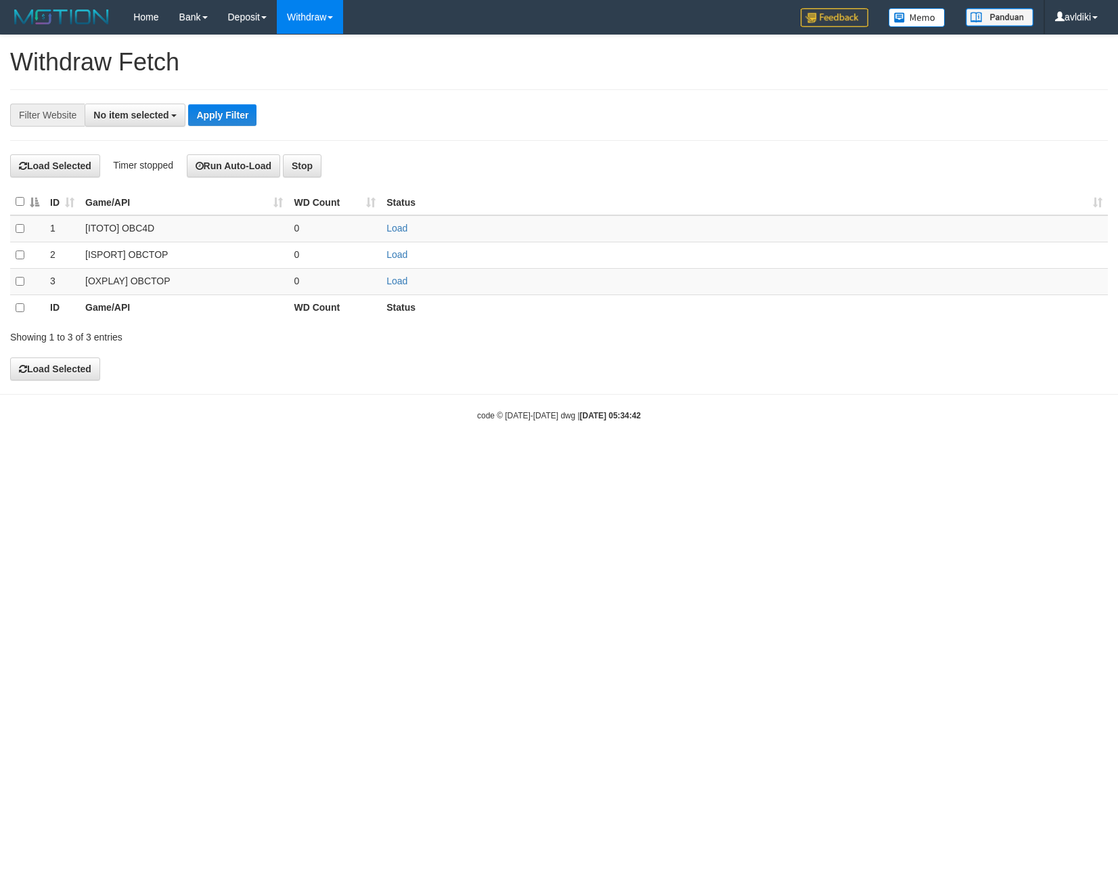
select select
click at [405, 283] on link "Load" at bounding box center [397, 281] width 21 height 11
click at [320, 66] on link "WD List" at bounding box center [331, 65] width 107 height 18
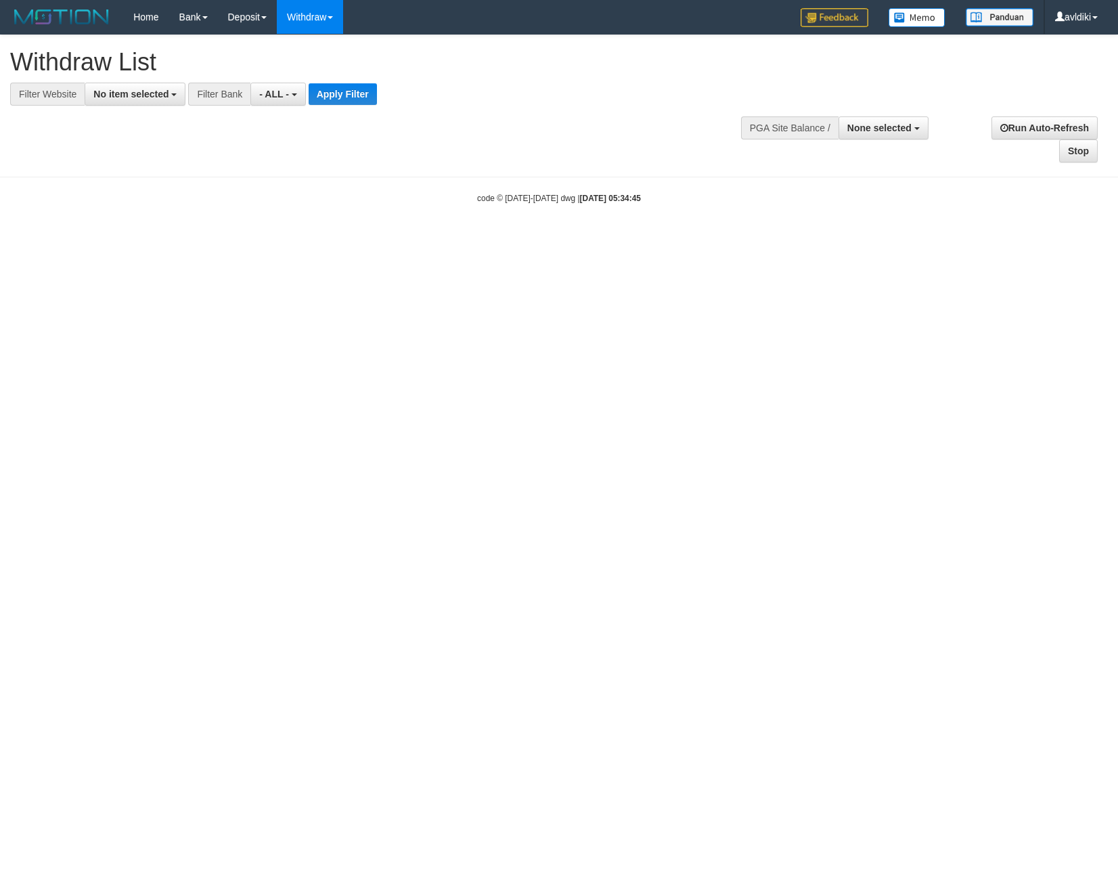
select select
click at [149, 90] on span "No item selected" at bounding box center [130, 94] width 75 height 11
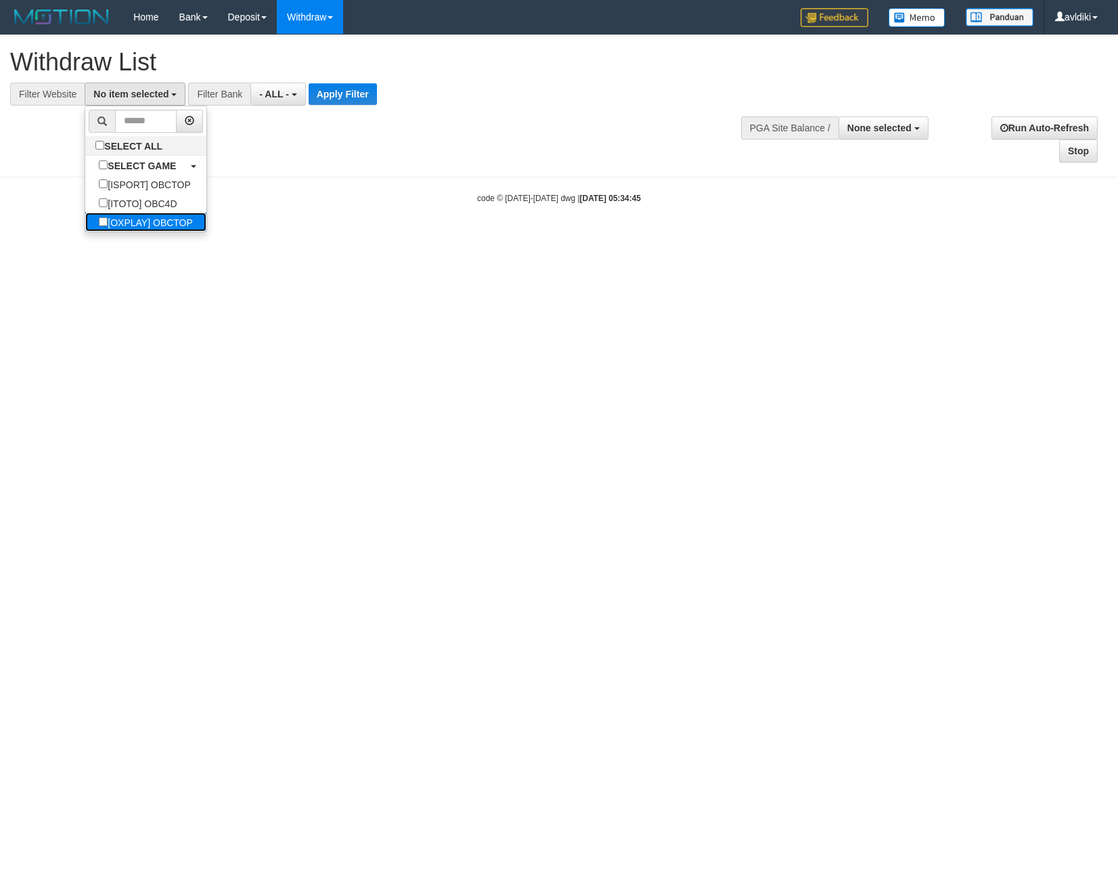
click at [147, 218] on label "[OXPLAY] OBCTOP" at bounding box center [145, 222] width 121 height 19
select select "****"
click at [378, 91] on button "Apply Filter" at bounding box center [354, 94] width 68 height 22
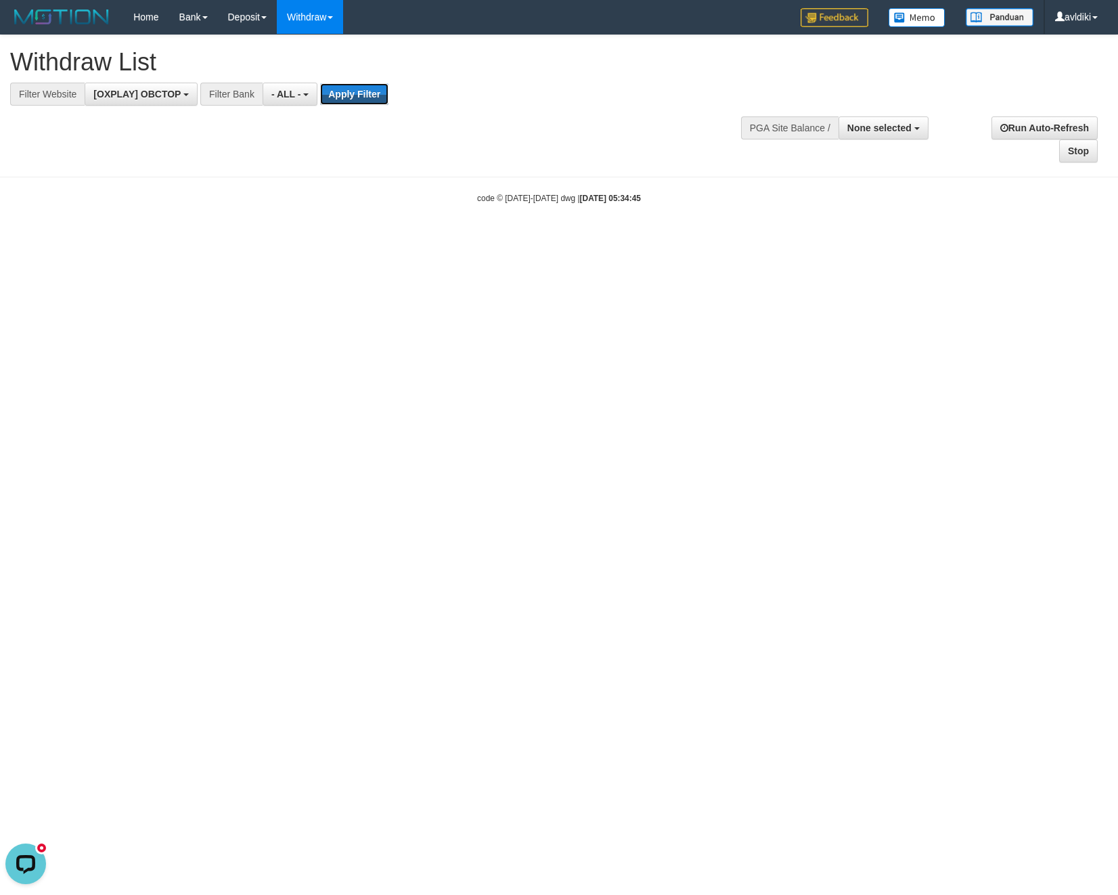
scroll to position [0, 0]
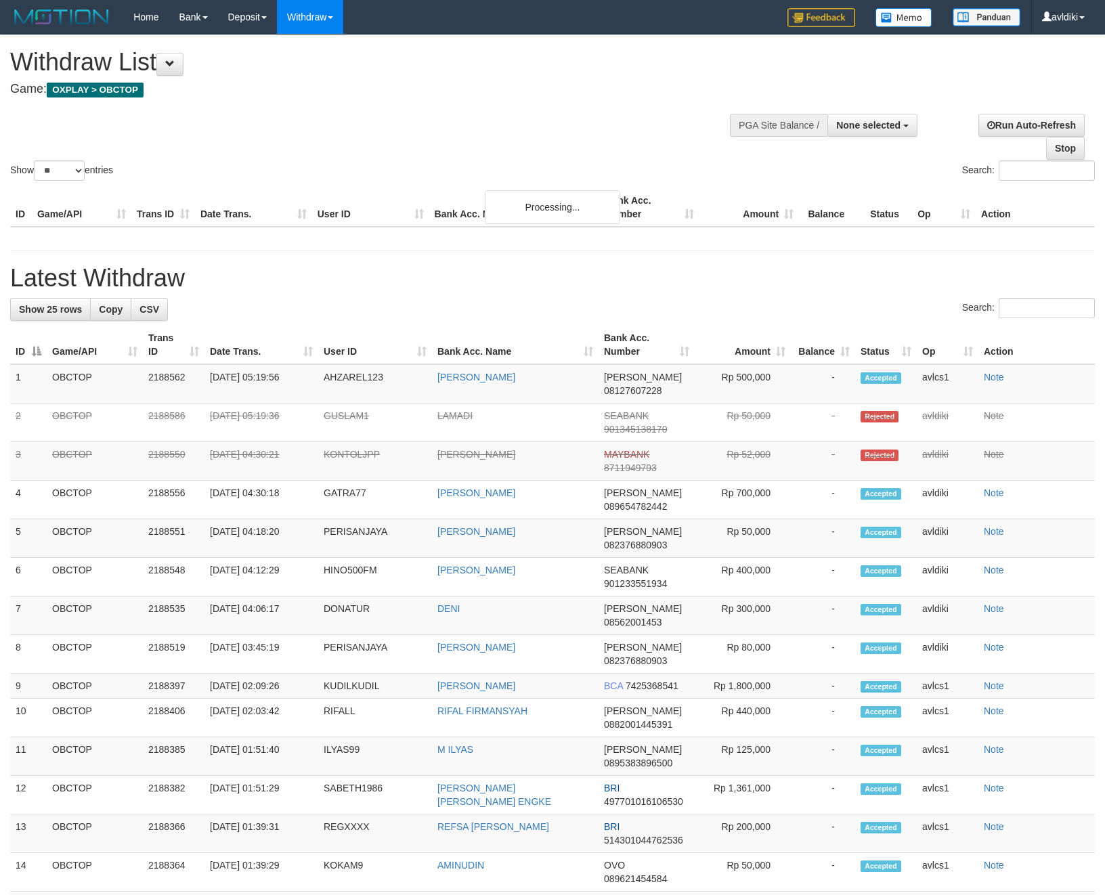
select select
select select "**"
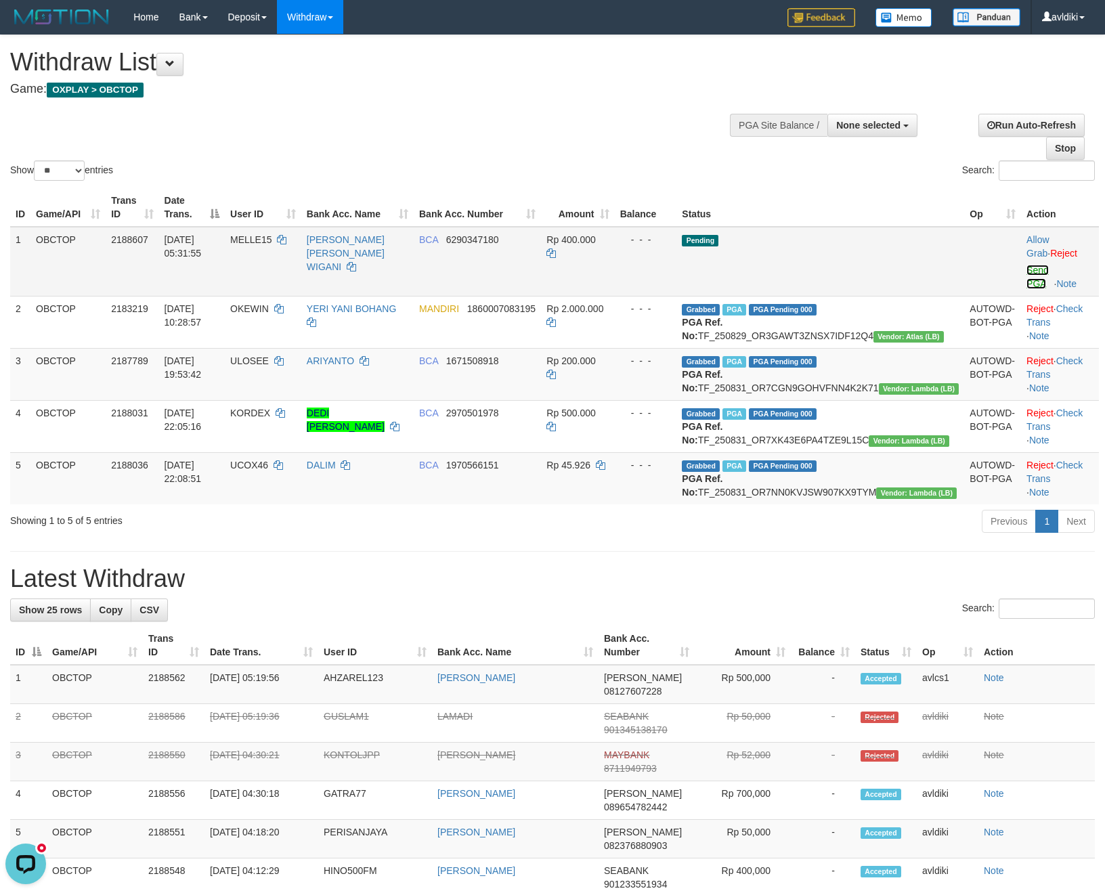
click at [1030, 269] on link "Send PGA" at bounding box center [1037, 277] width 22 height 24
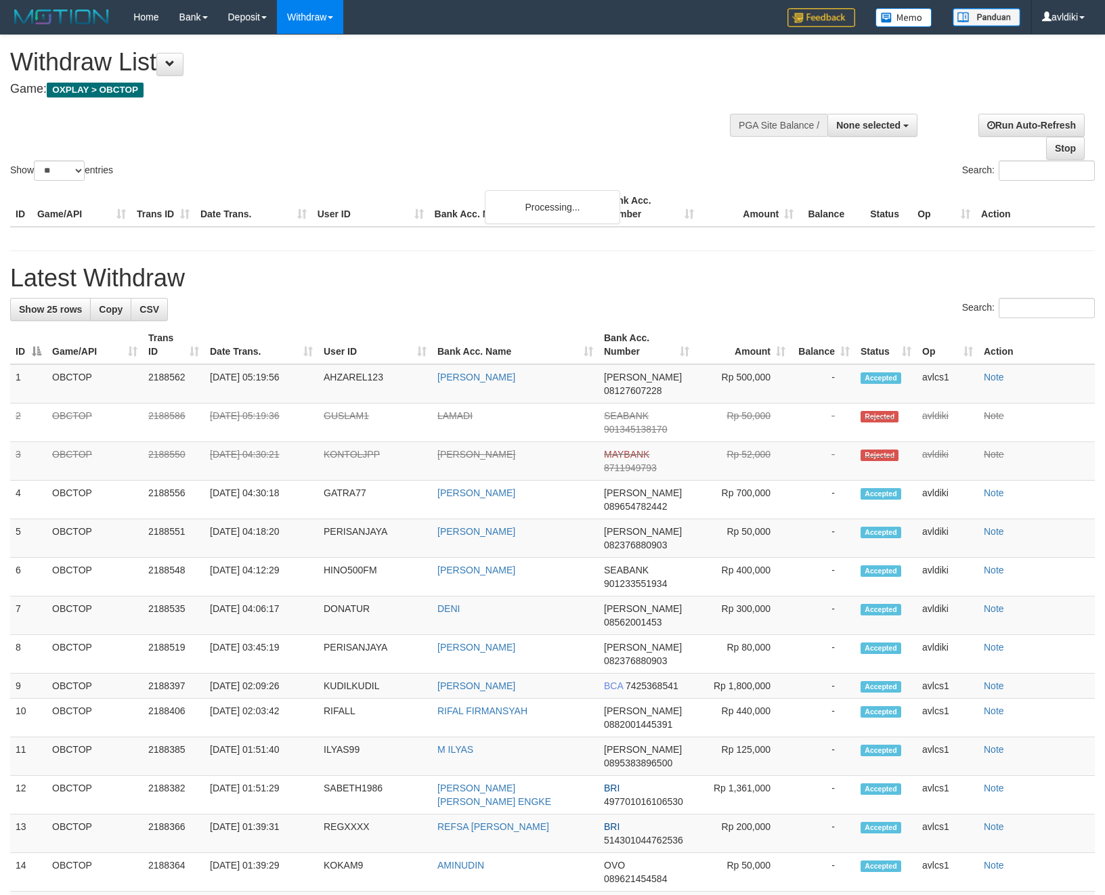
select select
select select "**"
select select
select select "**"
select select
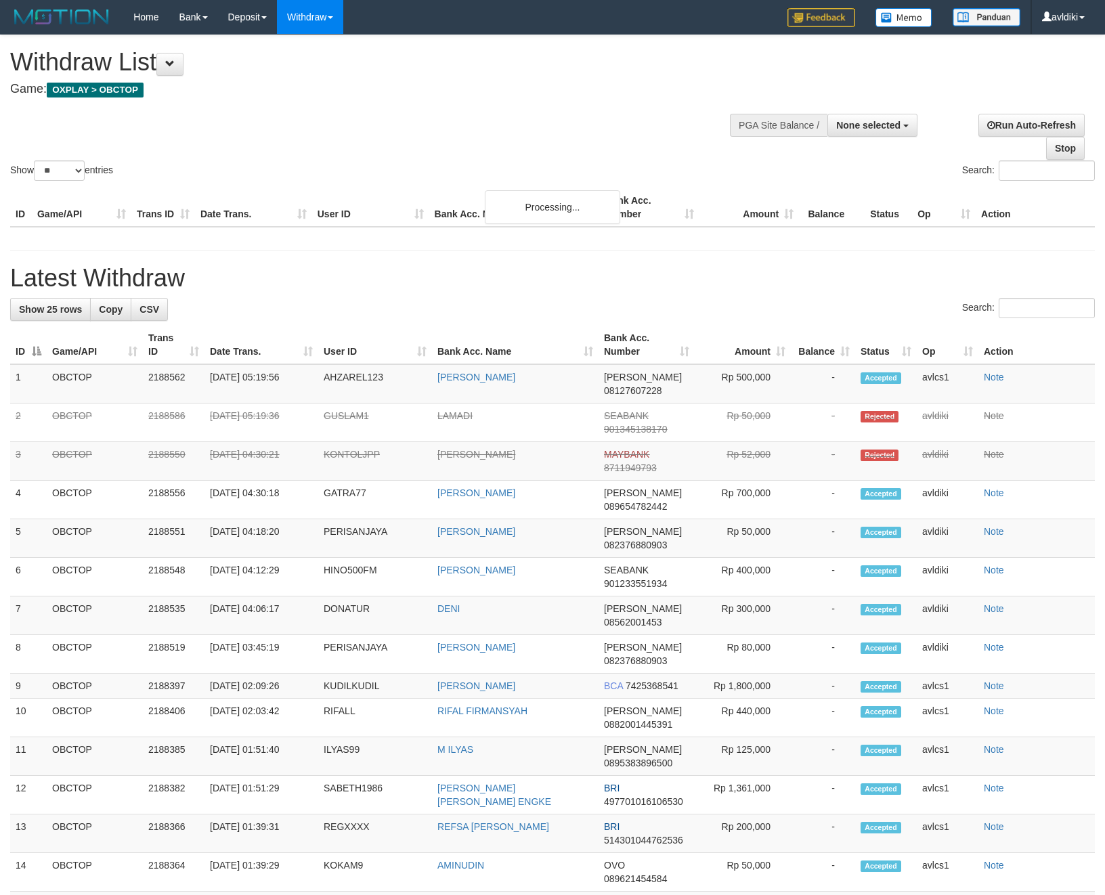
select select "**"
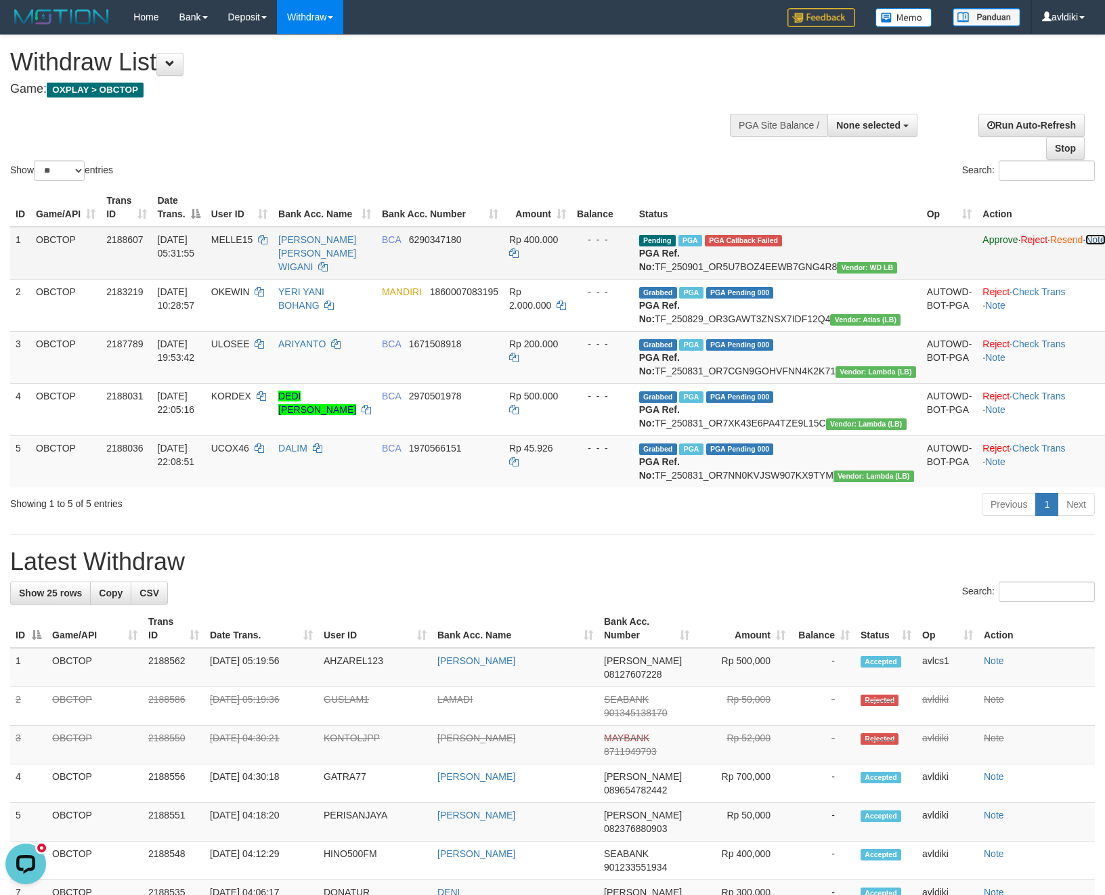
click at [1085, 236] on link "Note" at bounding box center [1095, 239] width 20 height 11
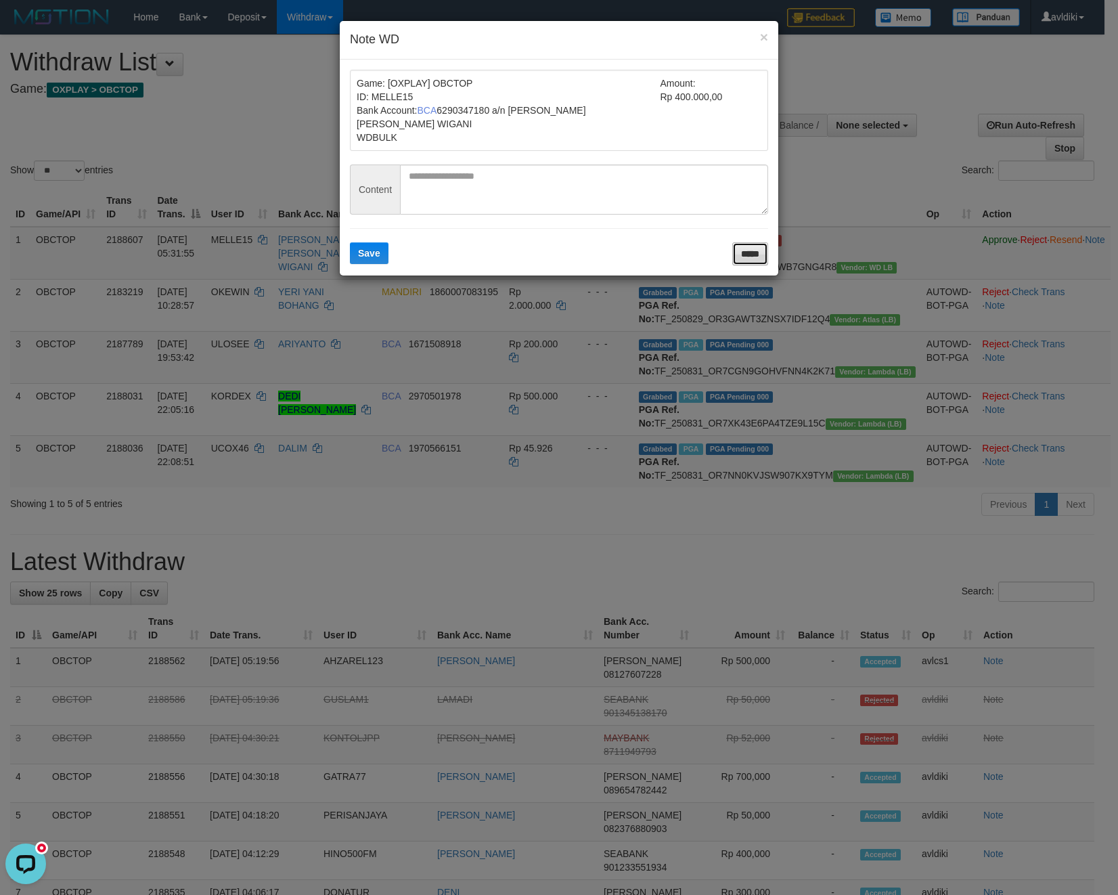
click at [762, 244] on input "*****" at bounding box center [751, 253] width 36 height 23
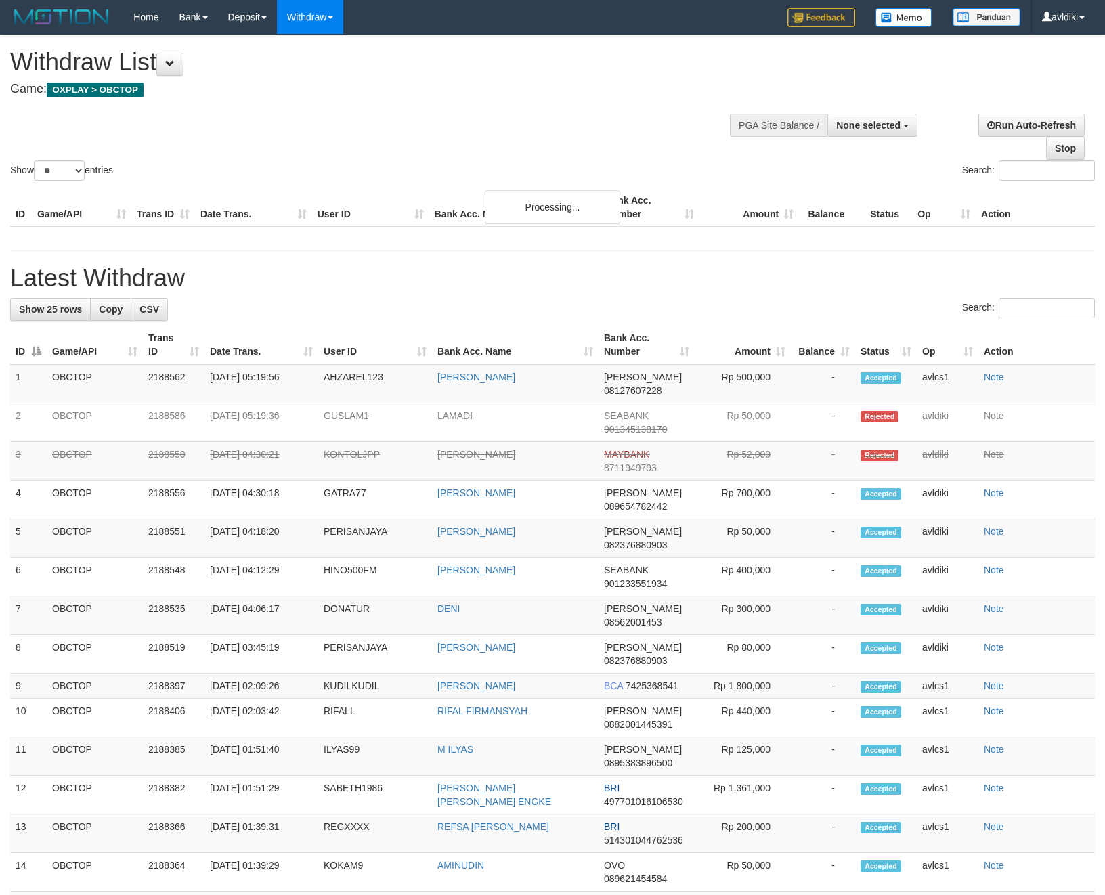
select select
select select "**"
select select
select select "**"
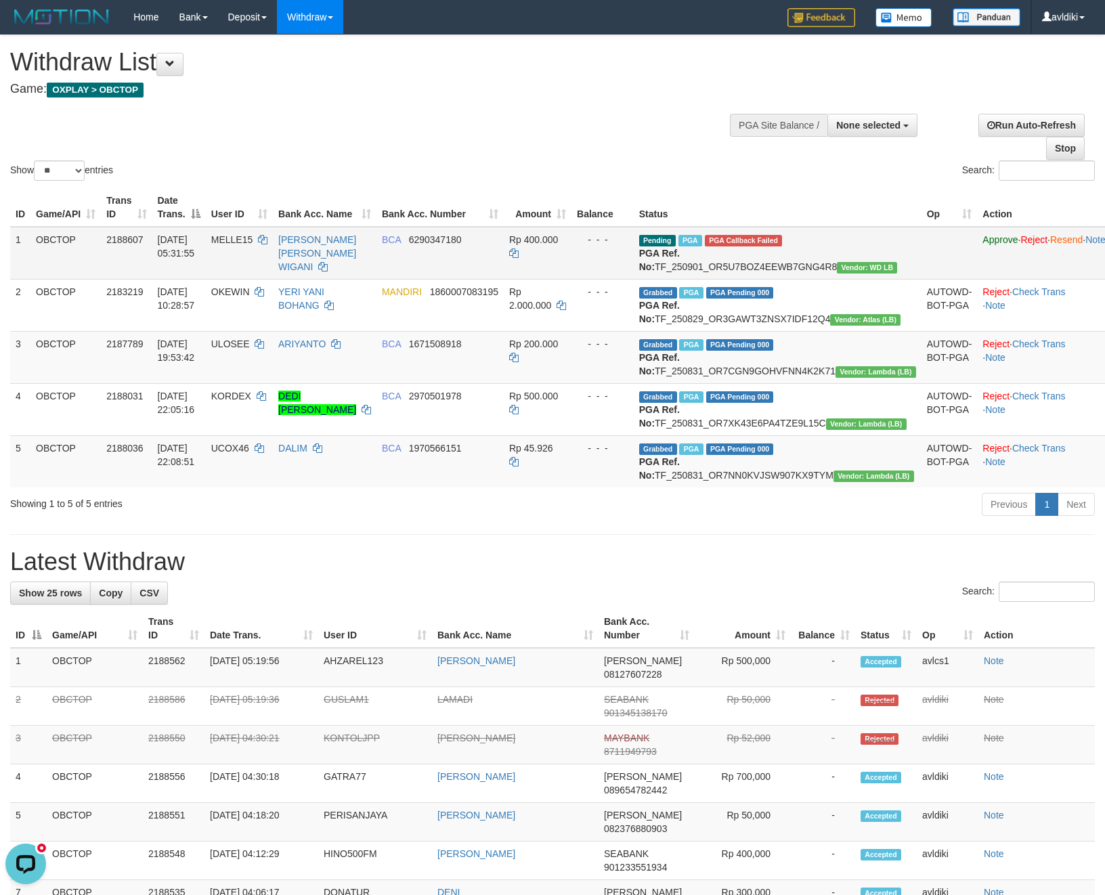
click at [977, 280] on td "Approve · Reject · Resend · Note" at bounding box center [1043, 253] width 133 height 53
click at [358, 47] on link "WD Fetch" at bounding box center [331, 47] width 107 height 18
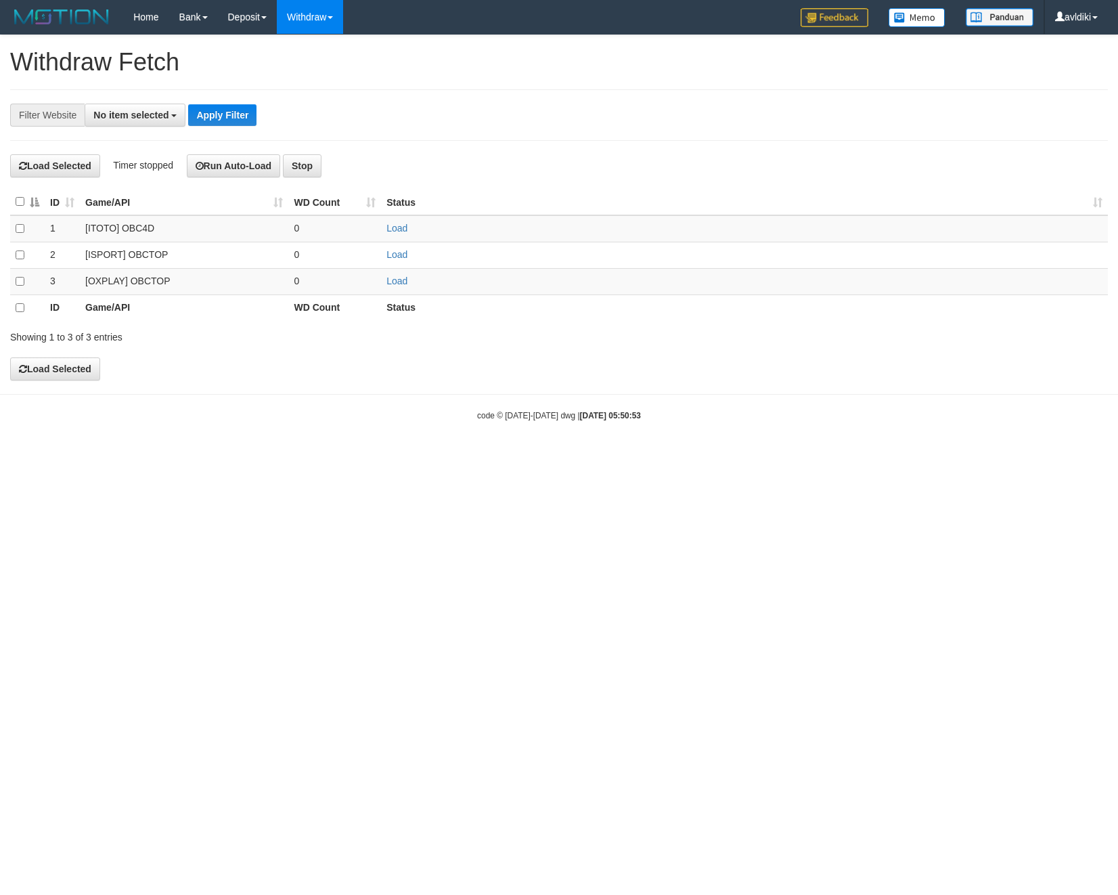
select select
click at [404, 279] on link "Load" at bounding box center [397, 281] width 21 height 11
click at [315, 58] on link "WD List" at bounding box center [331, 65] width 107 height 18
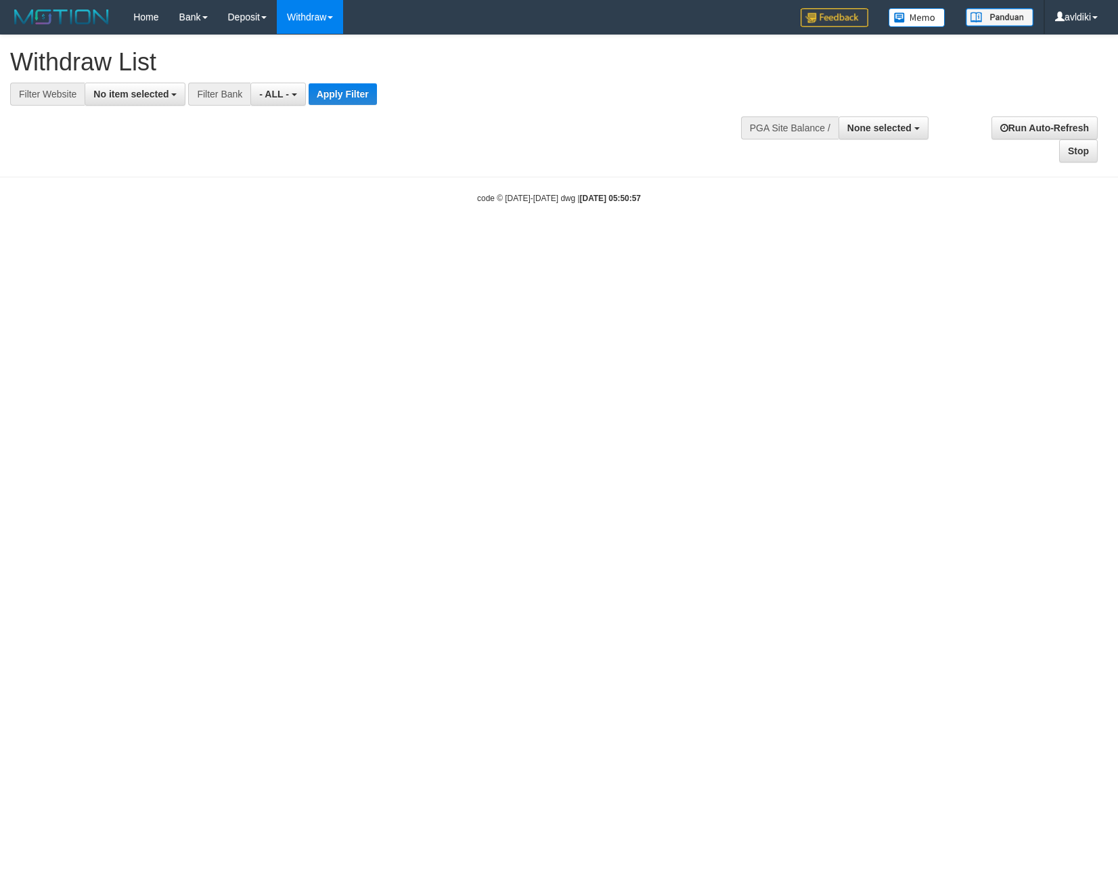
select select
click at [131, 99] on span "No item selected" at bounding box center [130, 94] width 75 height 11
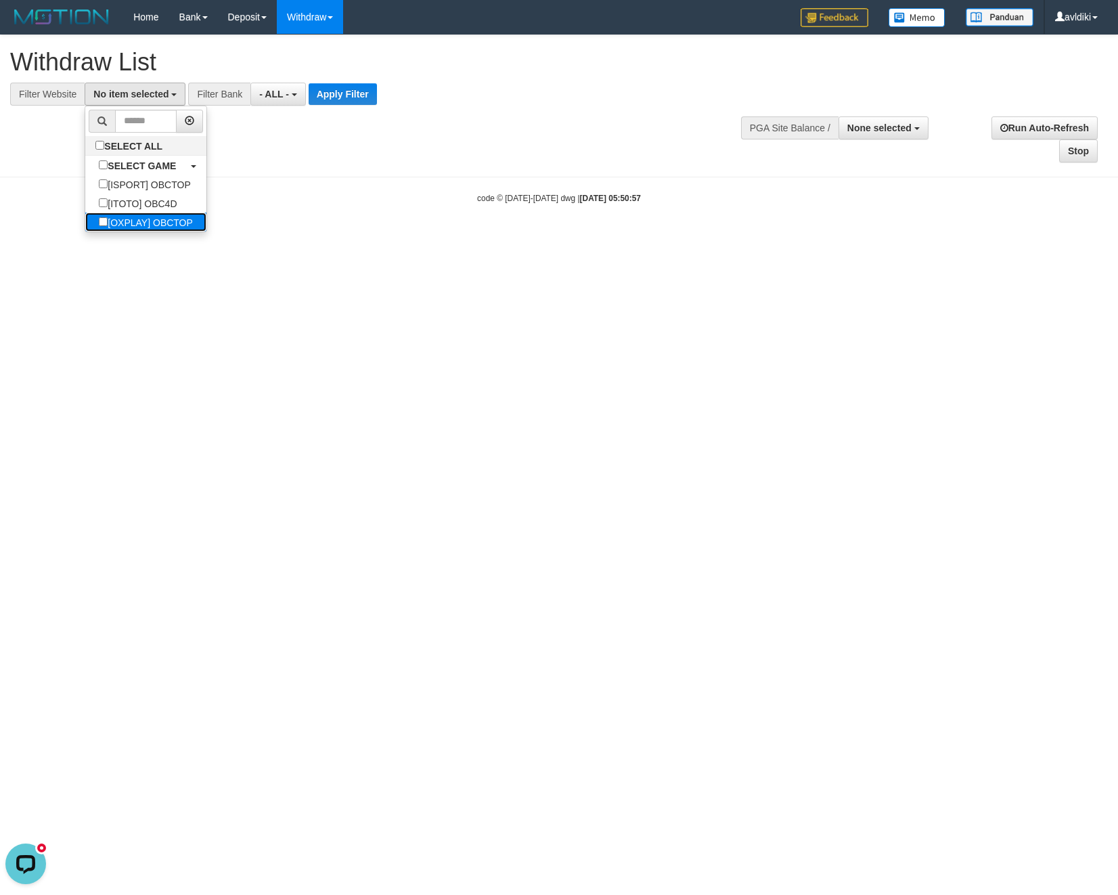
click at [115, 222] on label "[OXPLAY] OBCTOP" at bounding box center [145, 222] width 121 height 19
select select "****"
click at [358, 95] on button "Apply Filter" at bounding box center [354, 94] width 68 height 22
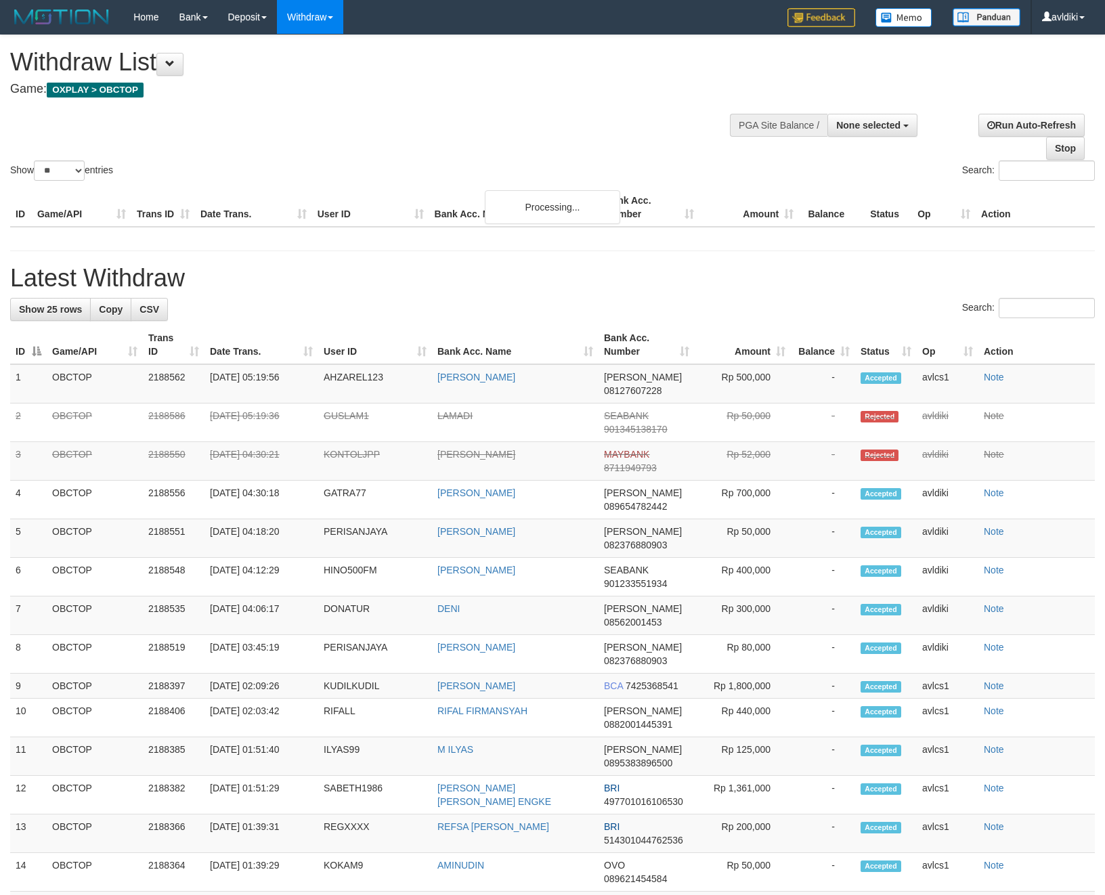
select select
select select "**"
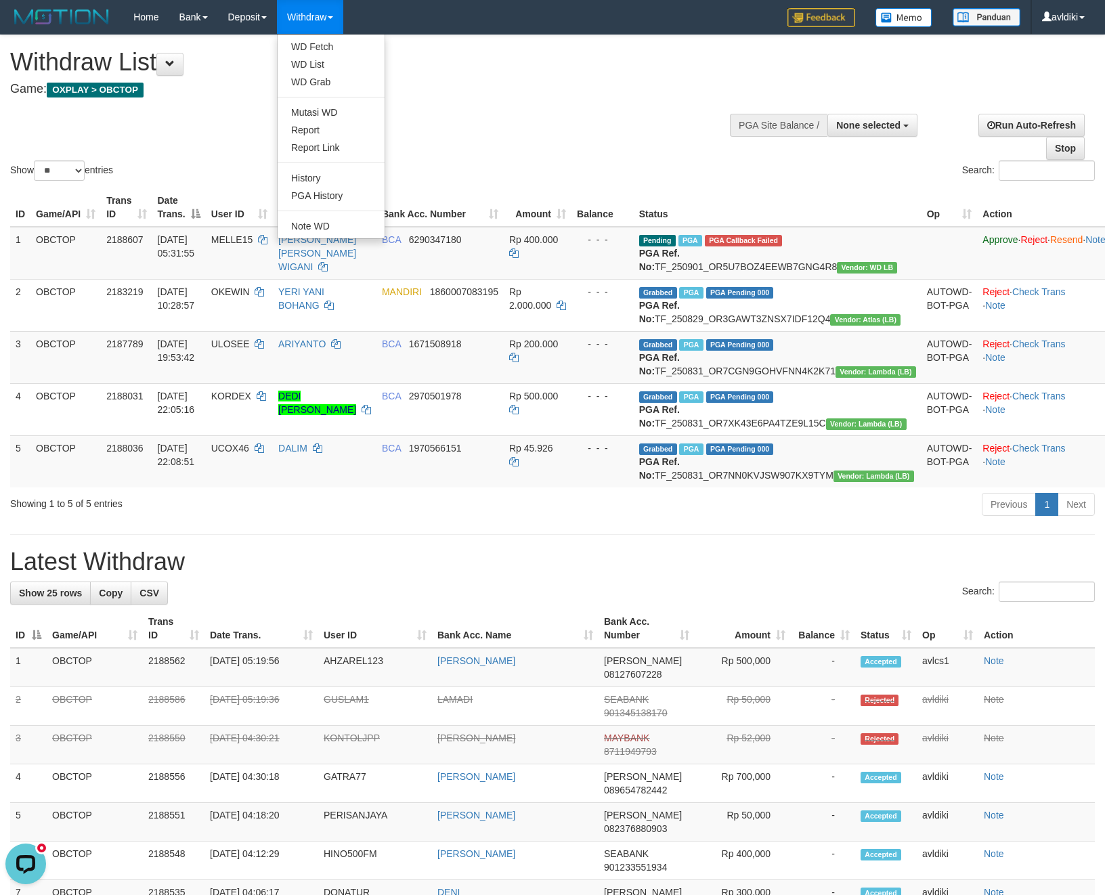
click at [318, 37] on ul "WD Fetch WD List WD Grab Mutasi WD Report Report Link History PGA History Note …" at bounding box center [331, 136] width 108 height 205
click at [322, 36] on ul "WD Fetch WD List WD Grab Mutasi WD Report Report Link History PGA History Note …" at bounding box center [331, 136] width 108 height 205
click at [320, 54] on link "WD Fetch" at bounding box center [331, 47] width 107 height 18
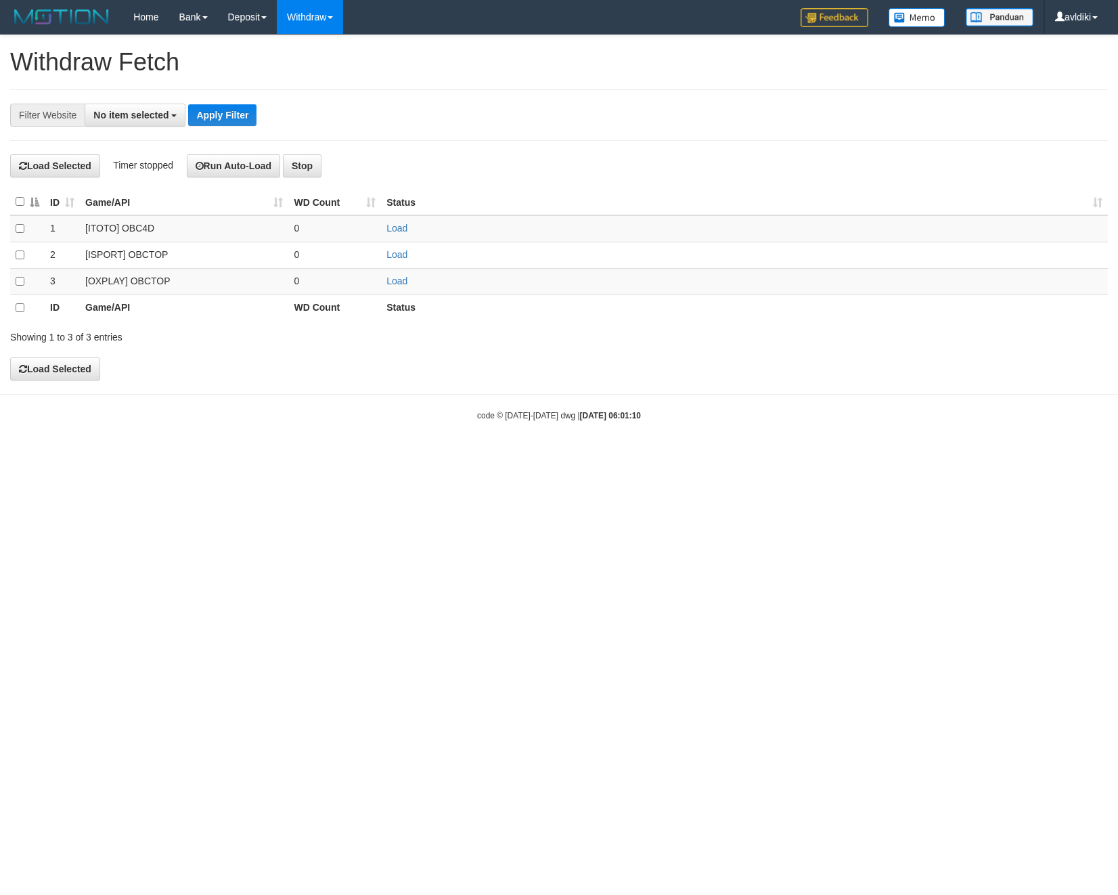
select select
click at [402, 282] on link "Load" at bounding box center [397, 281] width 21 height 11
click at [312, 60] on link "WD List" at bounding box center [331, 65] width 107 height 18
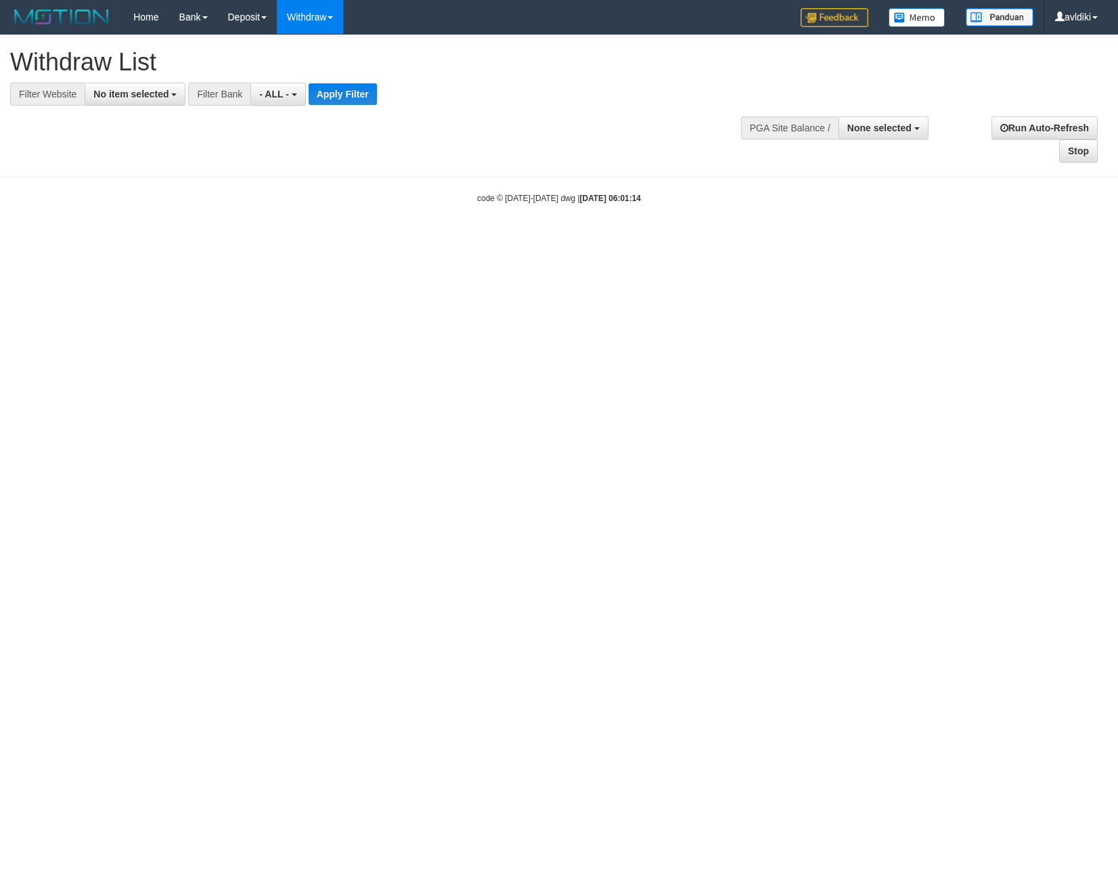
select select
click at [116, 104] on button "No item selected" at bounding box center [135, 94] width 101 height 23
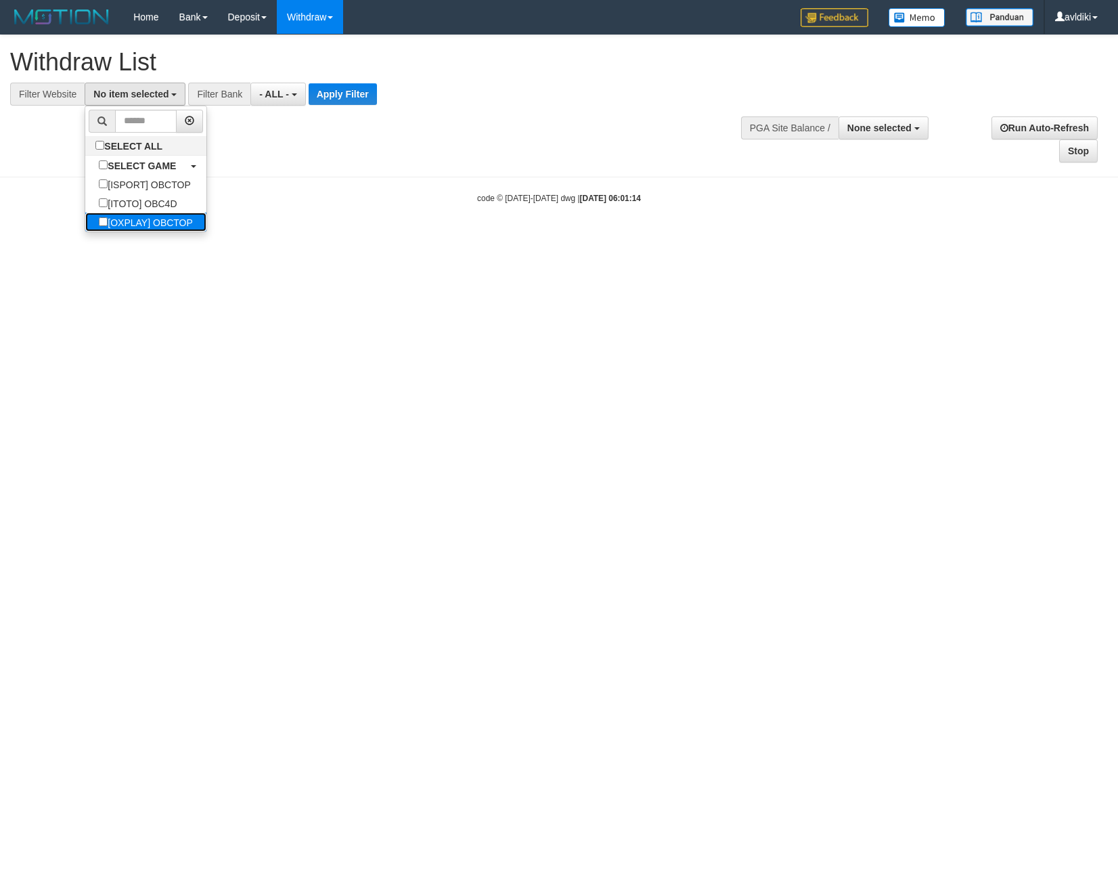
click at [169, 225] on label "[OXPLAY] OBCTOP" at bounding box center [145, 222] width 121 height 19
select select "****"
click at [350, 88] on button "Apply Filter" at bounding box center [354, 94] width 68 height 22
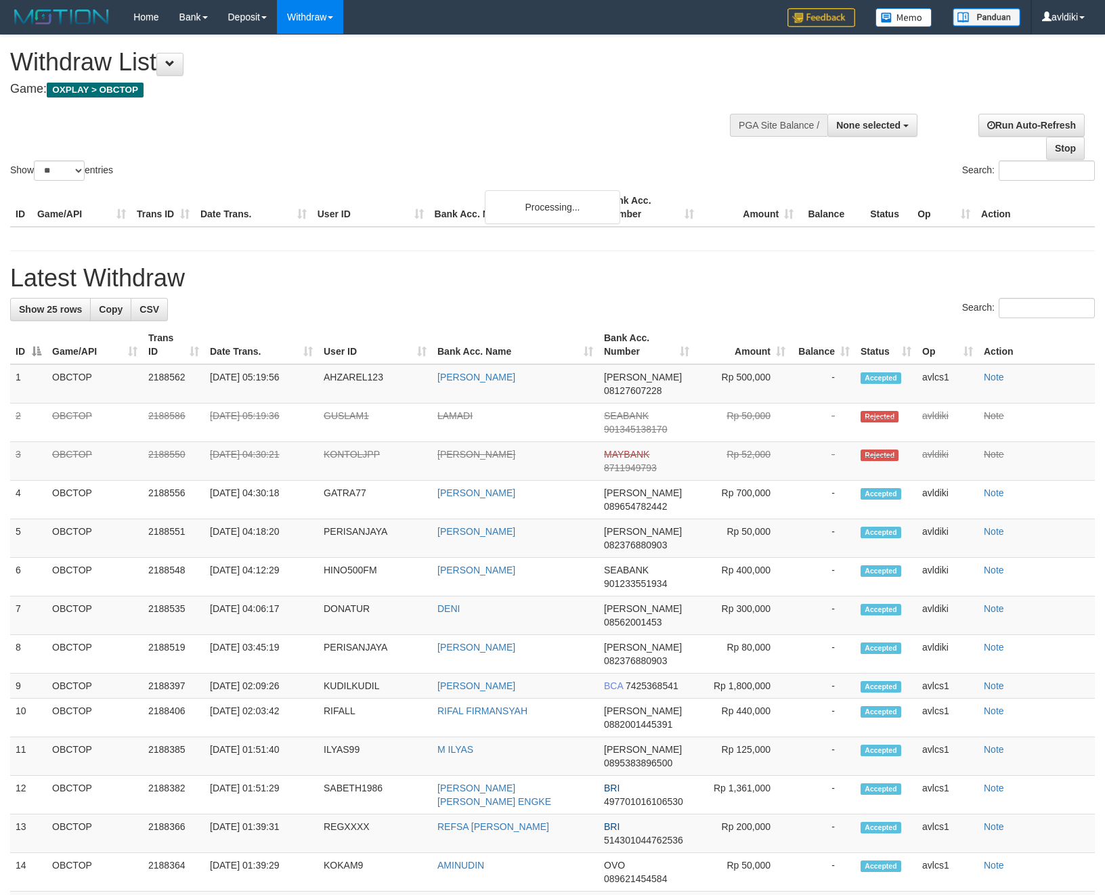
select select
select select "**"
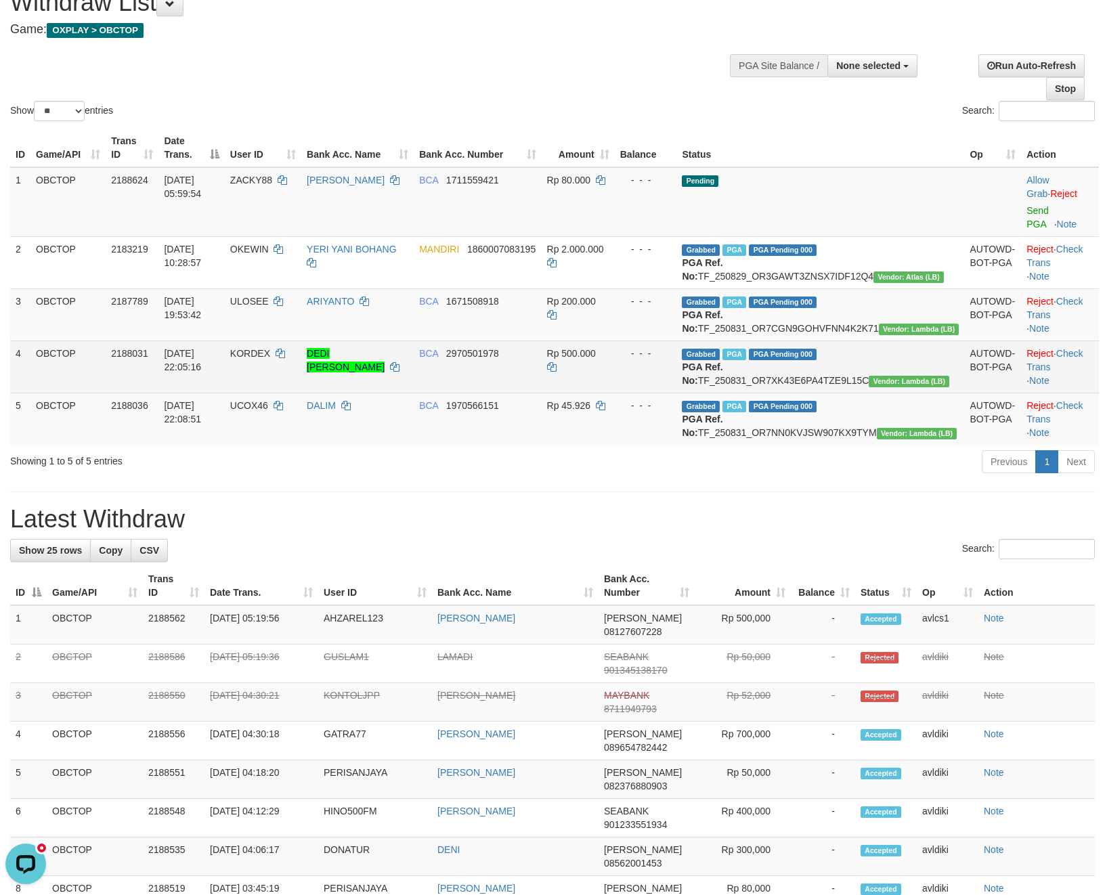
scroll to position [90, 0]
